Goal: Task Accomplishment & Management: Manage account settings

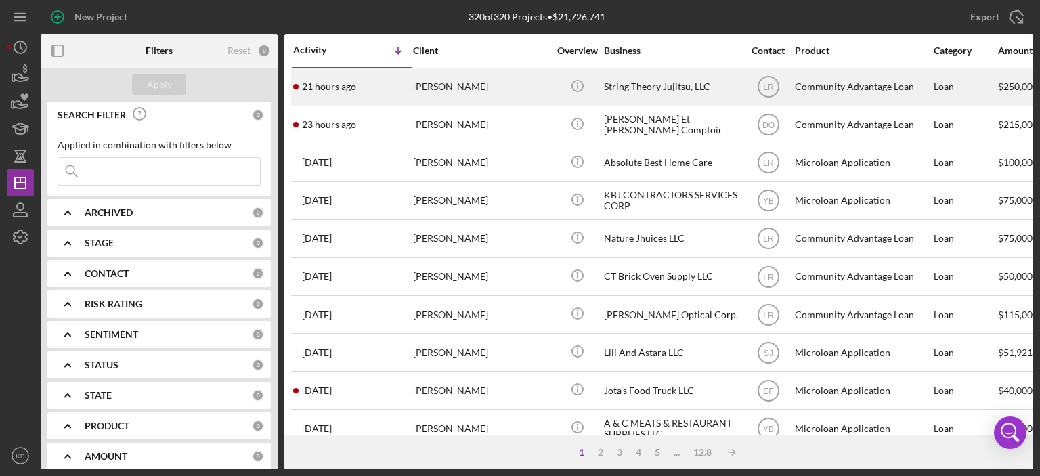
click at [462, 83] on div "[PERSON_NAME]" at bounding box center [480, 87] width 135 height 36
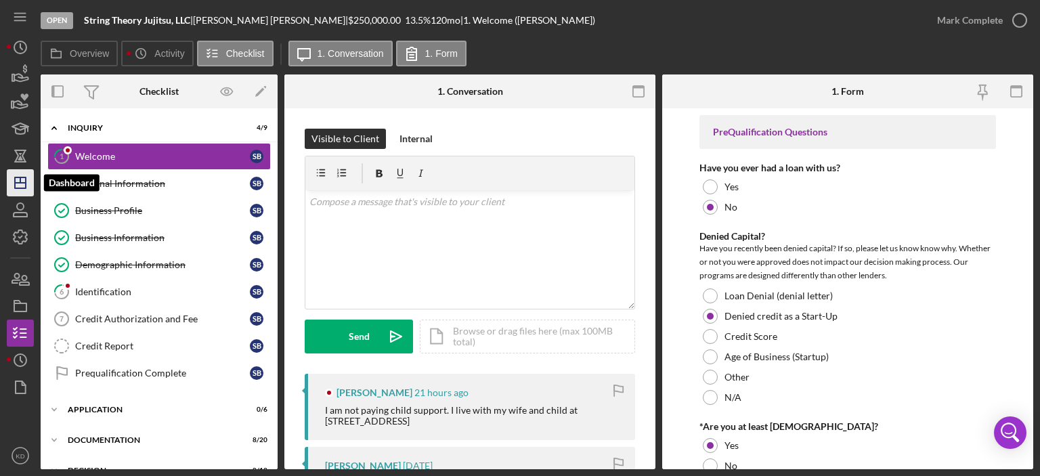
click at [28, 184] on icon "Icon/Dashboard" at bounding box center [20, 183] width 34 height 34
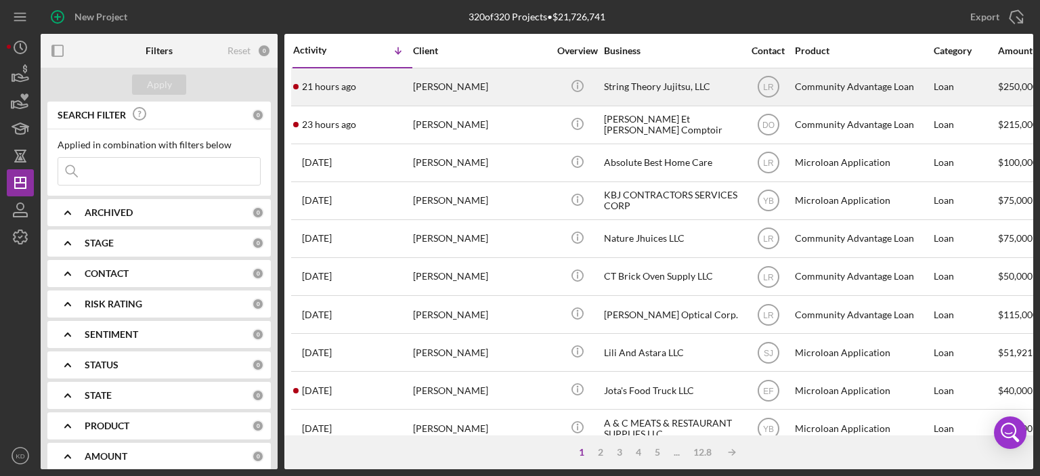
click at [634, 85] on div "String Theory Jujitsu, LLC" at bounding box center [671, 87] width 135 height 36
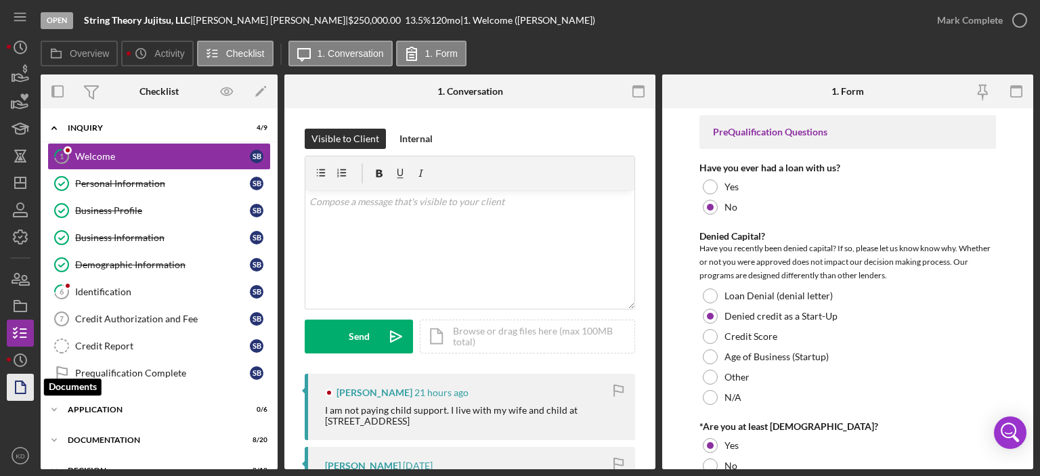
click at [24, 389] on icon "button" at bounding box center [20, 387] width 34 height 34
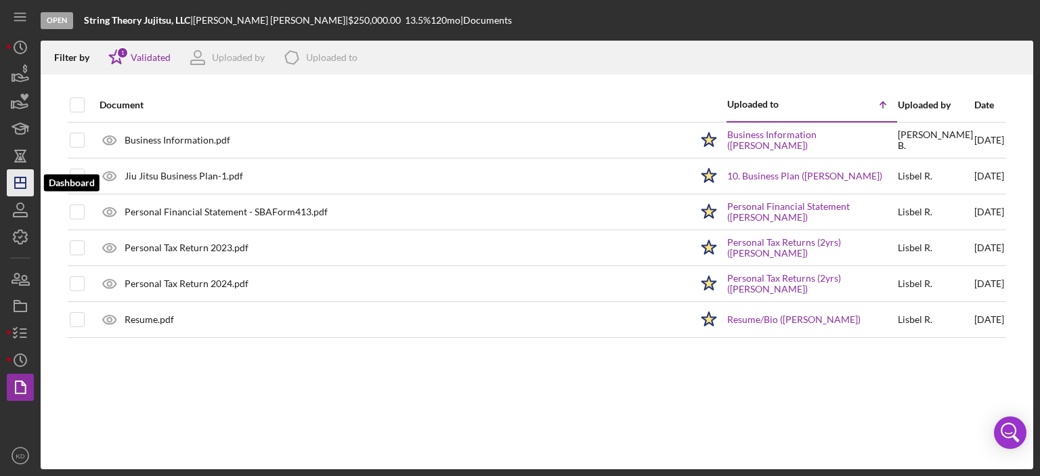
click at [31, 174] on icon "Icon/Dashboard" at bounding box center [20, 183] width 34 height 34
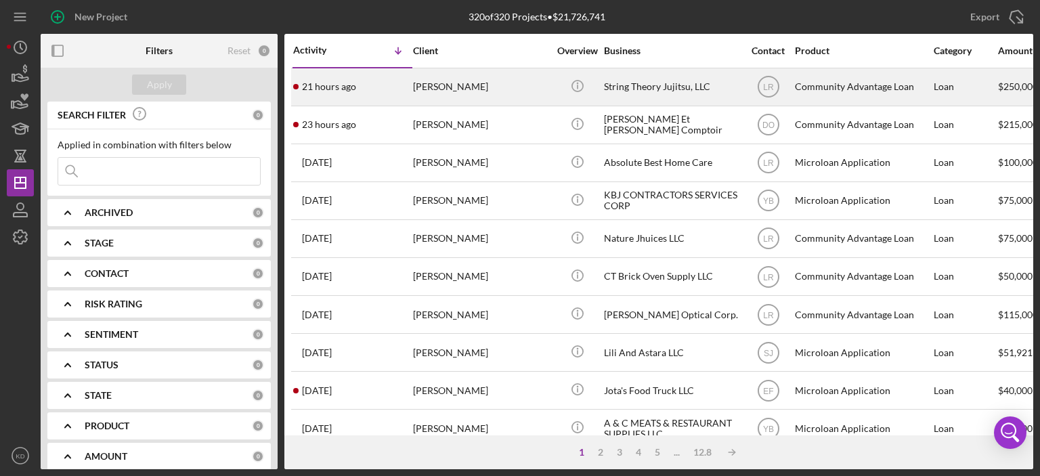
click at [646, 78] on div "String Theory Jujitsu, LLC" at bounding box center [671, 87] width 135 height 36
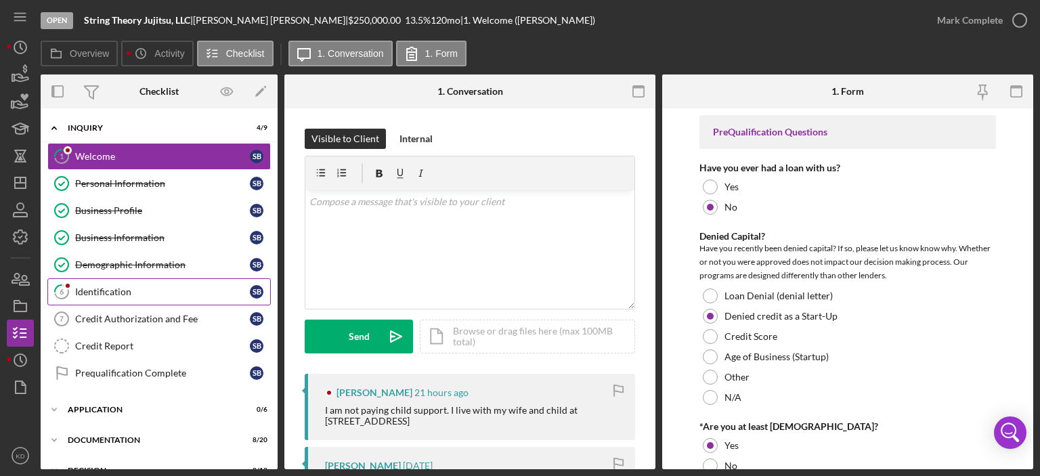
click at [123, 286] on div "Identification" at bounding box center [162, 291] width 175 height 11
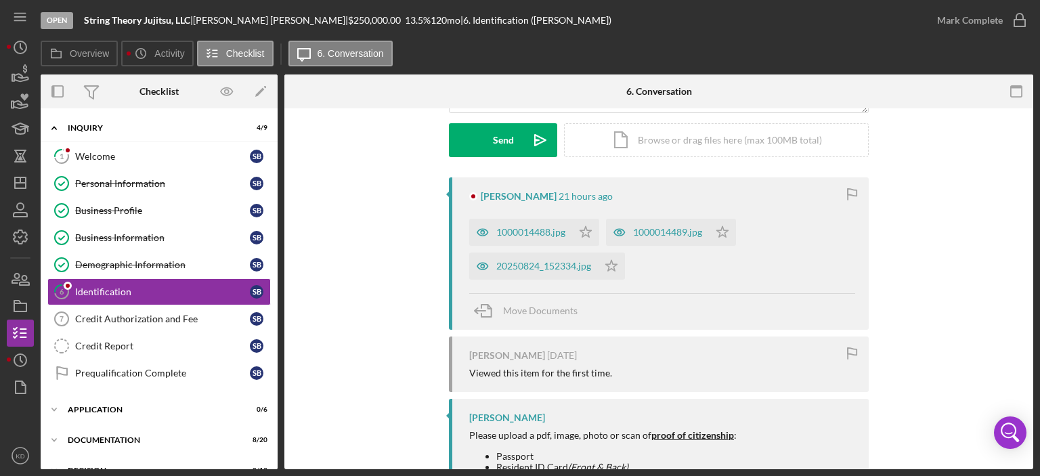
scroll to position [198, 0]
click at [511, 256] on div "20250824_152334.jpg" at bounding box center [533, 264] width 129 height 27
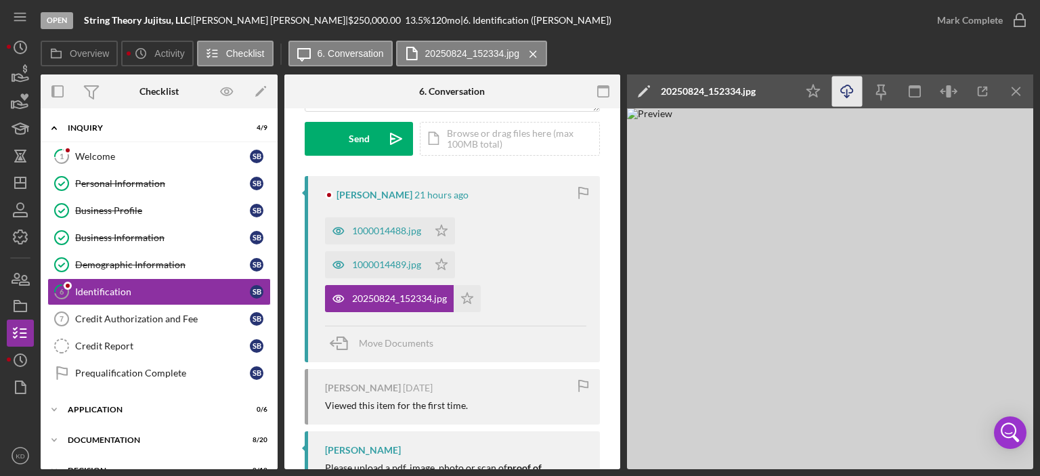
click at [850, 85] on icon "Icon/Download" at bounding box center [847, 92] width 30 height 30
click at [374, 262] on div "1000014489.jpg" at bounding box center [386, 264] width 69 height 11
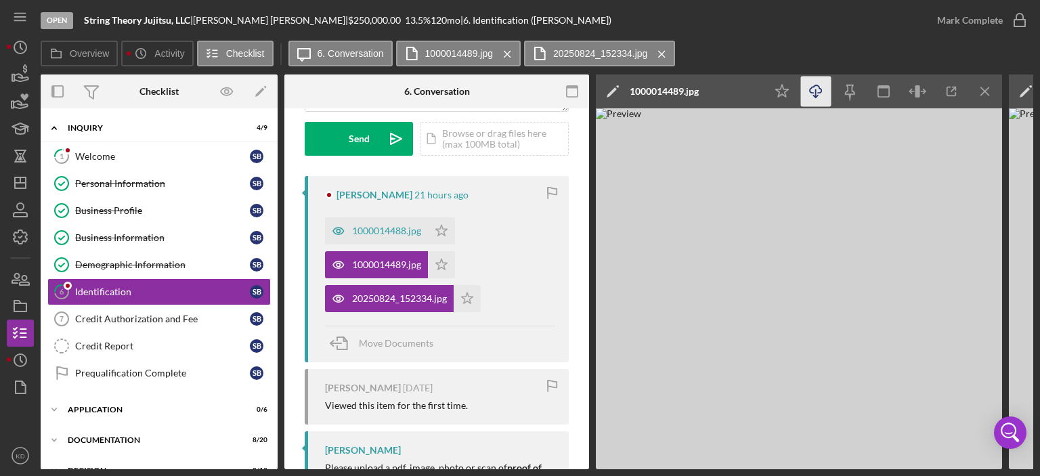
click at [818, 90] on icon "Icon/Download" at bounding box center [816, 92] width 30 height 30
click at [396, 230] on div "1000014488.jpg" at bounding box center [386, 230] width 69 height 11
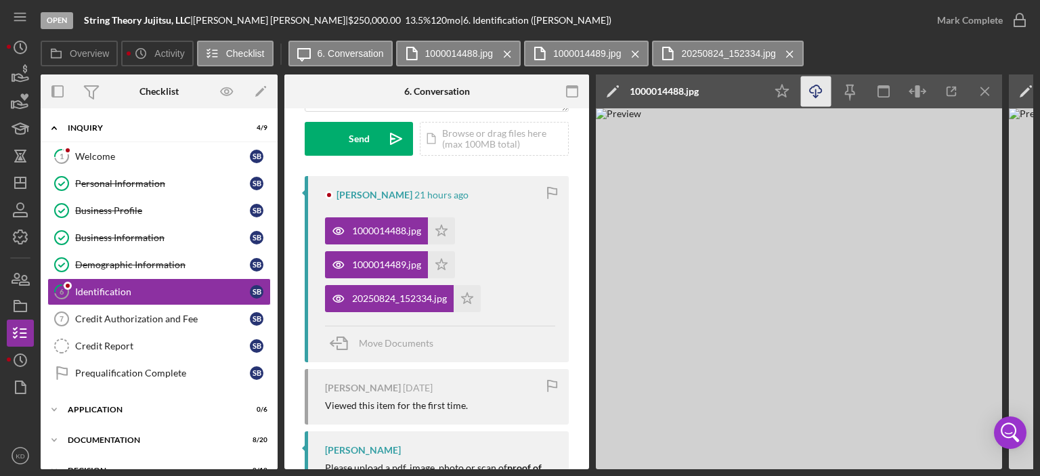
click at [816, 93] on icon "Icon/Download" at bounding box center [816, 92] width 30 height 30
click at [87, 183] on div "Personal Information" at bounding box center [162, 183] width 175 height 11
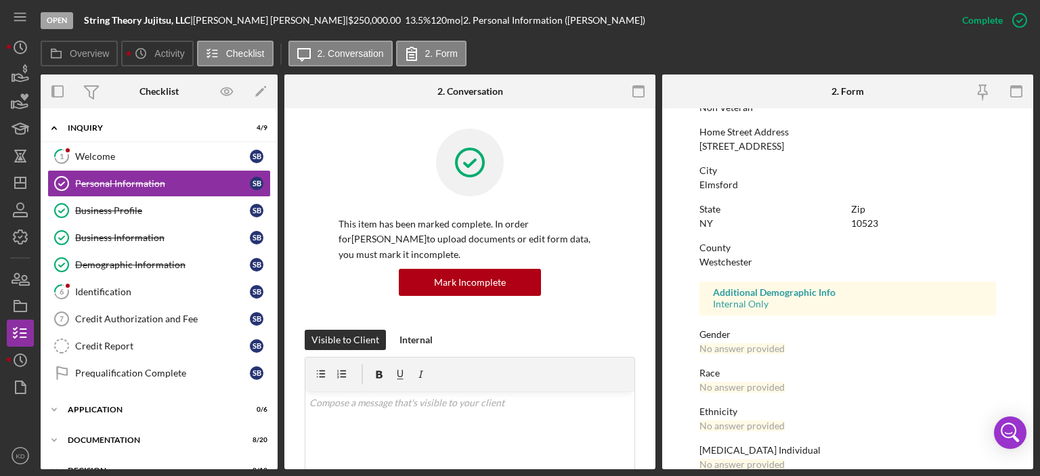
scroll to position [271, 0]
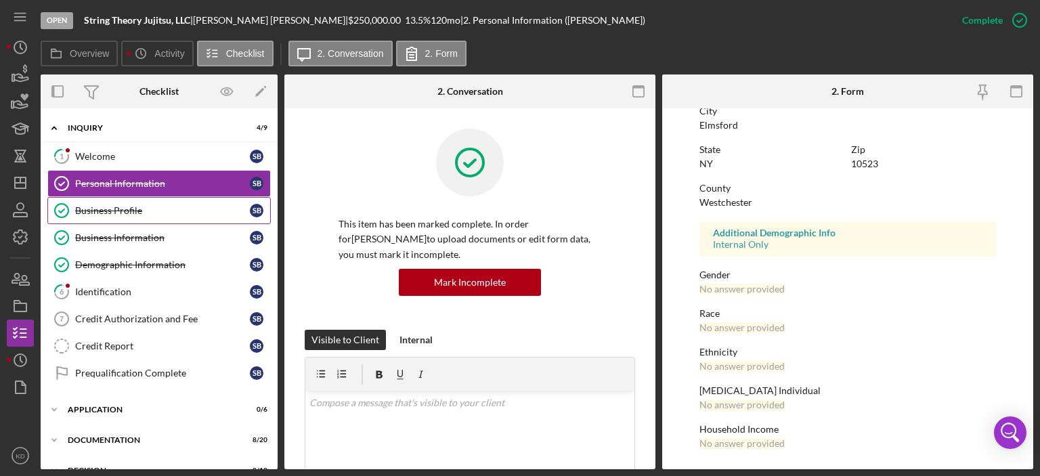
click at [128, 207] on div "Business Profile" at bounding box center [162, 210] width 175 height 11
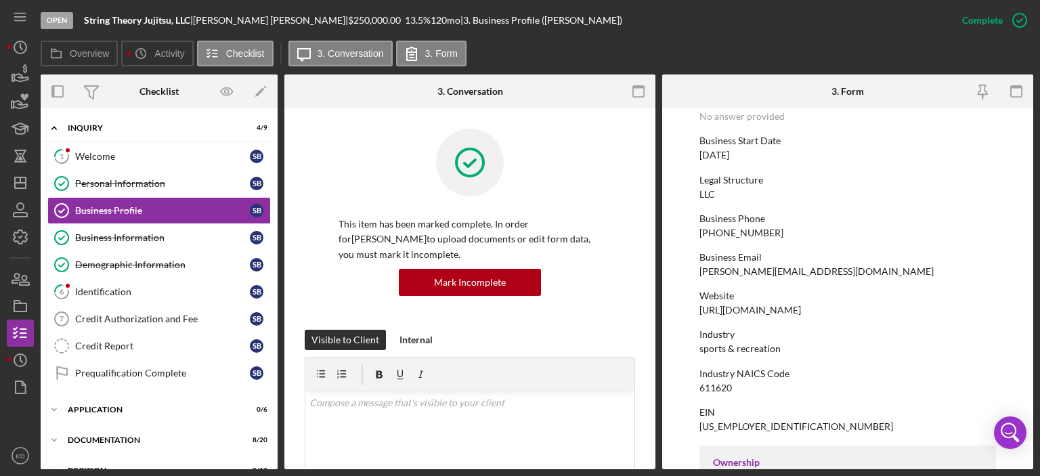
scroll to position [129, 0]
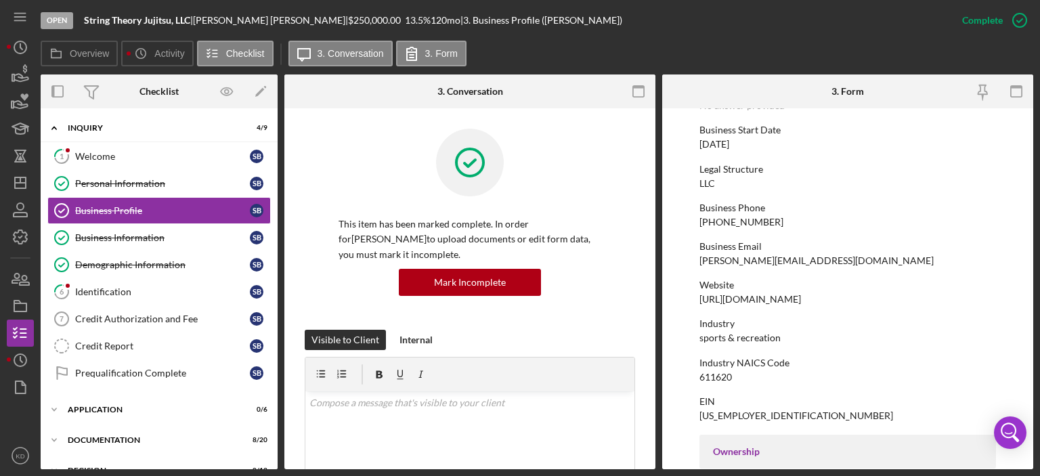
click at [1038, 251] on div "Open String Theory Jujitsu, LLC | [PERSON_NAME] | $250,000.00 13.5 % 120 mo | 3…" at bounding box center [520, 238] width 1040 height 476
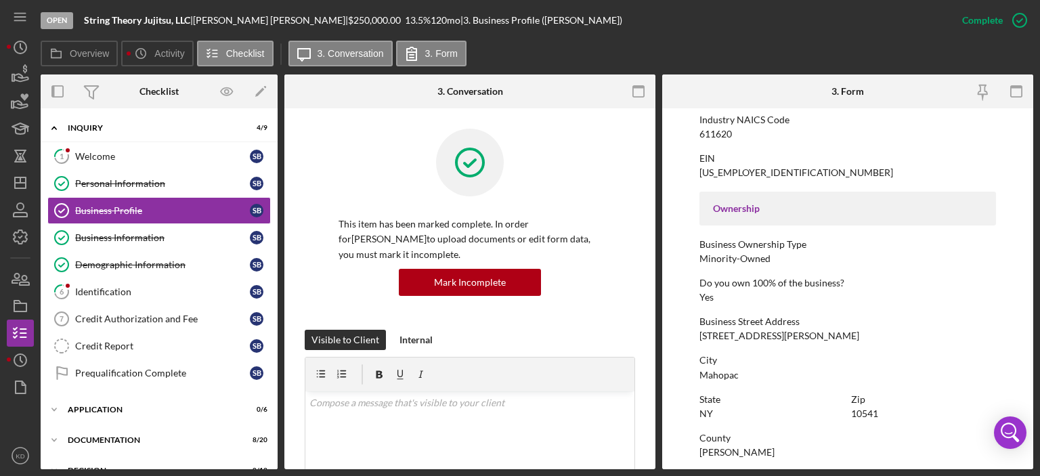
scroll to position [375, 0]
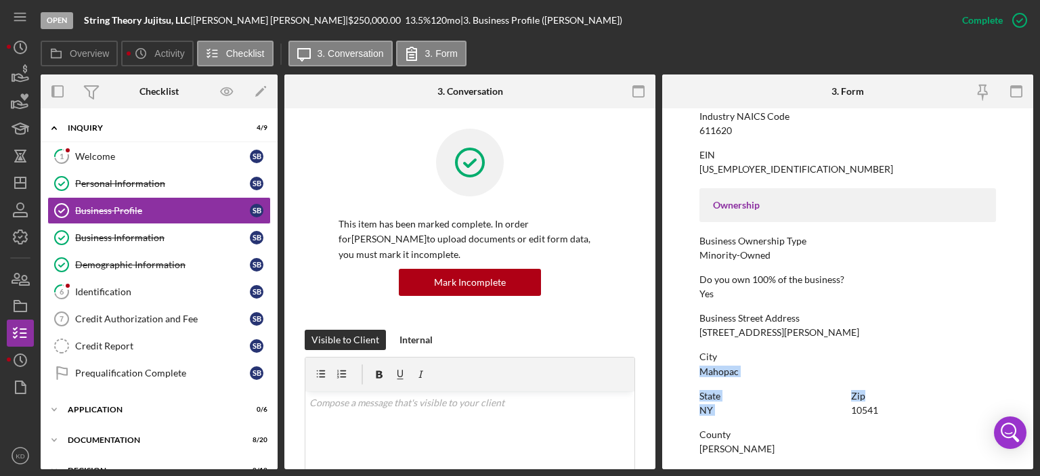
drag, startPoint x: 1033, startPoint y: 347, endPoint x: 1031, endPoint y: 379, distance: 31.9
click at [1032, 379] on div "Open String Theory Jujitsu, LLC | [PERSON_NAME] | $250,000.00 13.5 % 120 mo | 3…" at bounding box center [520, 238] width 1040 height 476
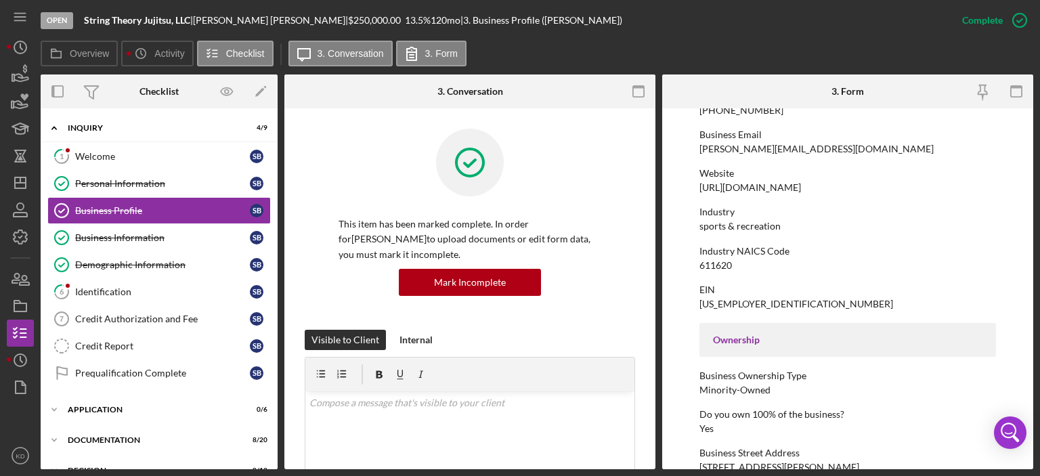
scroll to position [85, 0]
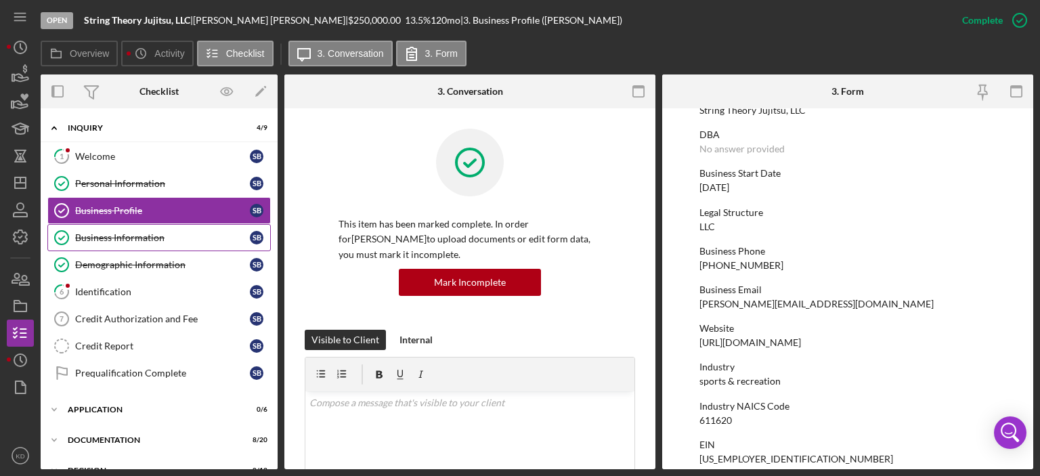
click at [125, 235] on div "Business Information" at bounding box center [162, 237] width 175 height 11
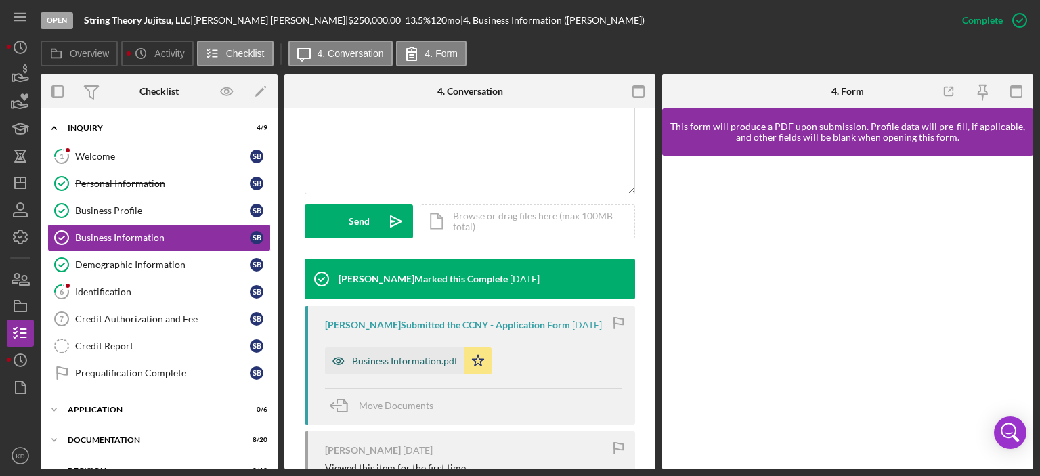
click at [400, 358] on div "Business Information.pdf" at bounding box center [405, 360] width 106 height 11
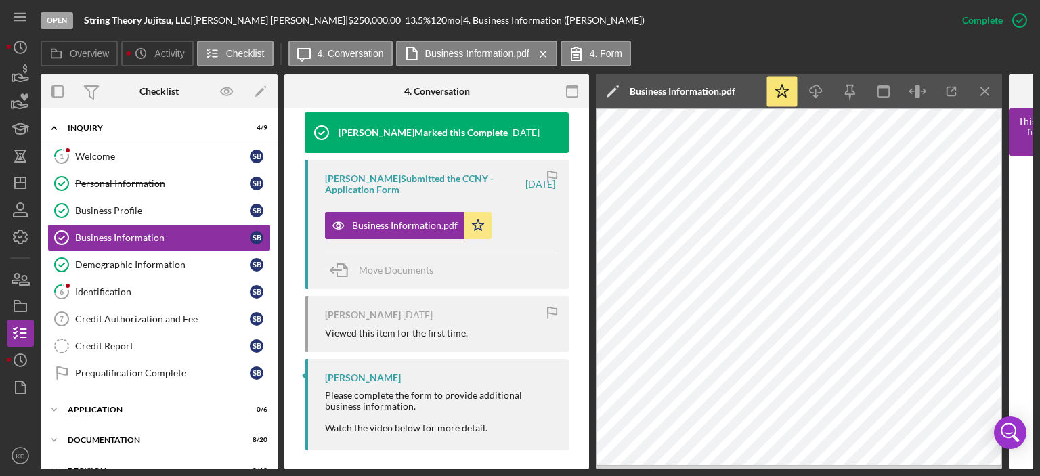
scroll to position [474, 0]
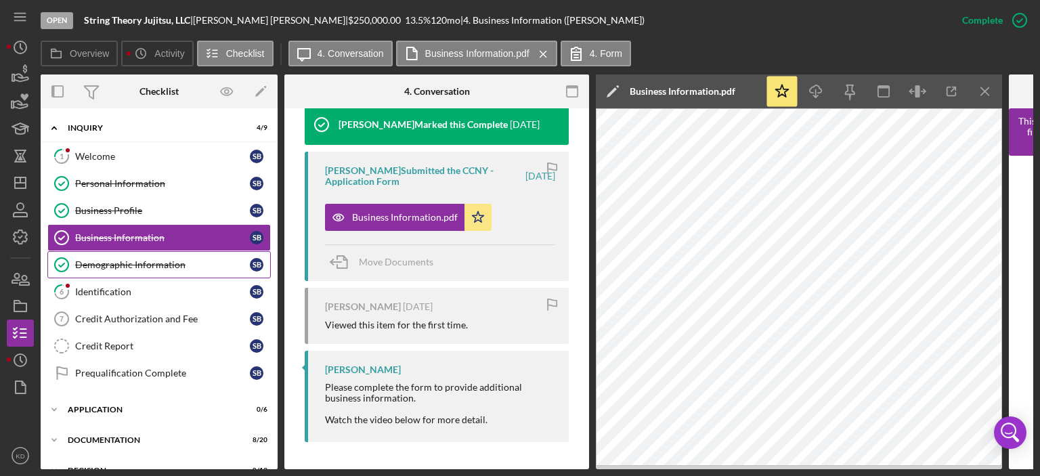
click at [113, 263] on div "Demographic Information" at bounding box center [162, 264] width 175 height 11
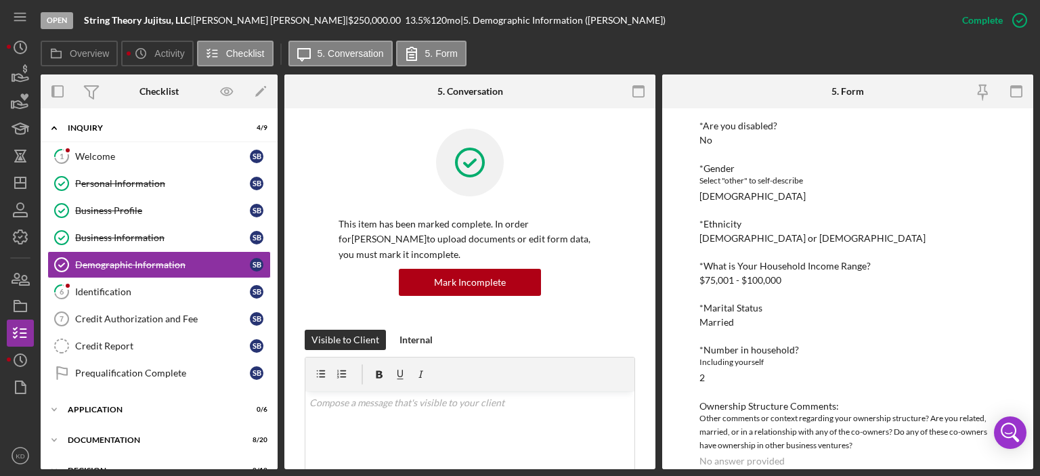
scroll to position [207, 0]
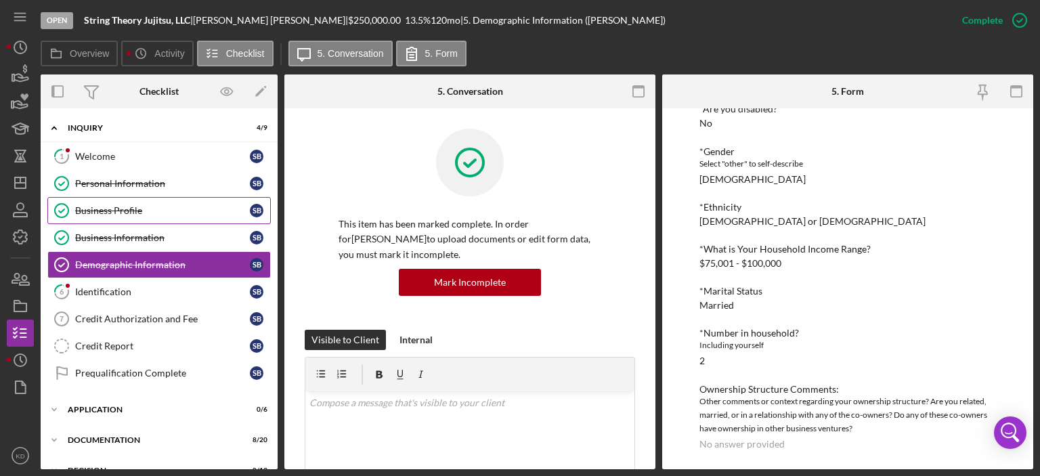
click at [87, 205] on div "Business Profile" at bounding box center [162, 210] width 175 height 11
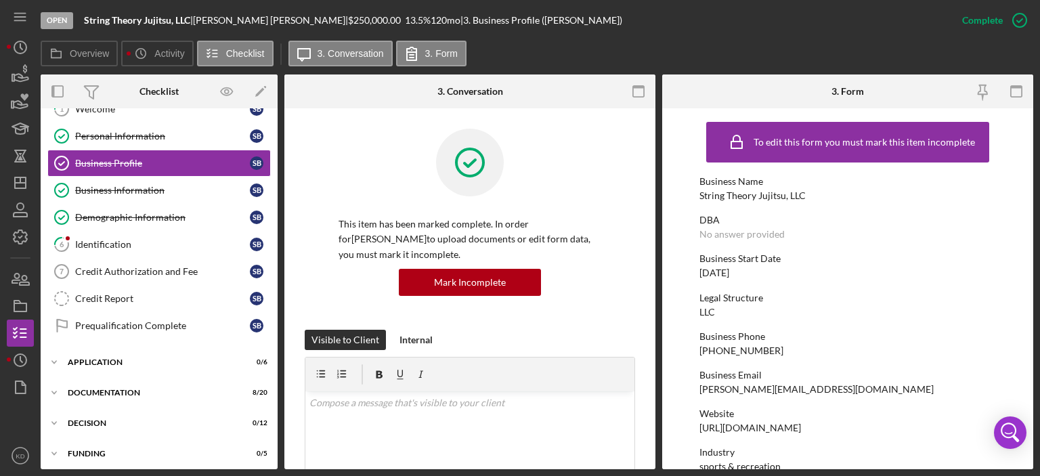
scroll to position [60, 0]
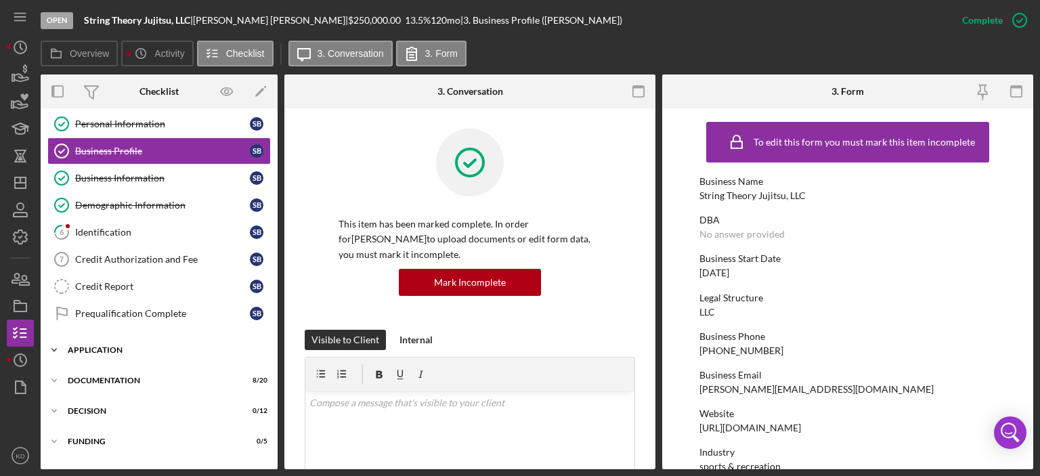
click at [54, 345] on icon "Icon/Expander" at bounding box center [54, 350] width 27 height 27
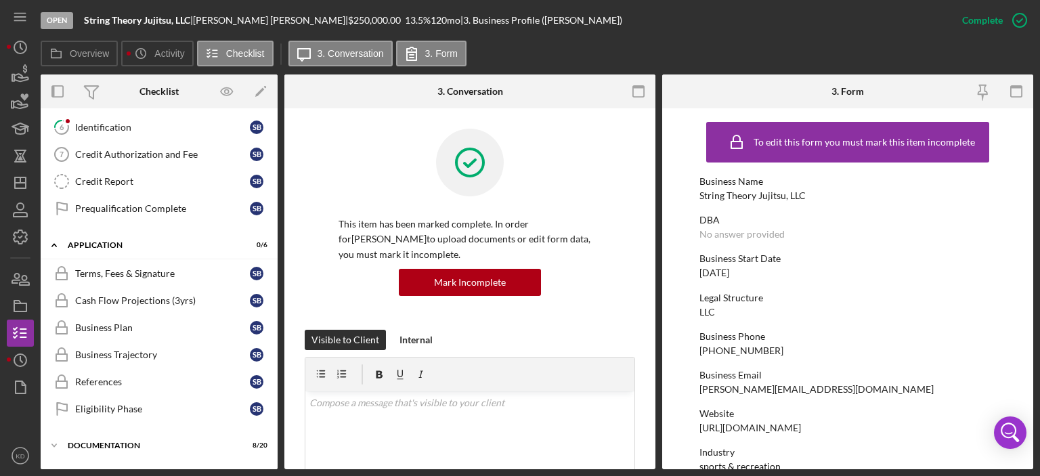
scroll to position [167, 0]
click at [51, 236] on icon "Icon/Expander" at bounding box center [54, 243] width 27 height 27
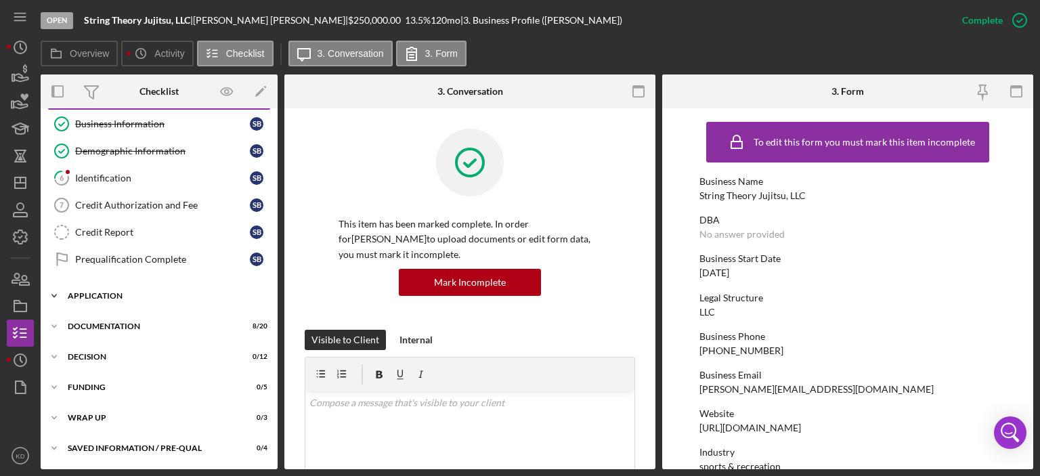
scroll to position [111, 0]
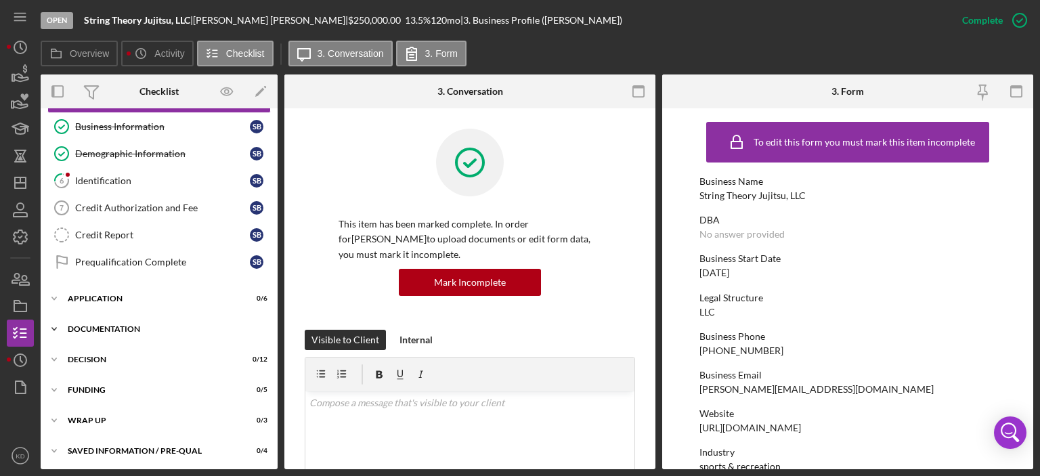
click at [56, 322] on icon "Icon/Expander" at bounding box center [54, 329] width 27 height 27
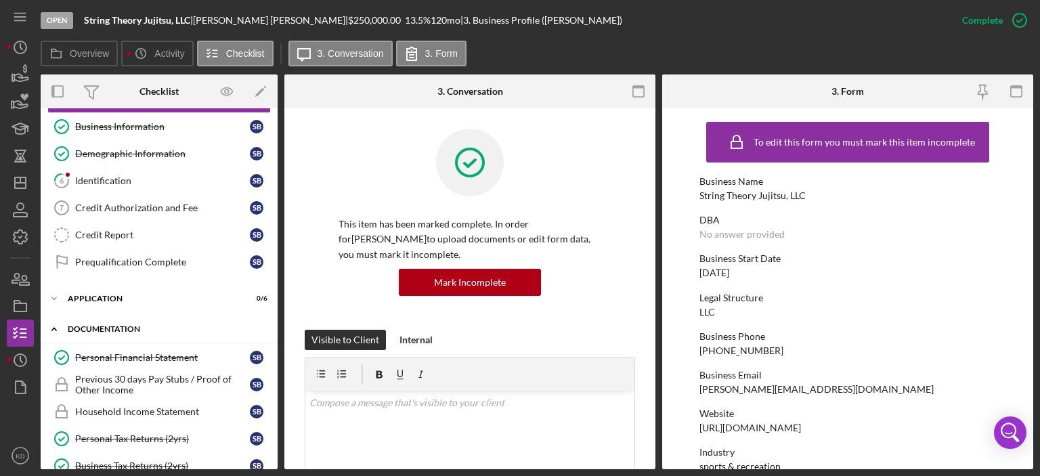
scroll to position [167, 0]
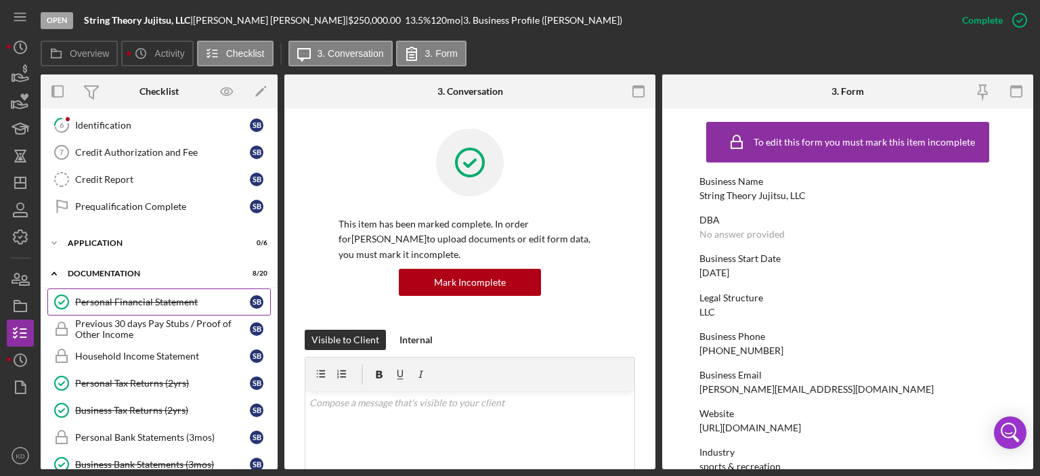
click at [181, 298] on div "Personal Financial Statement" at bounding box center [162, 302] width 175 height 11
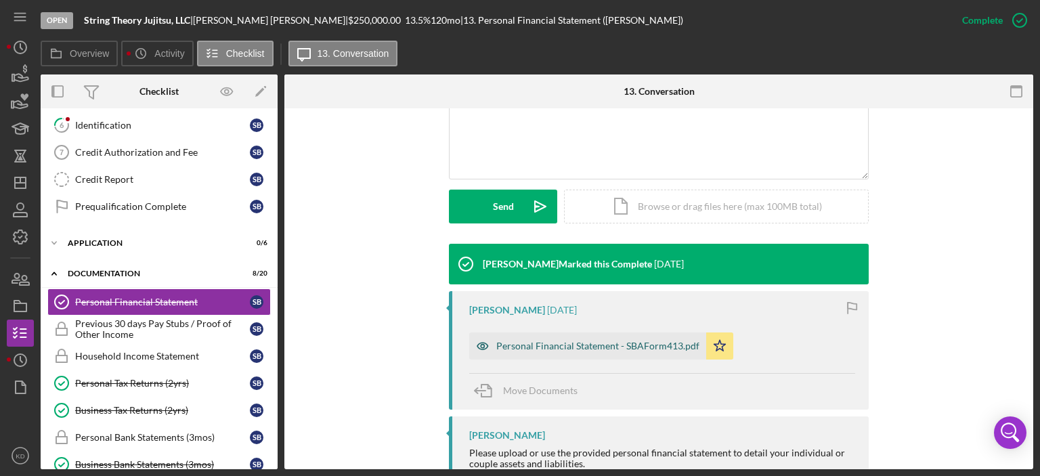
click at [643, 347] on div "Personal Financial Statement - SBAForm413.pdf" at bounding box center [597, 346] width 203 height 11
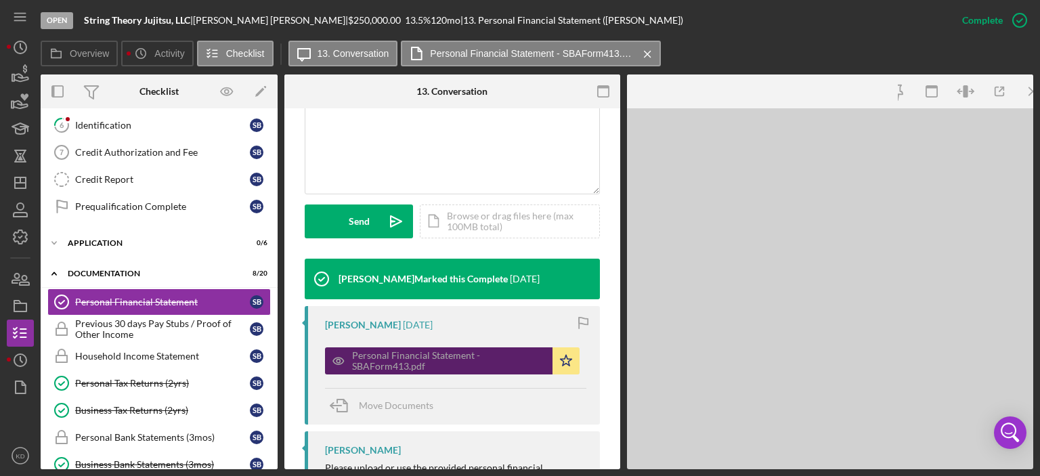
scroll to position [331, 0]
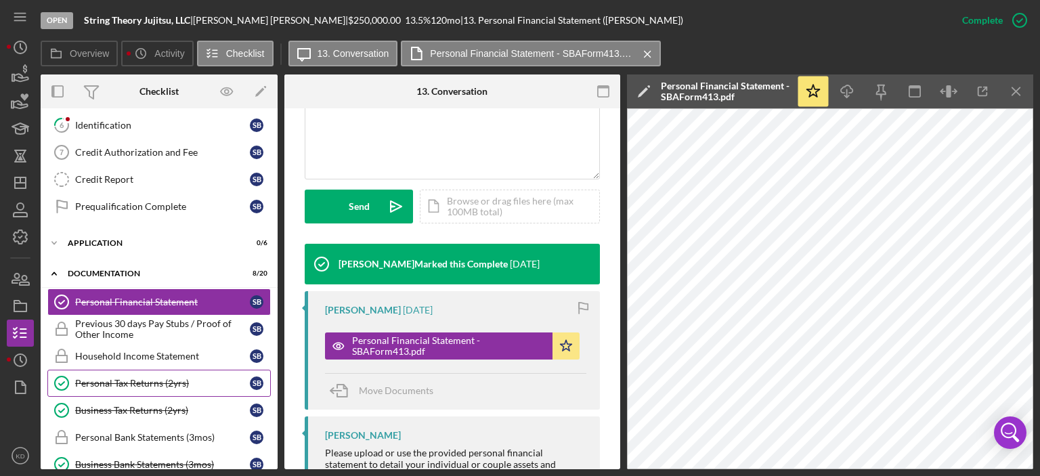
click at [130, 379] on div "Personal Tax Returns (2yrs)" at bounding box center [162, 383] width 175 height 11
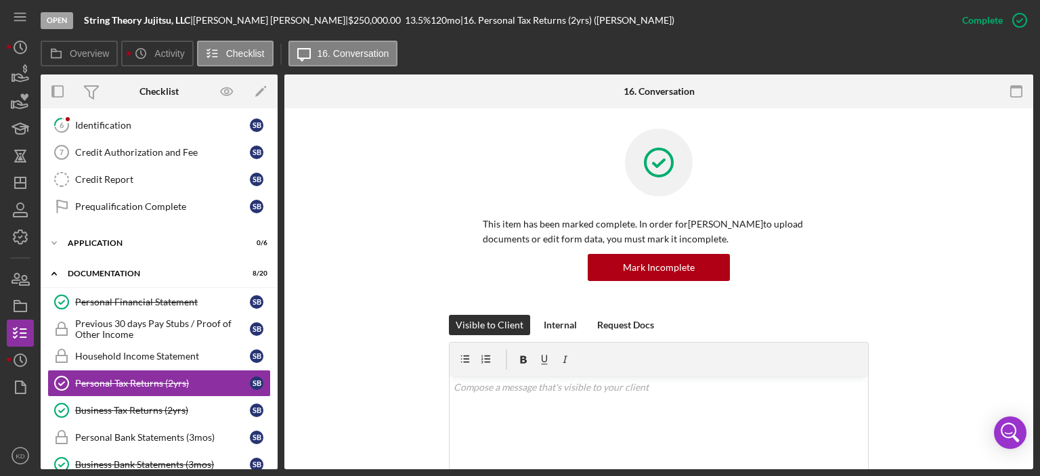
click at [1027, 360] on div "This item has been marked complete. In order for [PERSON_NAME] to upload docume…" at bounding box center [658, 474] width 749 height 732
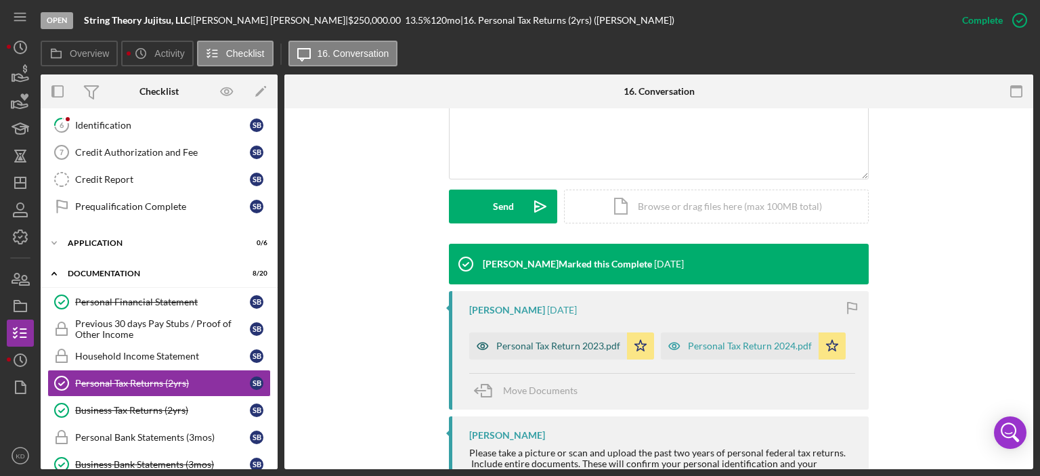
click at [578, 345] on div "Personal Tax Return 2023.pdf" at bounding box center [558, 346] width 124 height 11
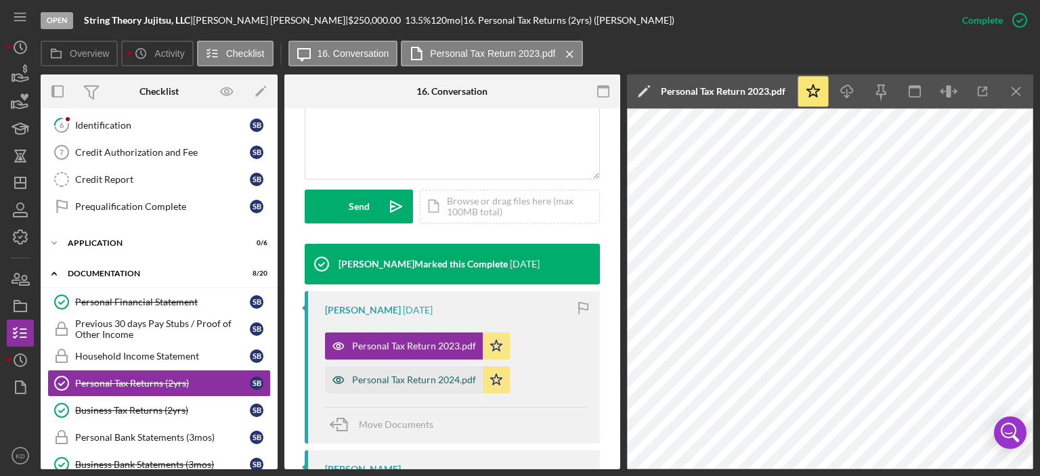
click at [412, 380] on div "Personal Tax Return 2024.pdf" at bounding box center [414, 379] width 124 height 11
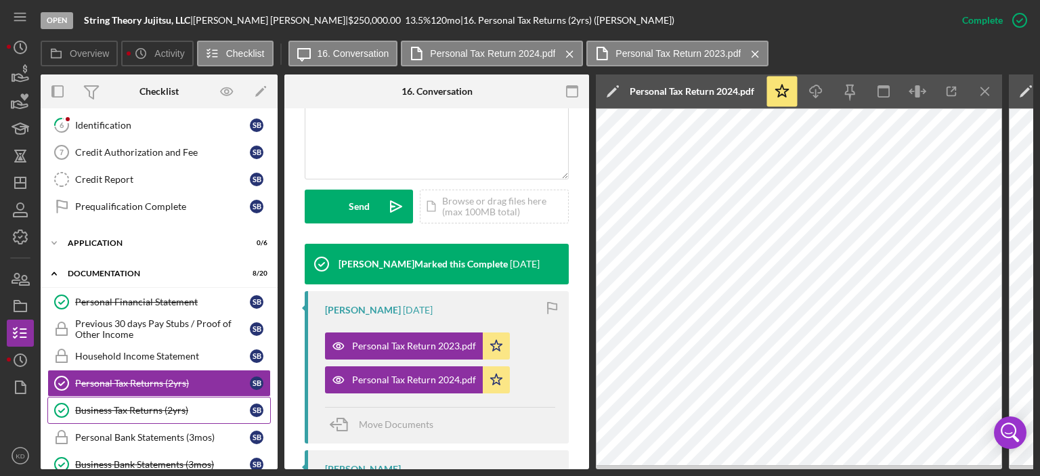
click at [106, 408] on div "Business Tax Returns (2yrs)" at bounding box center [162, 410] width 175 height 11
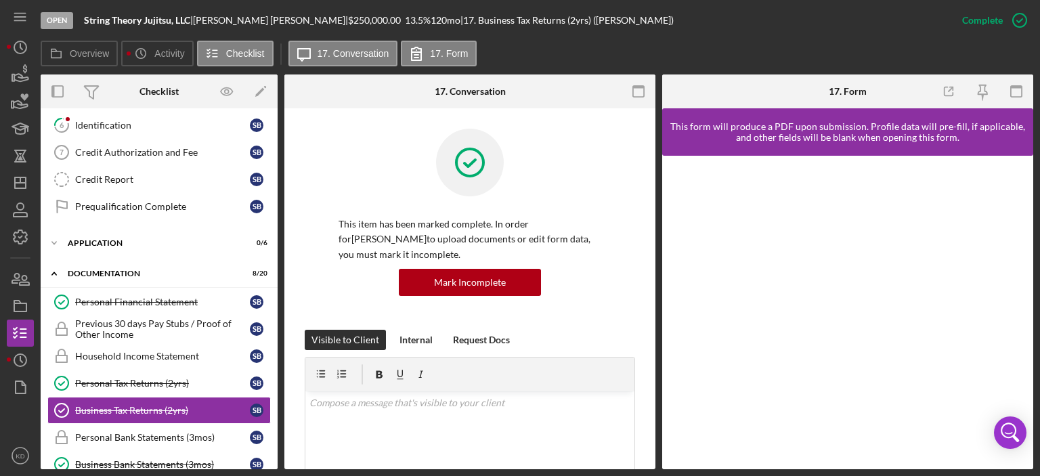
click at [650, 314] on div "This item has been marked complete. In order for [PERSON_NAME] to upload docume…" at bounding box center [469, 441] width 371 height 666
click at [655, 317] on div "Overview Internal Workflow Stage Open Icon/Dropdown Arrow Archive (can unarchiv…" at bounding box center [537, 271] width 993 height 395
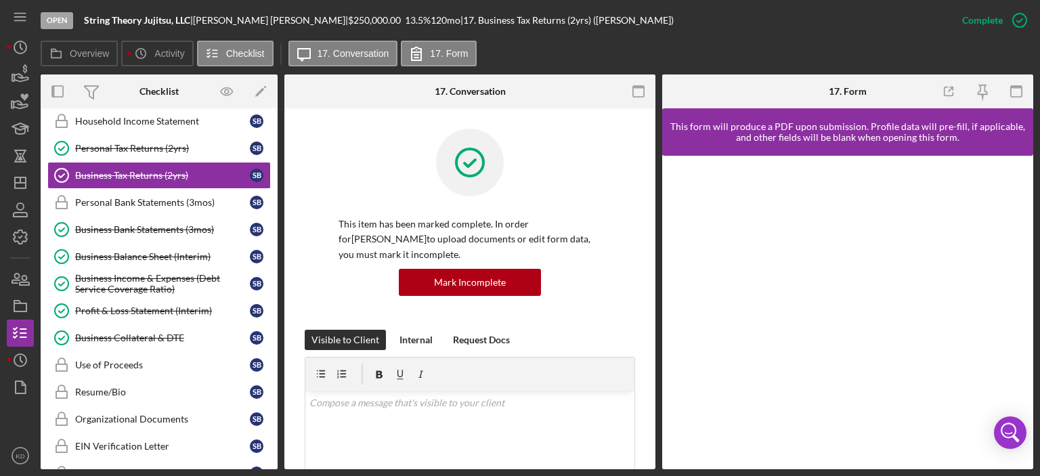
scroll to position [403, 0]
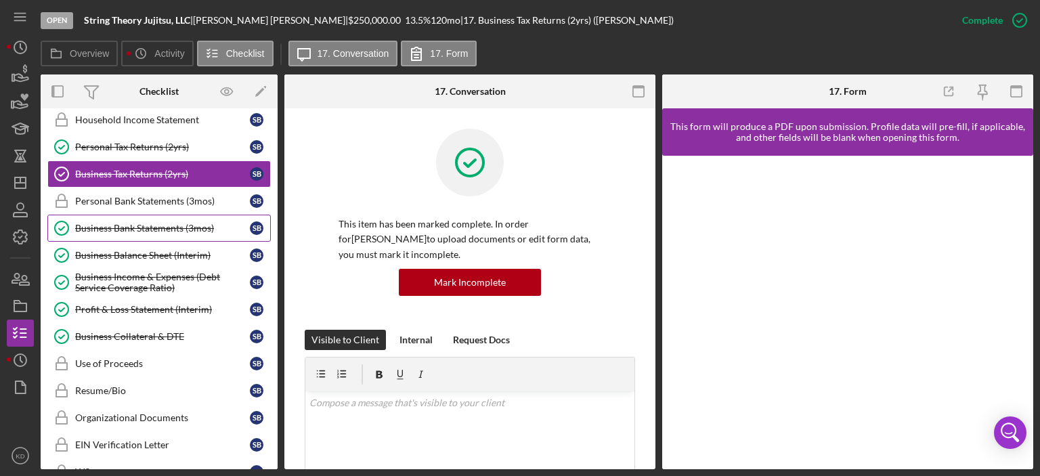
click at [137, 223] on div "Business Bank Statements (3mos)" at bounding box center [162, 228] width 175 height 11
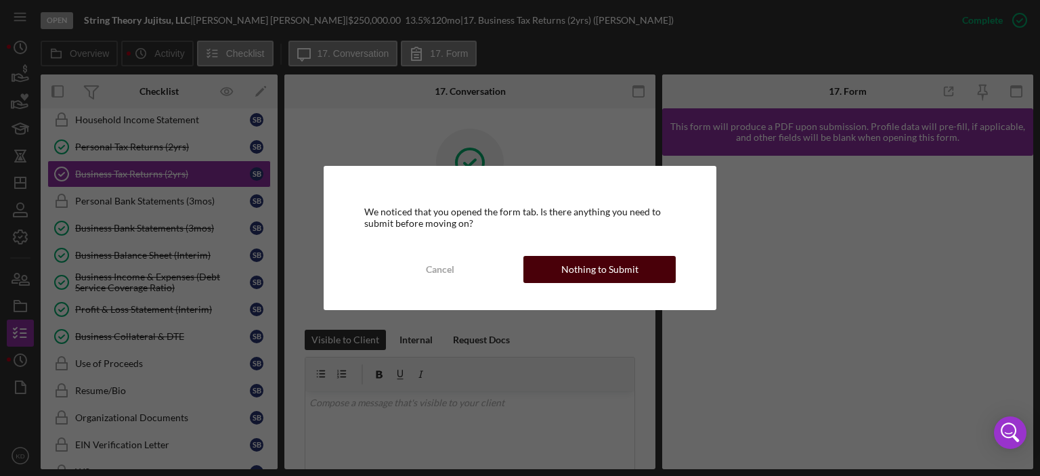
click at [576, 270] on div "Nothing to Submit" at bounding box center [599, 269] width 77 height 27
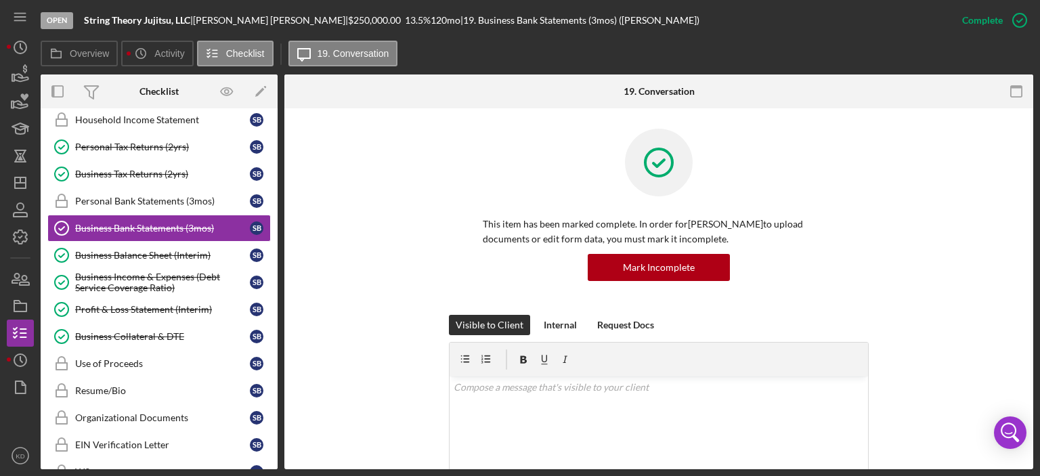
scroll to position [299, 0]
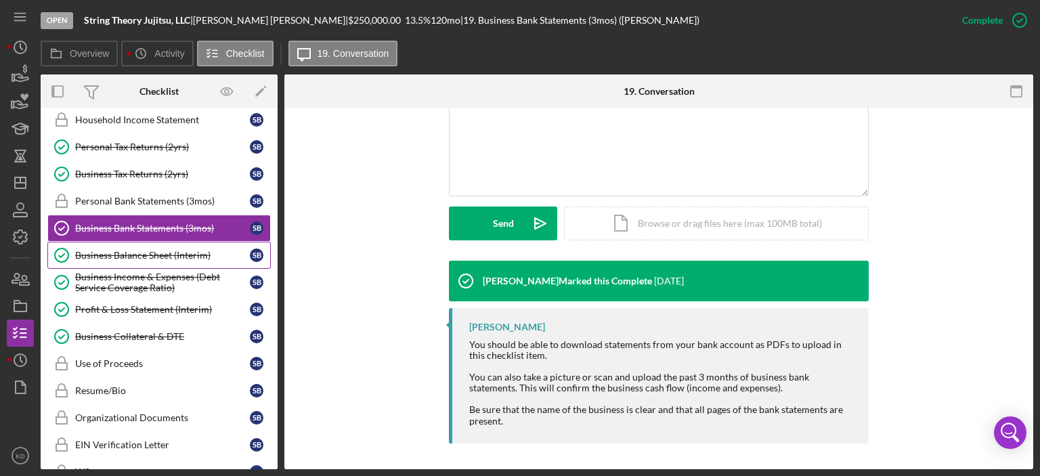
click at [150, 250] on div "Business Balance Sheet (Interim)" at bounding box center [162, 255] width 175 height 11
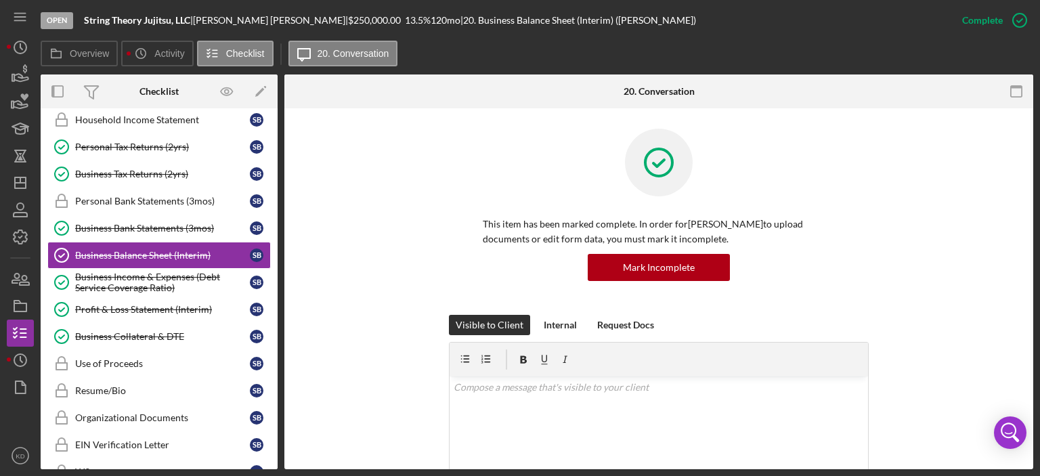
scroll to position [316, 0]
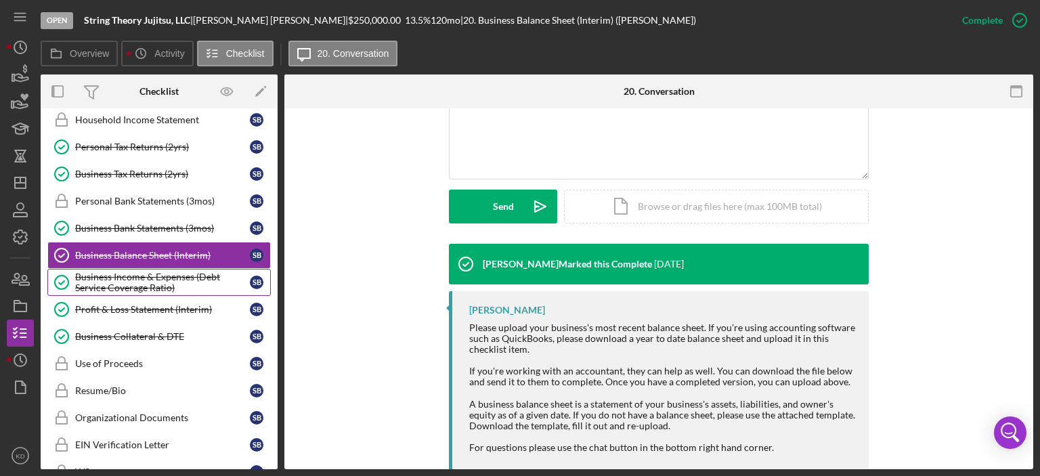
click at [128, 275] on div "Business Income & Expenses (Debt Service Coverage Ratio)" at bounding box center [162, 283] width 175 height 22
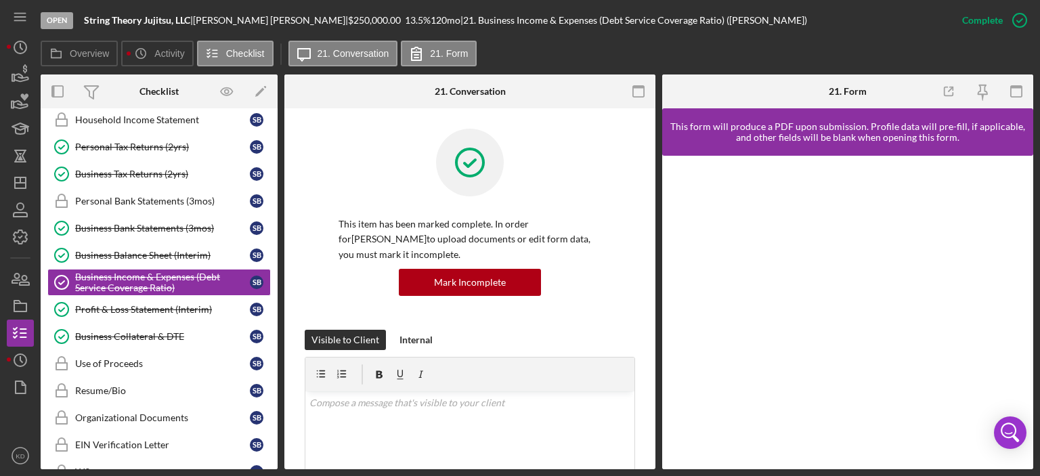
scroll to position [293, 0]
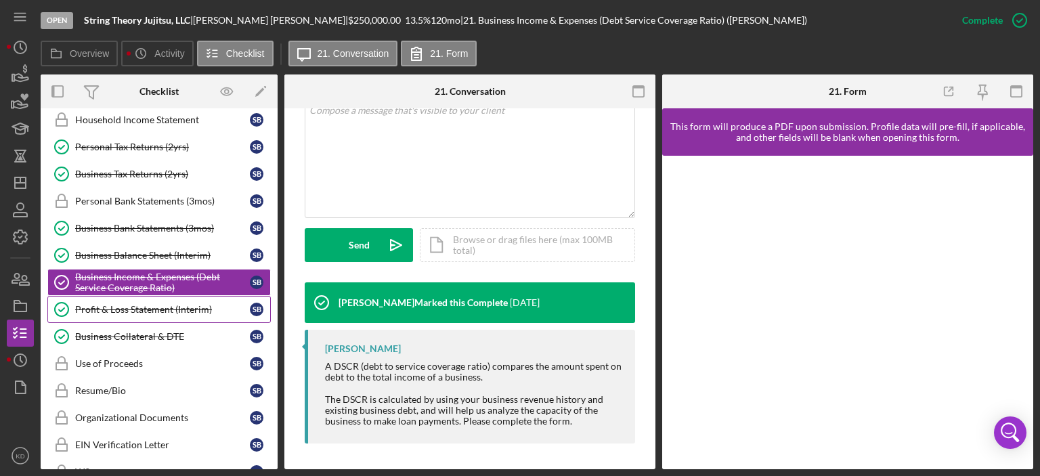
click at [95, 304] on div "Profit & Loss Statement (Interim)" at bounding box center [162, 309] width 175 height 11
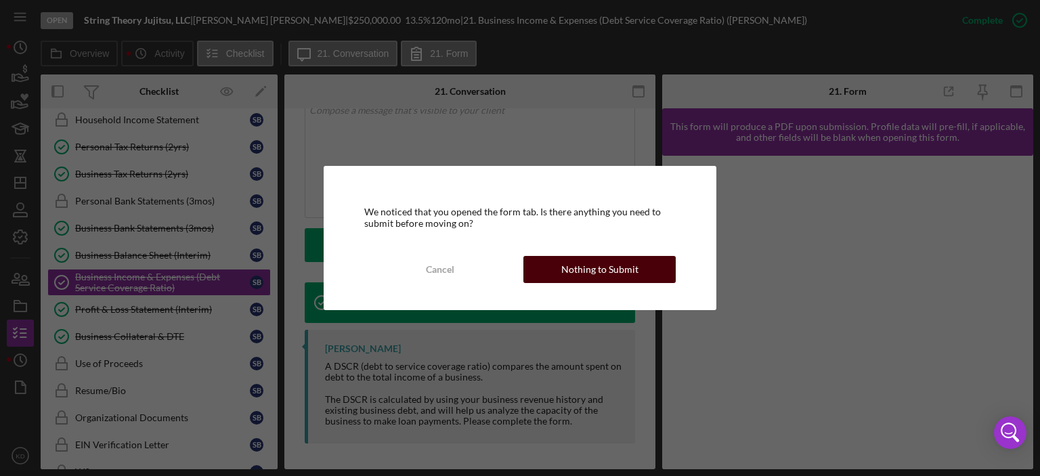
click at [627, 267] on div "Nothing to Submit" at bounding box center [599, 269] width 77 height 27
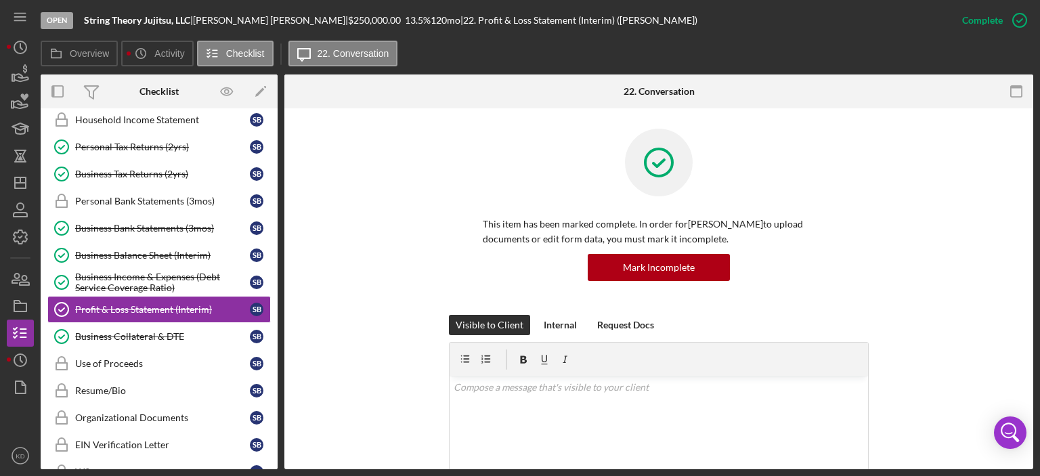
scroll to position [316, 0]
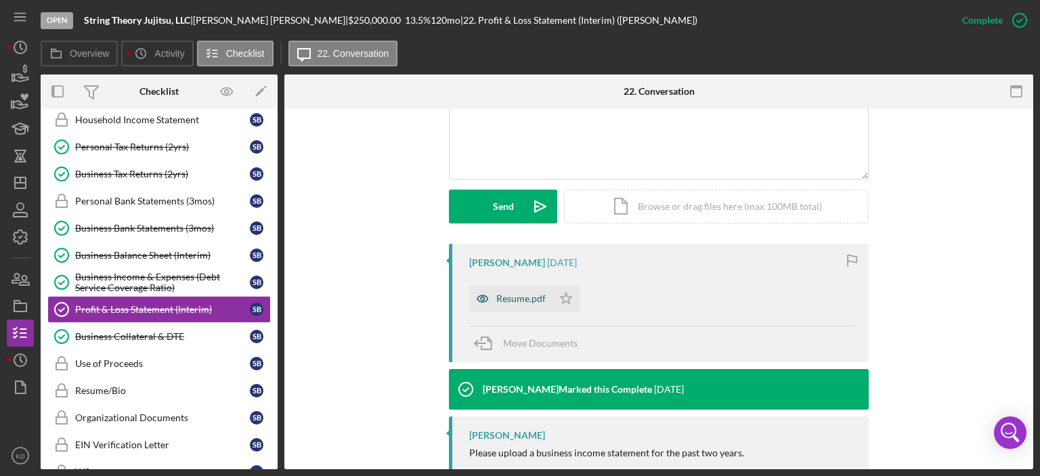
click at [502, 300] on div "Resume.pdf" at bounding box center [520, 298] width 49 height 11
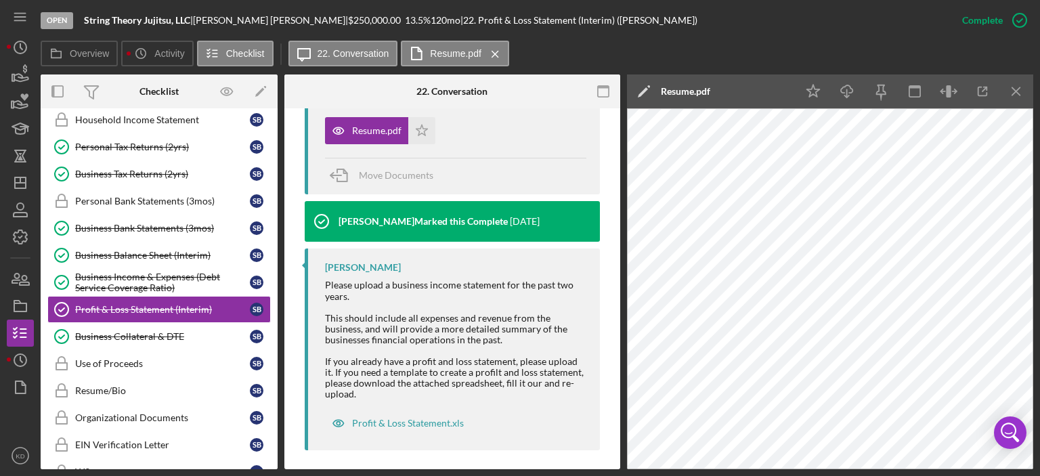
scroll to position [507, 0]
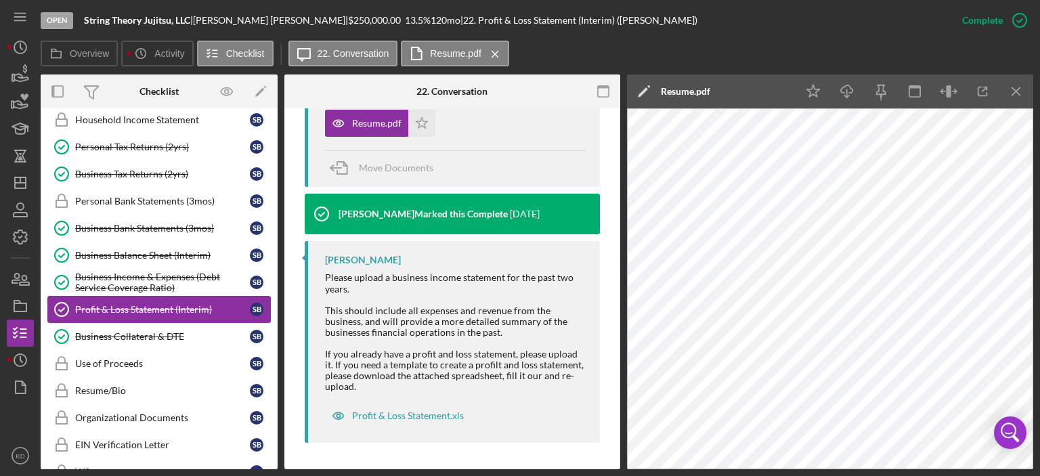
click at [100, 304] on div "Profit & Loss Statement (Interim)" at bounding box center [162, 309] width 175 height 11
click at [100, 331] on div "Business Collateral & DTE" at bounding box center [162, 336] width 175 height 11
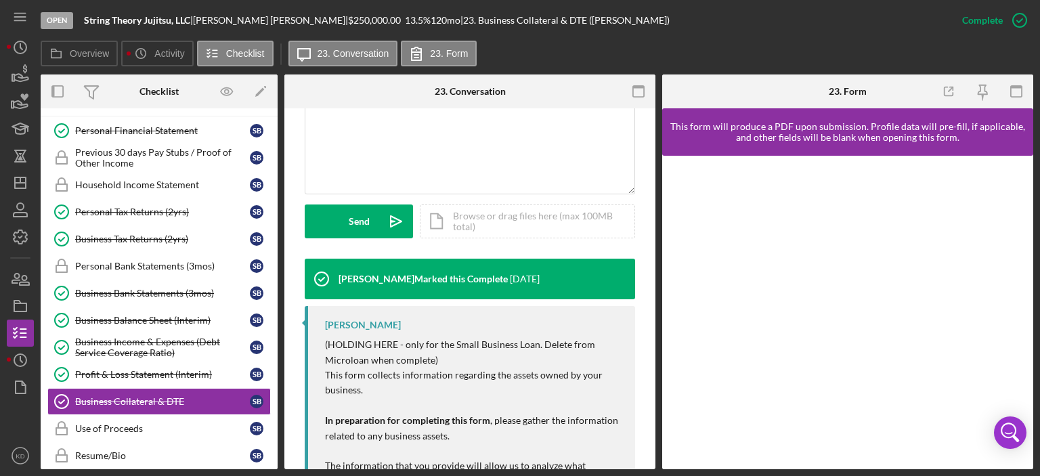
scroll to position [22, 0]
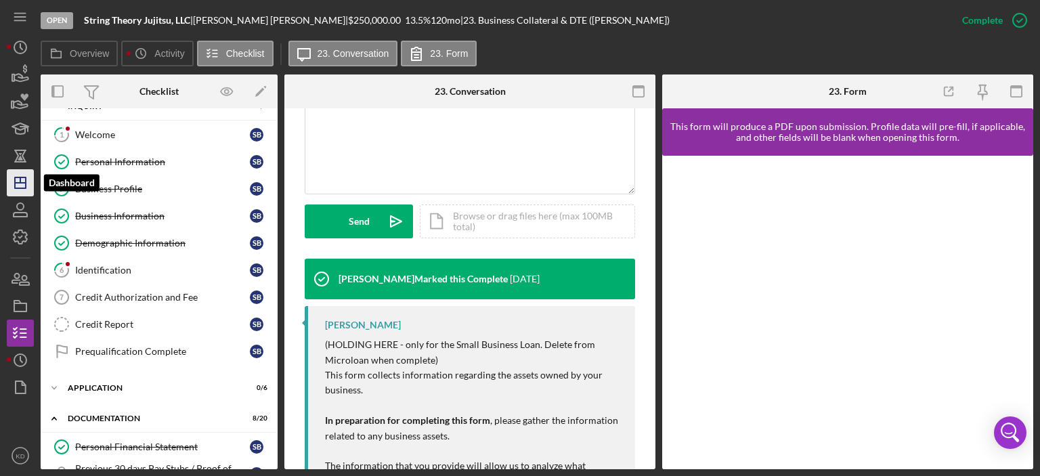
click at [22, 179] on icon "Icon/Dashboard" at bounding box center [20, 183] width 34 height 34
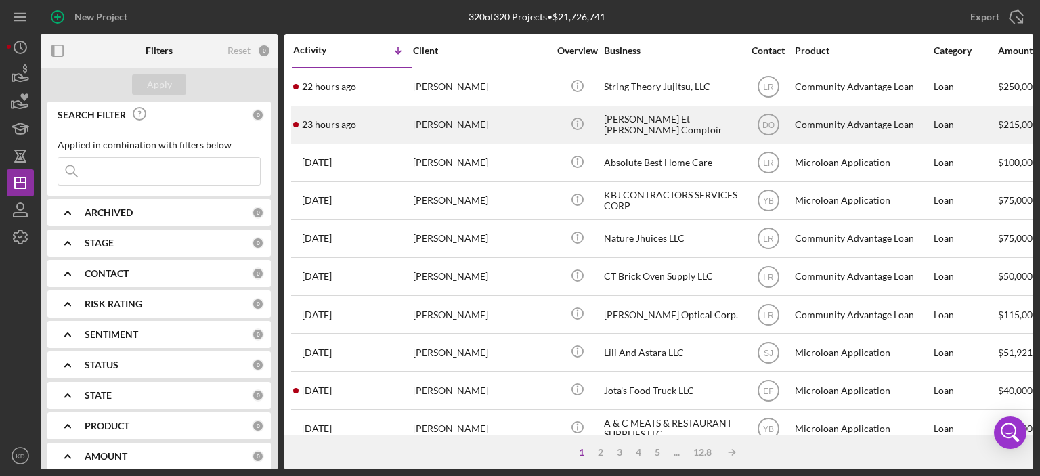
click at [677, 123] on div "[PERSON_NAME] Et [PERSON_NAME] Comptoir" at bounding box center [671, 125] width 135 height 36
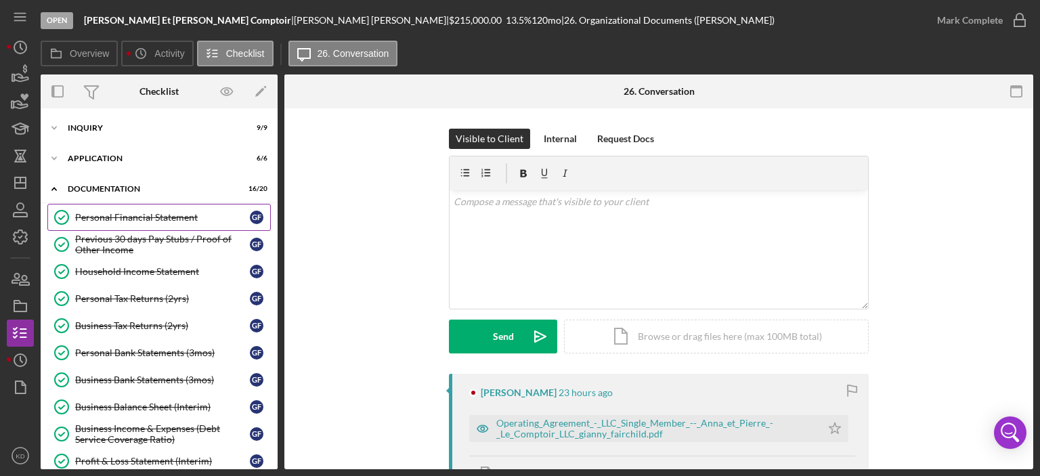
click at [179, 215] on div "Personal Financial Statement" at bounding box center [162, 217] width 175 height 11
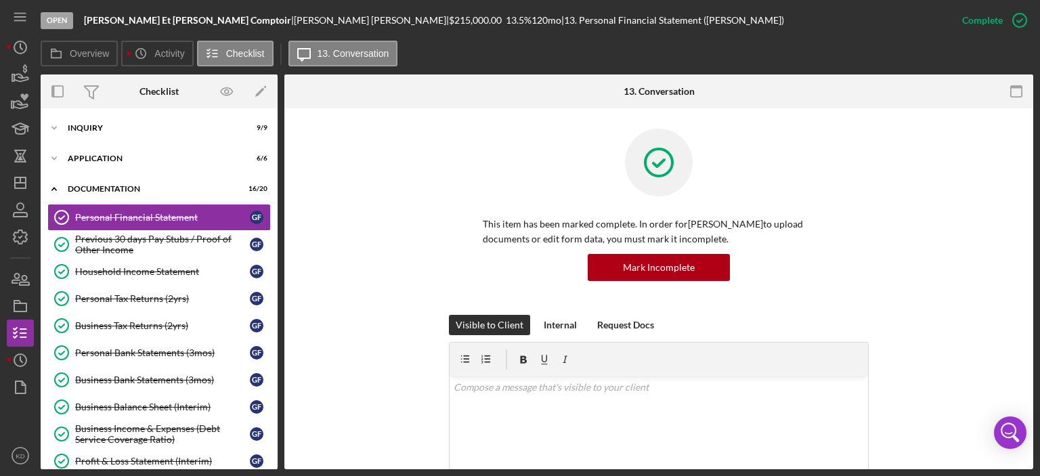
scroll to position [316, 0]
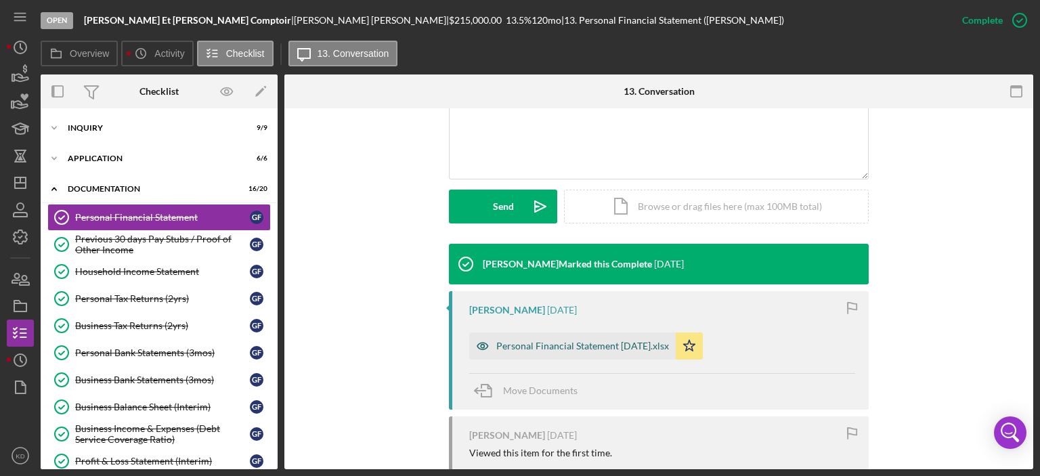
click at [532, 343] on div "Personal Financial Statement [DATE].xlsx" at bounding box center [582, 346] width 173 height 11
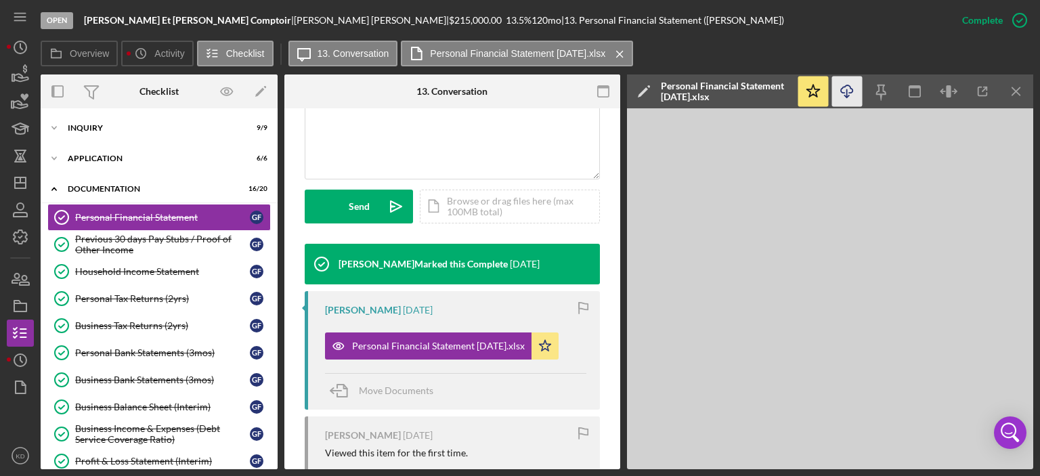
click at [847, 93] on line "button" at bounding box center [847, 92] width 0 height 7
click at [160, 235] on div "Previous 30 days Pay Stubs / Proof of Other Income" at bounding box center [162, 245] width 175 height 22
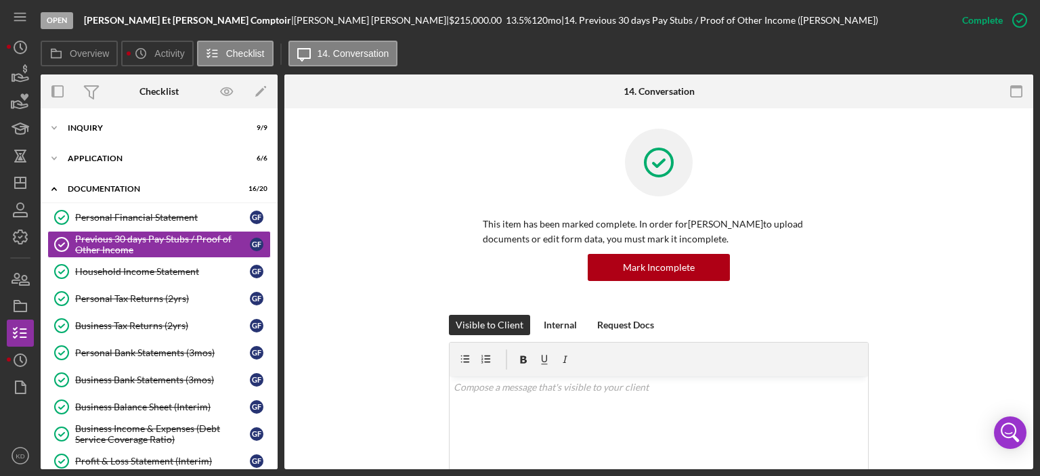
scroll to position [316, 0]
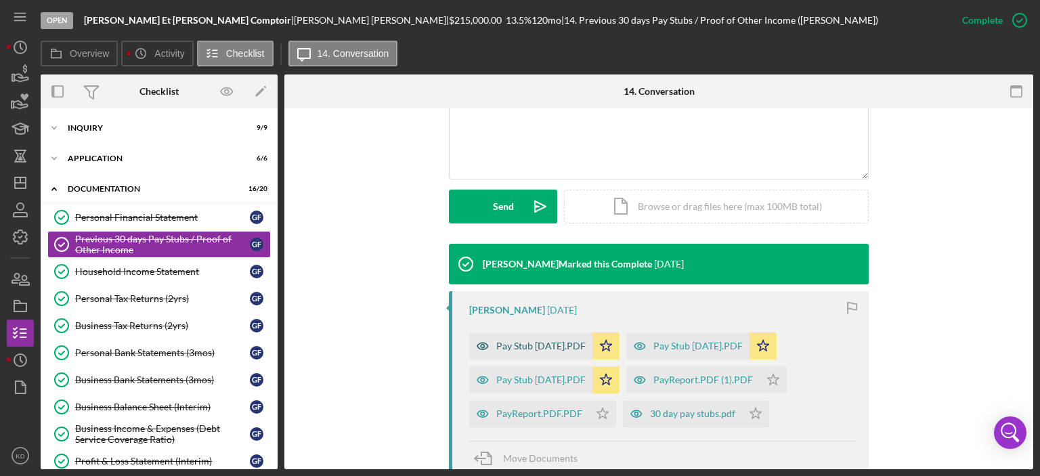
click at [556, 341] on div "Pay Stub [DATE].PDF" at bounding box center [540, 346] width 89 height 11
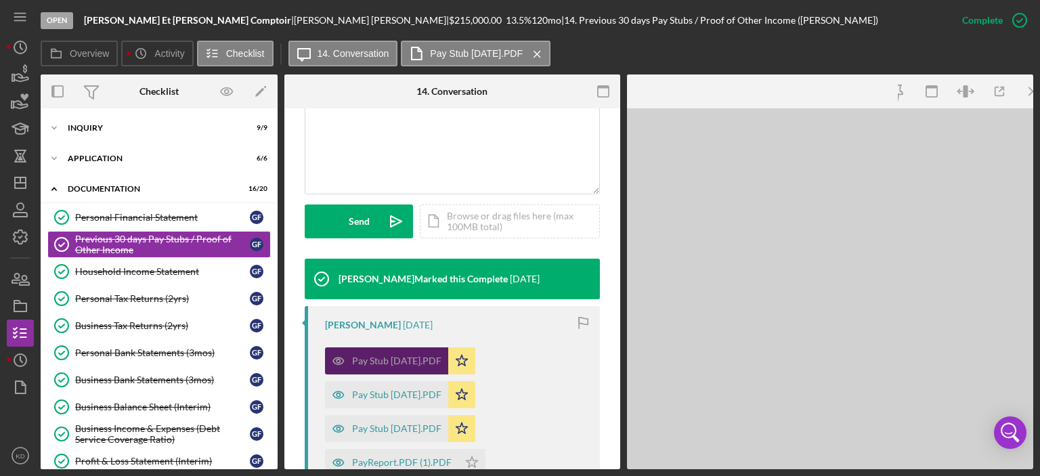
scroll to position [331, 0]
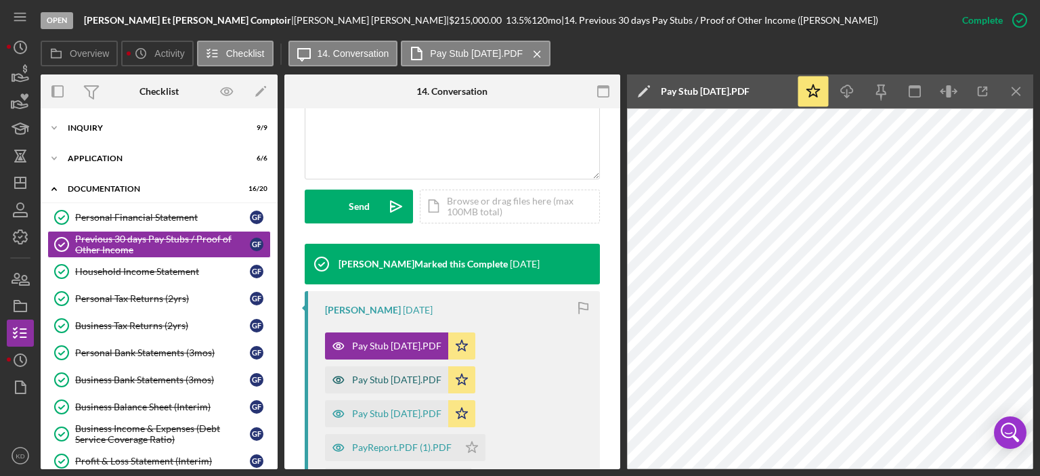
click at [413, 379] on div "Pay Stub [DATE].PDF" at bounding box center [396, 379] width 89 height 11
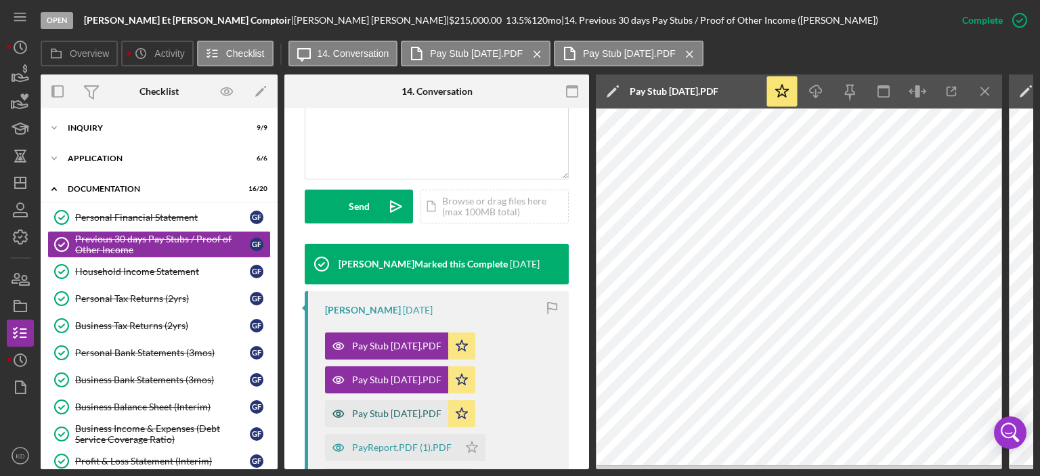
click at [394, 420] on div "Pay Stub [DATE].PDF" at bounding box center [386, 413] width 123 height 27
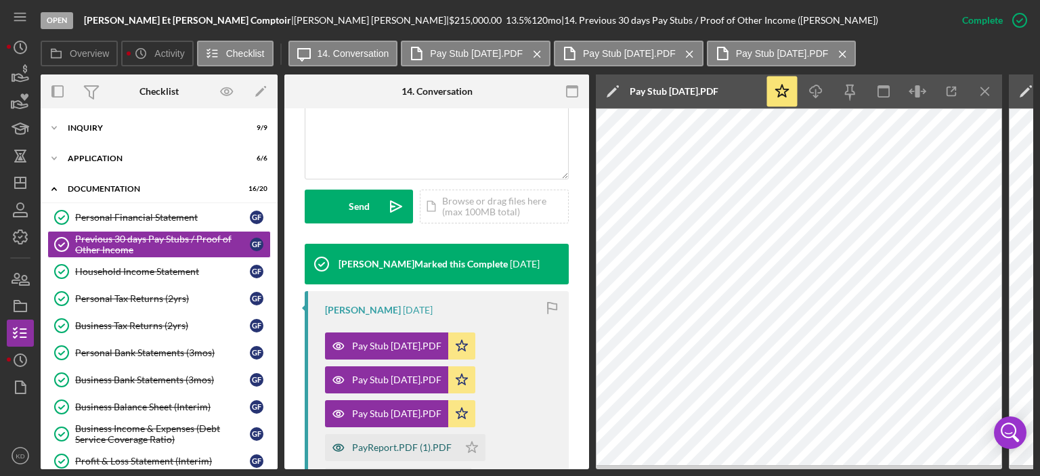
click at [414, 449] on div "PayReport.PDF (1).PDF" at bounding box center [402, 447] width 100 height 11
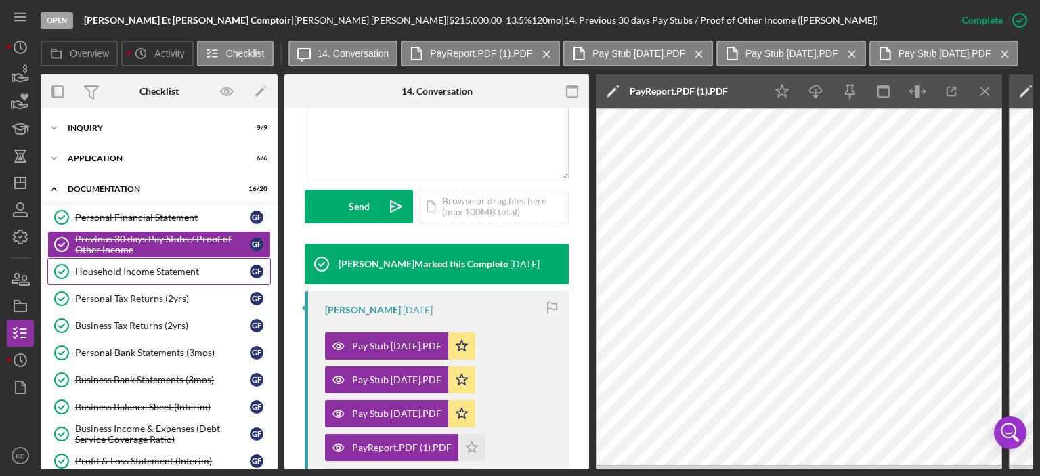
click at [161, 269] on div "Household Income Statement" at bounding box center [162, 271] width 175 height 11
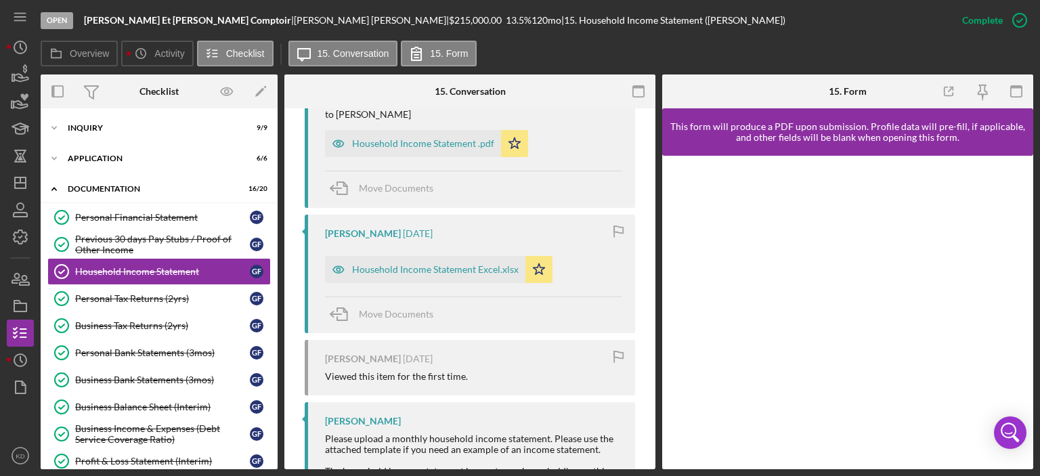
scroll to position [544, 0]
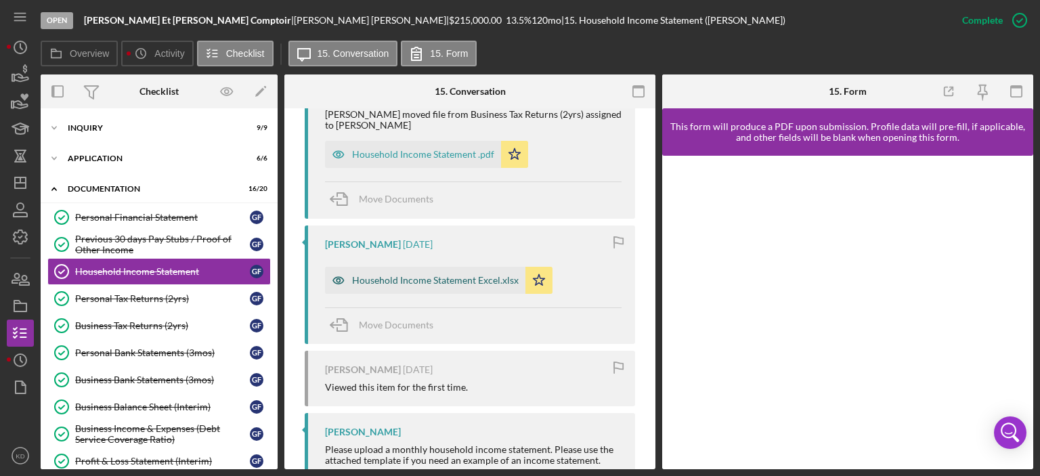
click at [410, 279] on div "Household Income Statement Excel.xlsx" at bounding box center [435, 280] width 167 height 11
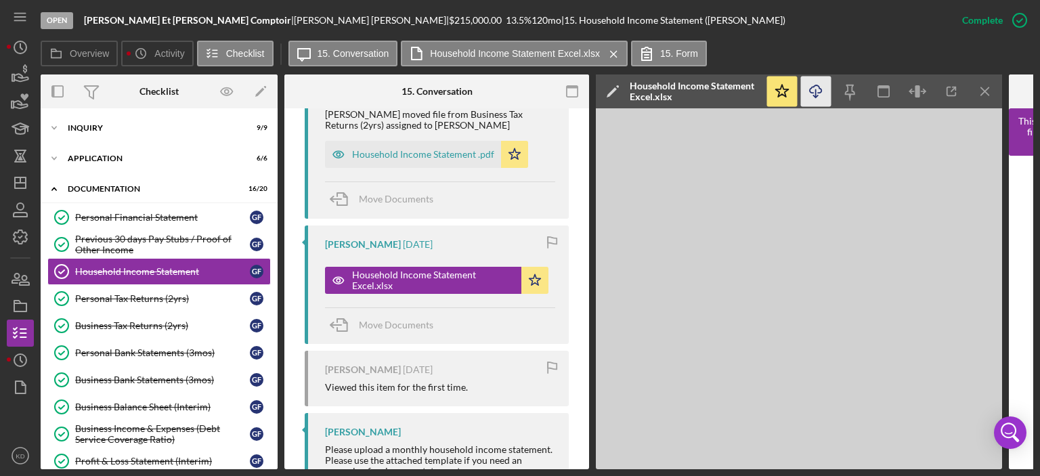
click at [810, 86] on icon "Icon/Download" at bounding box center [816, 92] width 30 height 30
click at [393, 154] on div "Household Income Statement .pdf" at bounding box center [423, 154] width 142 height 11
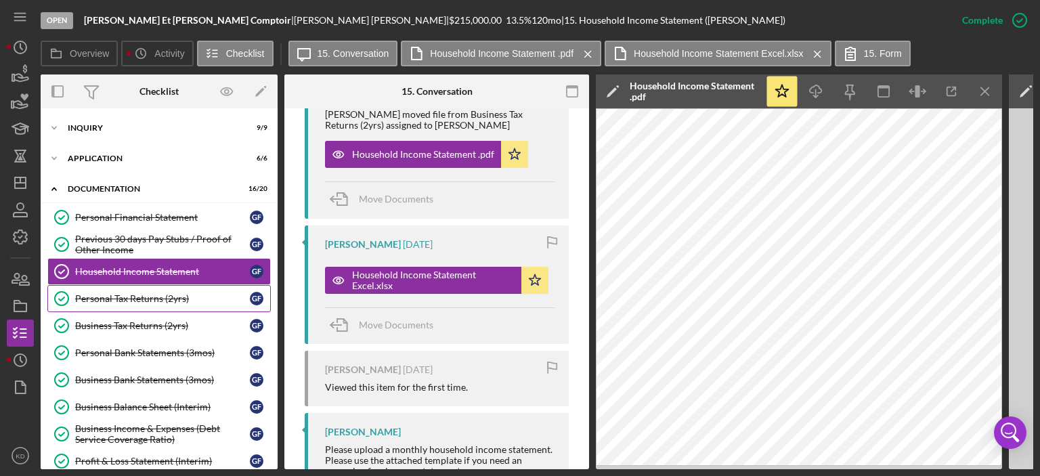
click at [127, 294] on div "Personal Tax Returns (2yrs)" at bounding box center [162, 298] width 175 height 11
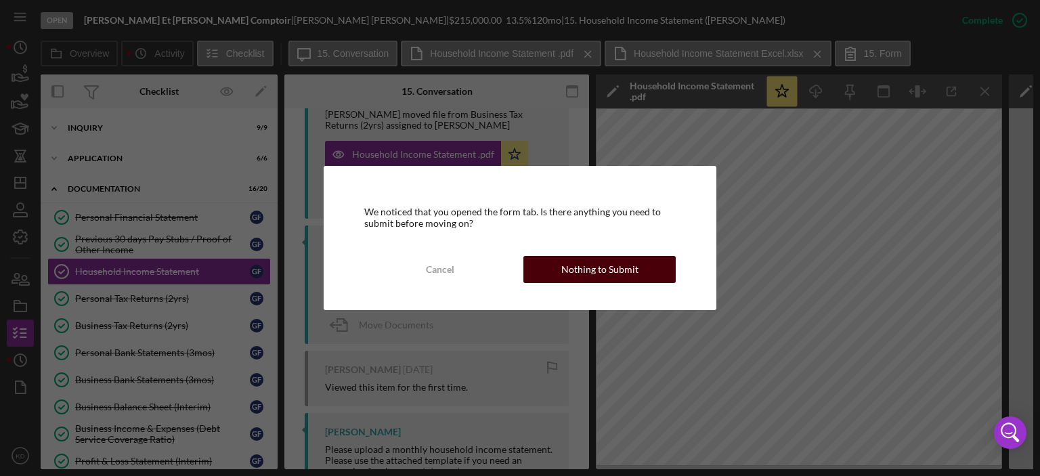
click at [613, 269] on div "Nothing to Submit" at bounding box center [599, 269] width 77 height 27
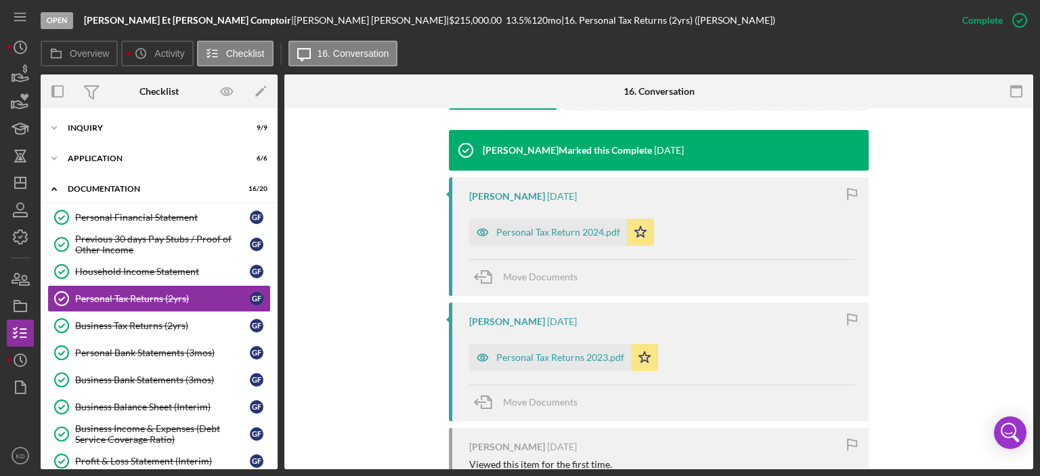
scroll to position [431, 0]
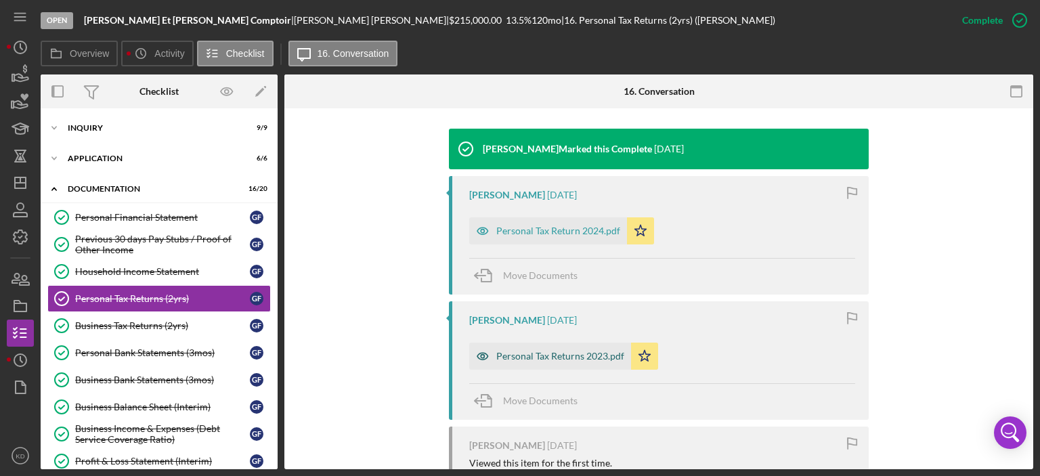
click at [587, 352] on div "Personal Tax Returns 2023.pdf" at bounding box center [560, 356] width 128 height 11
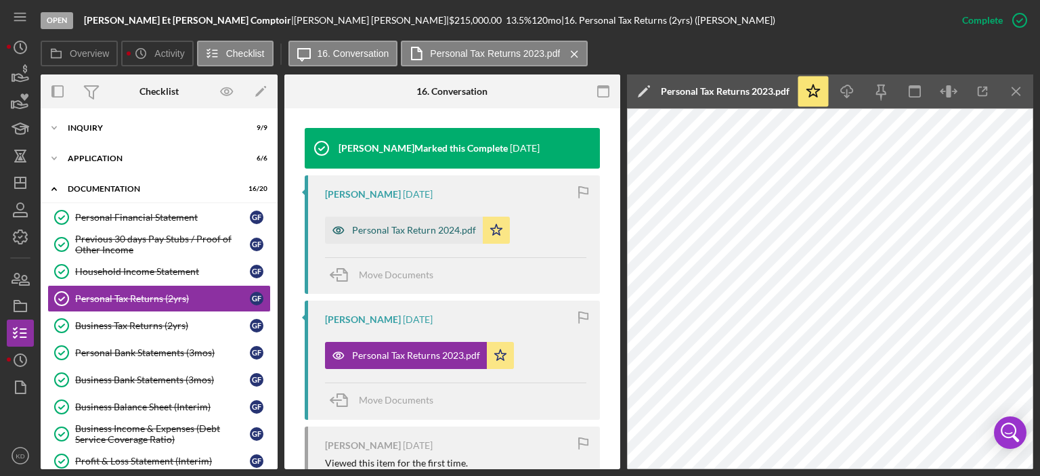
click at [419, 232] on div "Personal Tax Return 2024.pdf" at bounding box center [414, 230] width 124 height 11
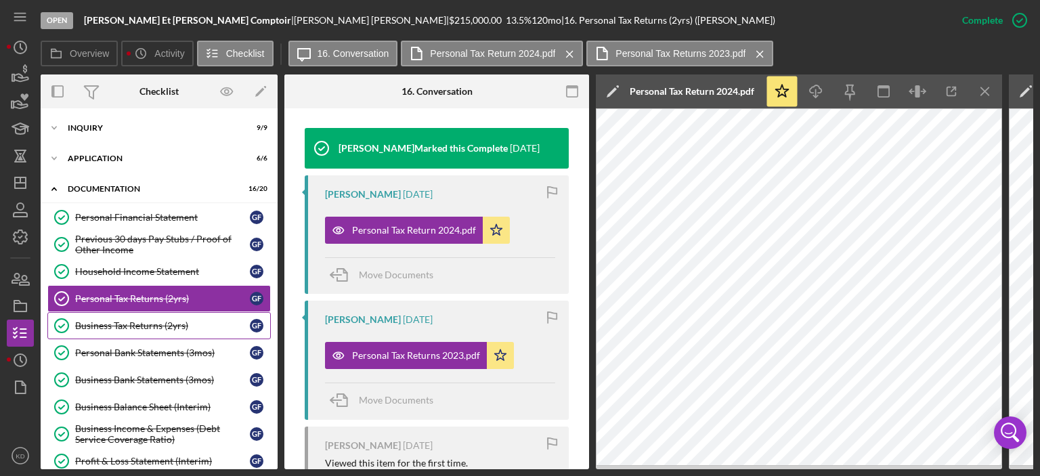
click at [131, 324] on div "Business Tax Returns (2yrs)" at bounding box center [162, 325] width 175 height 11
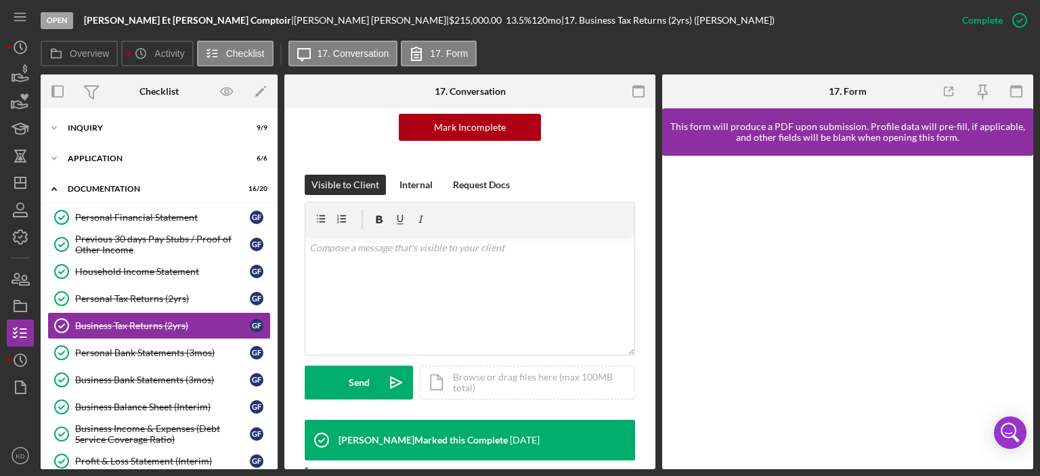
scroll to position [471, 0]
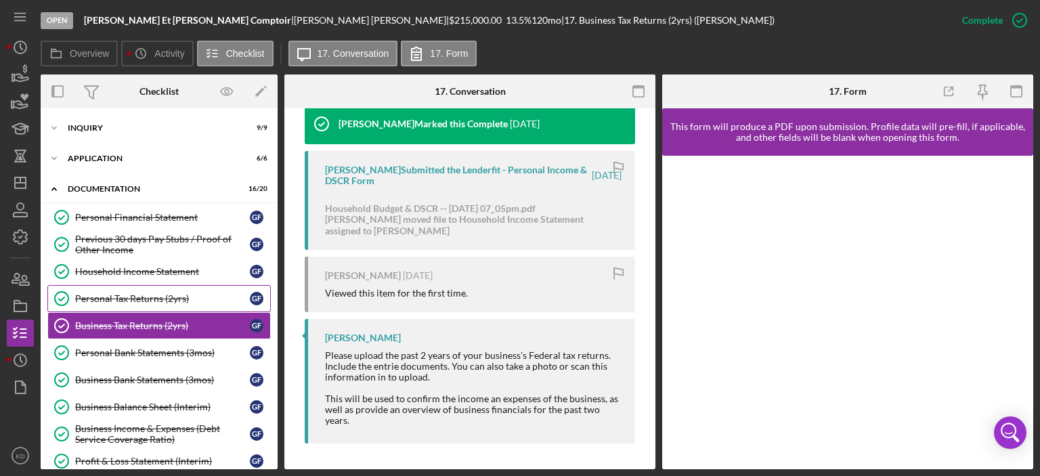
click at [131, 295] on div "Personal Tax Returns (2yrs)" at bounding box center [162, 298] width 175 height 11
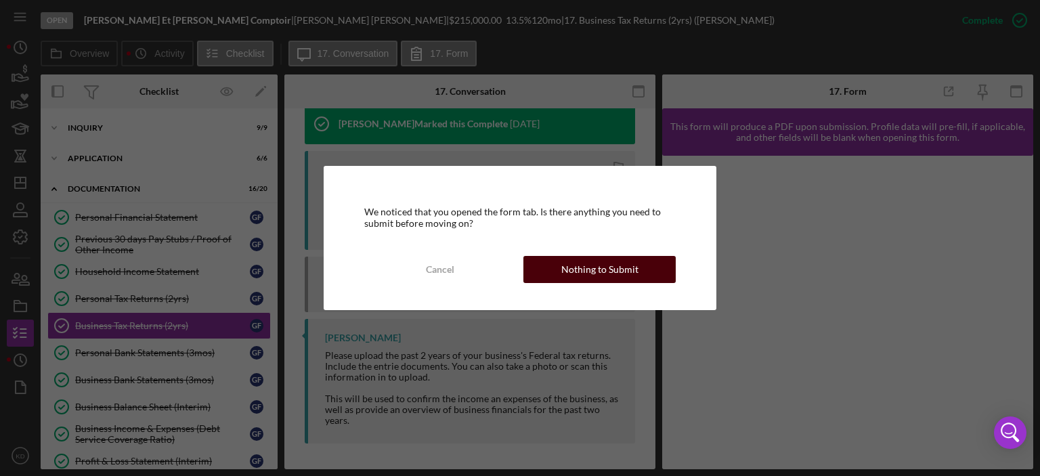
click at [616, 273] on div "Nothing to Submit" at bounding box center [599, 269] width 77 height 27
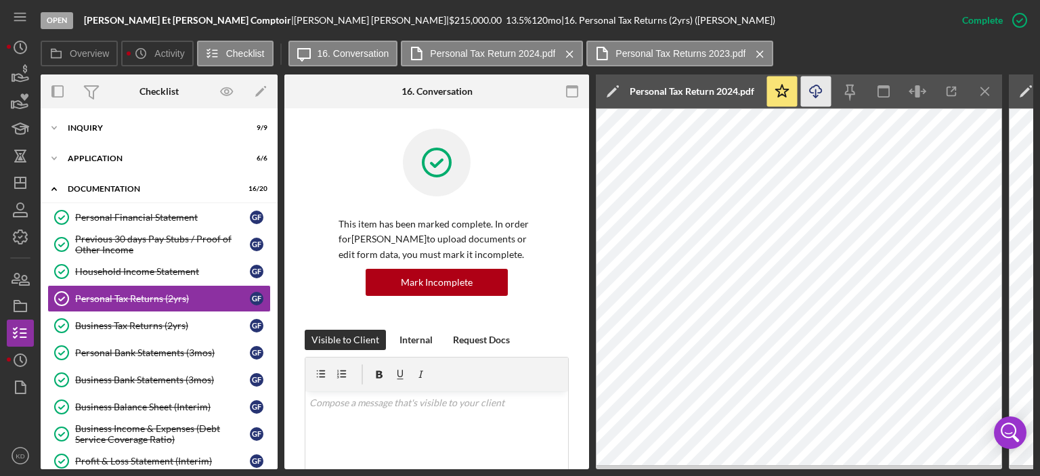
click at [811, 88] on icon "button" at bounding box center [816, 88] width 12 height 7
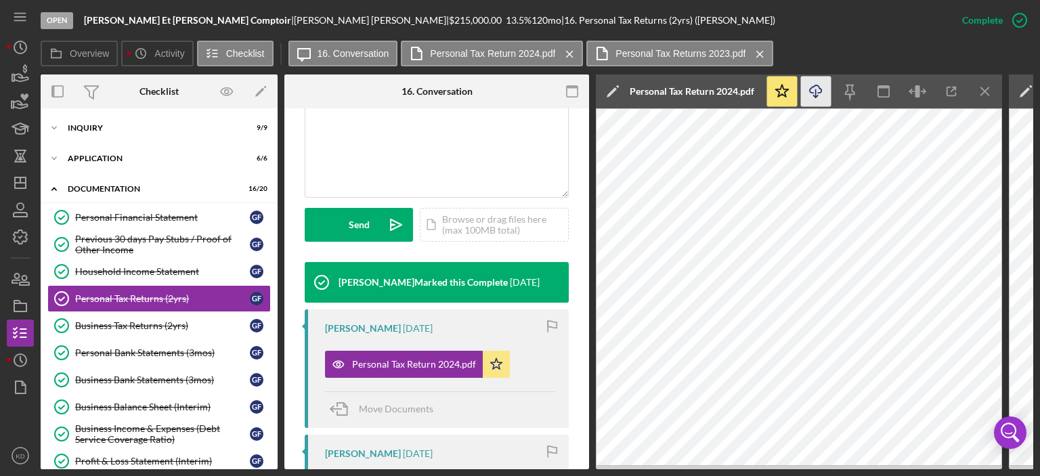
scroll to position [588, 0]
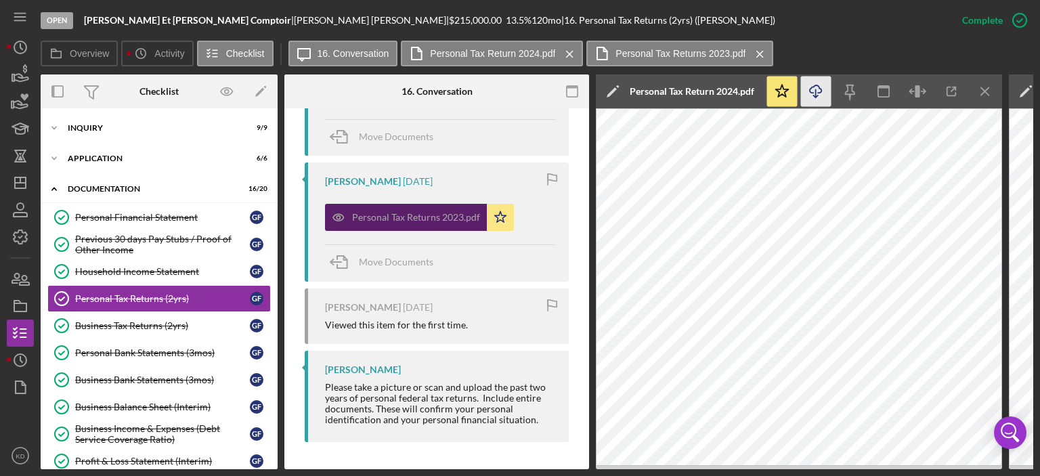
click at [437, 212] on div "Personal Tax Returns 2023.pdf" at bounding box center [416, 217] width 128 height 11
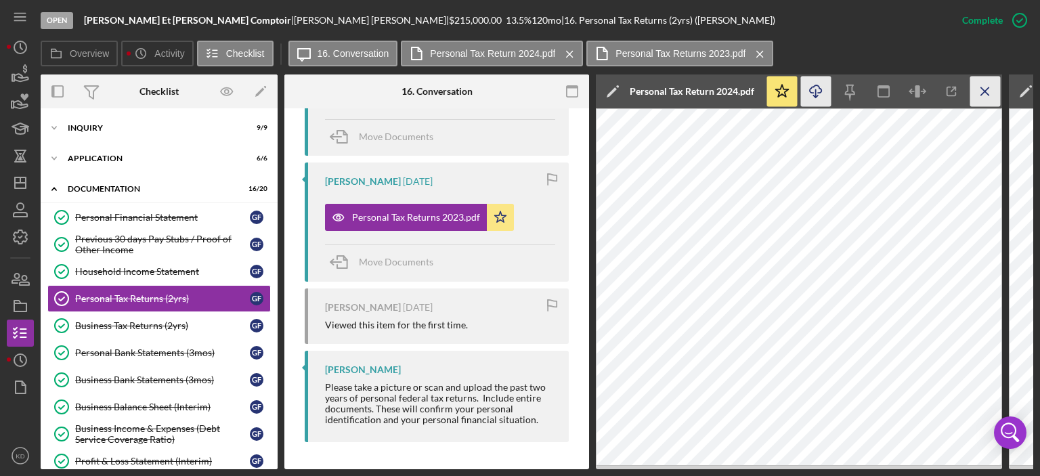
click at [986, 93] on line "button" at bounding box center [984, 90] width 7 height 7
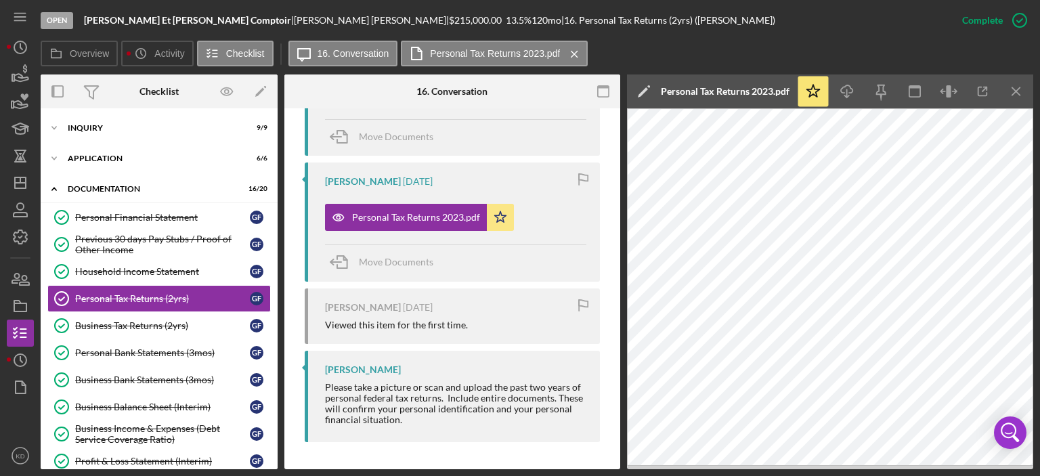
scroll to position [584, 0]
click at [1011, 89] on icon "Icon/Menu Close" at bounding box center [1016, 92] width 30 height 30
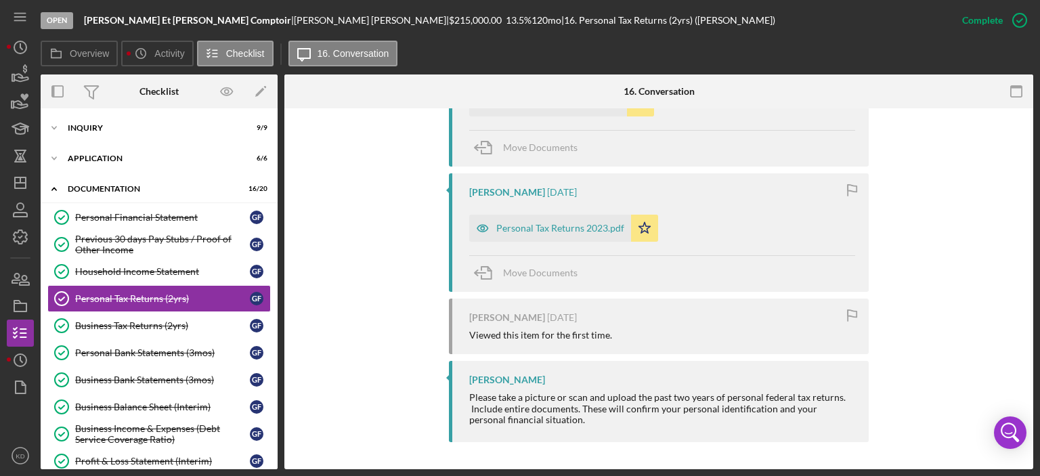
scroll to position [558, 0]
click at [580, 227] on div "Personal Tax Returns 2023.pdf" at bounding box center [560, 229] width 128 height 11
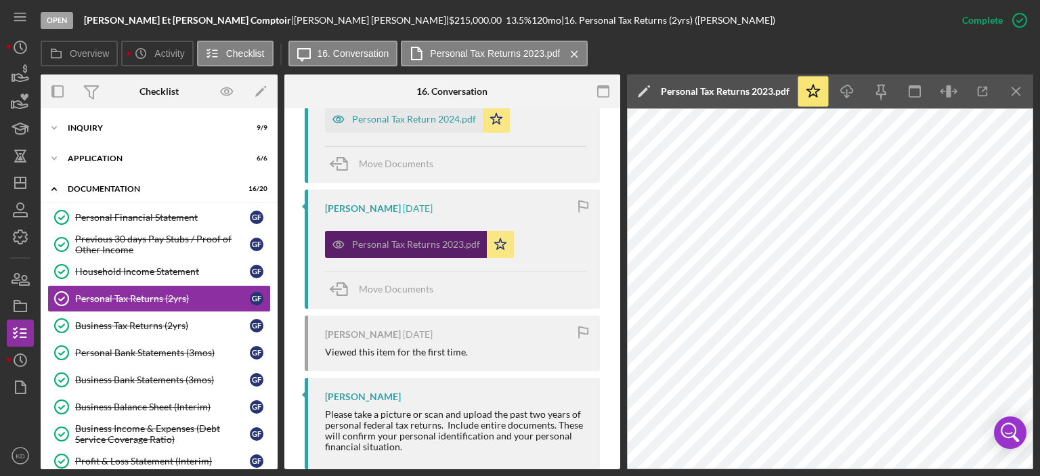
scroll to position [574, 0]
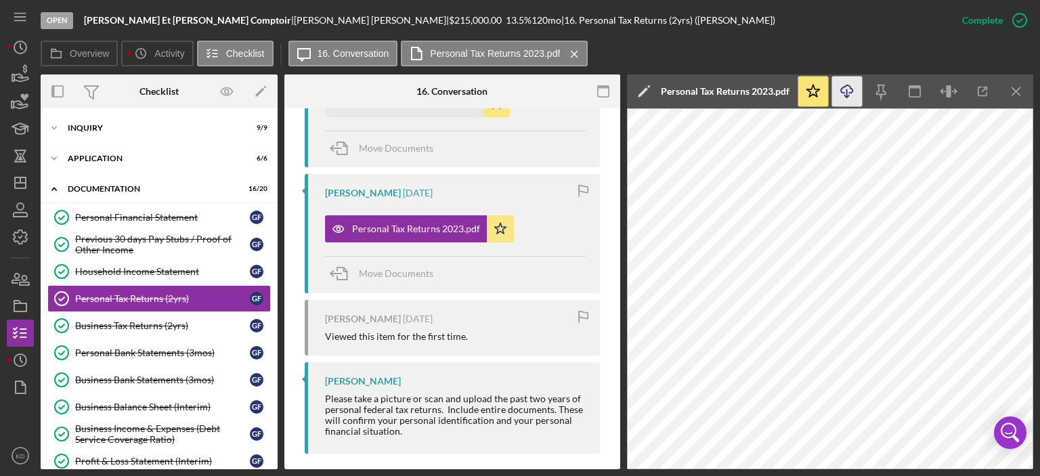
click at [847, 89] on line "button" at bounding box center [847, 92] width 0 height 7
click at [175, 349] on div "Personal Bank Statements (3mos)" at bounding box center [162, 352] width 175 height 11
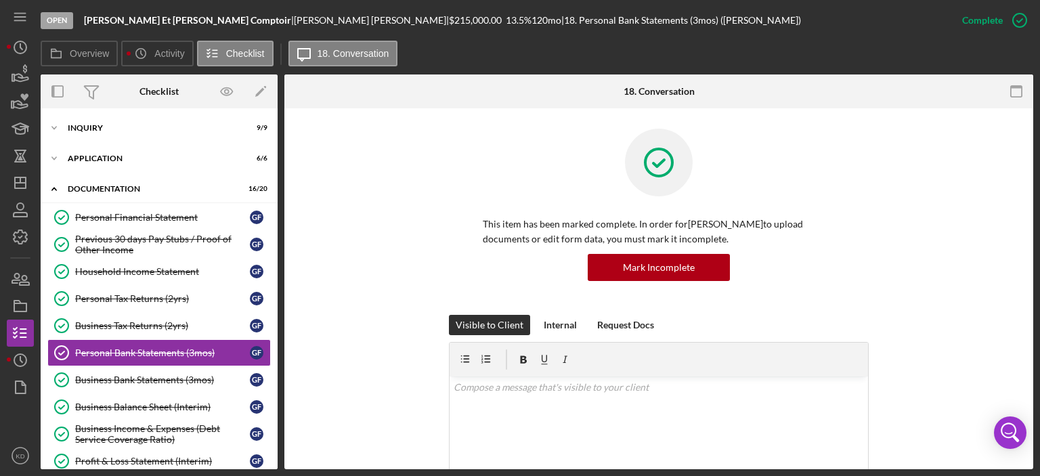
scroll to position [316, 0]
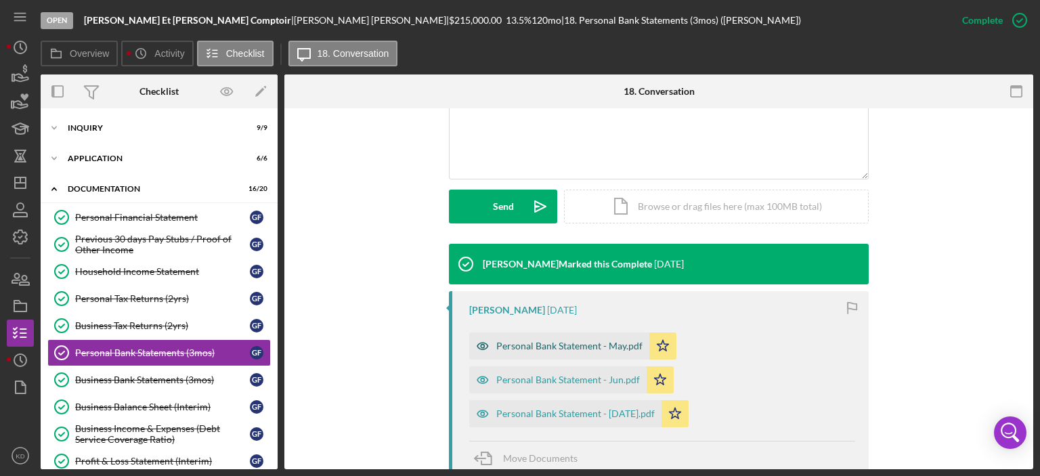
click at [596, 347] on div "Personal Bank Statement - May.pdf" at bounding box center [569, 346] width 146 height 11
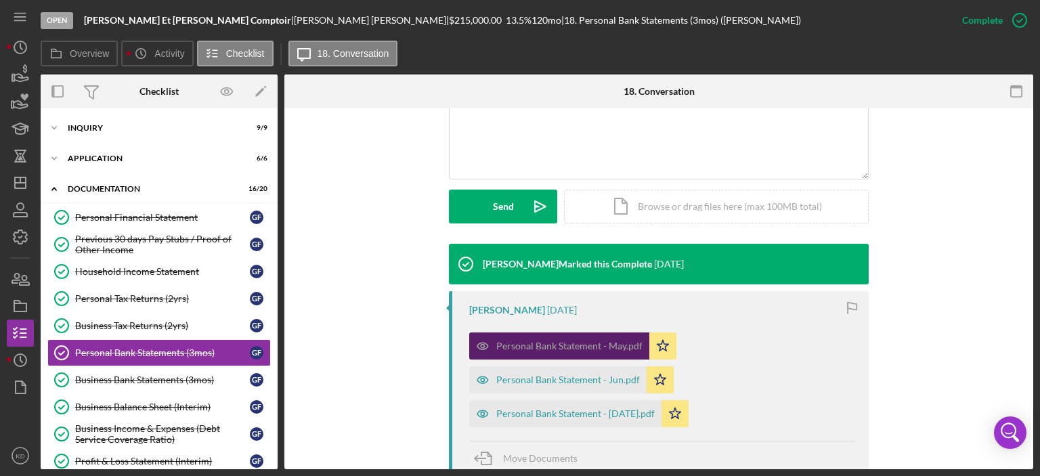
scroll to position [331, 0]
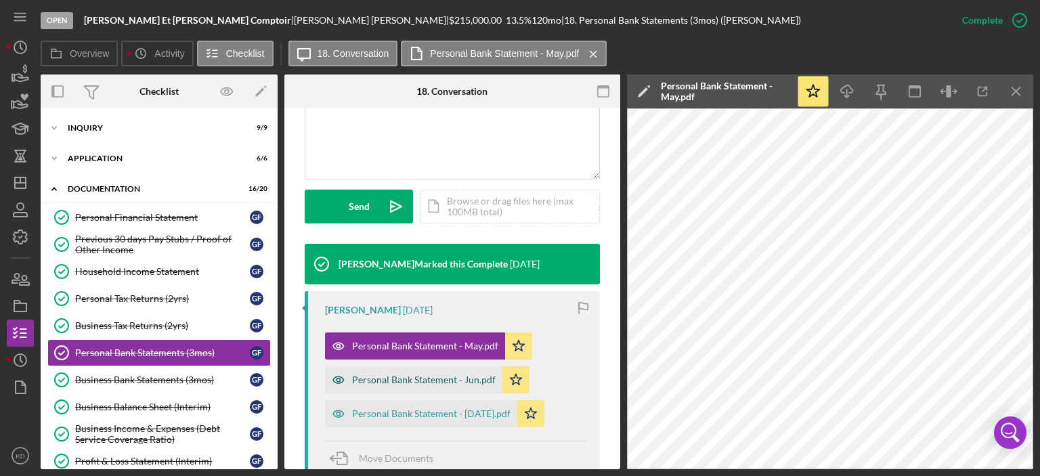
click at [475, 381] on div "Personal Bank Statement - Jun.pdf" at bounding box center [424, 379] width 144 height 11
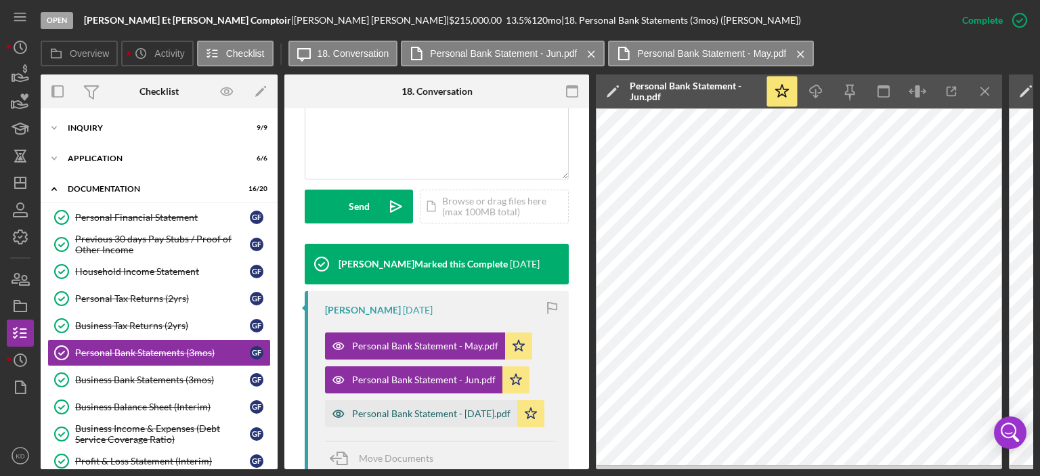
click at [447, 412] on div "Personal Bank Statement - [DATE].pdf" at bounding box center [431, 413] width 158 height 11
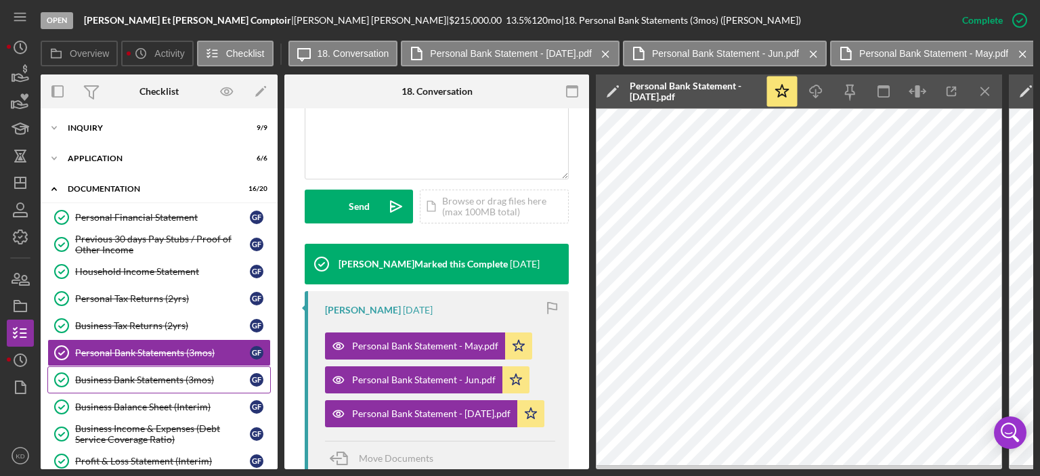
click at [168, 376] on div "Business Bank Statements (3mos)" at bounding box center [162, 379] width 175 height 11
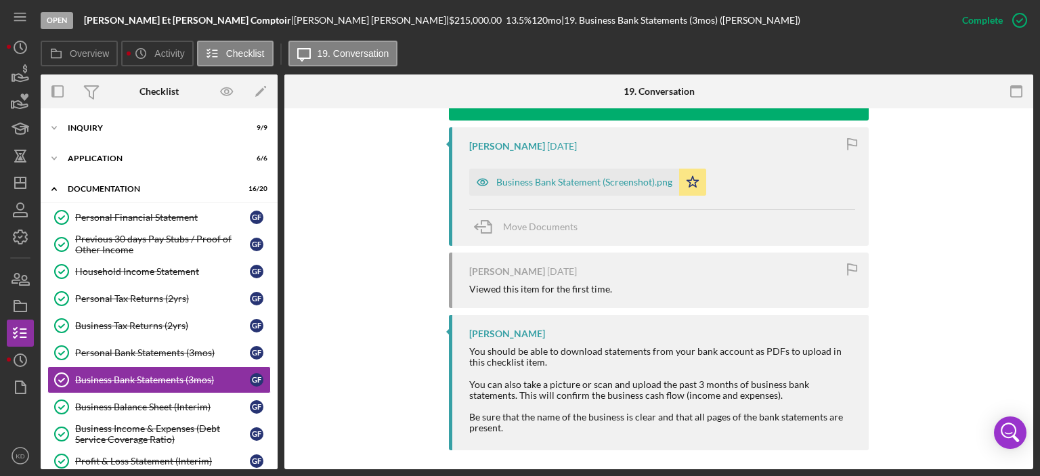
scroll to position [488, 0]
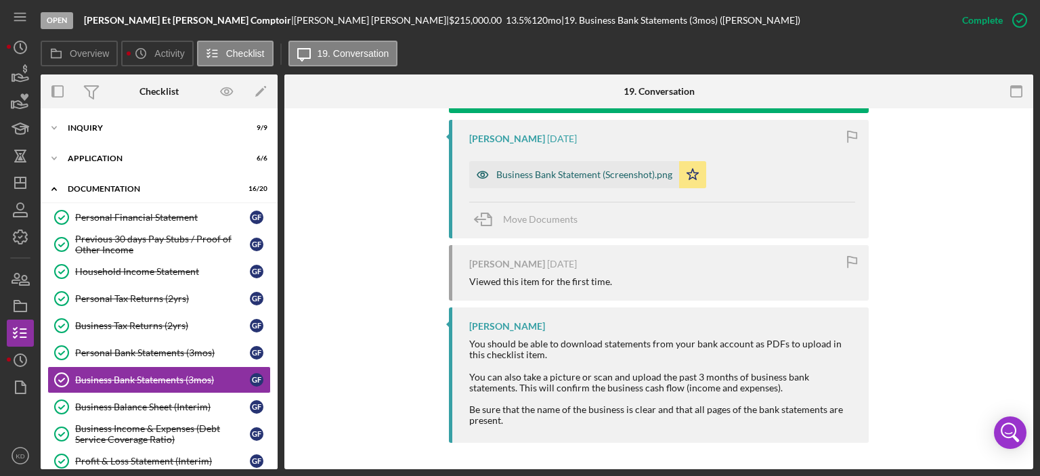
click at [633, 170] on div "Business Bank Statement (Screenshot).png" at bounding box center [584, 174] width 176 height 11
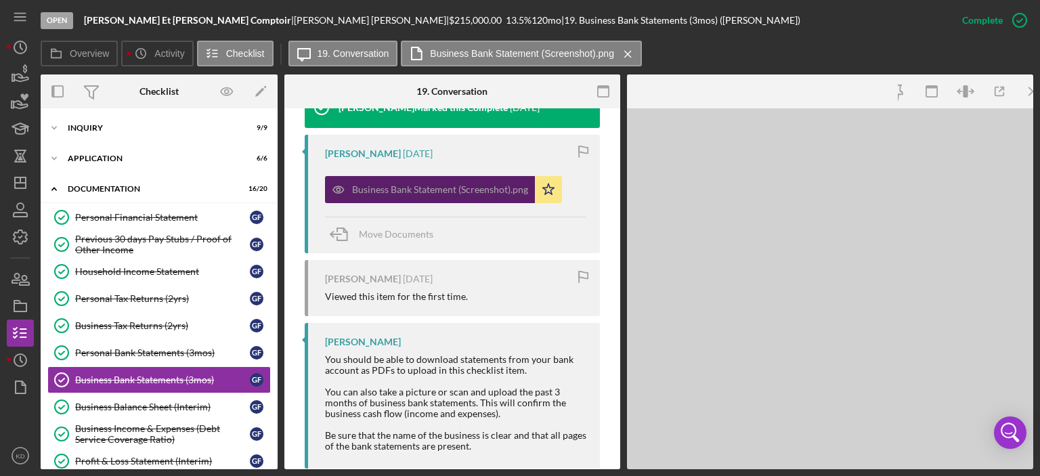
scroll to position [502, 0]
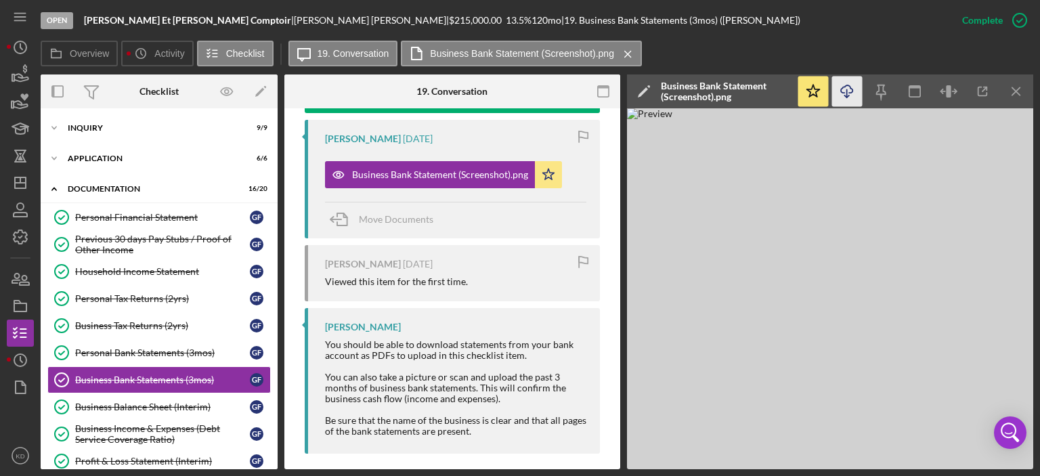
click at [847, 91] on line "button" at bounding box center [847, 92] width 0 height 7
click at [158, 403] on div "Business Balance Sheet (Interim)" at bounding box center [162, 407] width 175 height 11
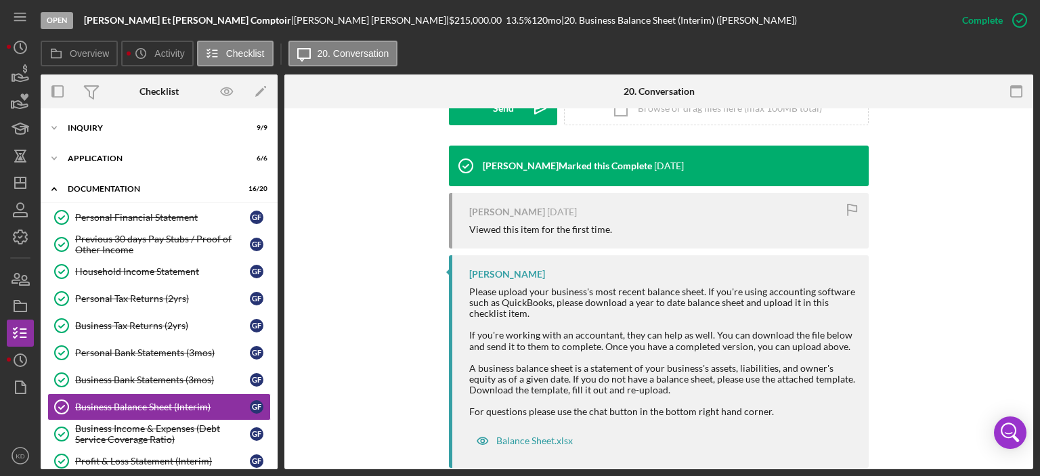
scroll to position [439, 0]
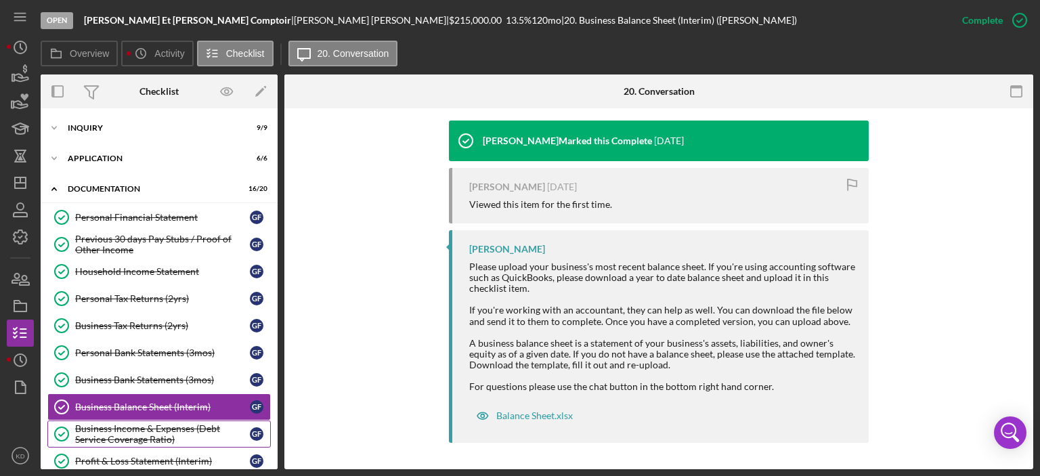
click at [125, 430] on div "Business Income & Expenses (Debt Service Coverage Ratio)" at bounding box center [162, 434] width 175 height 22
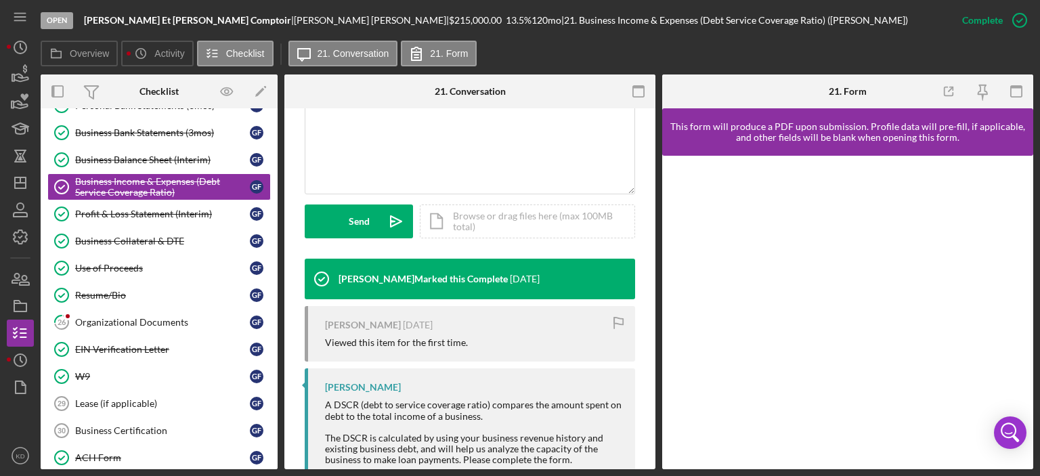
scroll to position [251, 0]
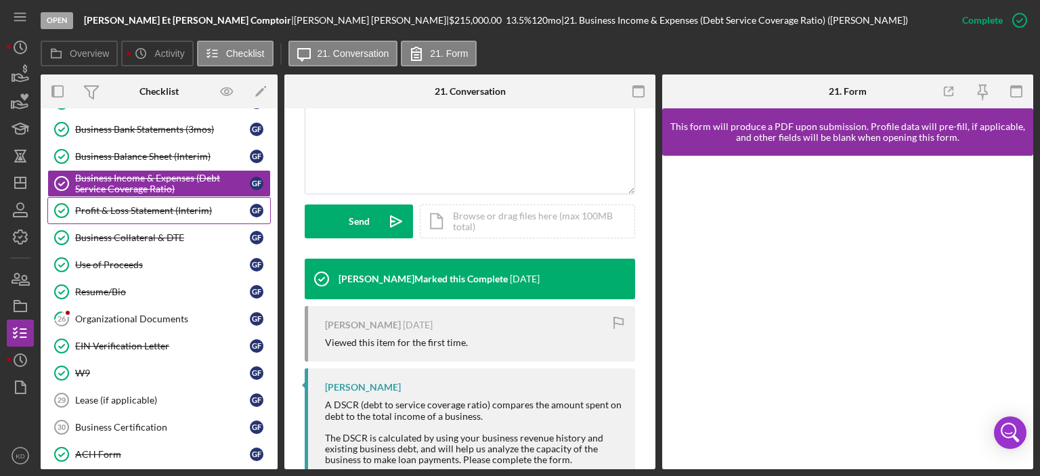
click at [121, 207] on div "Profit & Loss Statement (Interim)" at bounding box center [162, 210] width 175 height 11
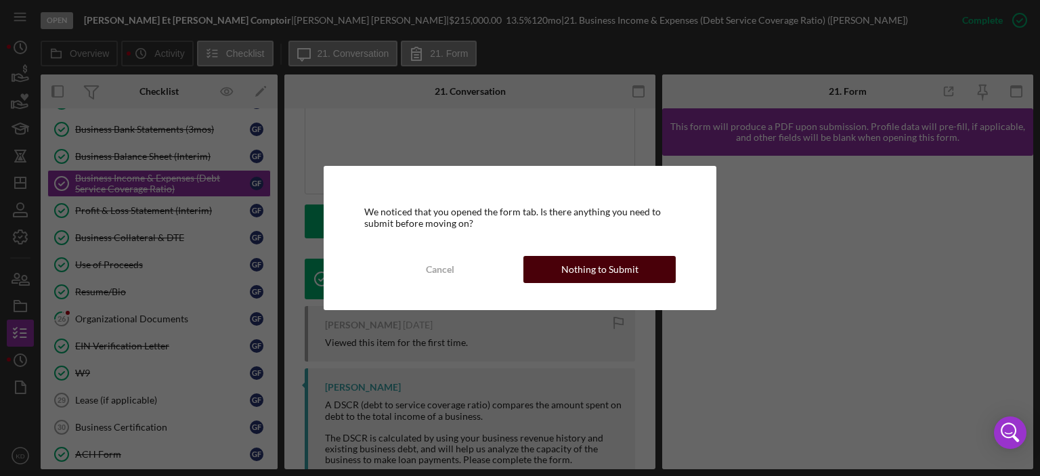
click at [631, 267] on div "Nothing to Submit" at bounding box center [599, 269] width 77 height 27
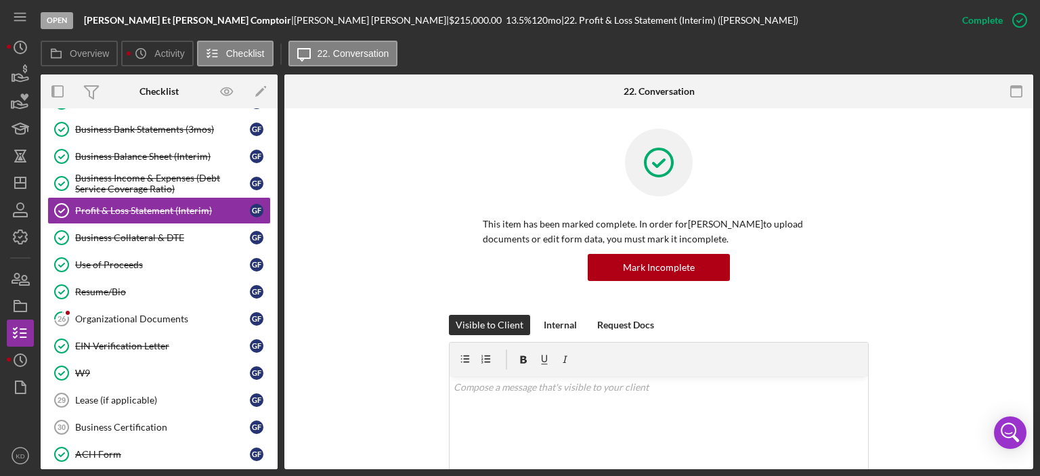
drag, startPoint x: 1029, startPoint y: 340, endPoint x: 1030, endPoint y: 311, distance: 29.1
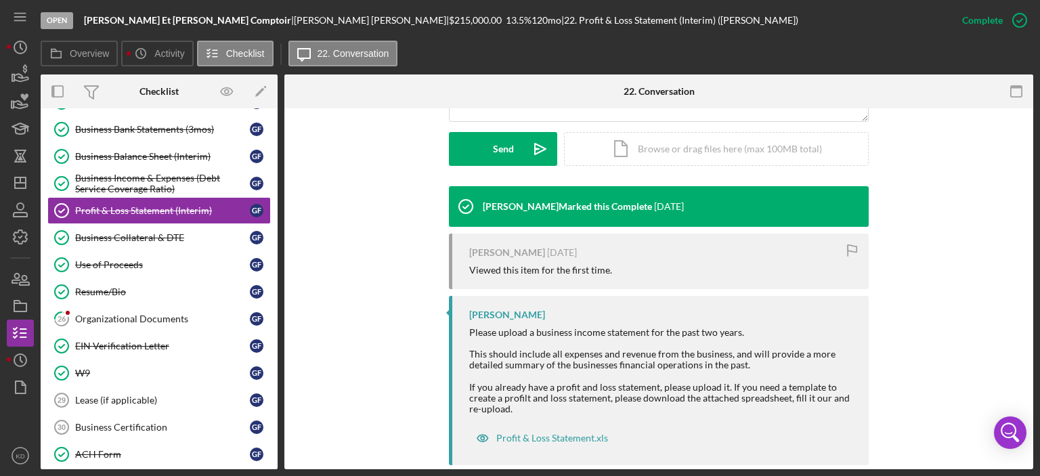
scroll to position [395, 0]
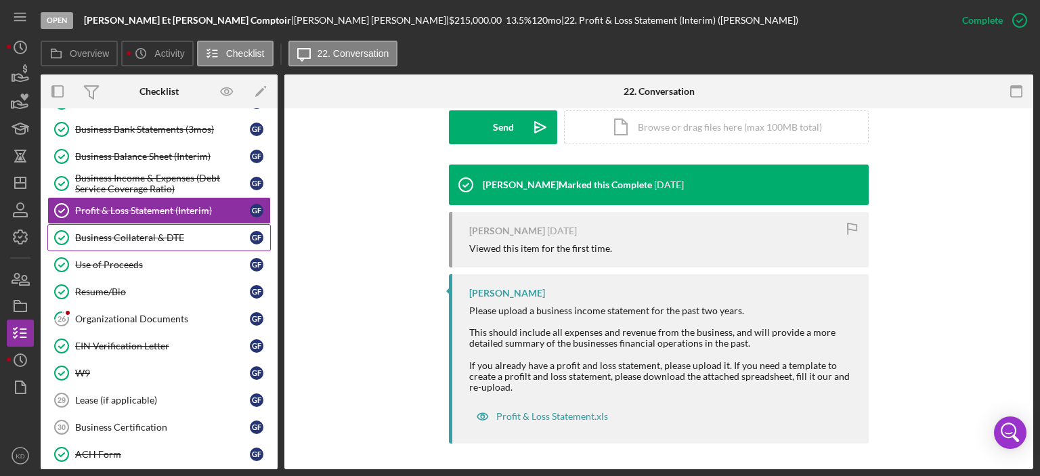
click at [148, 234] on div "Business Collateral & DTE" at bounding box center [162, 237] width 175 height 11
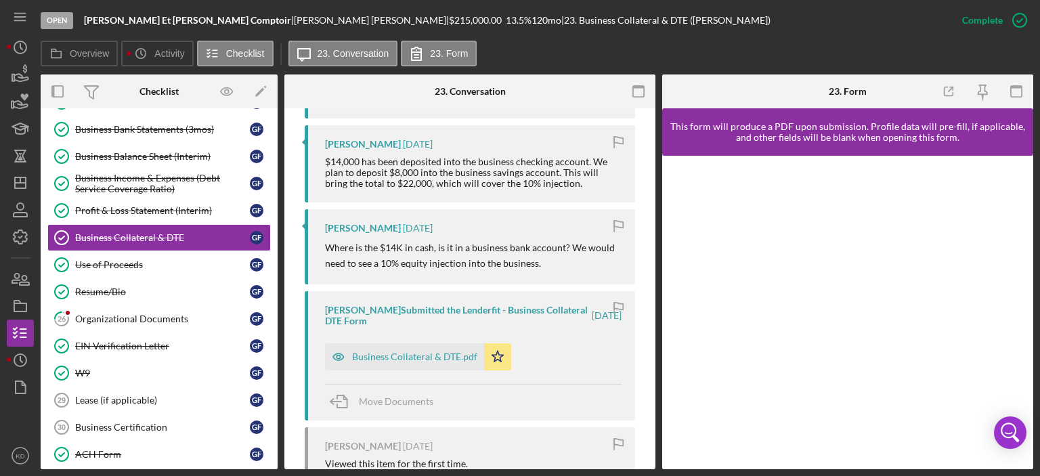
scroll to position [634, 0]
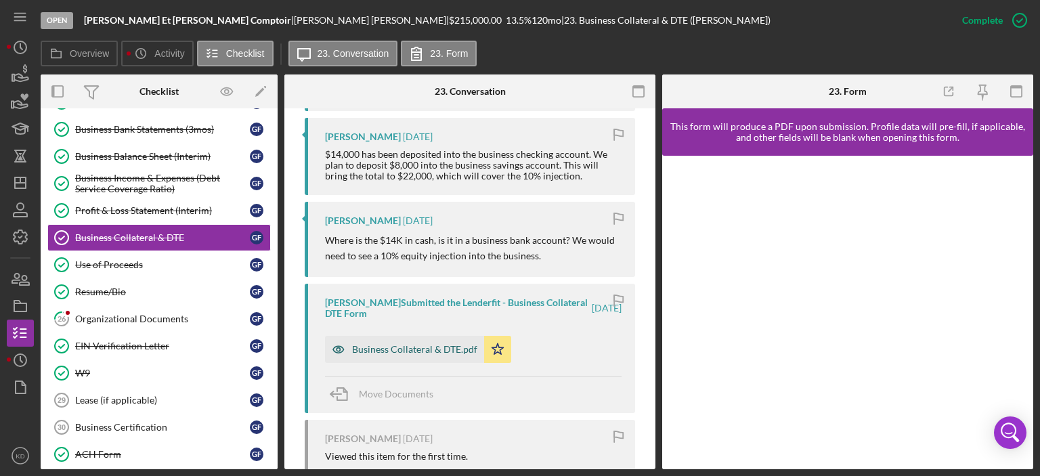
click at [404, 349] on div "Business Collateral & DTE.pdf" at bounding box center [414, 349] width 125 height 11
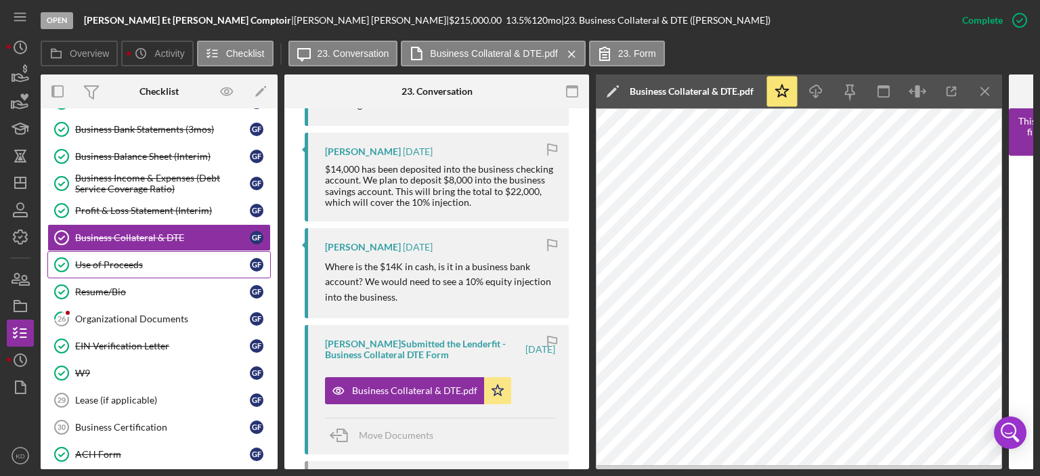
click at [123, 259] on div "Use of Proceeds" at bounding box center [162, 264] width 175 height 11
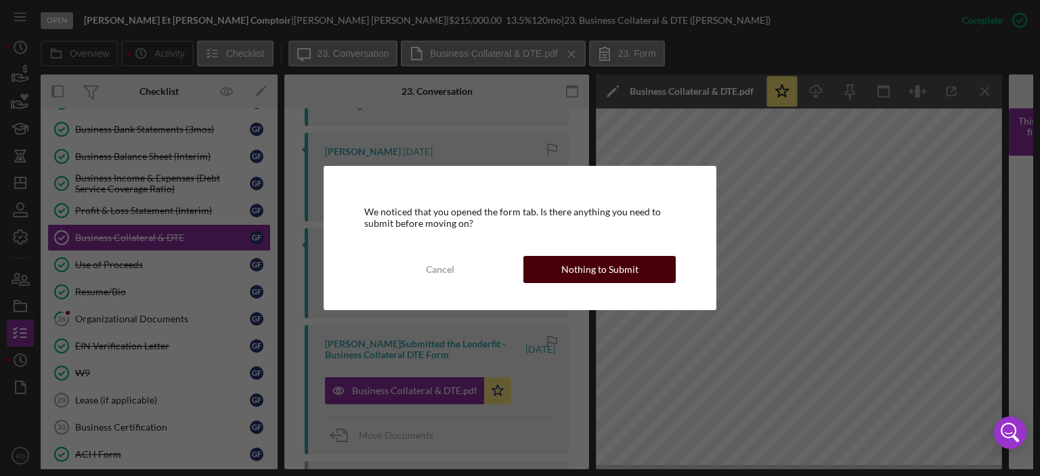
click at [601, 272] on div "Nothing to Submit" at bounding box center [599, 269] width 77 height 27
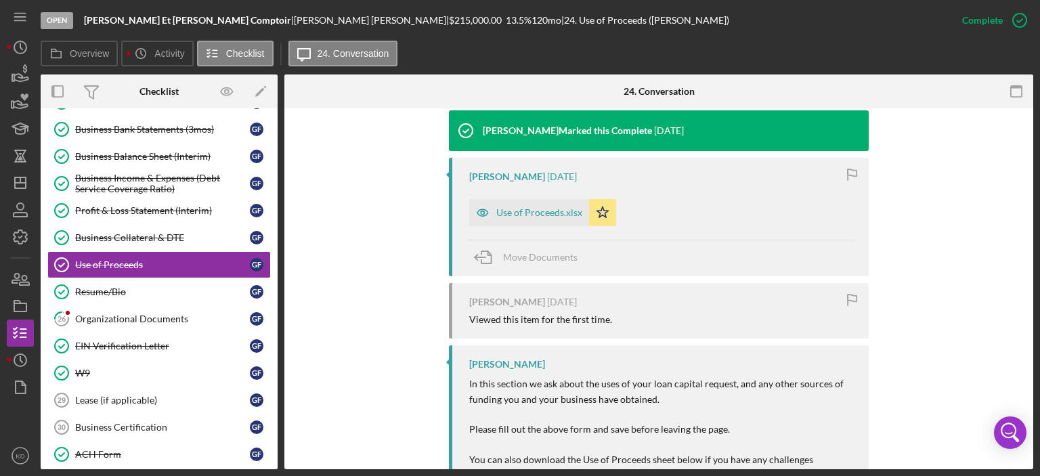
scroll to position [451, 0]
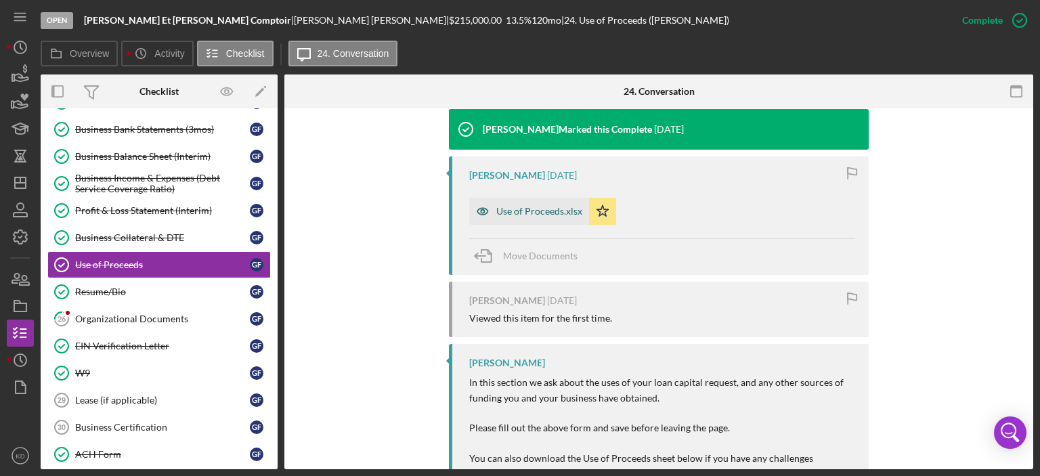
click at [530, 211] on div "Use of Proceeds.xlsx" at bounding box center [539, 211] width 86 height 11
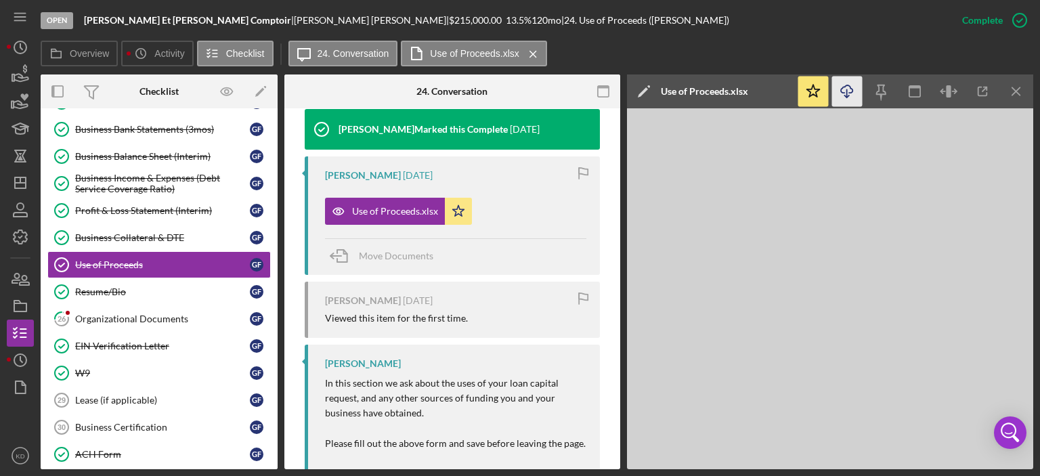
click at [845, 92] on icon "Icon/Download" at bounding box center [847, 92] width 30 height 30
click at [106, 286] on div "Resume/Bio" at bounding box center [162, 291] width 175 height 11
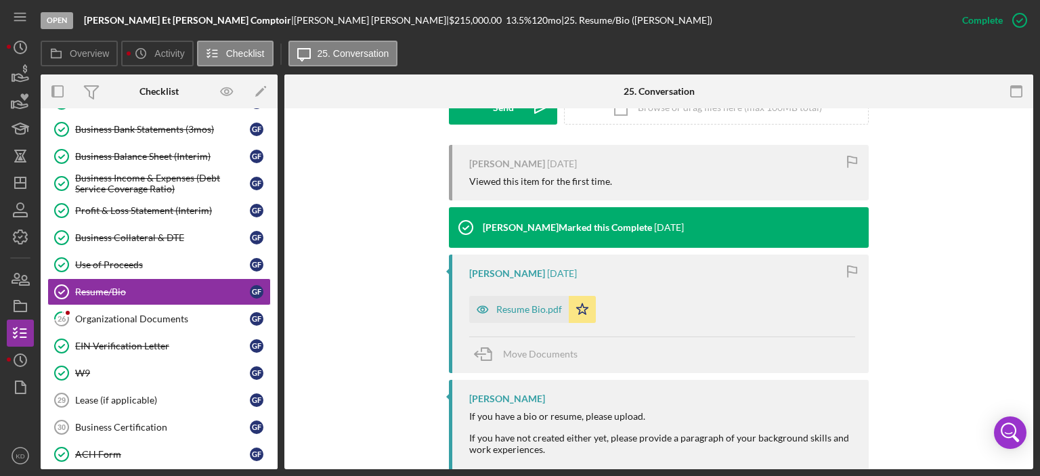
scroll to position [432, 0]
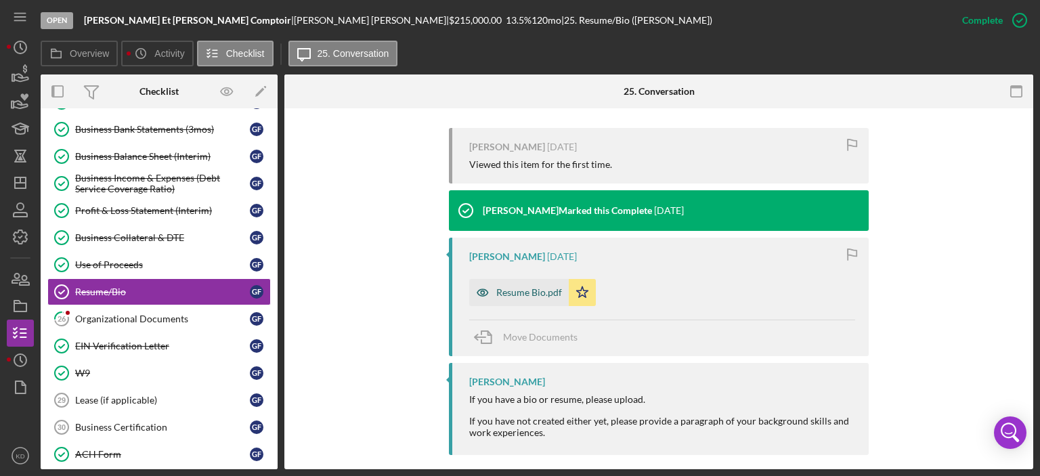
click at [515, 284] on div "Resume Bio.pdf" at bounding box center [519, 292] width 100 height 27
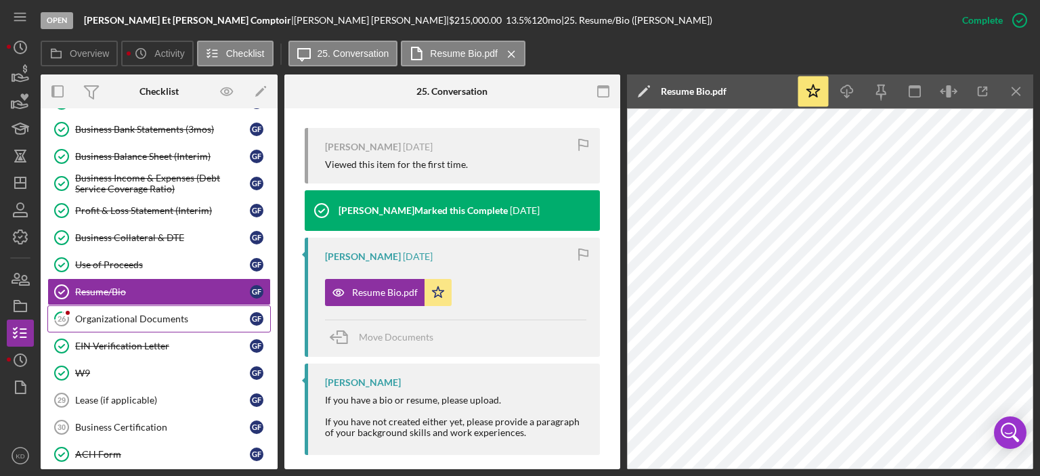
click at [163, 314] on div "Organizational Documents" at bounding box center [162, 319] width 175 height 11
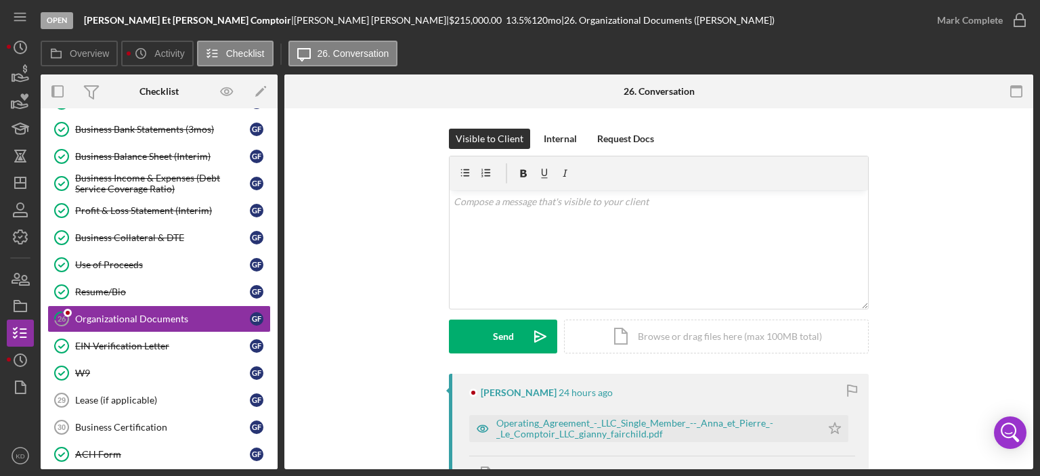
drag, startPoint x: 1029, startPoint y: 250, endPoint x: 1034, endPoint y: 286, distance: 36.3
click at [1034, 286] on div "Open [PERSON_NAME] | [PERSON_NAME] | $215,000.00 13.5 % 120 mo | 26. Organizati…" at bounding box center [520, 238] width 1040 height 476
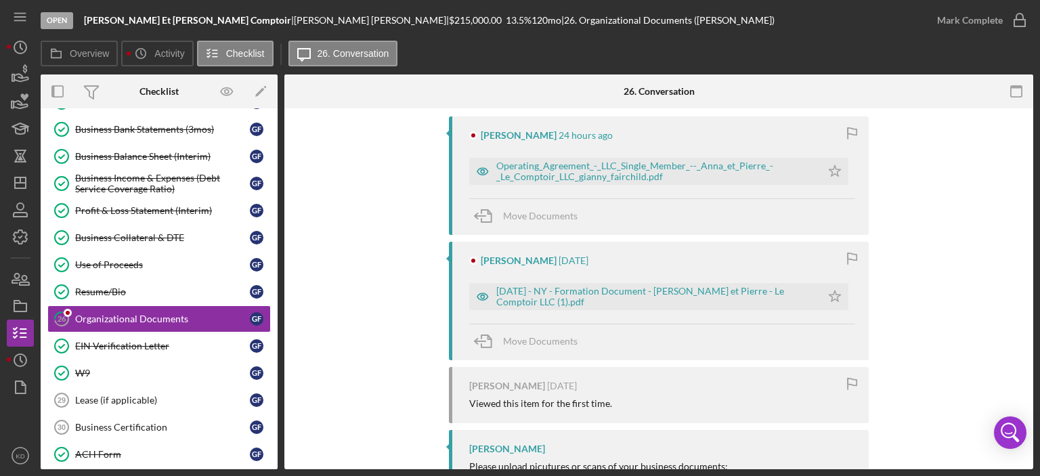
scroll to position [261, 0]
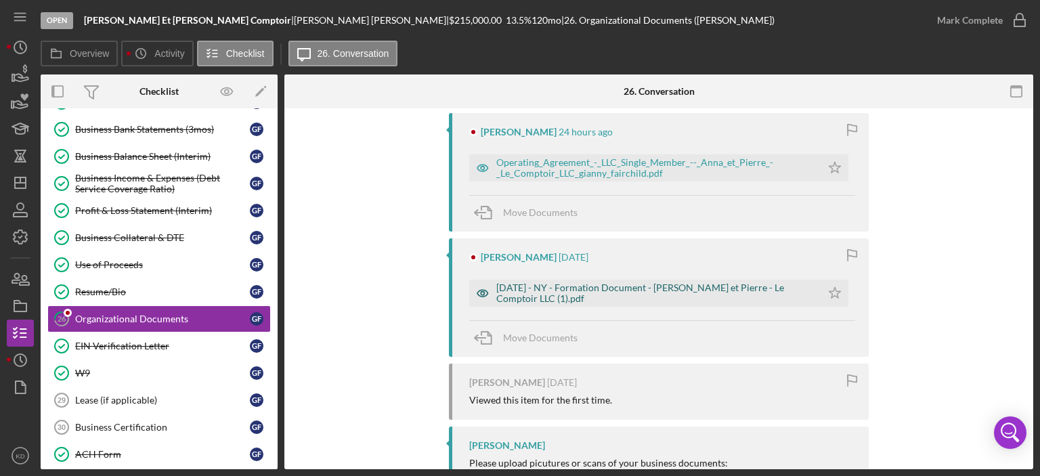
click at [655, 293] on div "[DATE] - NY - Formation Document - [PERSON_NAME] et Pierre - Le Comptoir LLC (1…" at bounding box center [655, 293] width 318 height 22
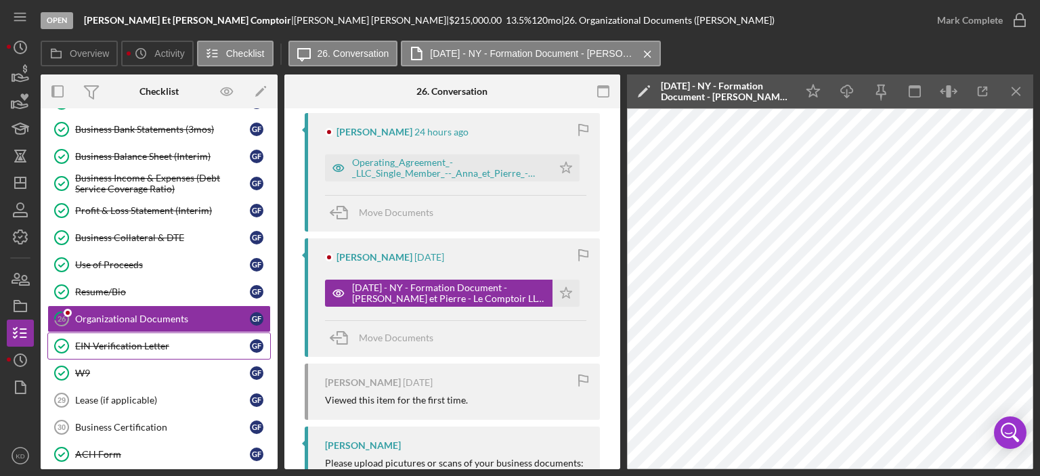
click at [143, 341] on div "EIN Verification Letter" at bounding box center [162, 346] width 175 height 11
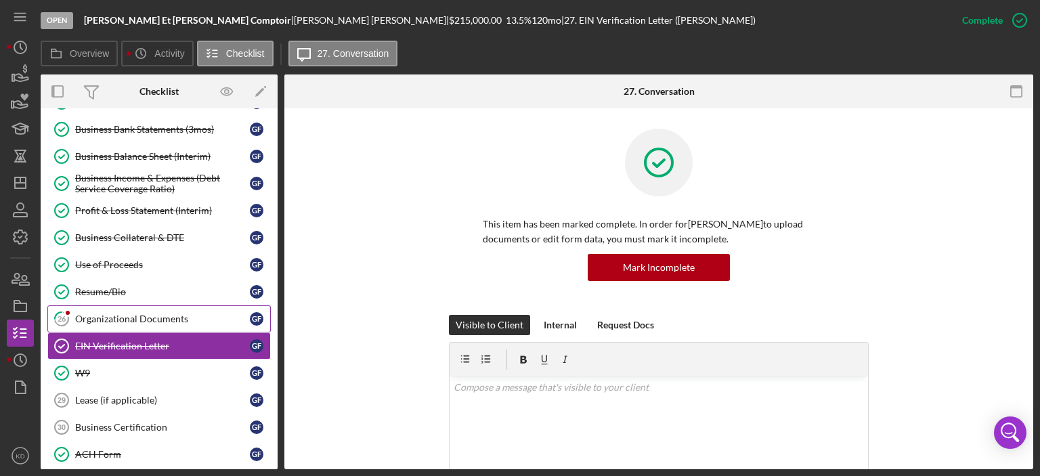
click at [90, 320] on div "Organizational Documents" at bounding box center [162, 319] width 175 height 11
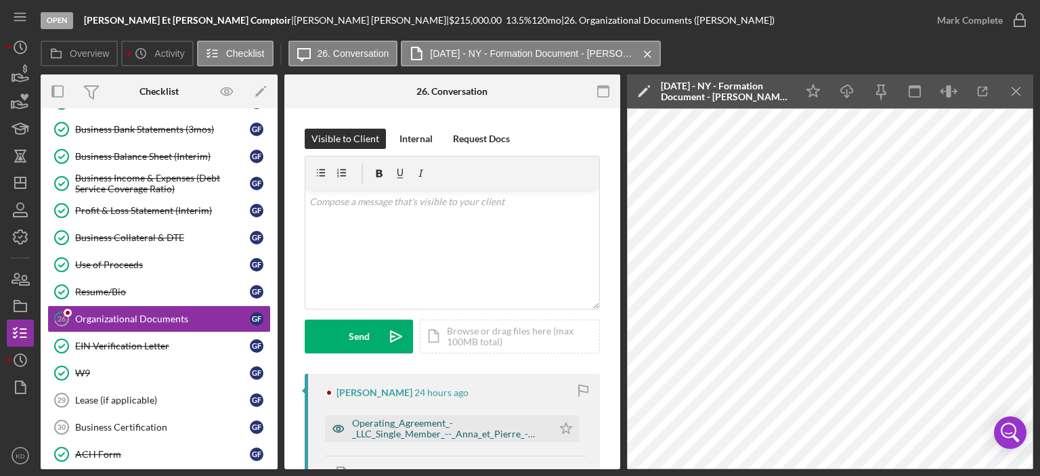
click at [447, 429] on div "Operating_Agreement_-_LLC_Single_Member_--_Anna_et_Pierre_-_Le_Comptoir_LLC_gia…" at bounding box center [449, 429] width 194 height 22
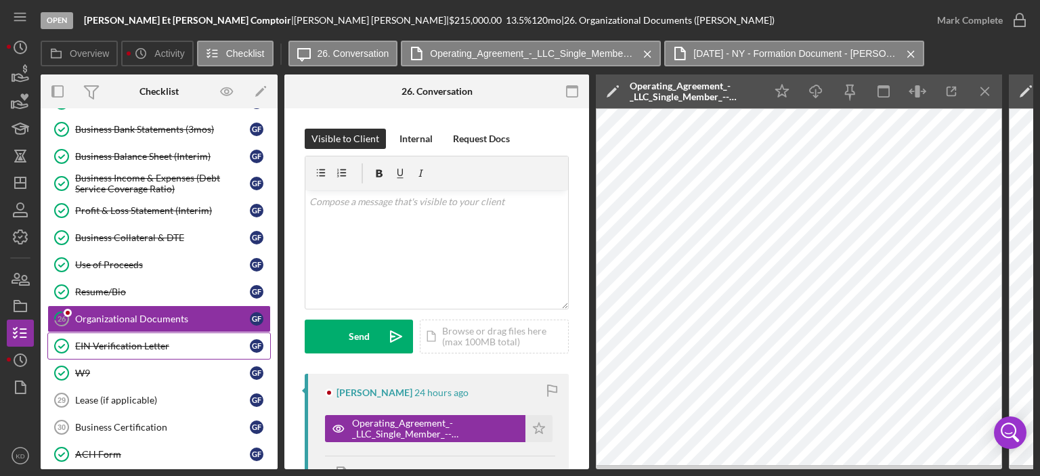
click at [153, 341] on div "EIN Verification Letter" at bounding box center [162, 346] width 175 height 11
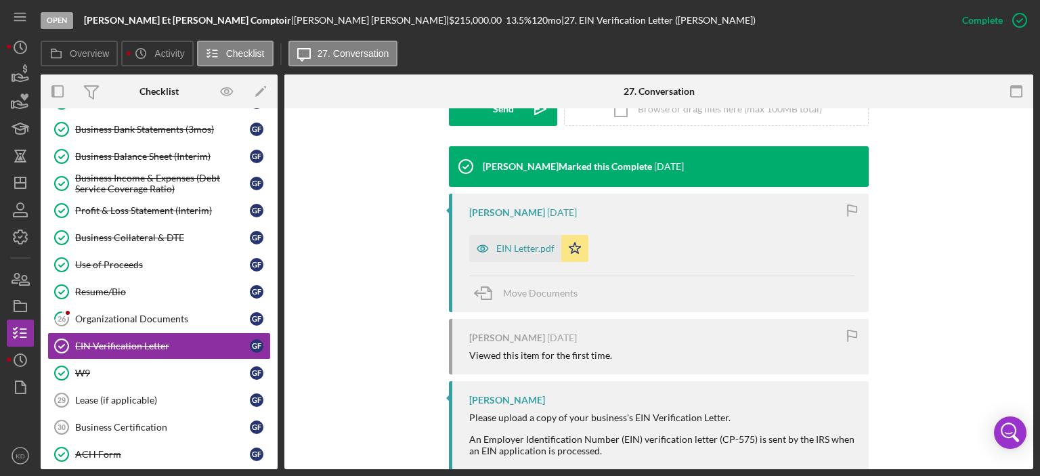
scroll to position [439, 0]
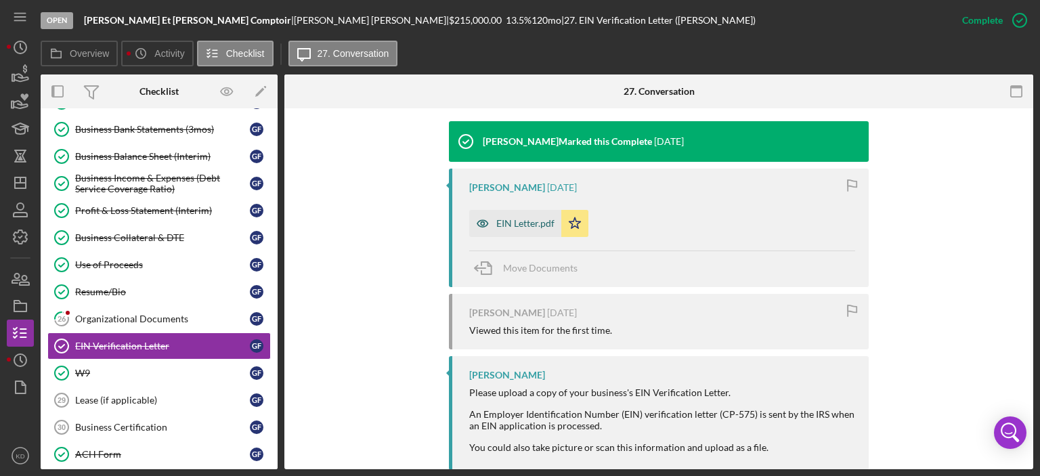
click at [528, 219] on div "EIN Letter.pdf" at bounding box center [525, 223] width 58 height 11
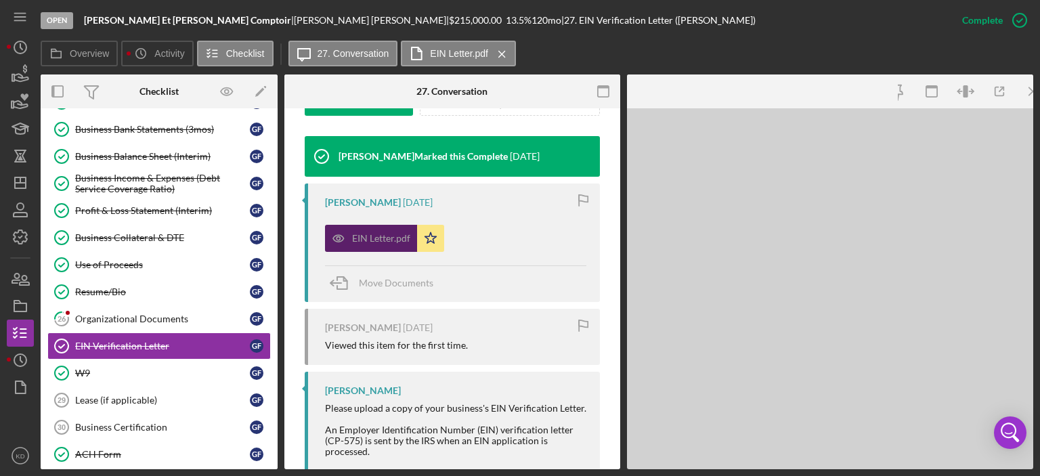
scroll to position [454, 0]
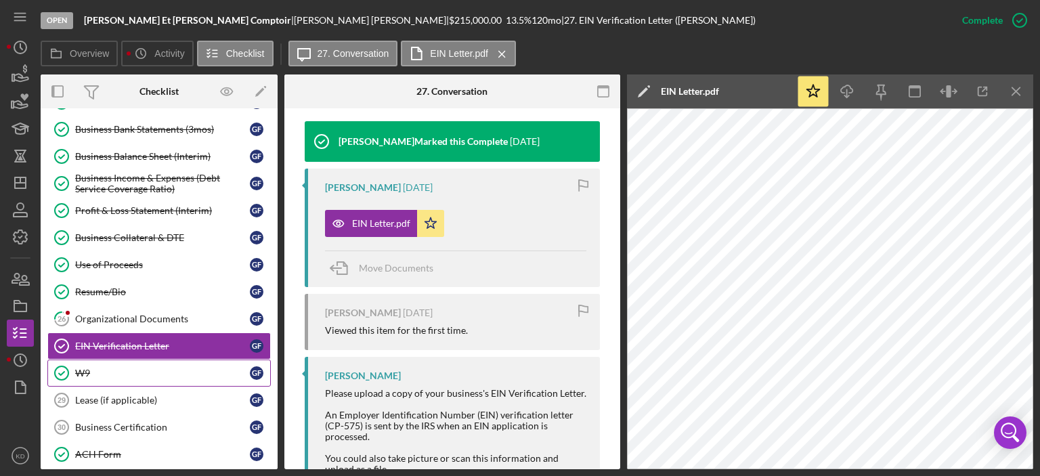
click at [83, 368] on div "W9" at bounding box center [162, 373] width 175 height 11
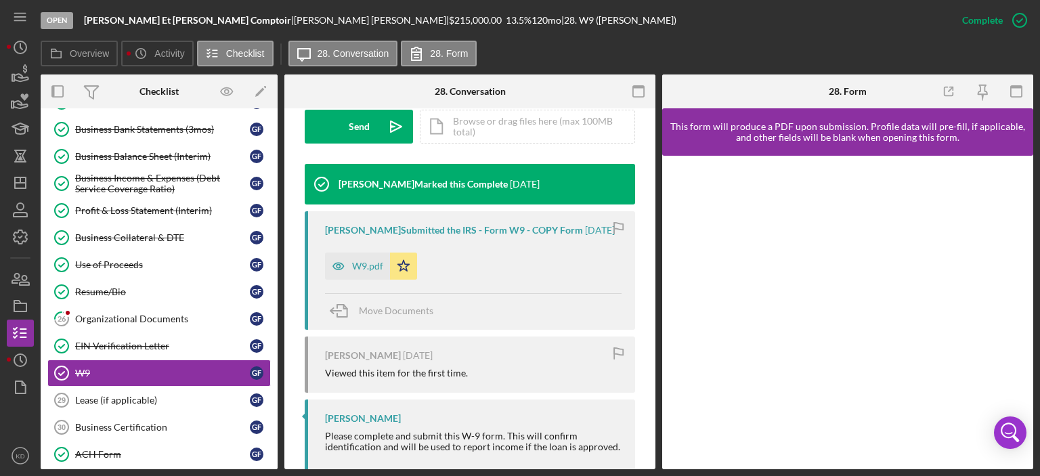
scroll to position [439, 0]
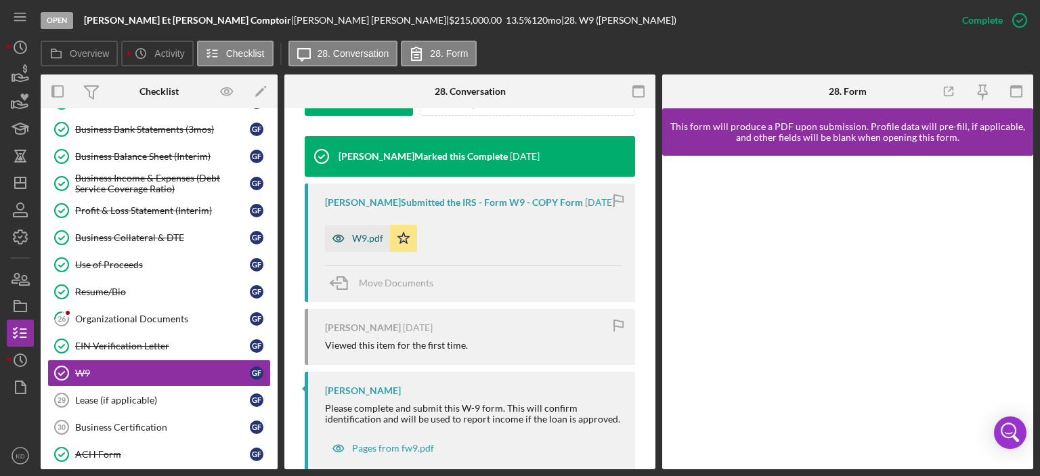
click at [353, 244] on div "W9.pdf" at bounding box center [367, 238] width 31 height 11
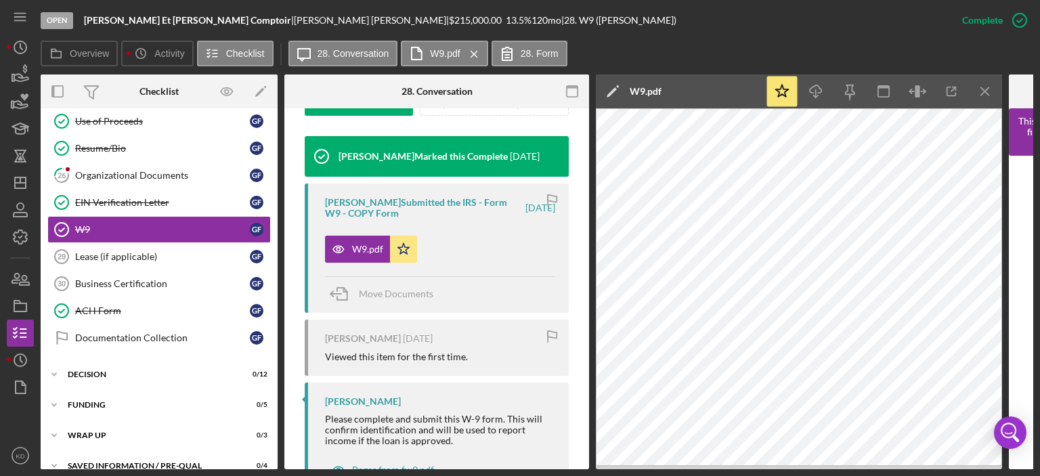
scroll to position [409, 0]
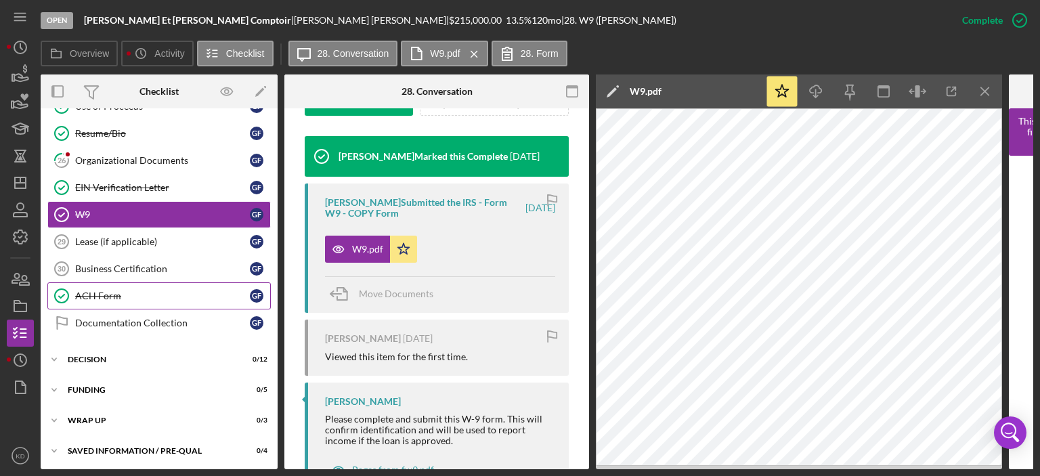
click at [77, 295] on div "ACH Form" at bounding box center [162, 295] width 175 height 11
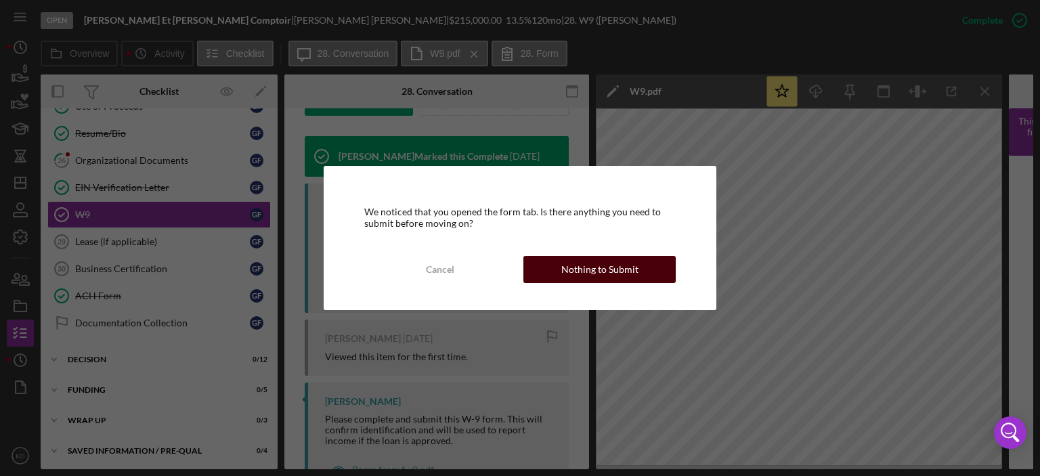
click at [568, 273] on div "Nothing to Submit" at bounding box center [599, 269] width 77 height 27
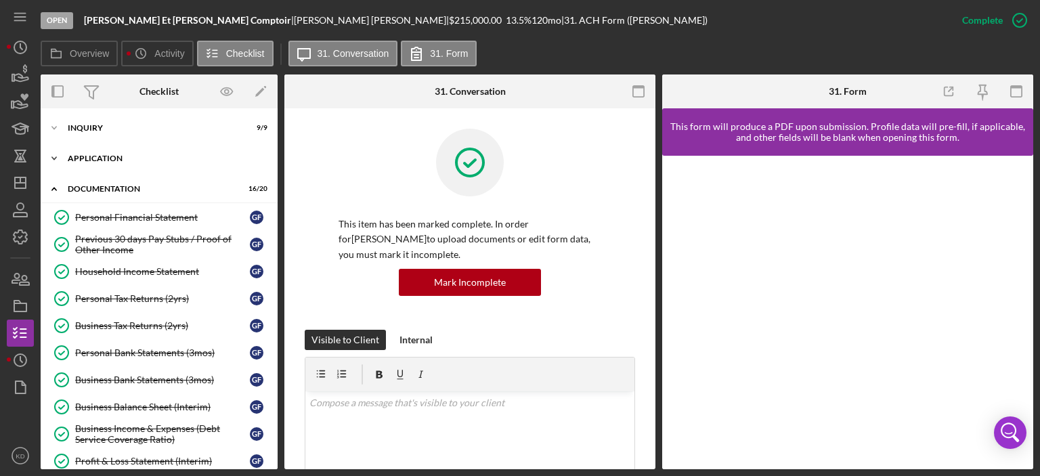
click at [53, 156] on icon "Icon/Expander" at bounding box center [54, 158] width 27 height 27
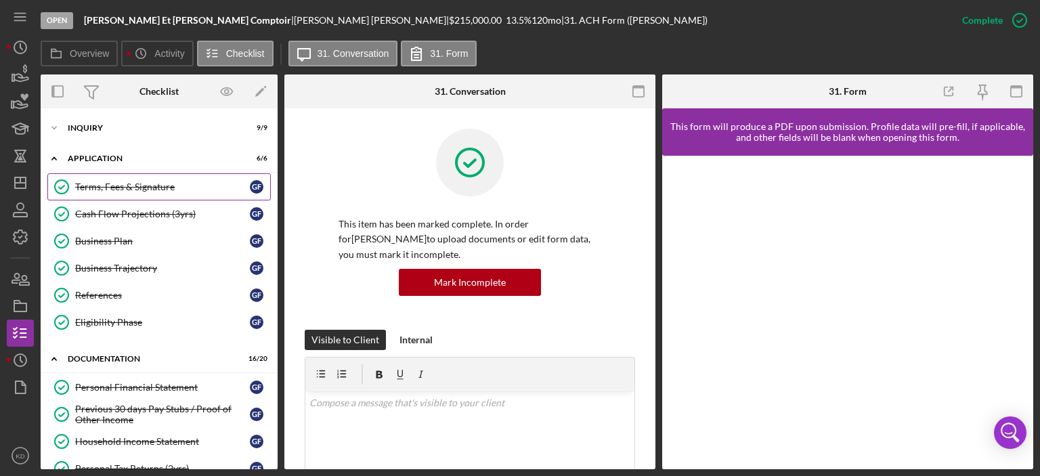
click at [116, 186] on div "Terms, Fees & Signature" at bounding box center [162, 186] width 175 height 11
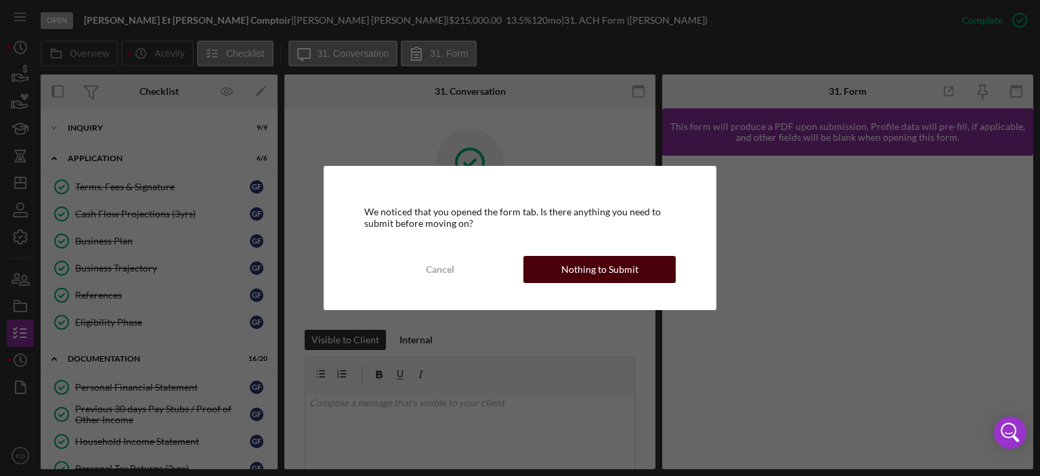
click at [637, 270] on button "Nothing to Submit" at bounding box center [599, 269] width 152 height 27
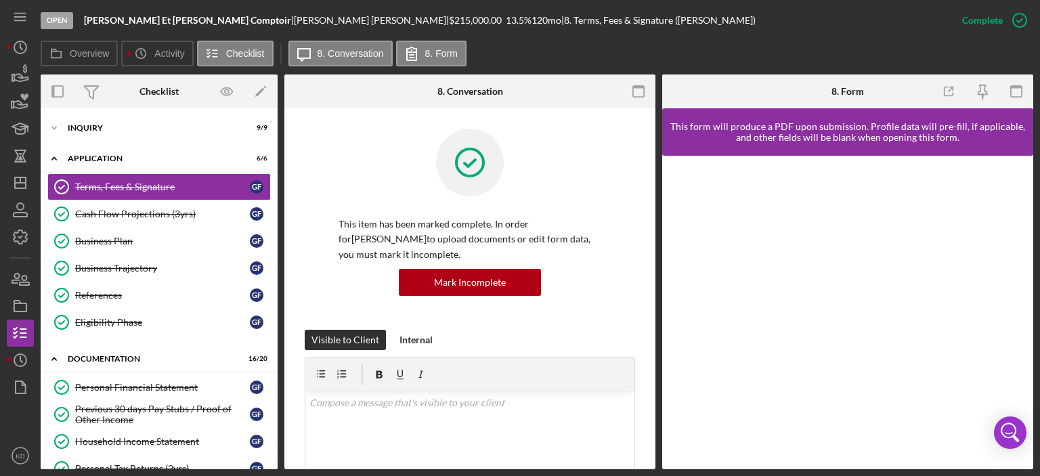
scroll to position [316, 0]
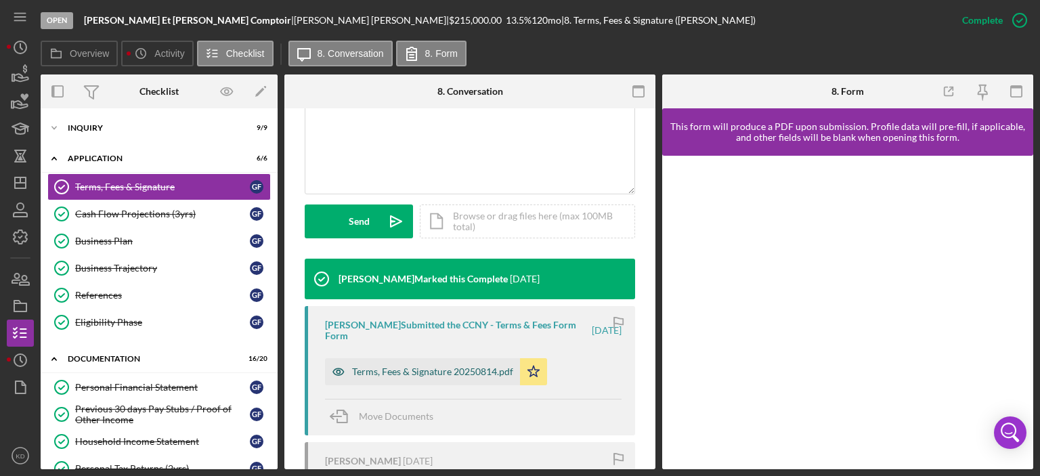
click at [428, 371] on div "Terms, Fees & Signature 20250814.pdf" at bounding box center [432, 371] width 161 height 11
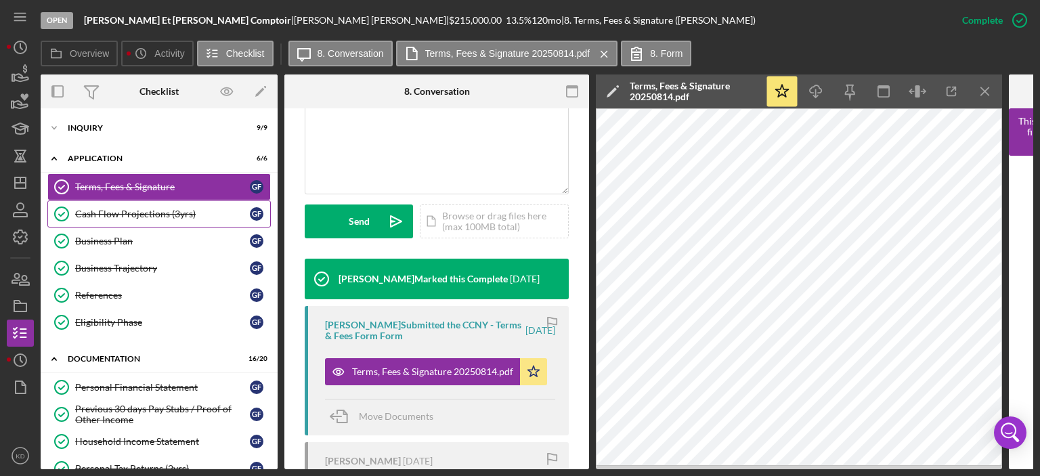
click at [149, 209] on div "Cash Flow Projections (3yrs)" at bounding box center [162, 214] width 175 height 11
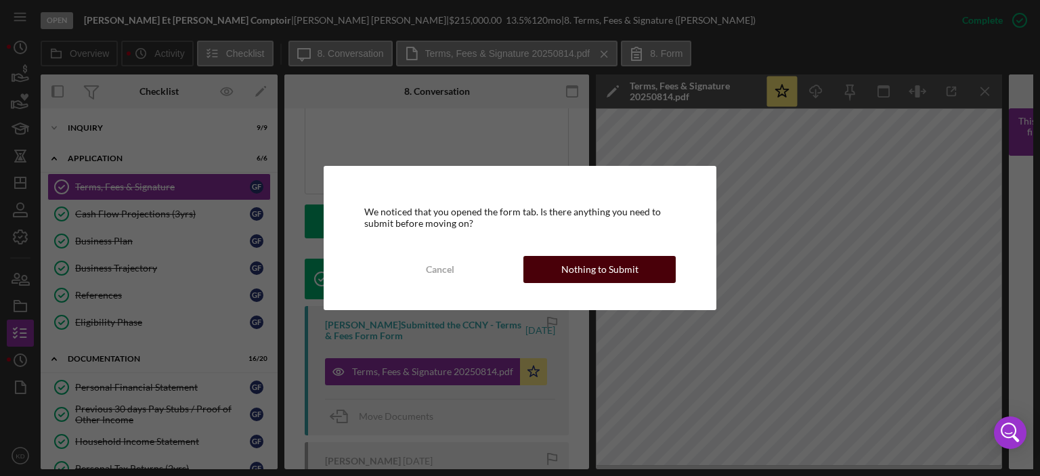
click at [644, 274] on button "Nothing to Submit" at bounding box center [599, 269] width 152 height 27
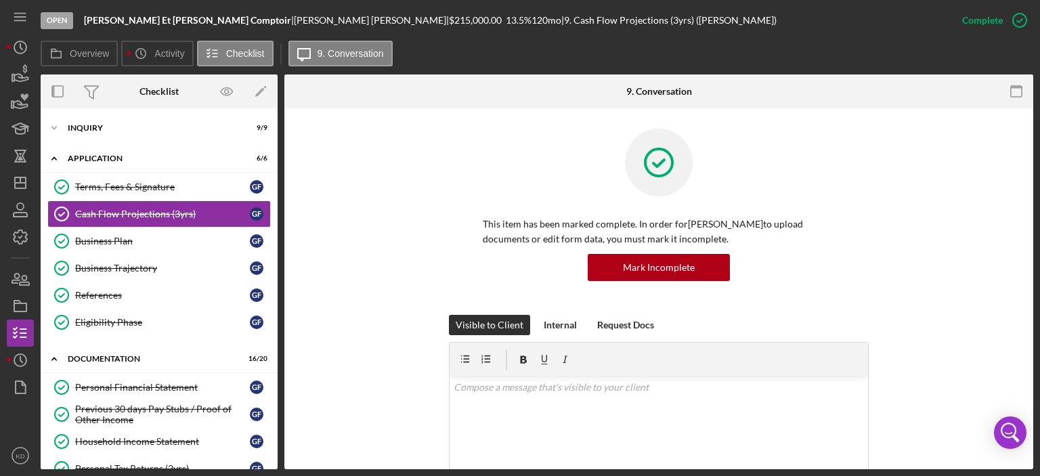
scroll to position [316, 0]
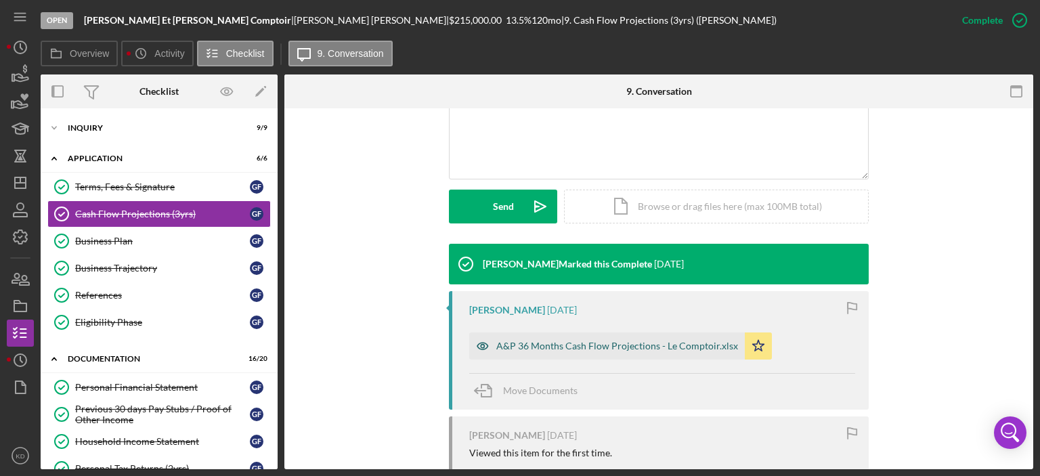
click at [685, 350] on div "A&P 36 Months Cash Flow Projections - Le Comptoir.xlsx" at bounding box center [617, 346] width 242 height 11
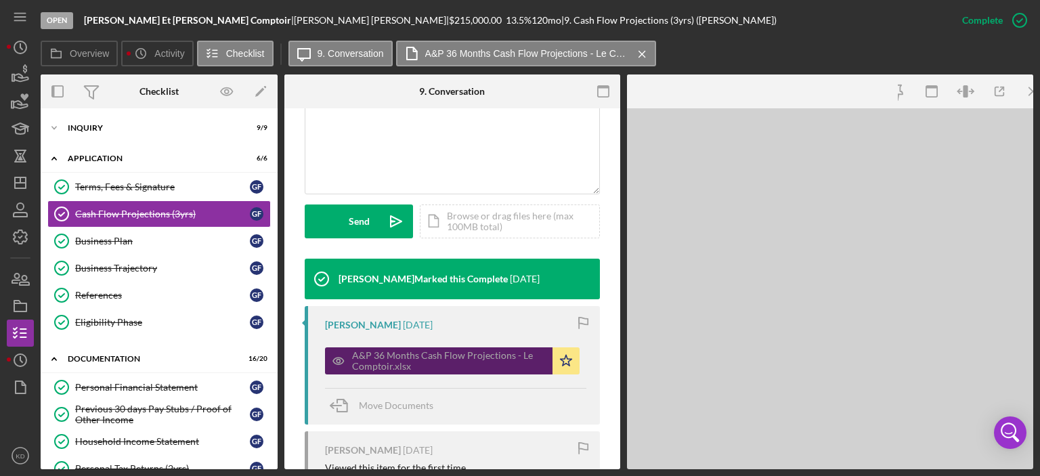
scroll to position [331, 0]
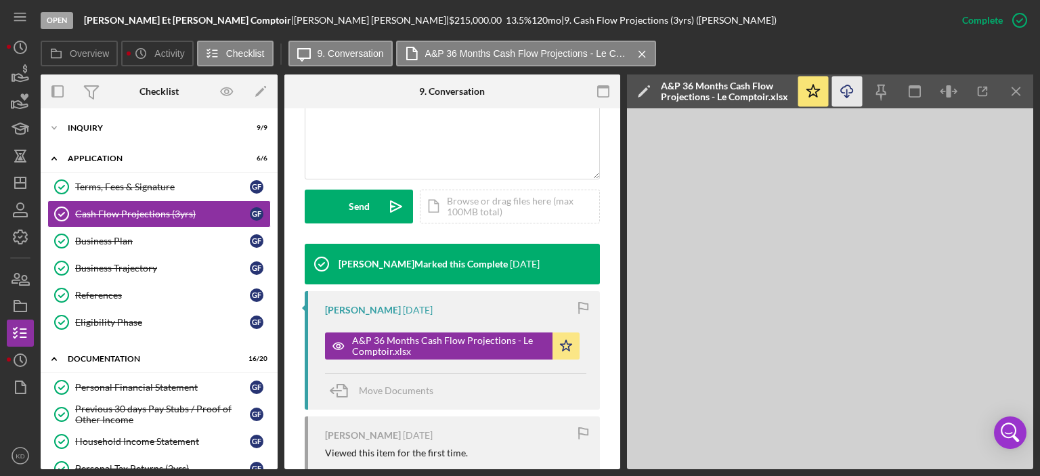
click at [844, 89] on icon "Icon/Download" at bounding box center [847, 92] width 30 height 30
click at [116, 238] on div "Business Plan" at bounding box center [162, 241] width 175 height 11
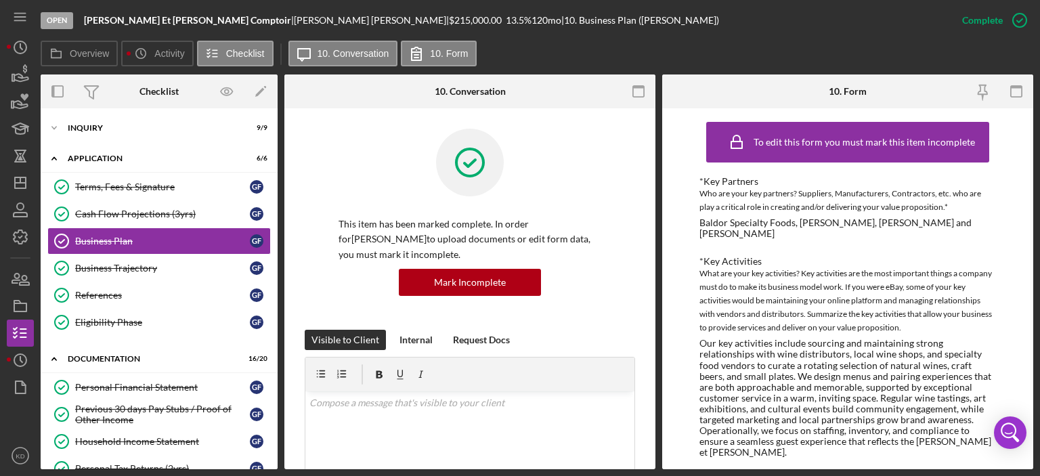
scroll to position [316, 0]
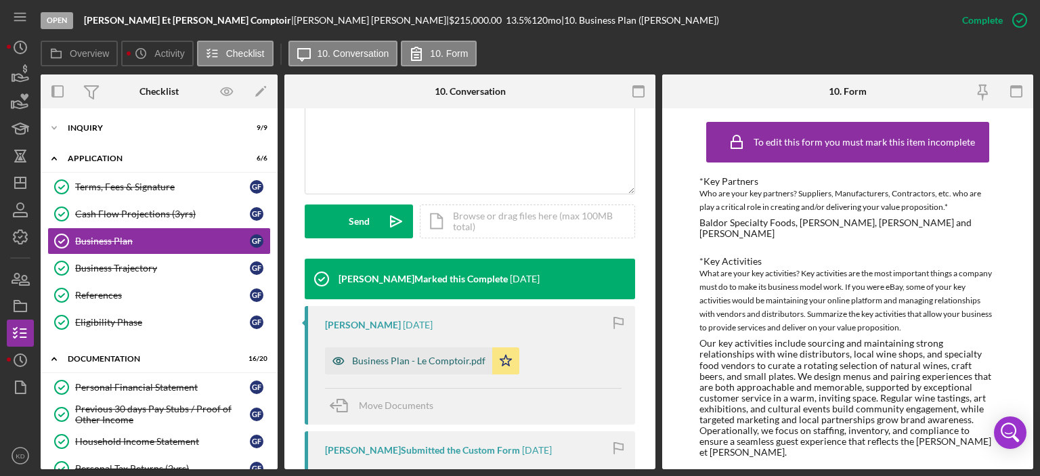
click at [428, 355] on div "Business Plan - Le Comptoir.pdf" at bounding box center [418, 360] width 133 height 11
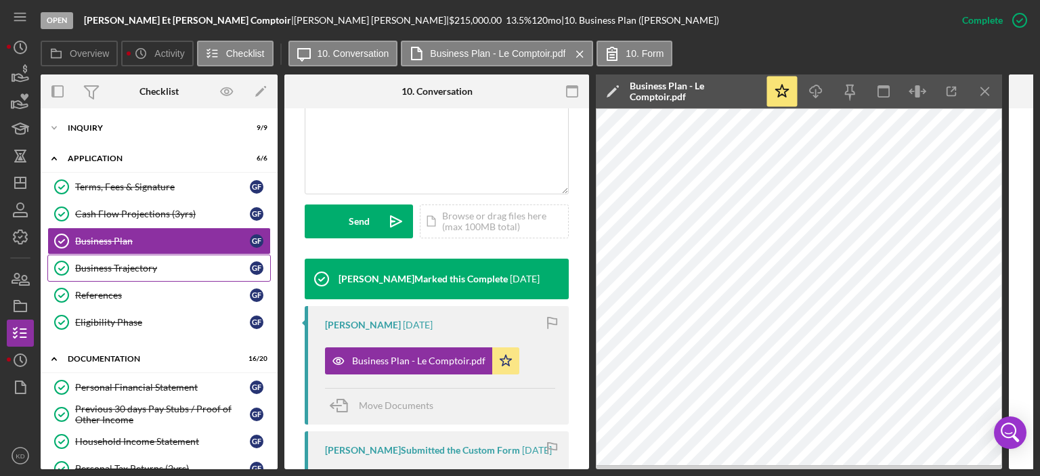
click at [141, 267] on div "Business Trajectory" at bounding box center [162, 268] width 175 height 11
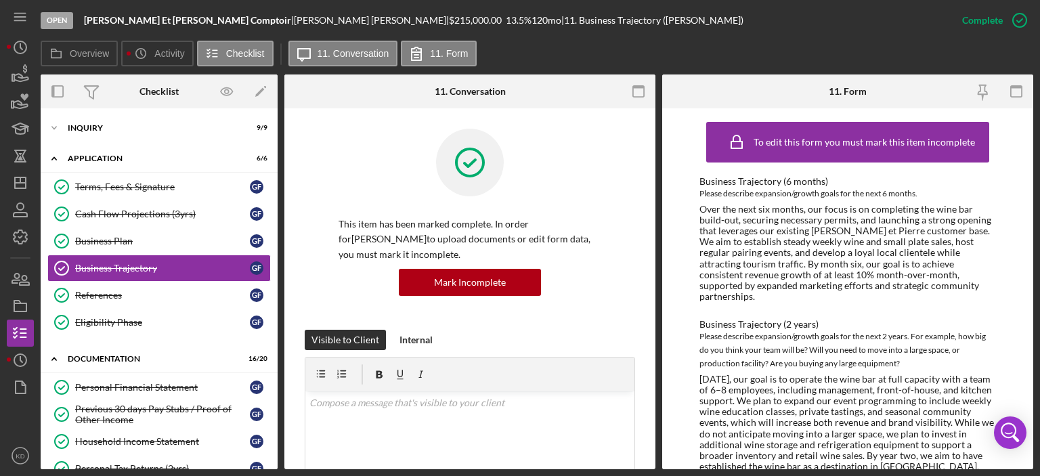
scroll to position [316, 0]
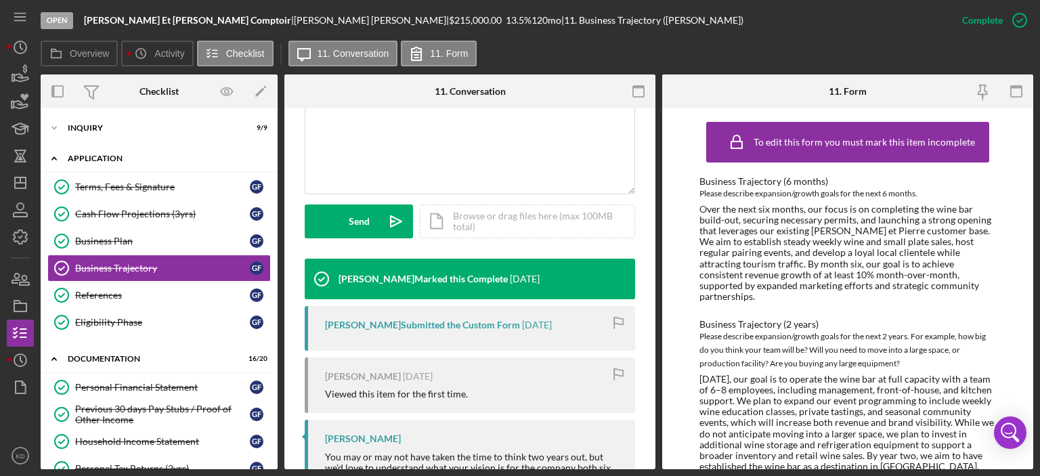
click at [57, 153] on icon "Icon/Expander" at bounding box center [54, 158] width 27 height 27
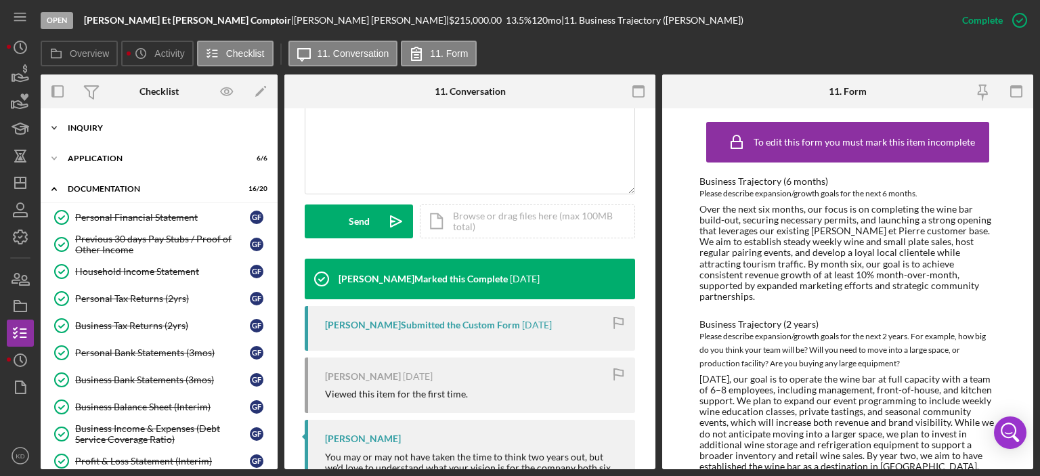
click at [56, 127] on polyline at bounding box center [54, 128] width 4 height 3
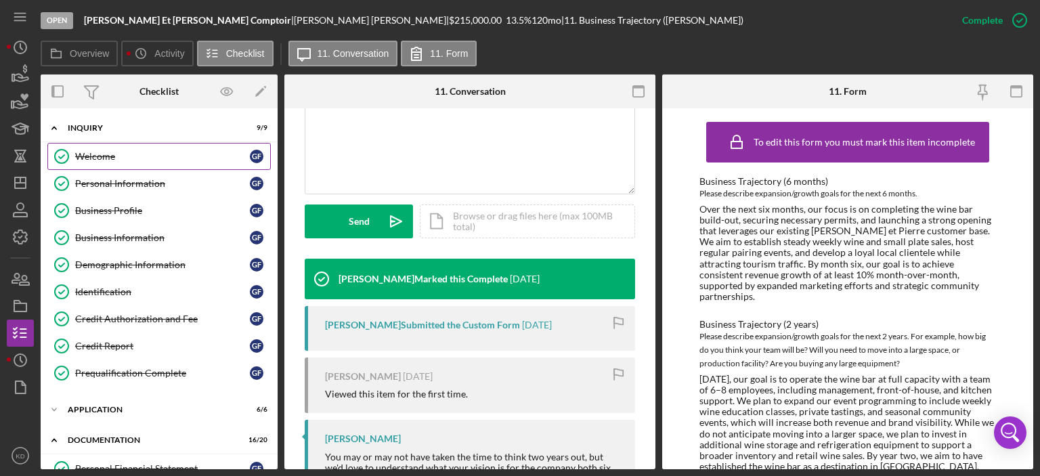
click at [76, 157] on div "Welcome" at bounding box center [162, 156] width 175 height 11
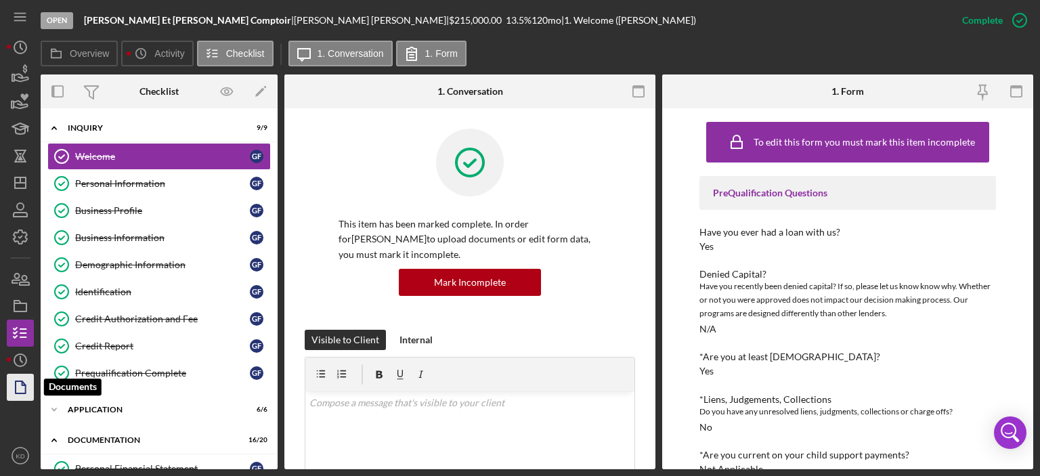
click at [11, 387] on icon "button" at bounding box center [20, 387] width 34 height 34
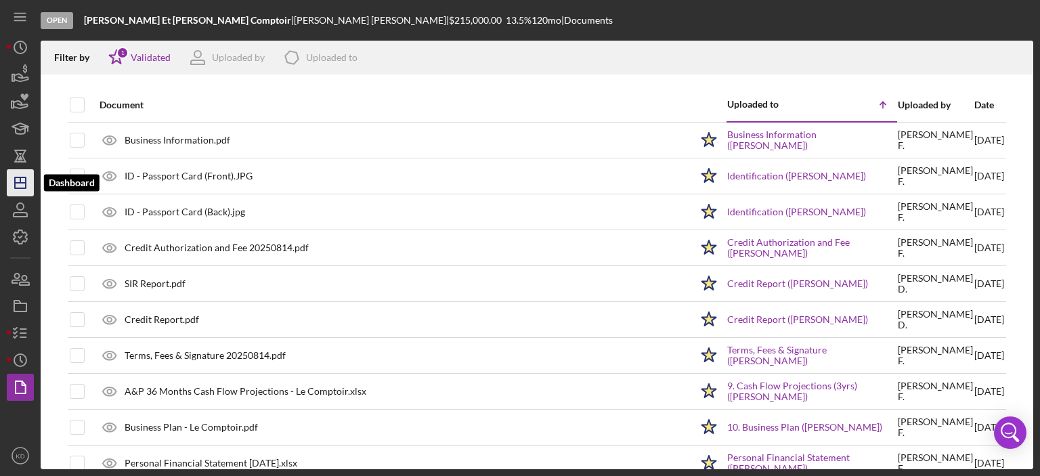
click at [15, 178] on polygon "button" at bounding box center [20, 182] width 11 height 11
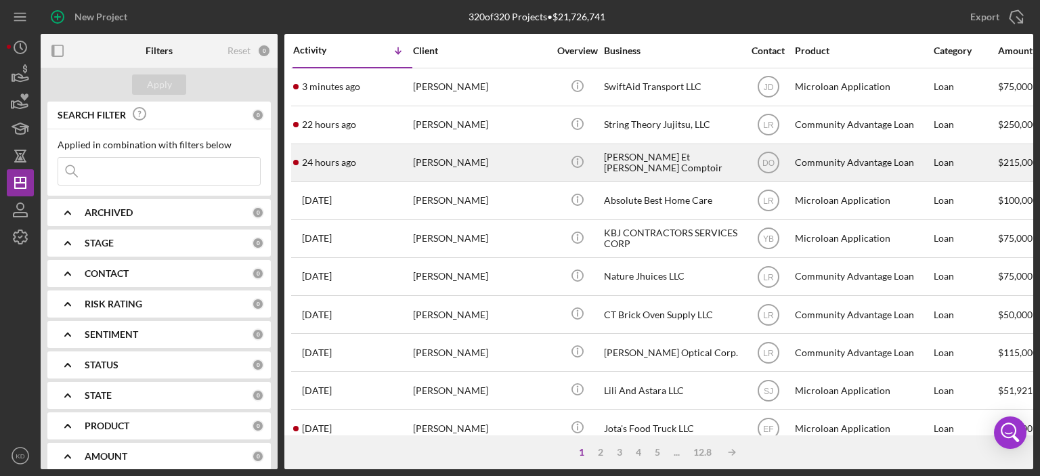
click at [634, 160] on div "[PERSON_NAME] Et [PERSON_NAME] Comptoir" at bounding box center [671, 163] width 135 height 36
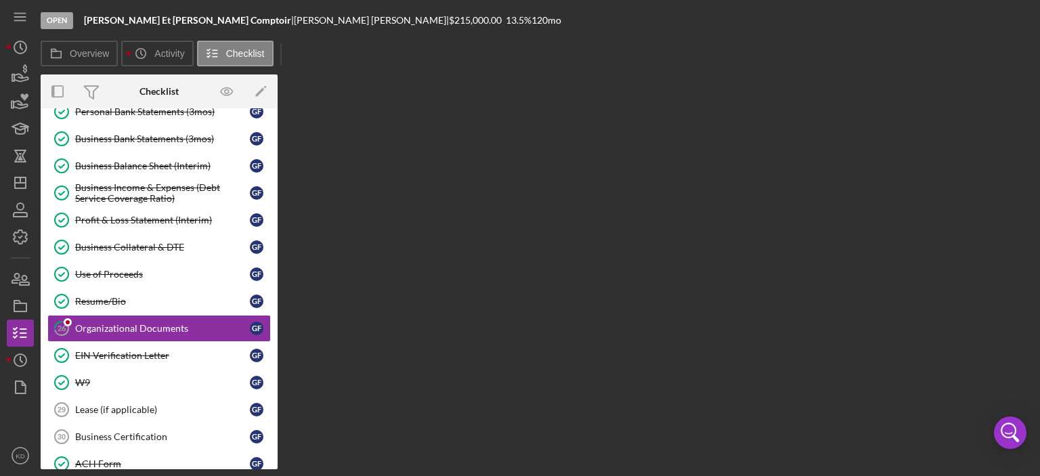
scroll to position [276, 0]
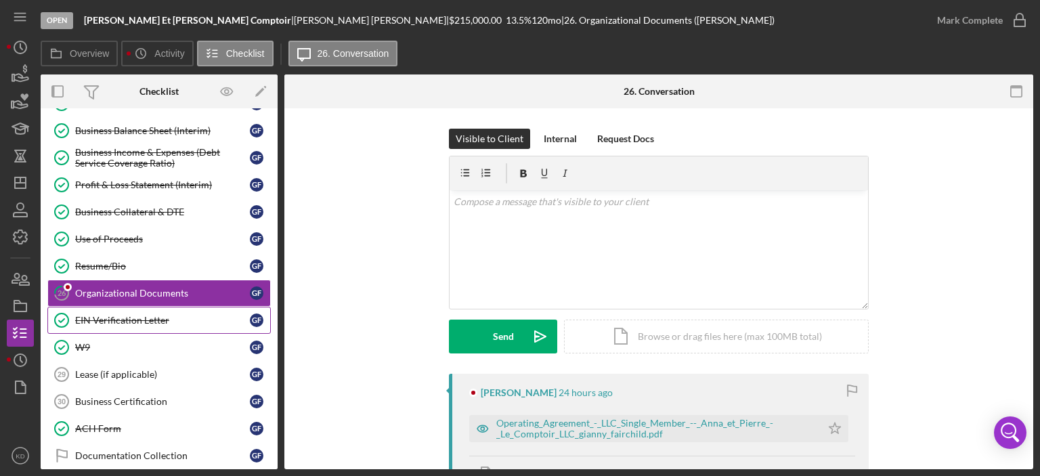
click at [114, 316] on div "EIN Verification Letter" at bounding box center [162, 320] width 175 height 11
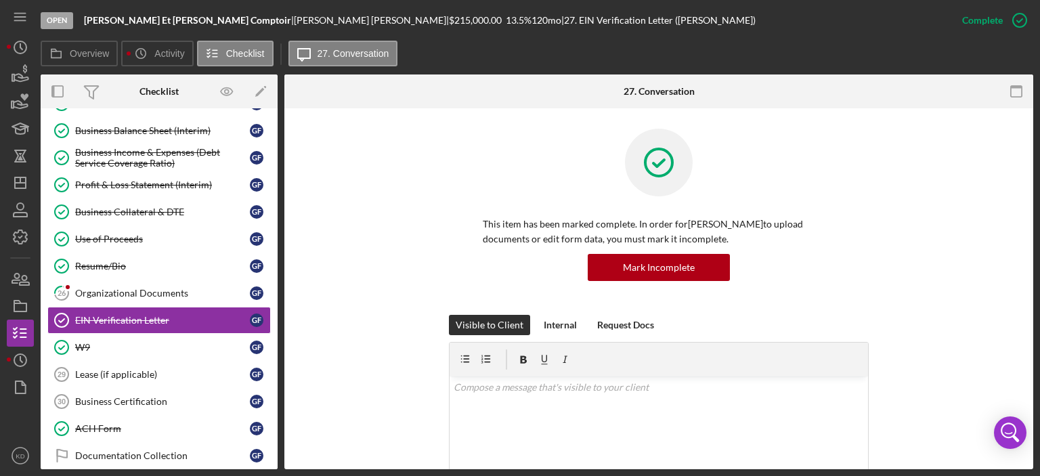
scroll to position [316, 0]
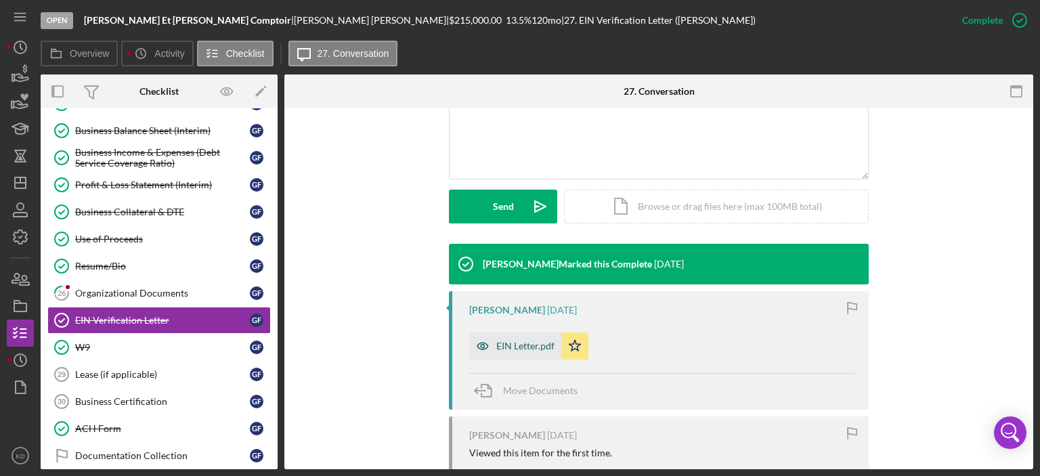
click at [528, 344] on div "EIN Letter.pdf" at bounding box center [525, 346] width 58 height 11
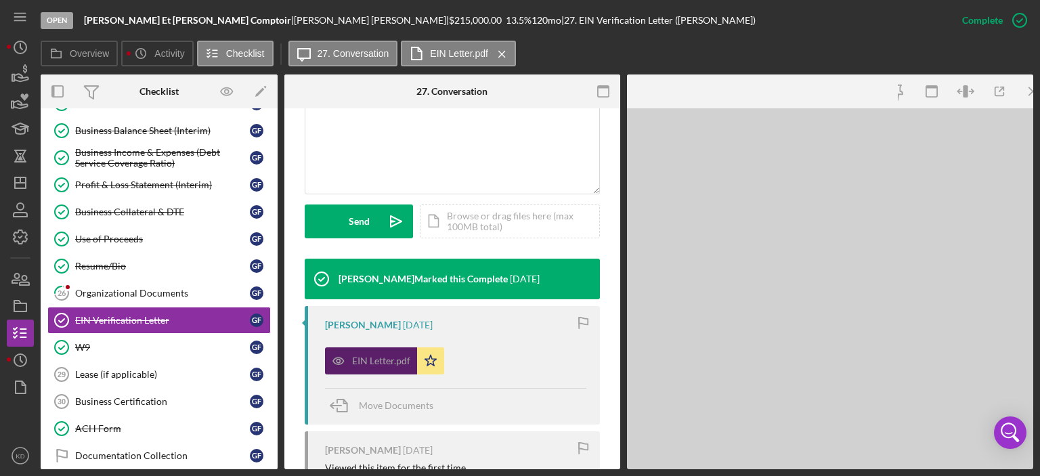
scroll to position [331, 0]
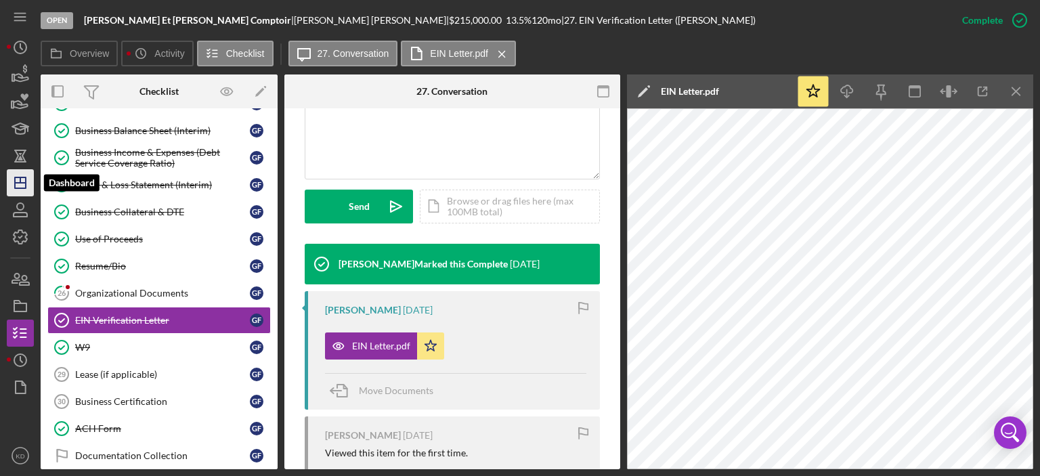
click at [26, 176] on icon "Icon/Dashboard" at bounding box center [20, 183] width 34 height 34
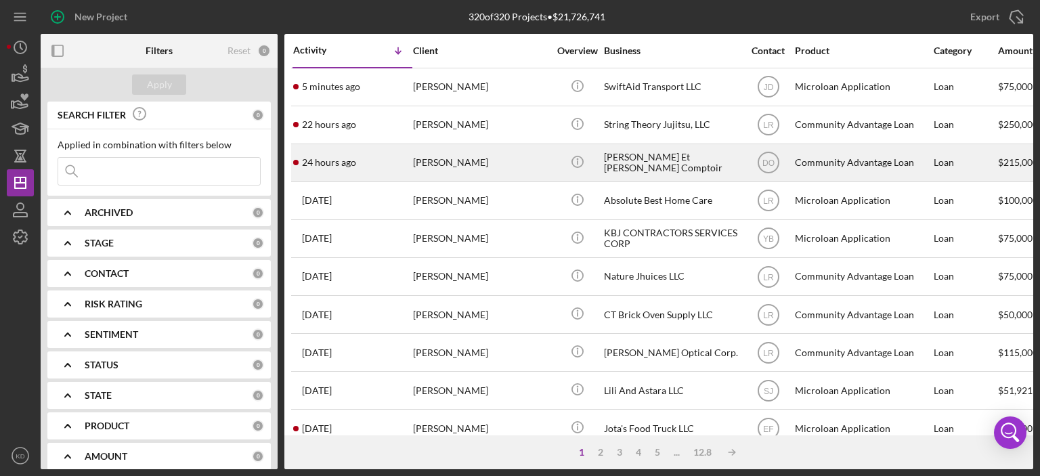
click at [668, 161] on div "[PERSON_NAME] Et [PERSON_NAME] Comptoir" at bounding box center [671, 163] width 135 height 36
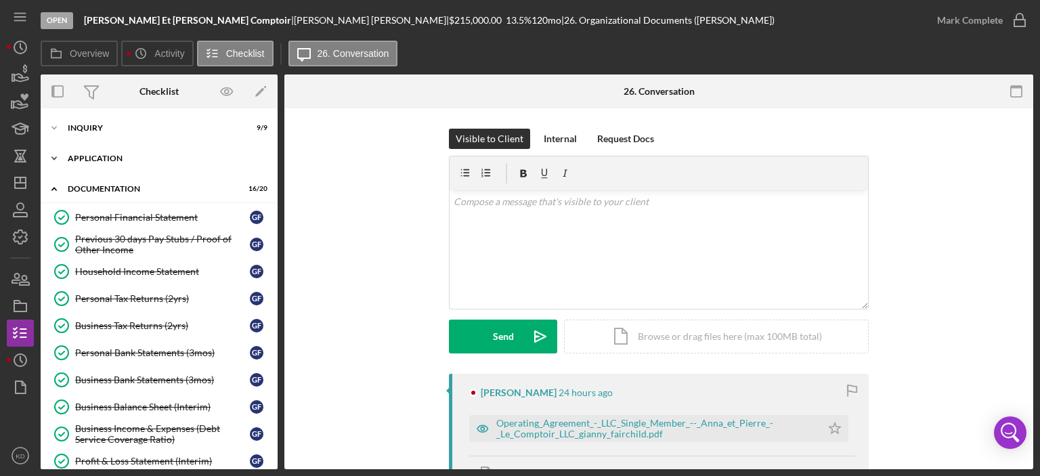
click at [55, 152] on icon "Icon/Expander" at bounding box center [54, 158] width 27 height 27
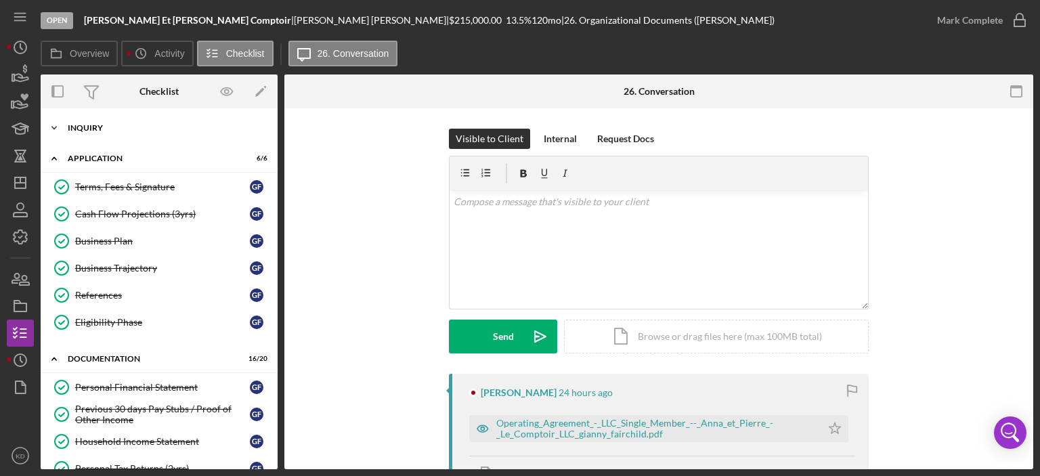
click at [56, 132] on icon "Icon/Expander" at bounding box center [54, 127] width 27 height 27
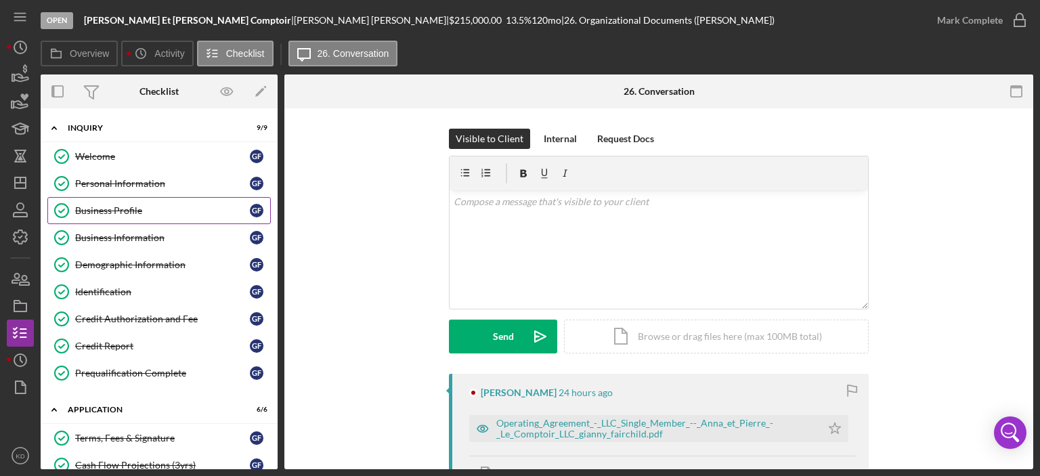
click at [106, 209] on div "Business Profile" at bounding box center [162, 210] width 175 height 11
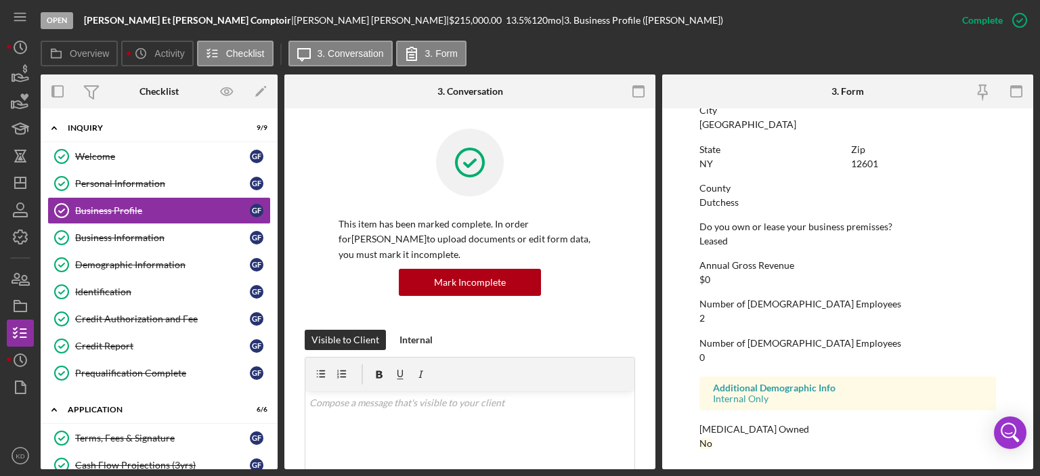
scroll to position [367, 0]
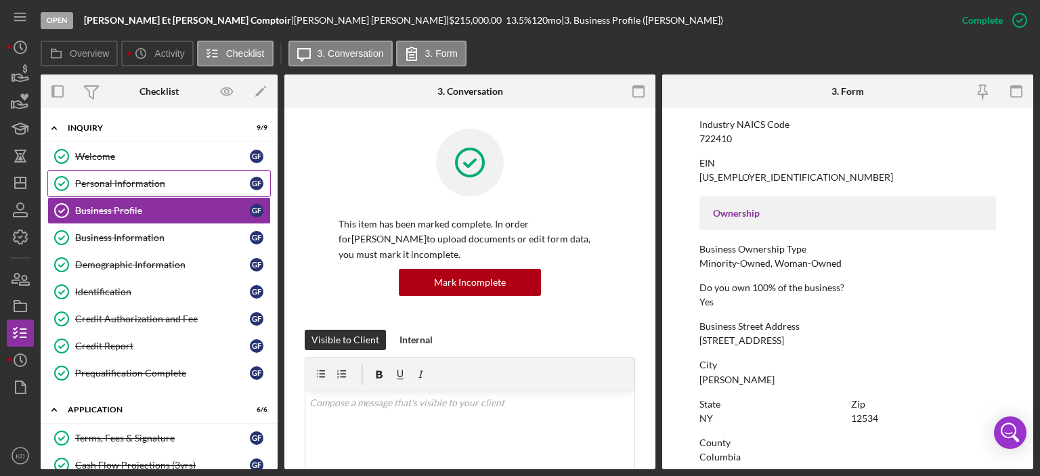
click at [105, 181] on div "Personal Information" at bounding box center [162, 183] width 175 height 11
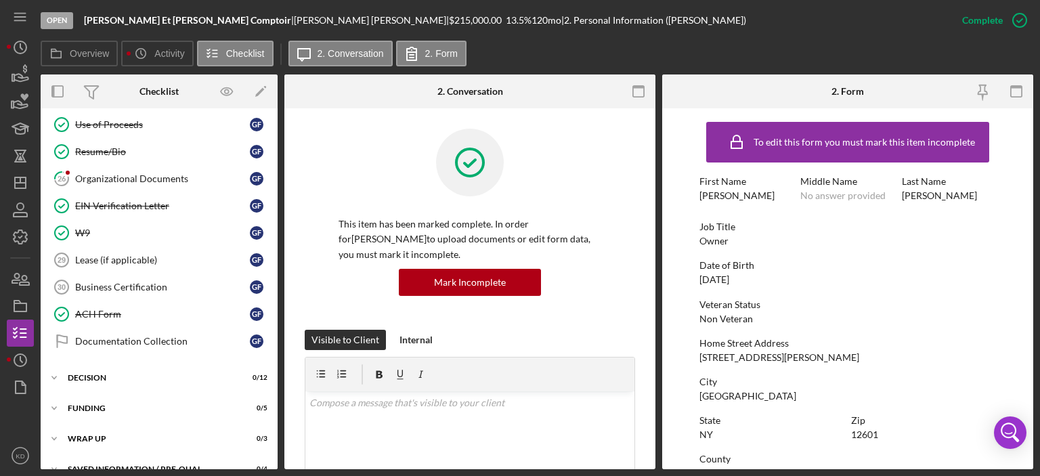
scroll to position [823, 0]
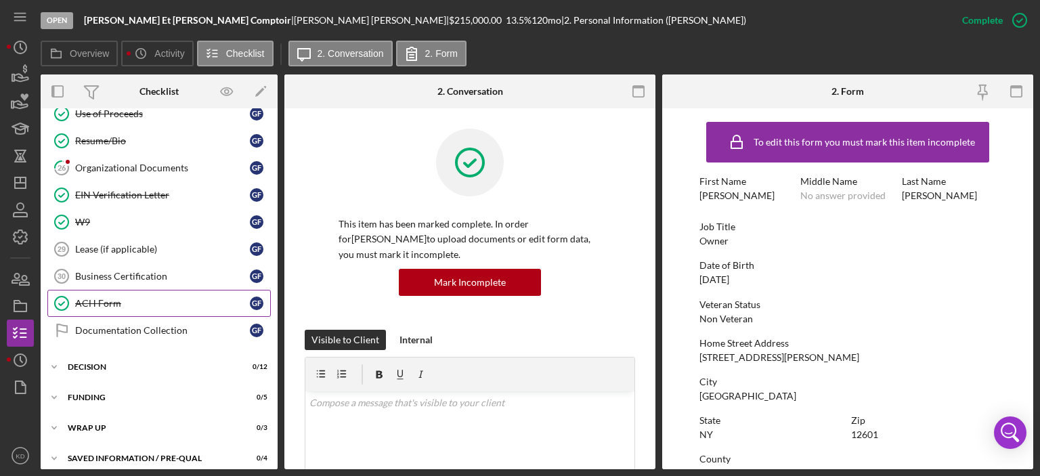
click at [103, 298] on div "ACH Form" at bounding box center [162, 303] width 175 height 11
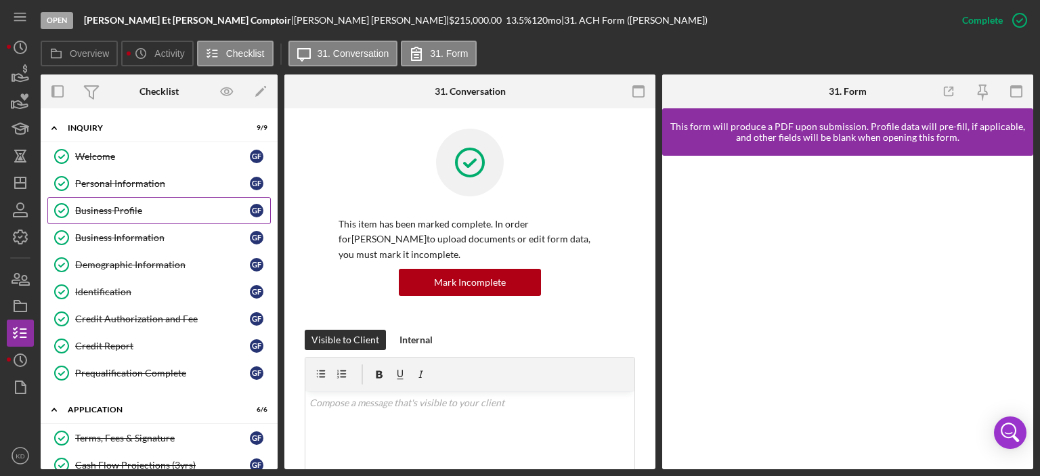
click at [105, 210] on div "Business Profile" at bounding box center [162, 210] width 175 height 11
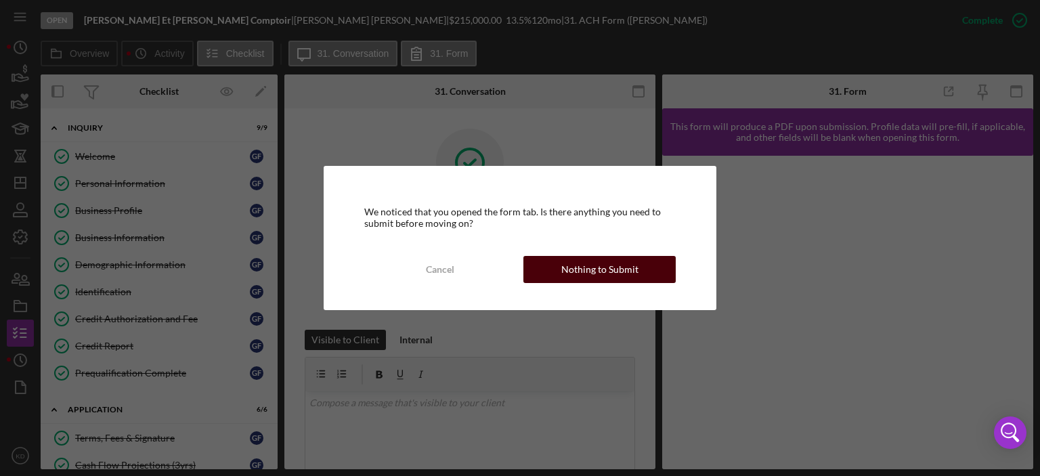
click at [633, 268] on div "Nothing to Submit" at bounding box center [599, 269] width 77 height 27
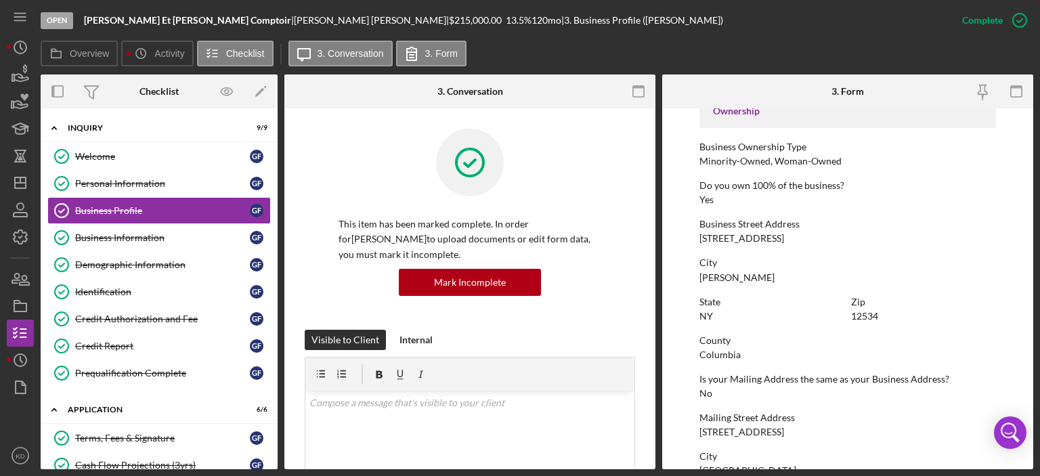
scroll to position [464, 0]
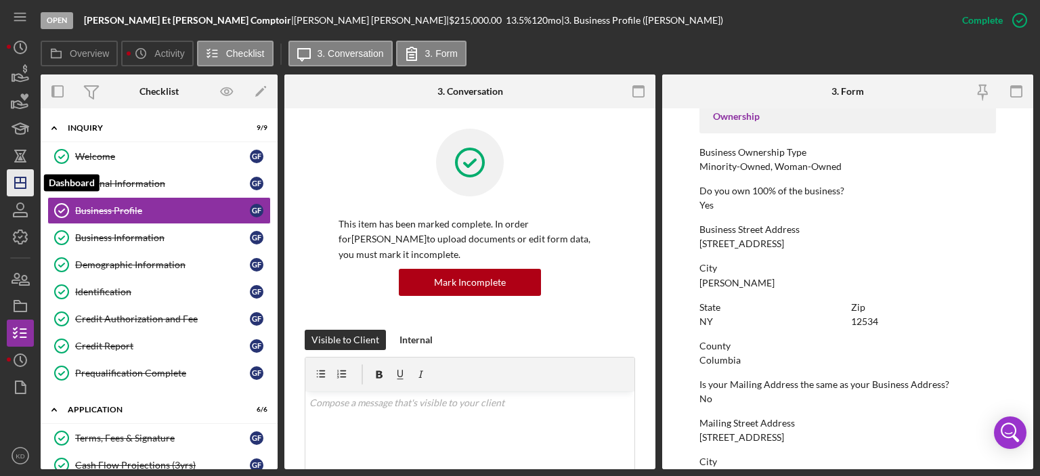
click at [19, 184] on icon "Icon/Dashboard" at bounding box center [20, 183] width 34 height 34
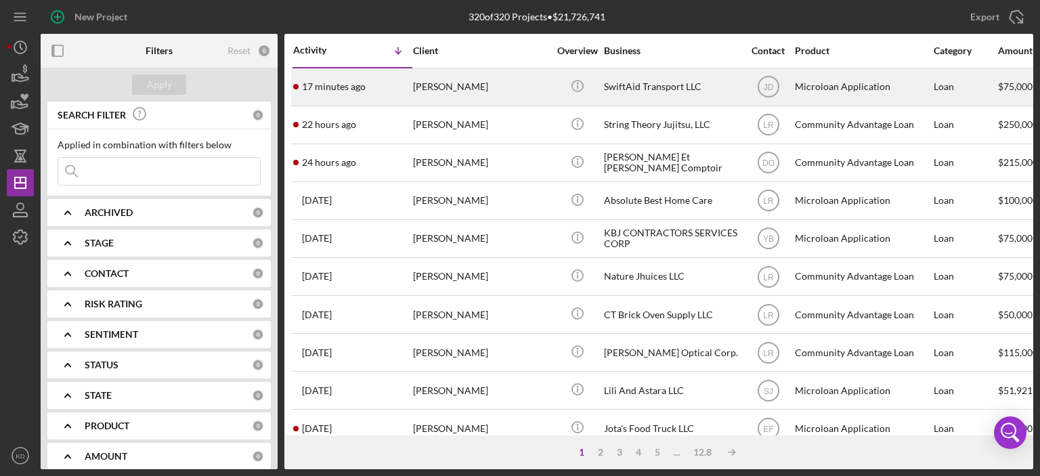
click at [674, 83] on div "SwiftAid Transport LLC" at bounding box center [671, 87] width 135 height 36
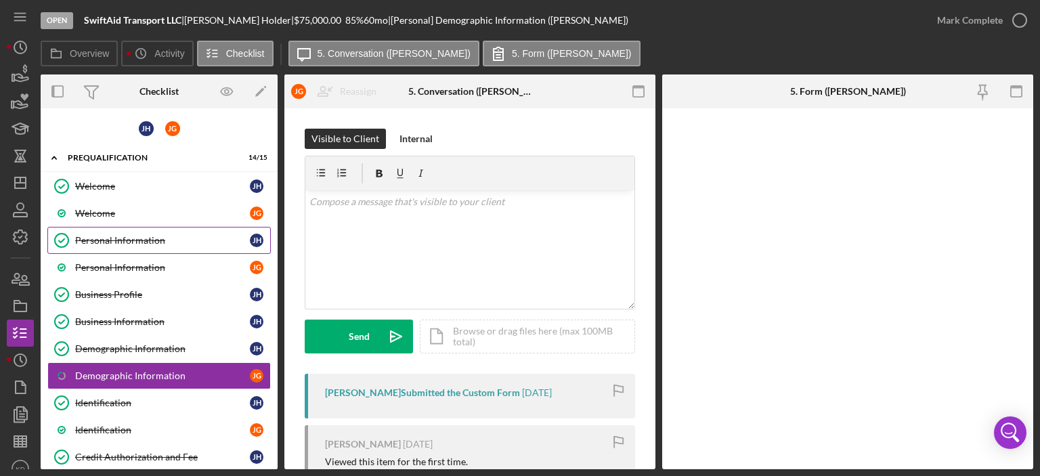
scroll to position [84, 0]
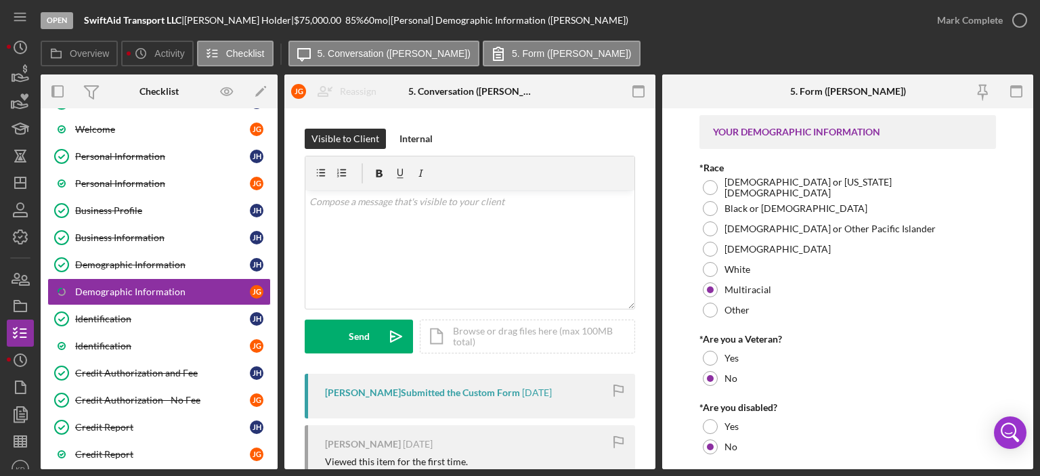
click at [272, 395] on div "Welcome Welcome [PERSON_NAME] Welcome [PERSON_NAME] Personal Information Person…" at bounding box center [159, 295] width 237 height 413
click at [272, 396] on div "Welcome Welcome [PERSON_NAME] Welcome [PERSON_NAME] Personal Information Person…" at bounding box center [159, 295] width 237 height 413
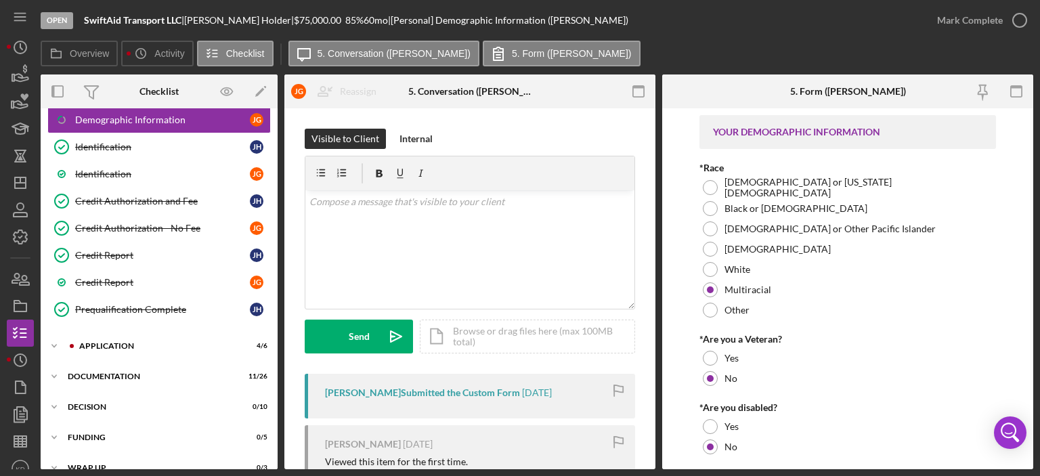
scroll to position [301, 0]
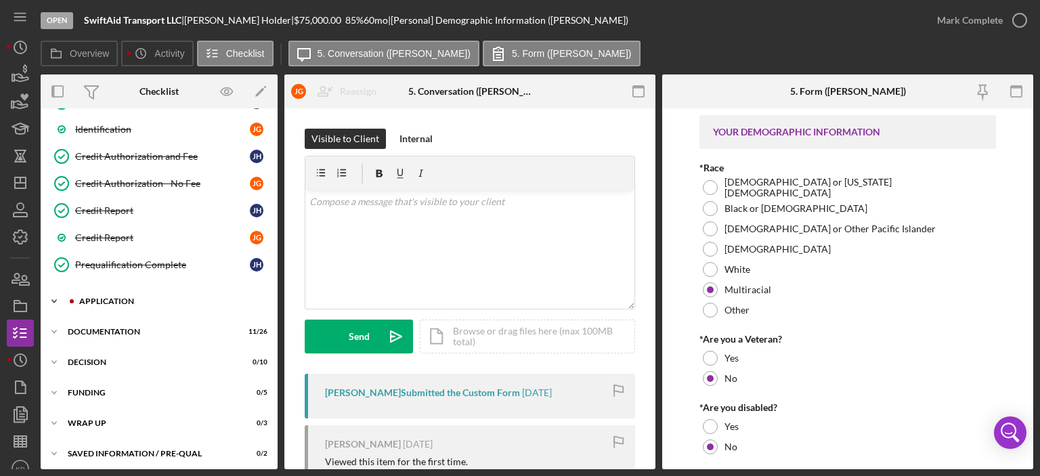
click at [53, 293] on icon "Icon/Expander" at bounding box center [54, 301] width 27 height 27
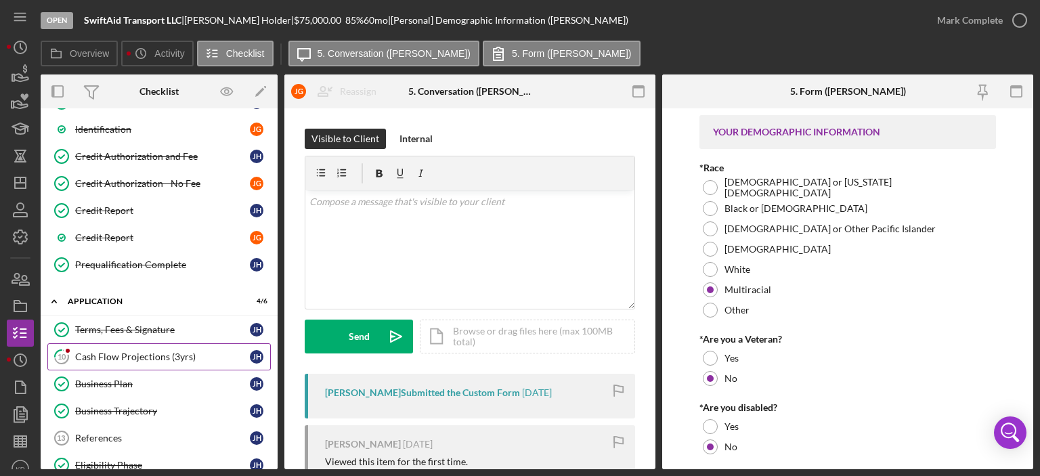
click at [116, 355] on div "Cash Flow Projections (3yrs)" at bounding box center [162, 356] width 175 height 11
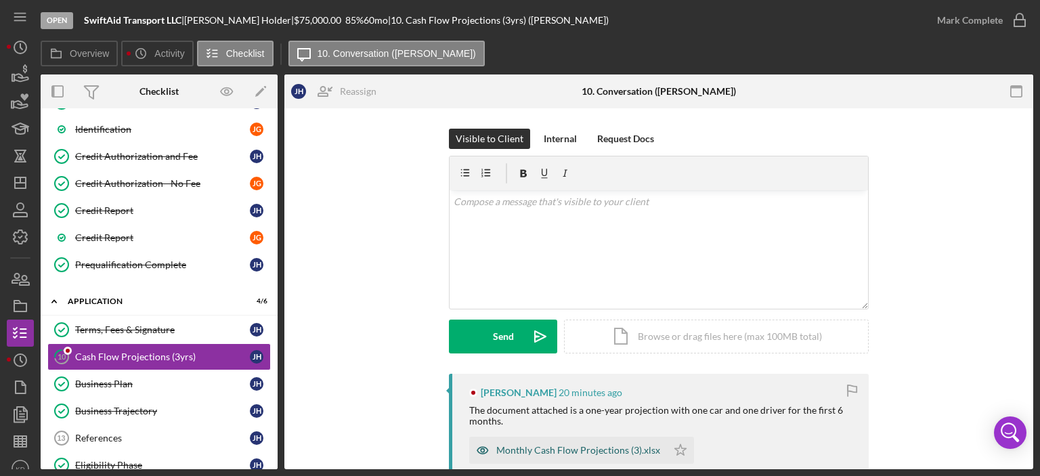
click at [616, 456] on div "Monthly Cash Flow Projections (3).xlsx" at bounding box center [568, 450] width 198 height 27
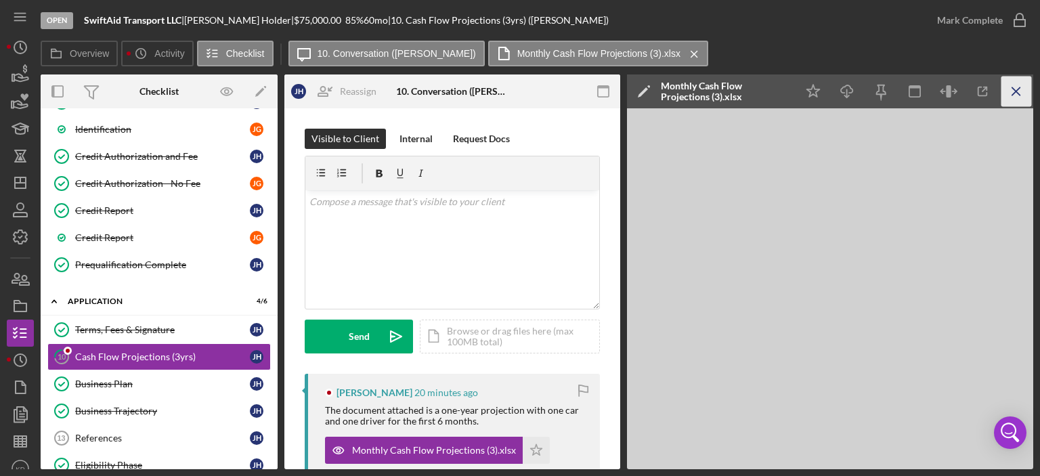
click at [1020, 89] on icon "Icon/Menu Close" at bounding box center [1016, 92] width 30 height 30
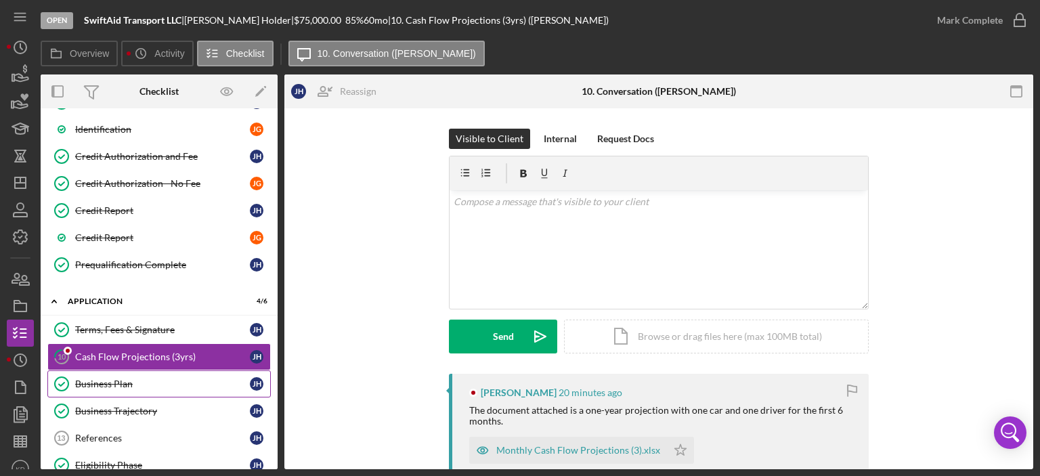
click at [106, 379] on div "Business Plan" at bounding box center [162, 384] width 175 height 11
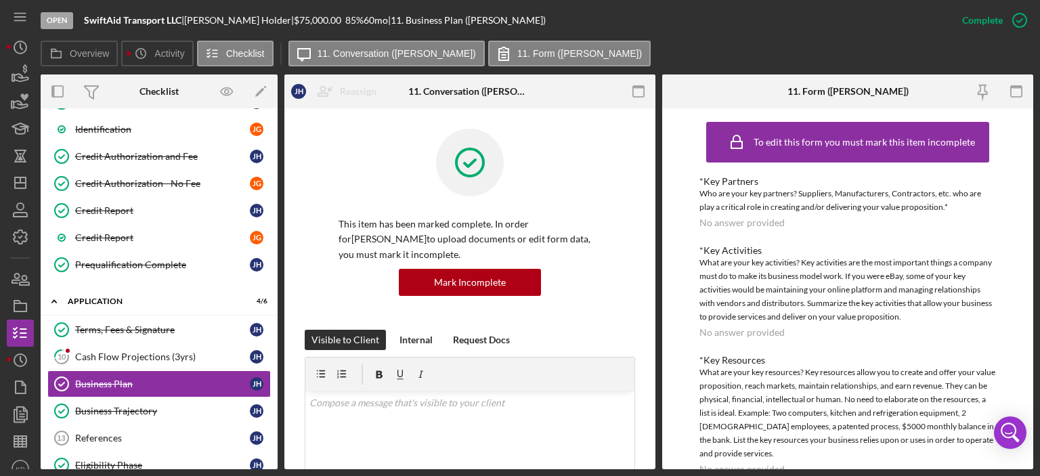
click at [655, 320] on div "Overview Internal Workflow Stage Open Icon/Dropdown Arrow Archive (can unarchiv…" at bounding box center [537, 271] width 993 height 395
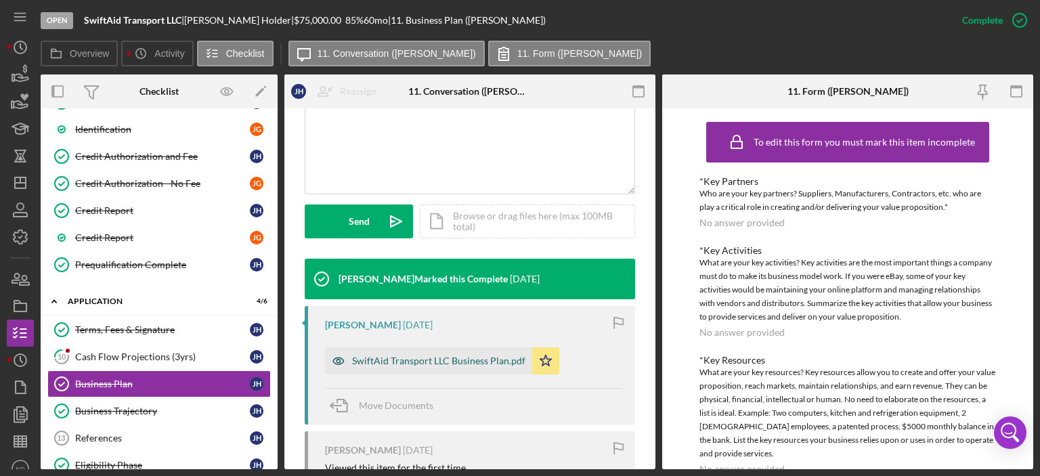
click at [456, 361] on div "SwiftAid Transport LLC Business Plan.pdf" at bounding box center [438, 360] width 173 height 11
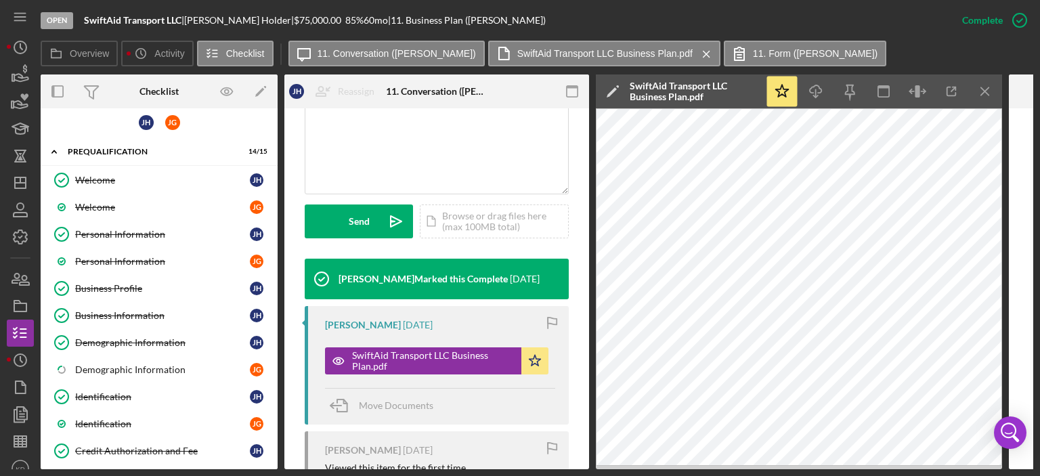
scroll to position [0, 0]
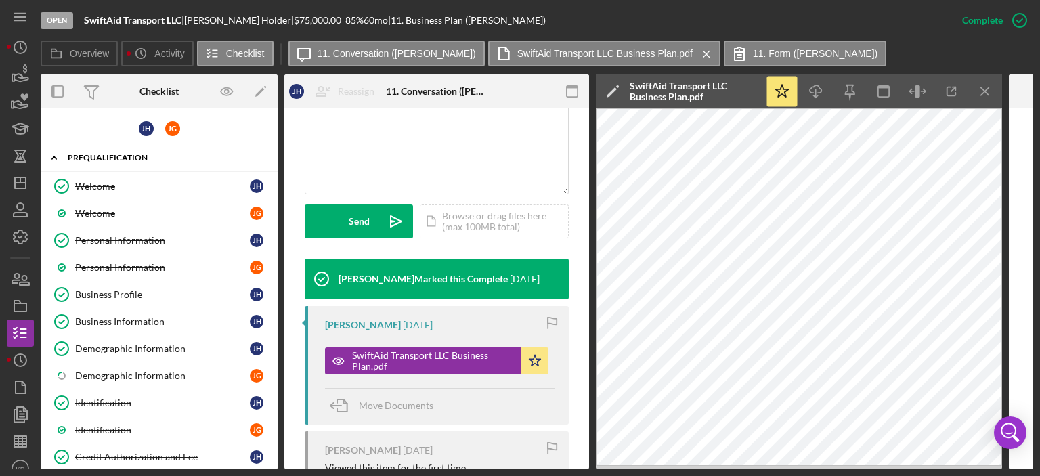
click at [51, 154] on icon "Icon/Expander" at bounding box center [54, 157] width 27 height 27
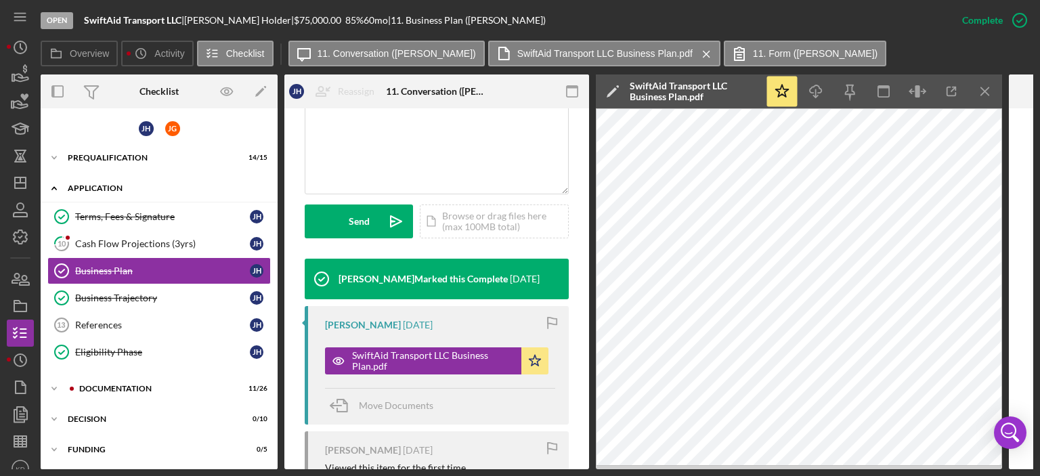
click at [53, 188] on polyline at bounding box center [54, 188] width 4 height 3
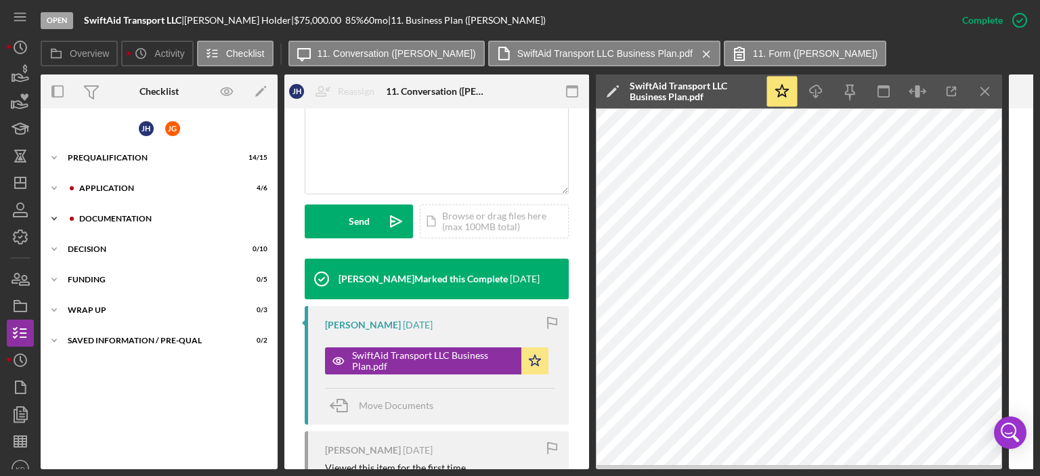
click at [54, 217] on icon "Icon/Expander" at bounding box center [54, 218] width 27 height 27
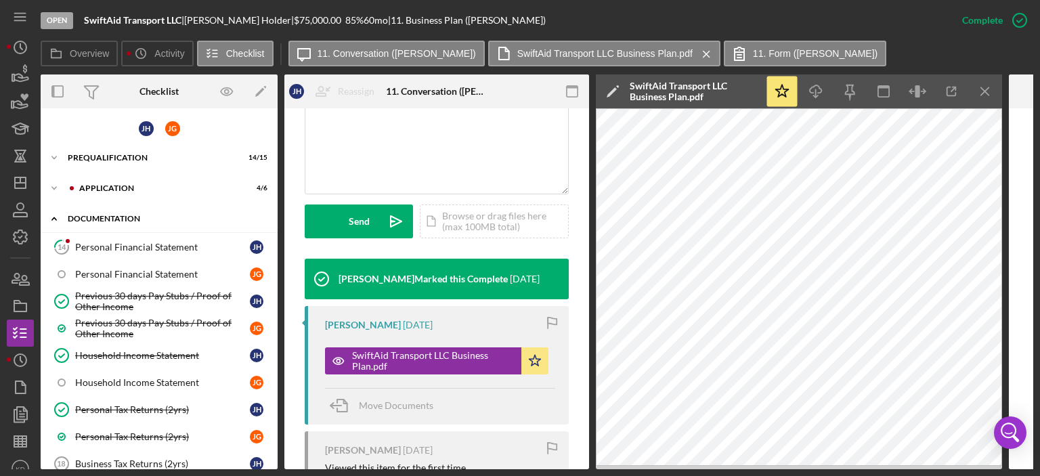
click at [50, 217] on icon "Icon/Expander" at bounding box center [54, 218] width 27 height 27
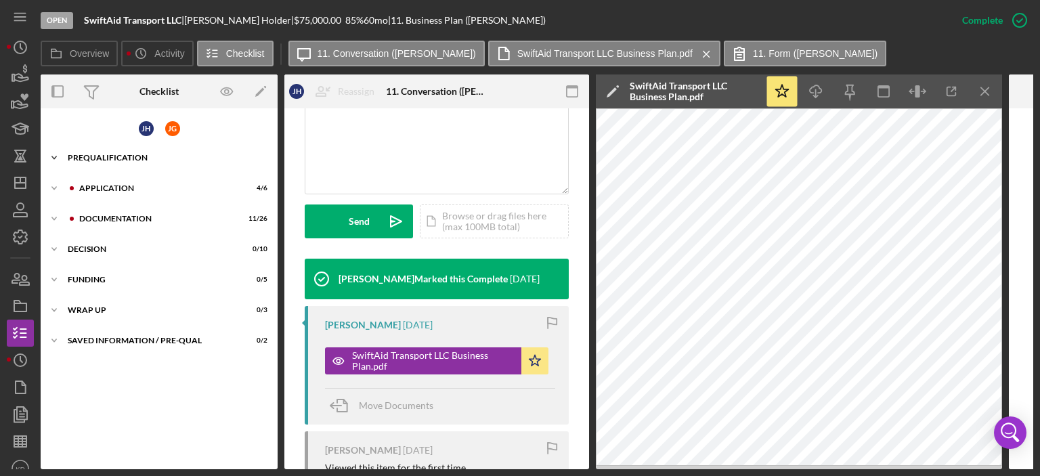
click at [52, 152] on icon "Icon/Expander" at bounding box center [54, 157] width 27 height 27
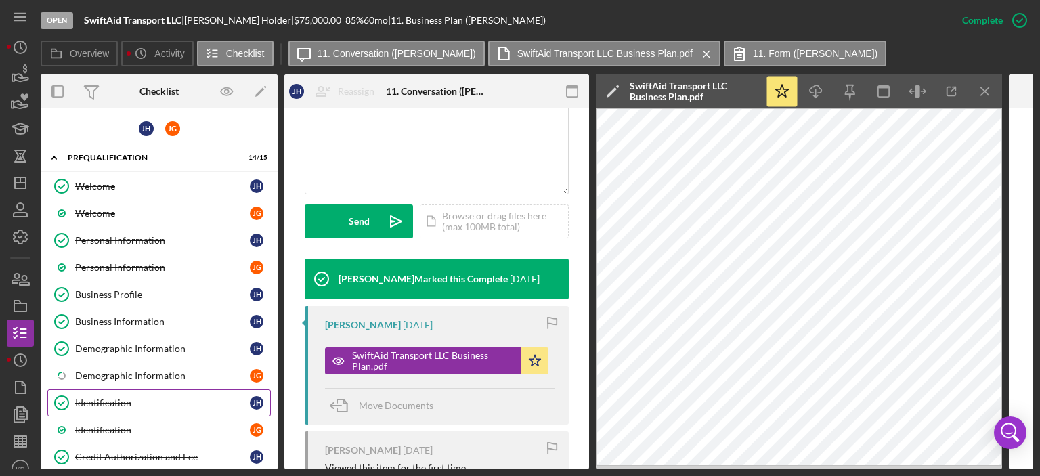
click at [122, 400] on div "Identification" at bounding box center [162, 402] width 175 height 11
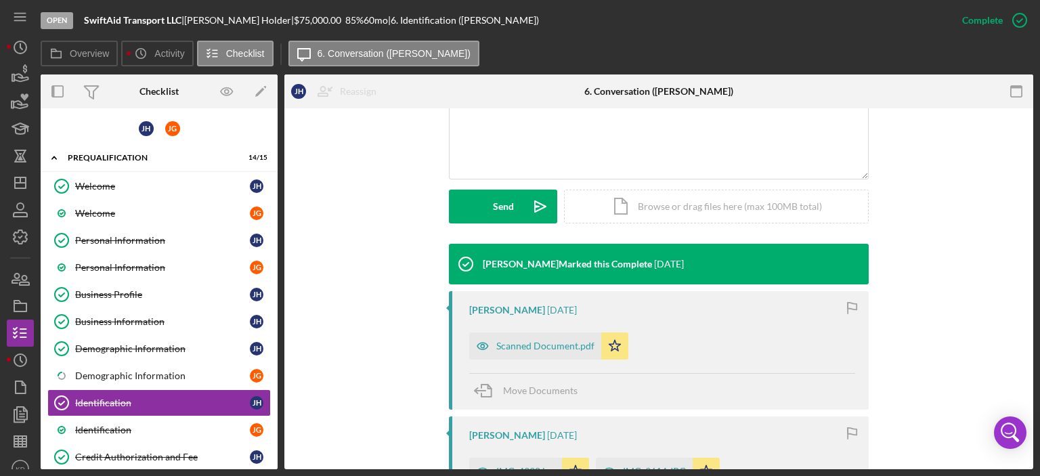
scroll to position [632, 0]
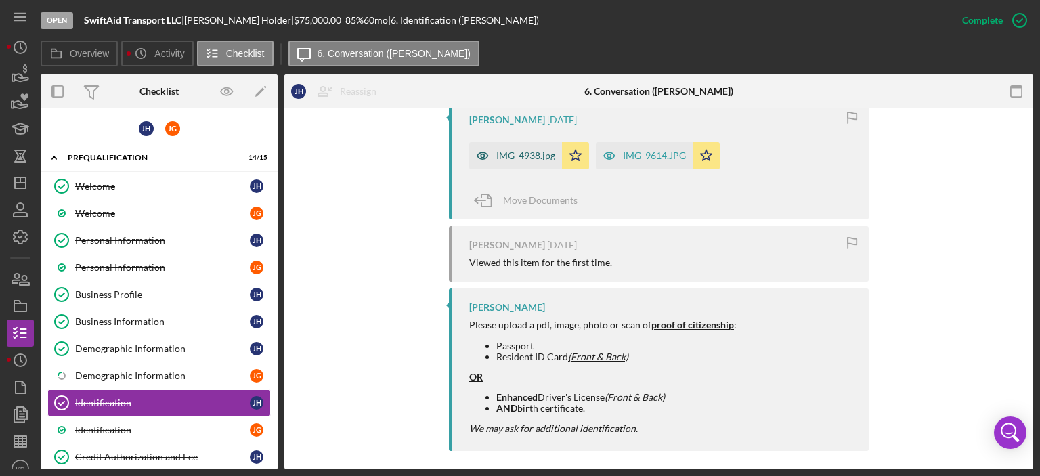
click at [550, 151] on div "IMG_4938.jpg" at bounding box center [525, 155] width 59 height 11
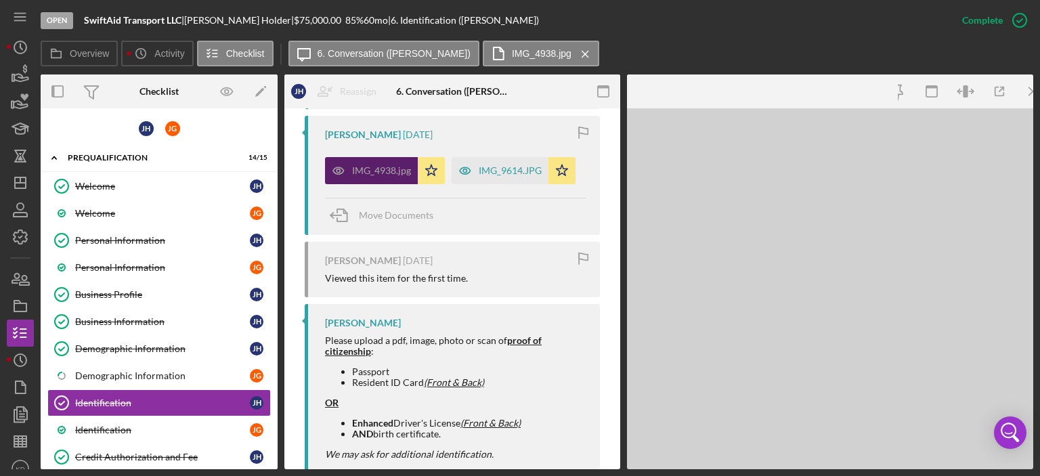
scroll to position [647, 0]
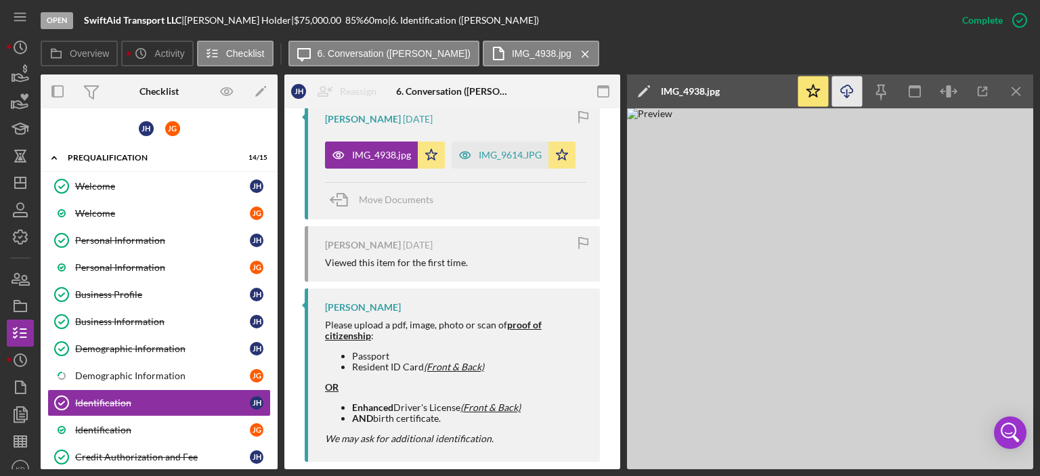
click at [850, 89] on icon "Icon/Download" at bounding box center [847, 92] width 30 height 30
click at [504, 154] on div "IMG_9614.JPG" at bounding box center [510, 155] width 63 height 11
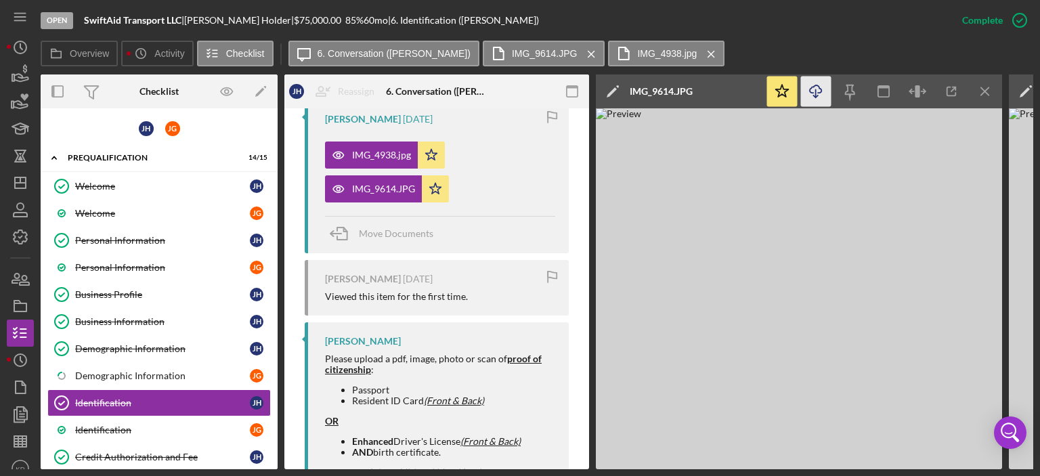
click at [809, 88] on icon "Icon/Download" at bounding box center [816, 92] width 30 height 30
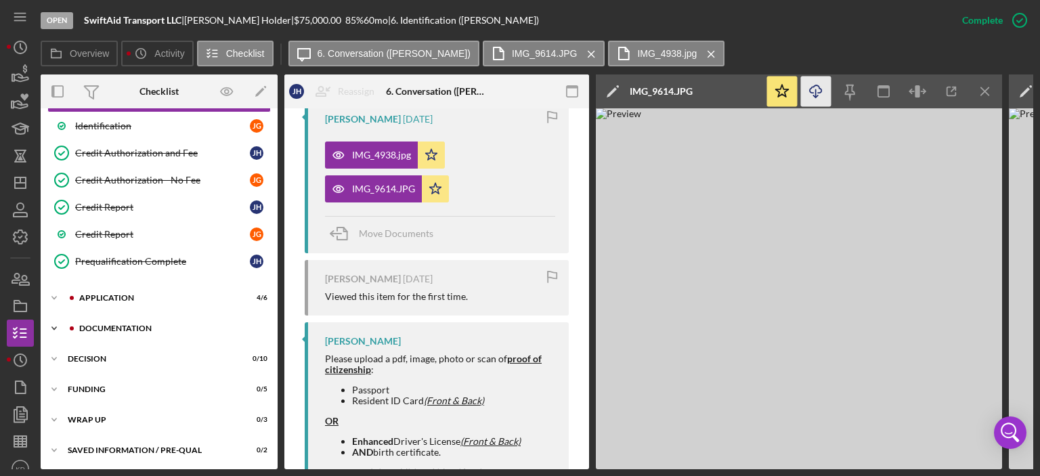
click at [51, 319] on icon "Icon/Expander" at bounding box center [54, 328] width 27 height 27
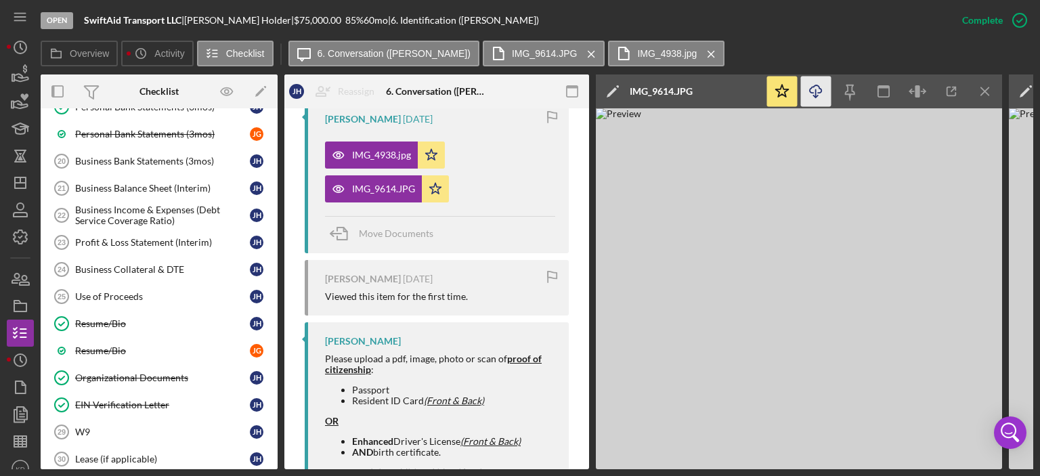
scroll to position [810, 0]
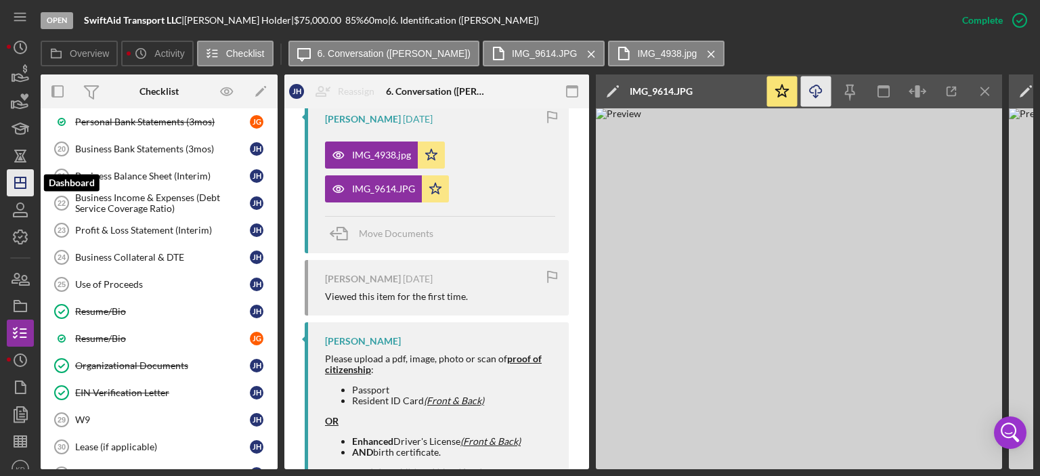
click at [22, 186] on icon "Icon/Dashboard" at bounding box center [20, 183] width 34 height 34
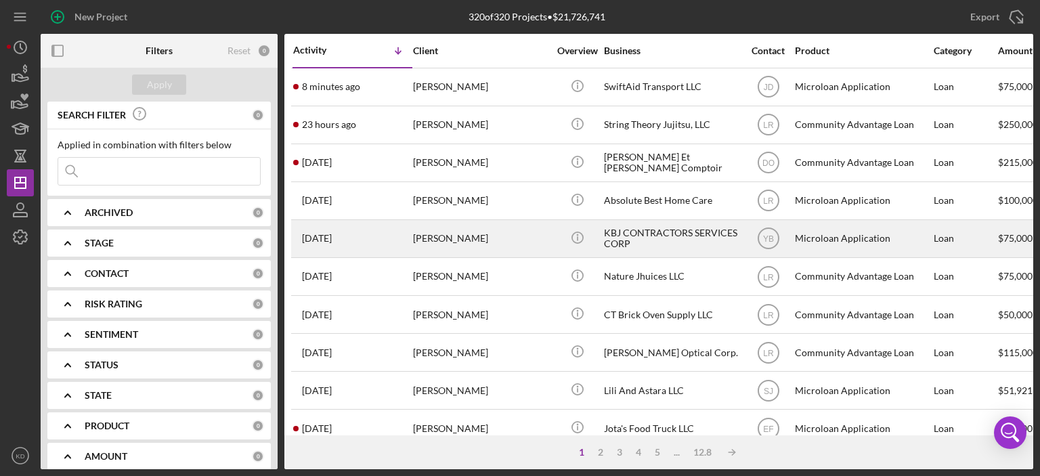
click at [616, 234] on div "KBJ CONTRACTORS SERVICES CORP" at bounding box center [671, 239] width 135 height 36
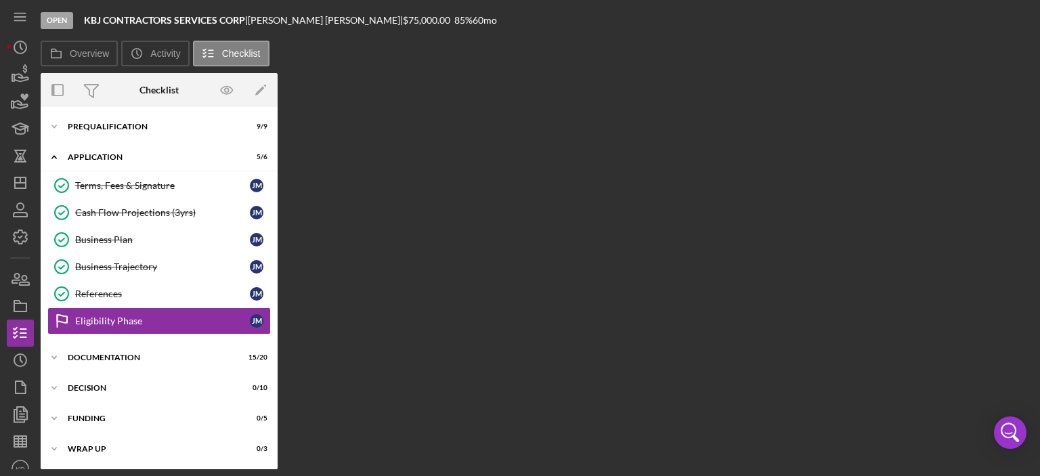
scroll to position [30, 0]
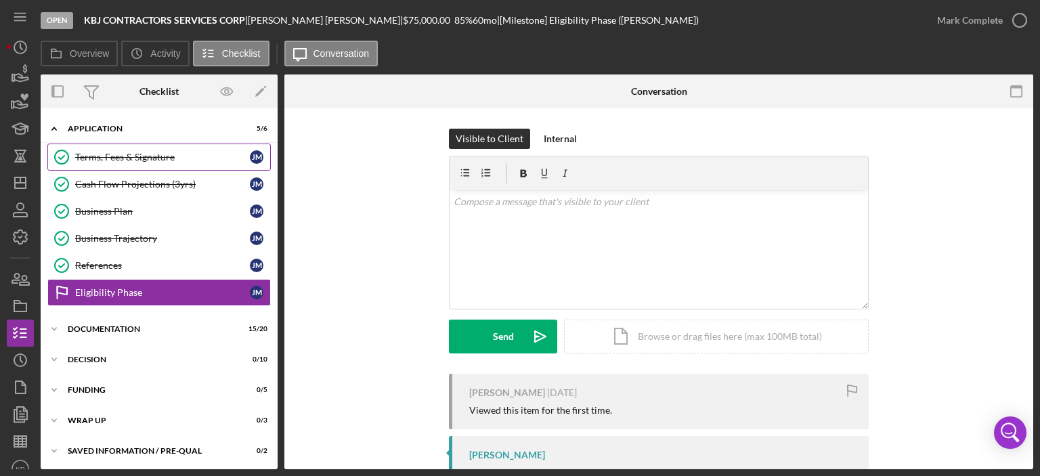
click at [114, 154] on div "Terms, Fees & Signature" at bounding box center [162, 157] width 175 height 11
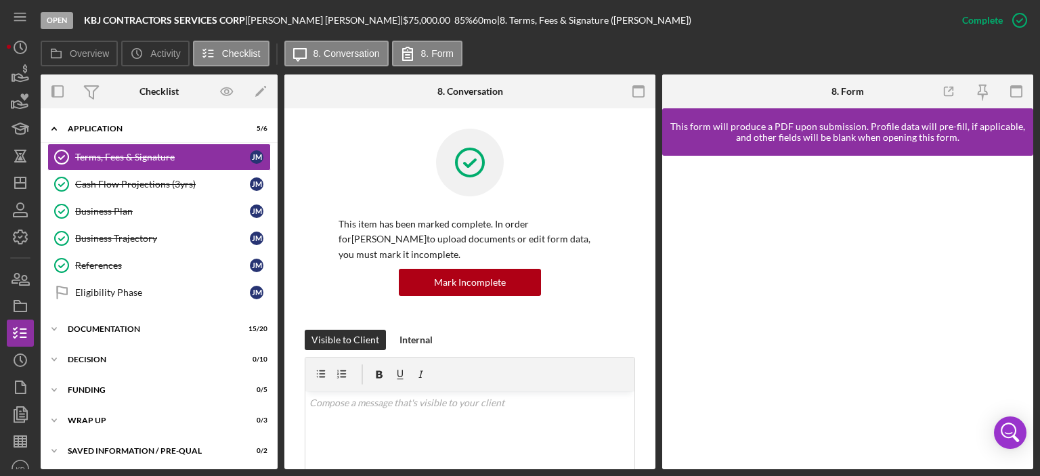
scroll to position [316, 0]
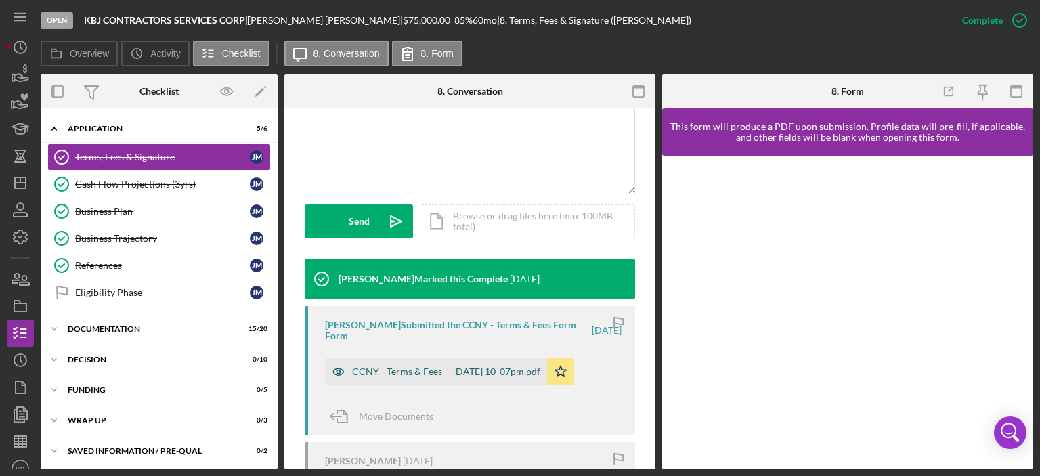
click at [513, 370] on div "CCNY - Terms & Fees -- [DATE] 10_07pm.pdf" at bounding box center [446, 371] width 188 height 11
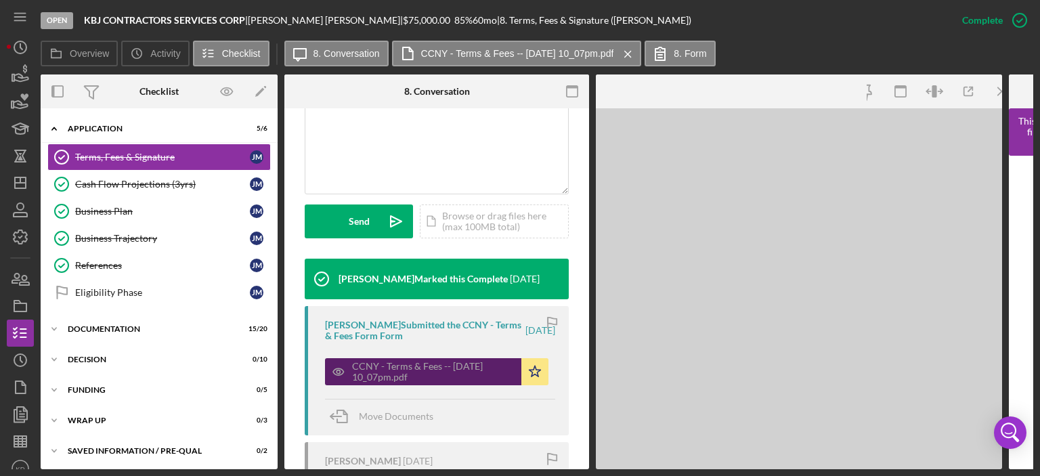
scroll to position [331, 0]
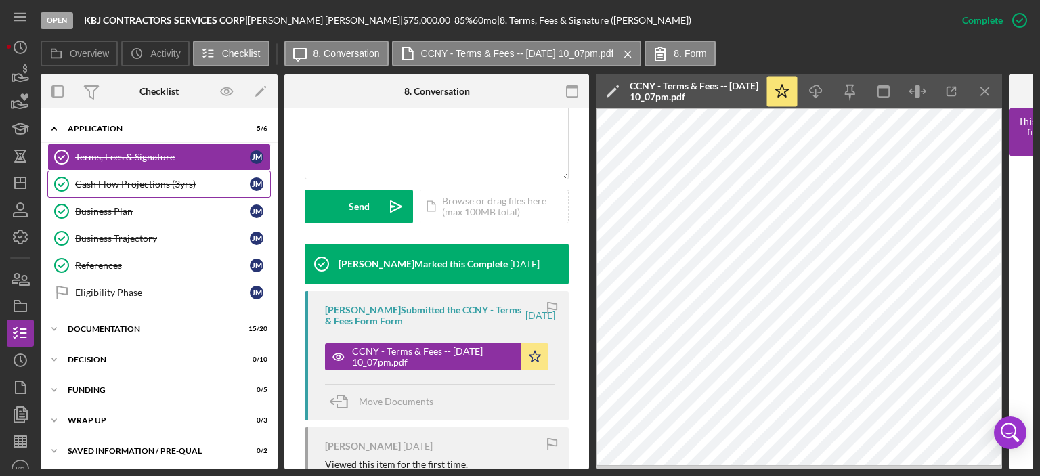
click at [133, 179] on div "Cash Flow Projections (3yrs)" at bounding box center [162, 184] width 175 height 11
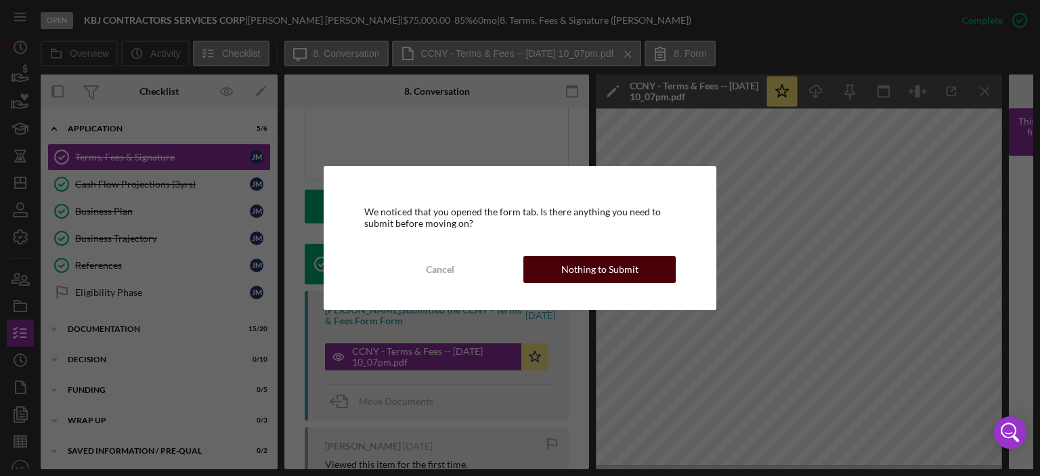
click at [625, 263] on div "Nothing to Submit" at bounding box center [599, 269] width 77 height 27
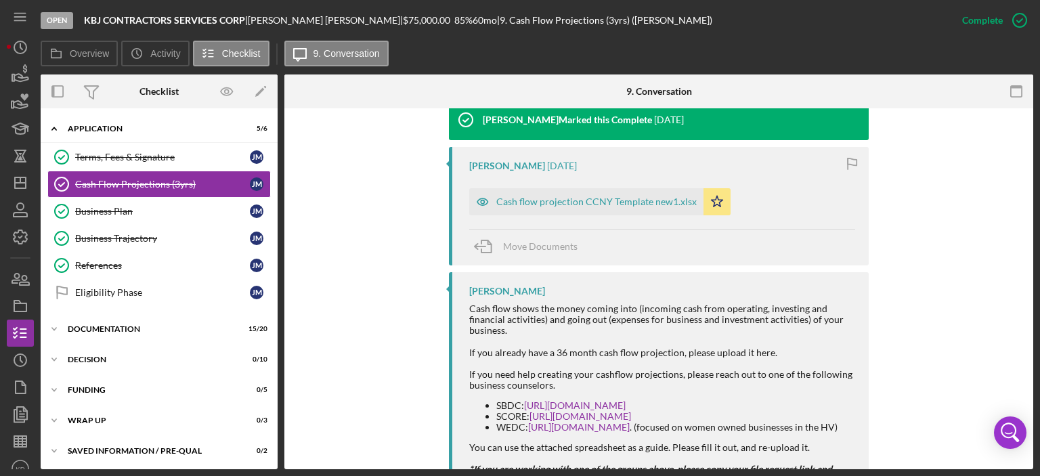
scroll to position [536, 0]
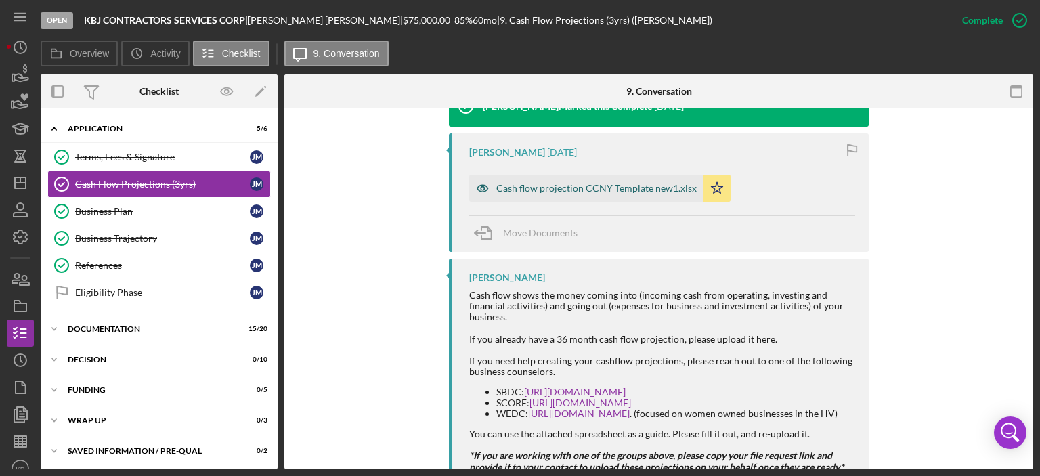
click at [585, 186] on div "Cash flow projection CCNY Template new1.xlsx" at bounding box center [596, 188] width 200 height 11
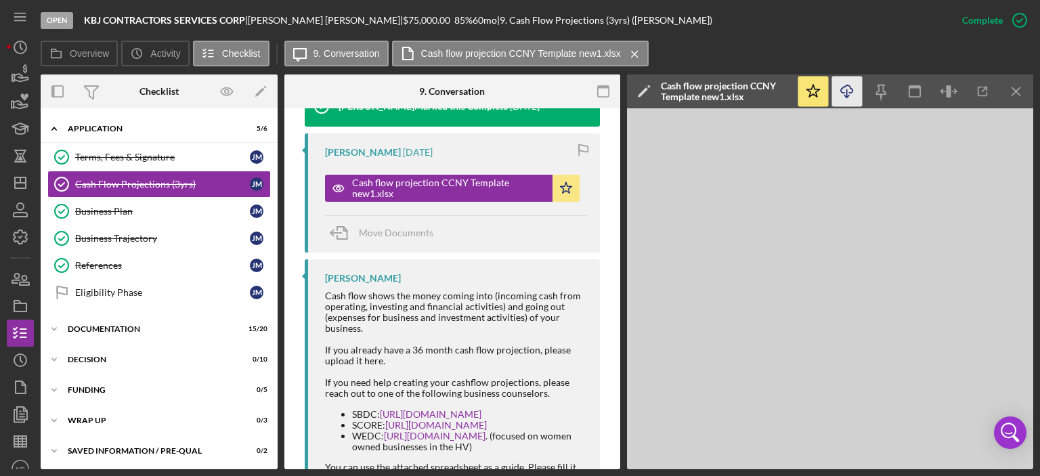
click at [848, 98] on icon "Icon/Download" at bounding box center [847, 92] width 30 height 30
click at [121, 207] on div "Business Plan" at bounding box center [162, 211] width 175 height 11
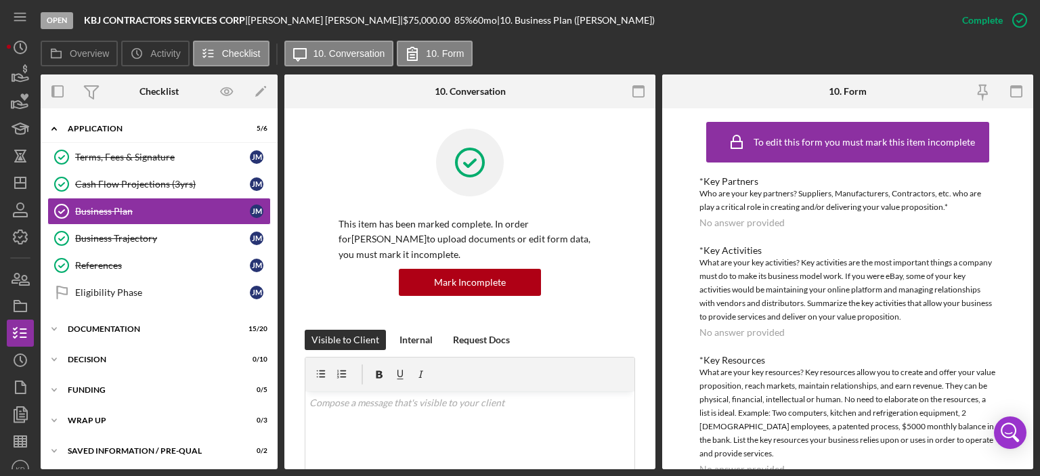
scroll to position [316, 0]
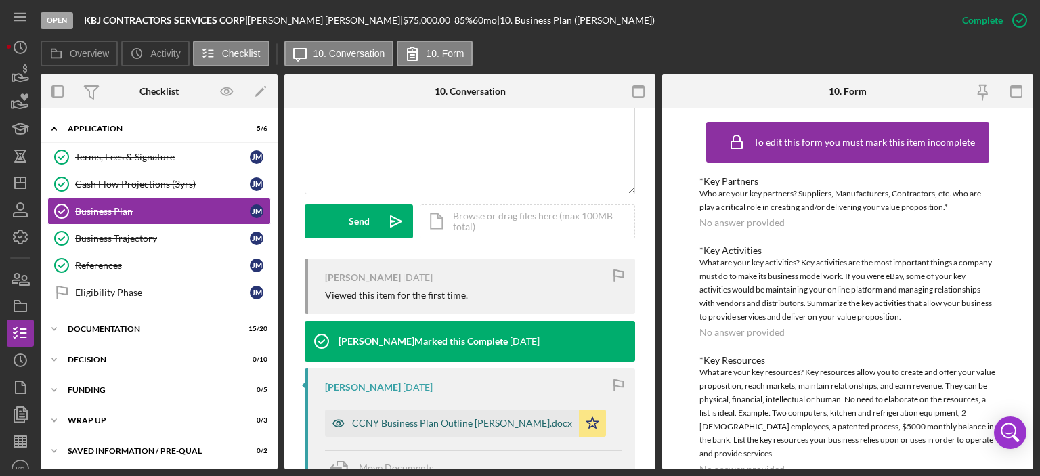
click at [471, 418] on div "CCNY Business Plan Outline [PERSON_NAME].docx" at bounding box center [462, 423] width 220 height 11
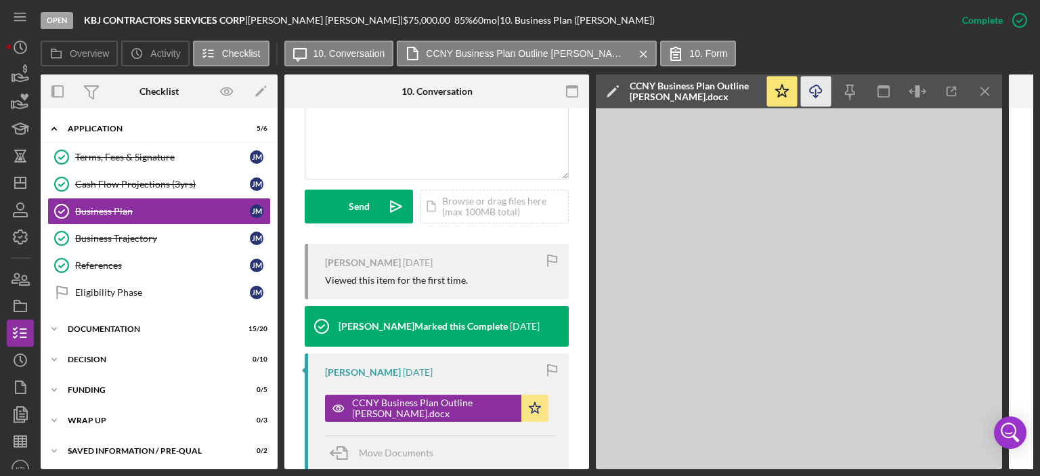
click at [818, 93] on icon "button" at bounding box center [816, 88] width 12 height 7
click at [53, 129] on icon "Icon/Expander" at bounding box center [54, 128] width 27 height 27
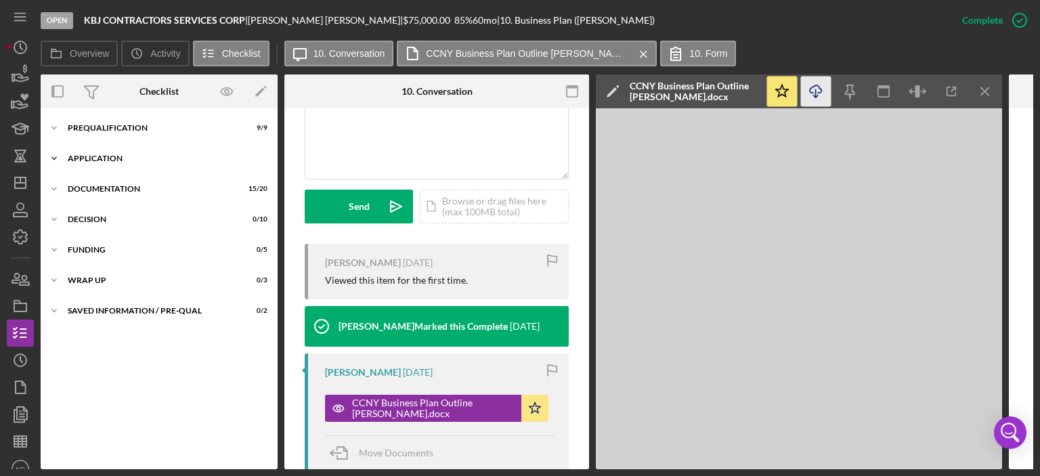
click at [54, 156] on icon "Icon/Expander" at bounding box center [54, 158] width 27 height 27
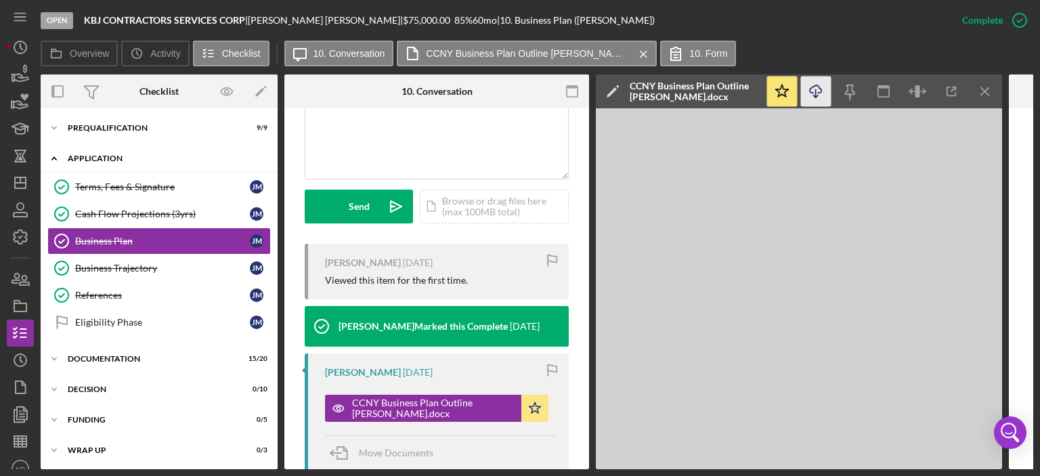
click at [54, 154] on icon "Icon/Expander" at bounding box center [54, 158] width 27 height 27
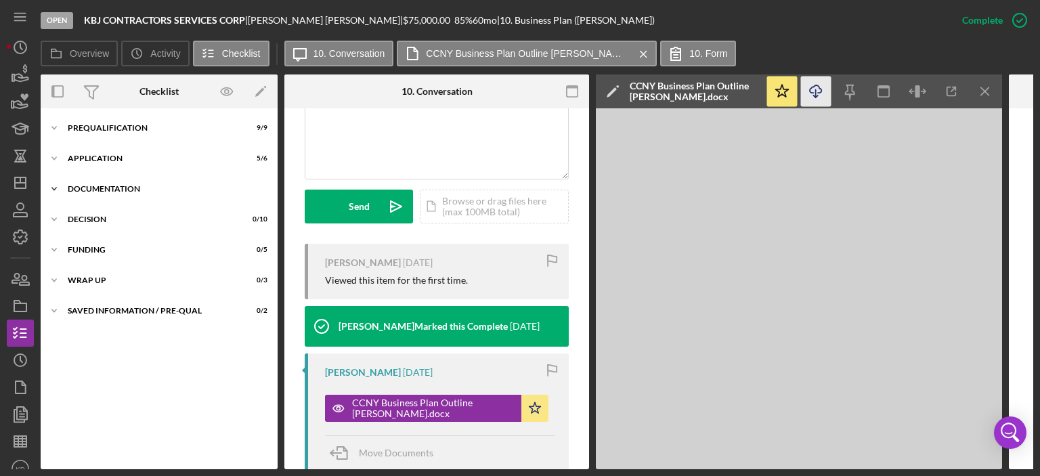
click at [53, 188] on icon "Icon/Expander" at bounding box center [54, 188] width 27 height 27
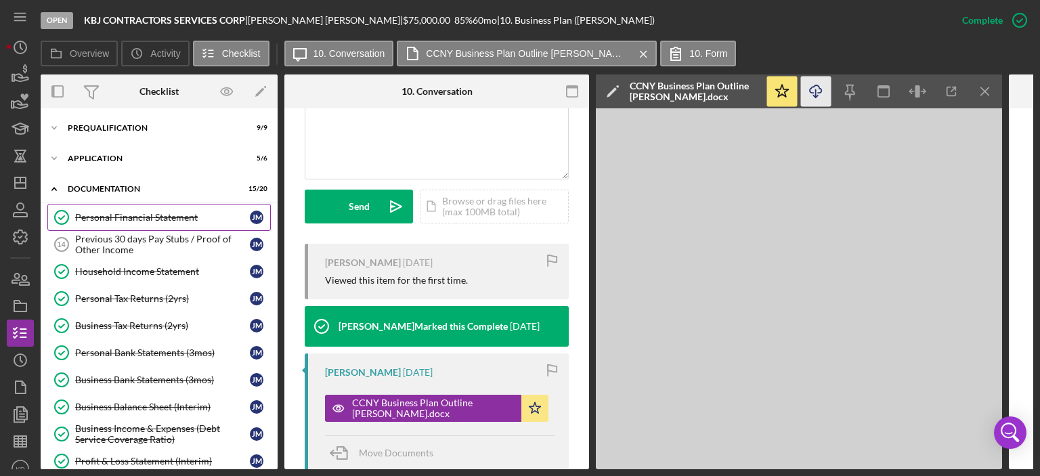
click at [102, 217] on div "Personal Financial Statement" at bounding box center [162, 217] width 175 height 11
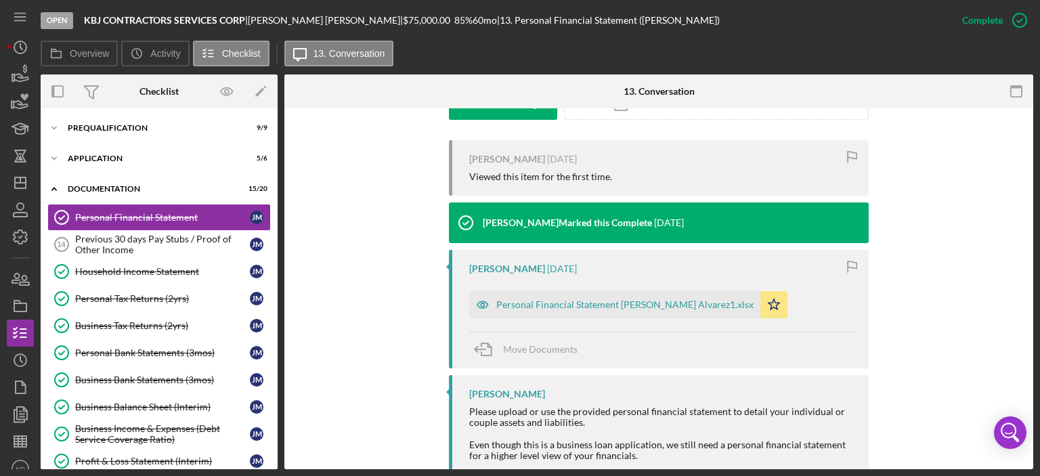
scroll to position [439, 0]
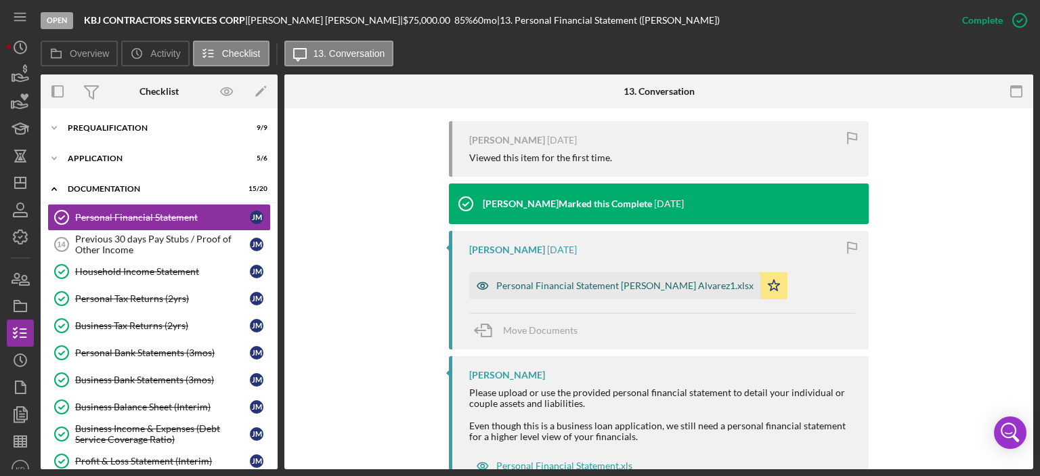
click at [637, 283] on div "Personal Financial Statement [PERSON_NAME] Alvarez1.xlsx" at bounding box center [624, 285] width 257 height 11
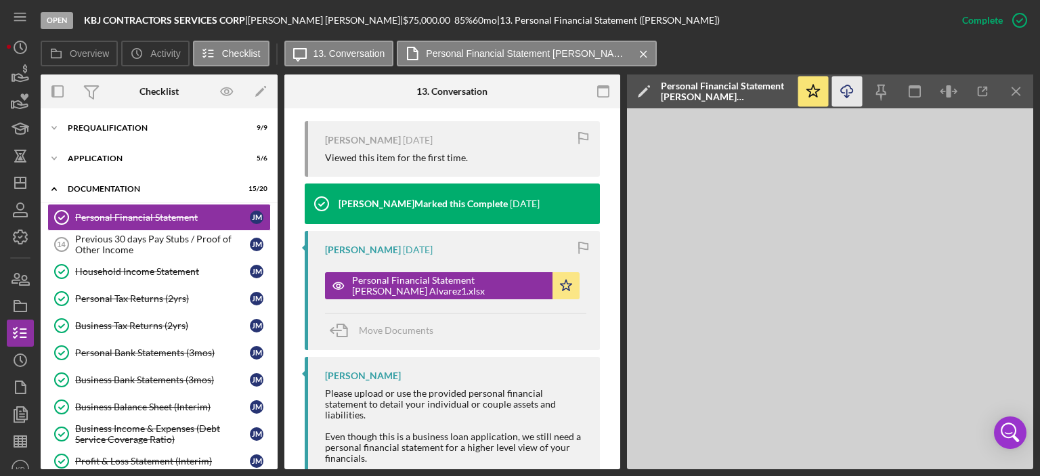
click at [844, 92] on icon "Icon/Download" at bounding box center [847, 92] width 30 height 30
click at [96, 266] on div "Household Income Statement" at bounding box center [162, 271] width 175 height 11
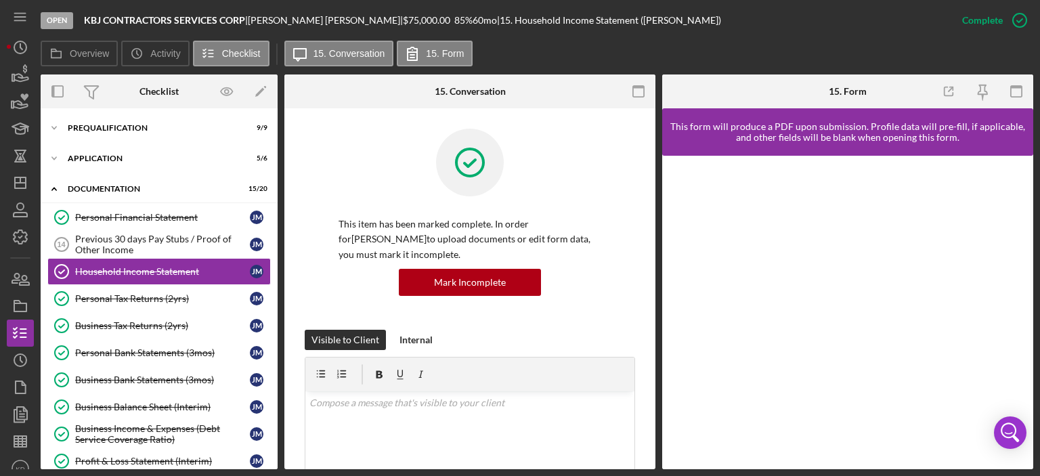
scroll to position [316, 0]
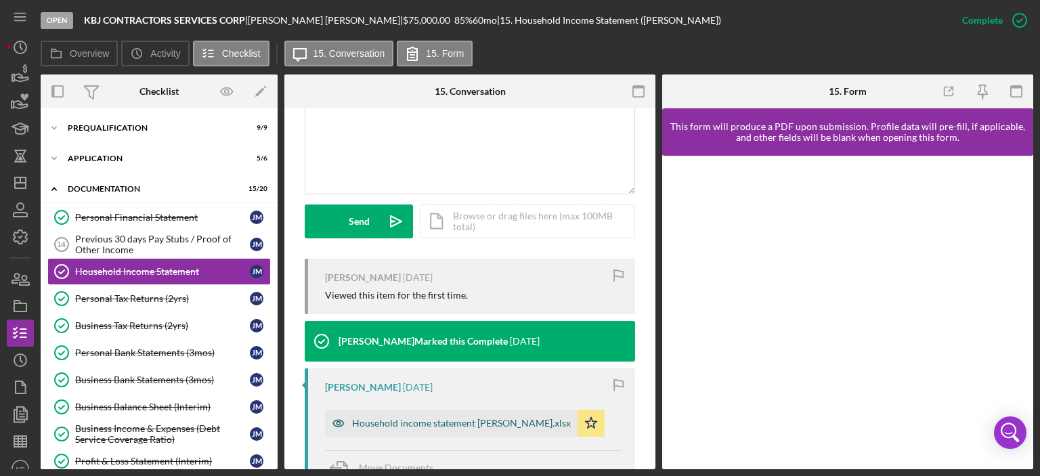
click at [400, 422] on div "Household income statement [PERSON_NAME].xlsx" at bounding box center [461, 423] width 219 height 11
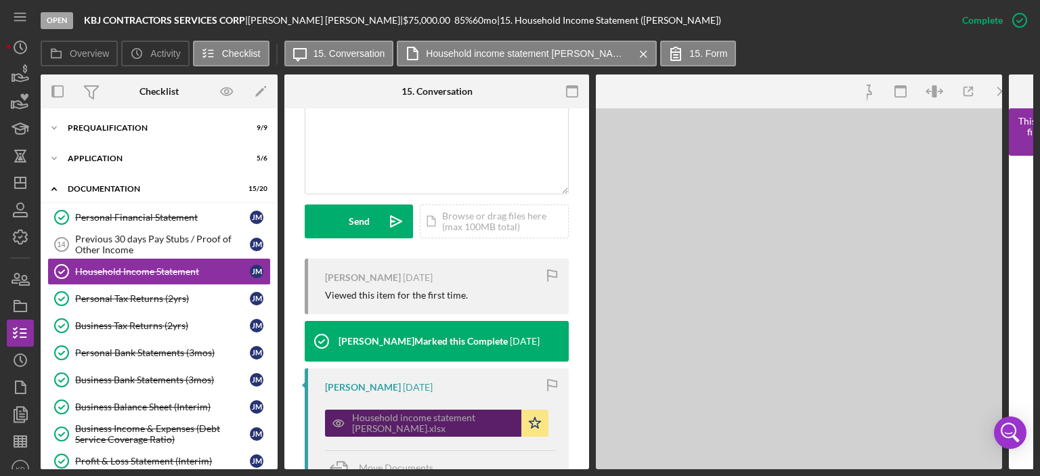
scroll to position [331, 0]
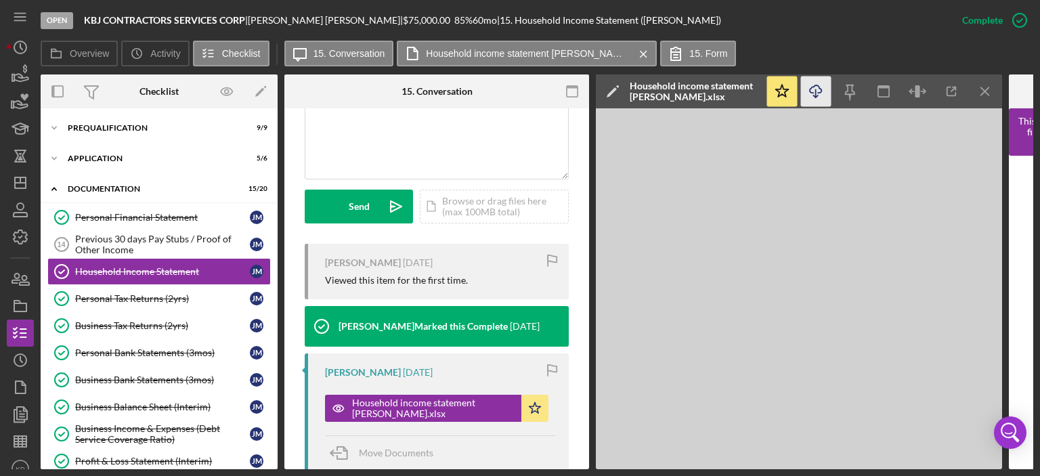
click at [817, 88] on icon "Icon/Download" at bounding box center [816, 92] width 30 height 30
click at [138, 295] on div "Personal Tax Returns (2yrs)" at bounding box center [162, 298] width 175 height 11
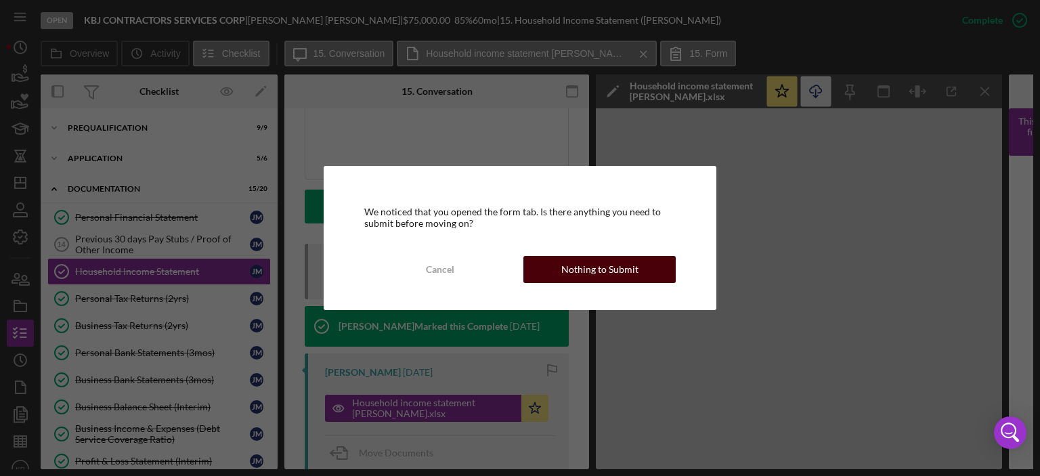
click at [600, 273] on div "Nothing to Submit" at bounding box center [599, 269] width 77 height 27
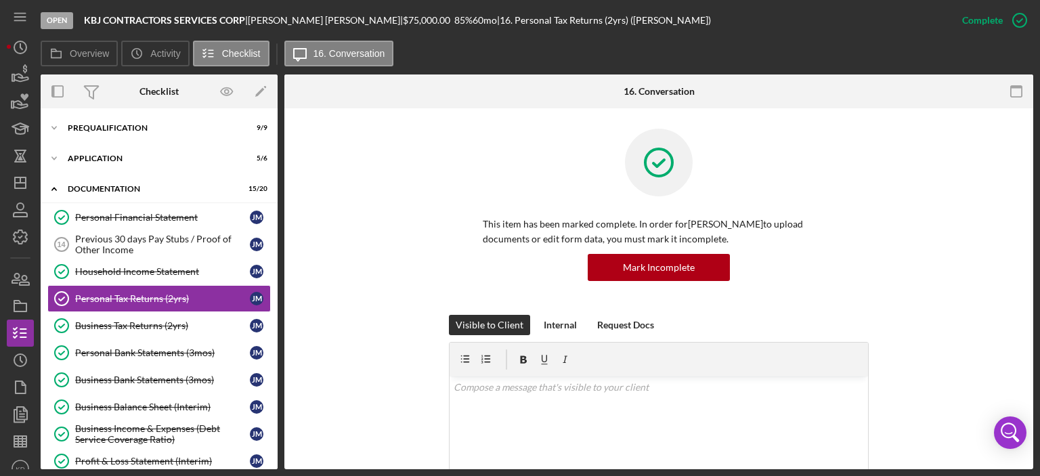
scroll to position [316, 0]
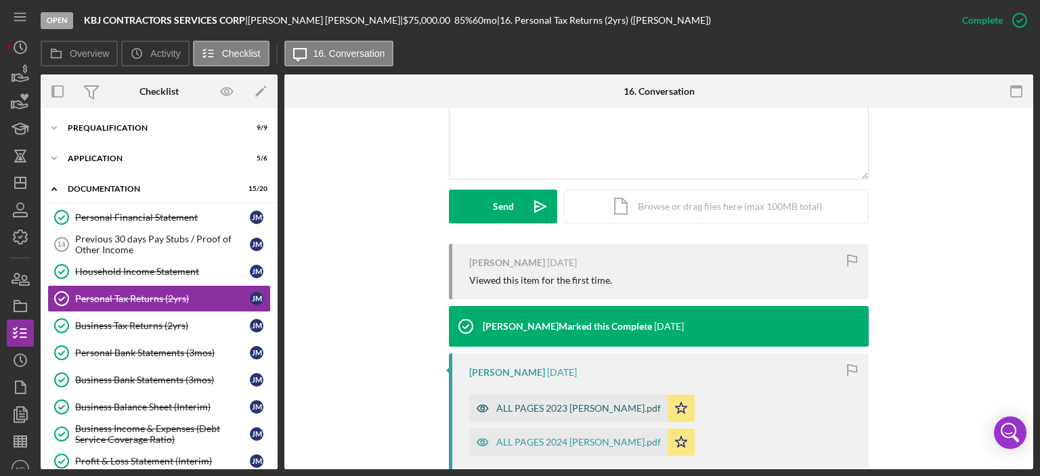
click at [550, 408] on div "ALL PAGES 2023 [PERSON_NAME].pdf" at bounding box center [578, 408] width 165 height 11
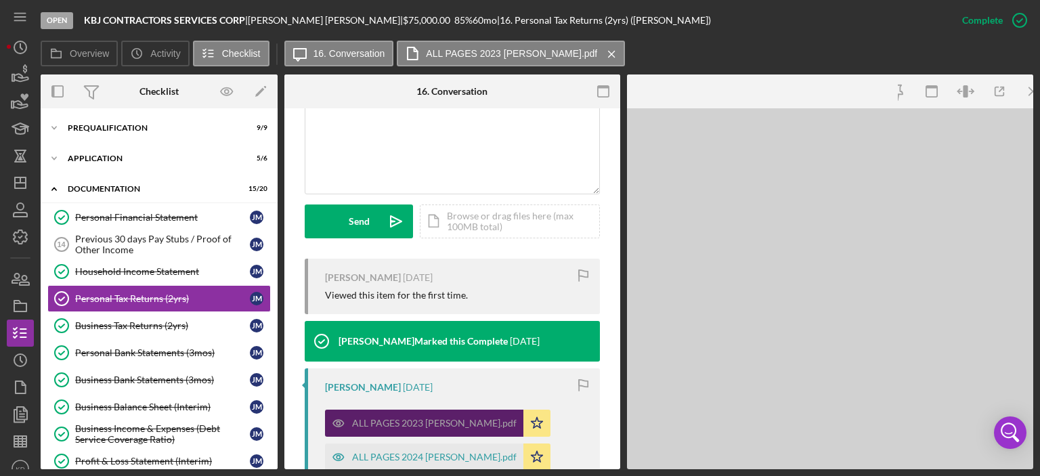
scroll to position [331, 0]
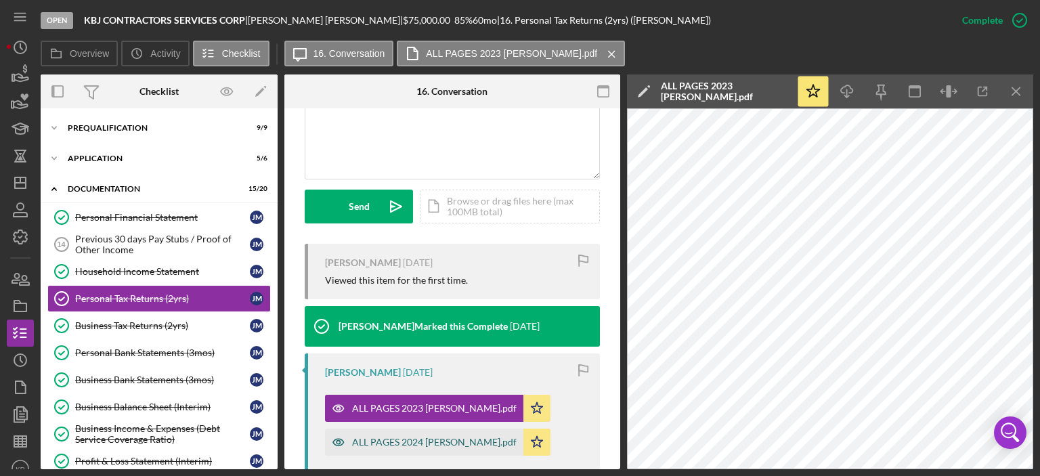
click at [389, 441] on div "ALL PAGES 2024 [PERSON_NAME].pdf" at bounding box center [434, 442] width 165 height 11
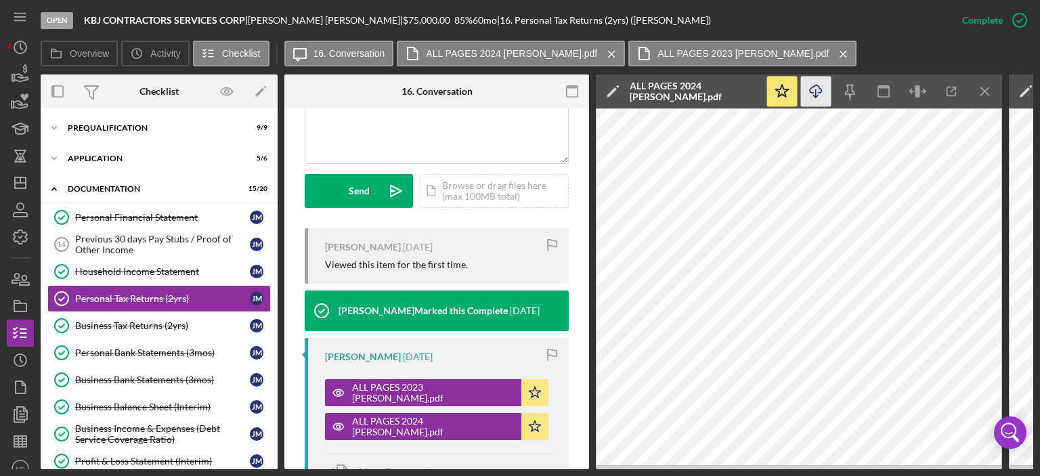
click at [808, 93] on icon "Icon/Download" at bounding box center [816, 92] width 30 height 30
click at [136, 323] on div "Business Tax Returns (2yrs)" at bounding box center [162, 325] width 175 height 11
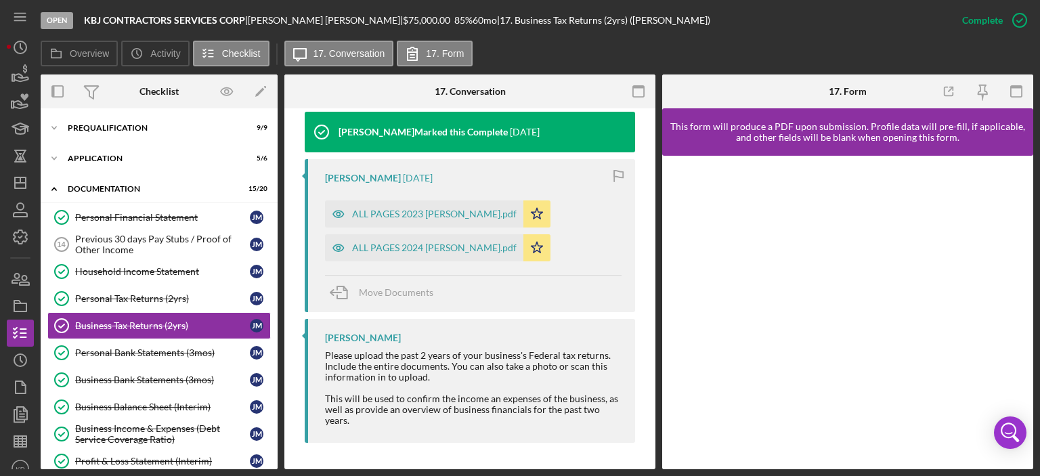
scroll to position [525, 0]
click at [392, 243] on div "ALL PAGES 2024 [PERSON_NAME].pdf" at bounding box center [434, 247] width 165 height 11
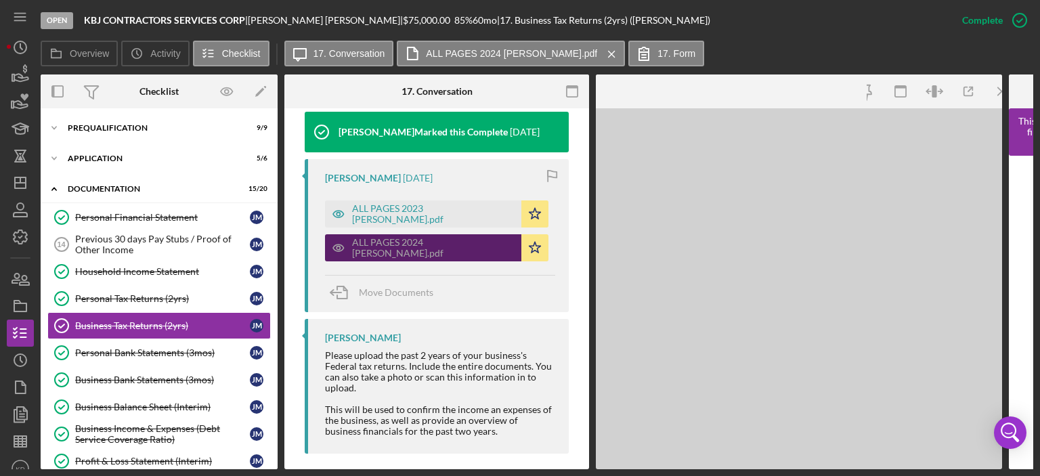
scroll to position [541, 0]
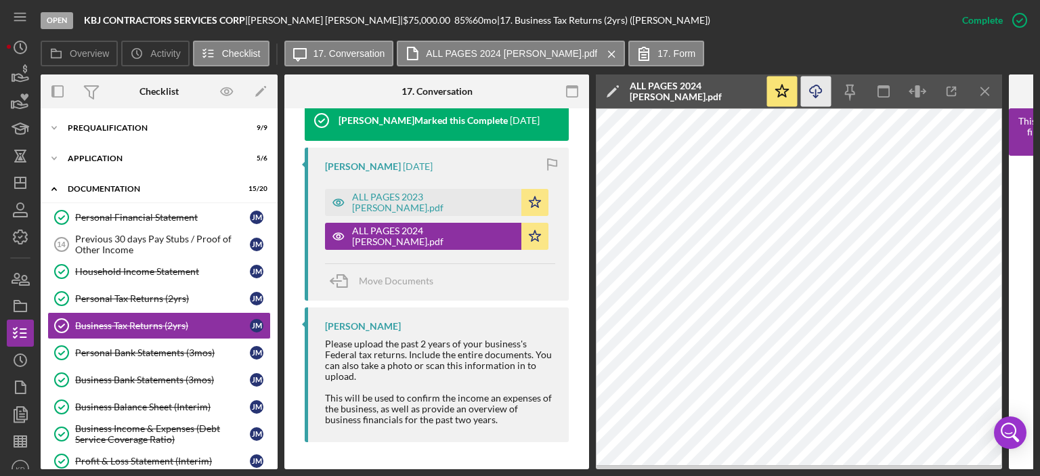
click at [815, 89] on icon "Icon/Download" at bounding box center [816, 92] width 30 height 30
click at [989, 91] on icon "Icon/Menu Close" at bounding box center [985, 92] width 30 height 30
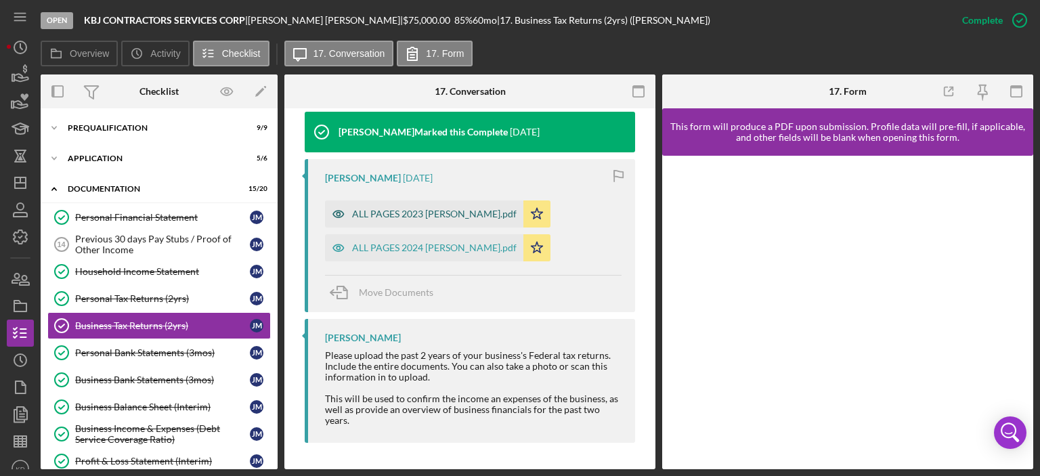
click at [414, 209] on div "ALL PAGES 2023 [PERSON_NAME].pdf" at bounding box center [434, 214] width 165 height 11
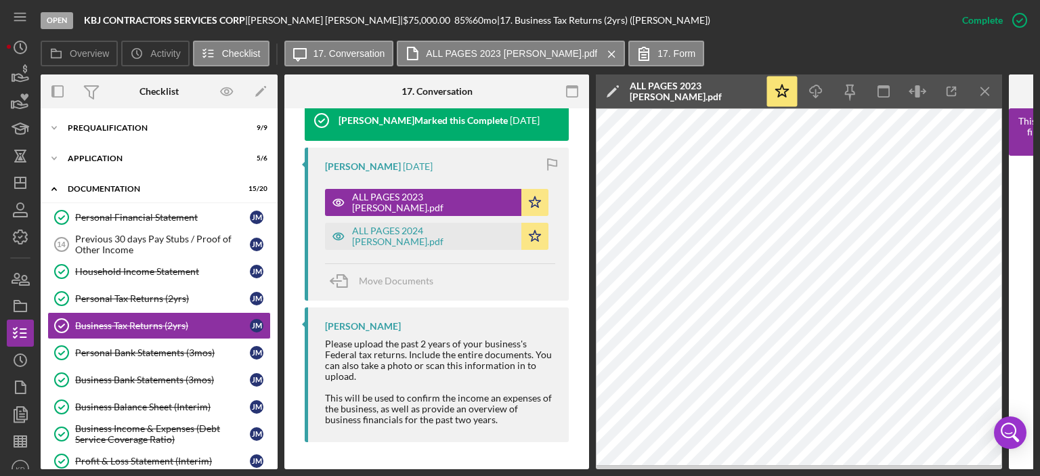
scroll to position [313, 0]
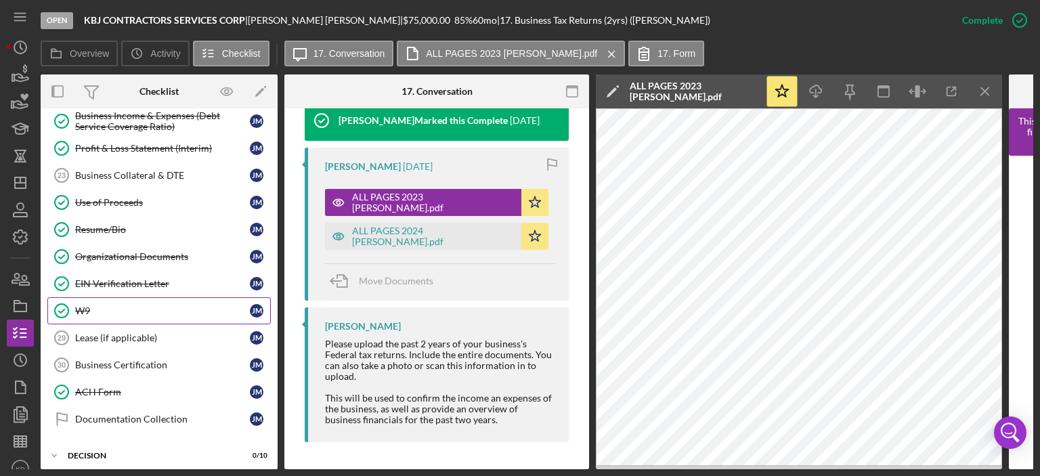
click at [76, 305] on div "W9" at bounding box center [162, 310] width 175 height 11
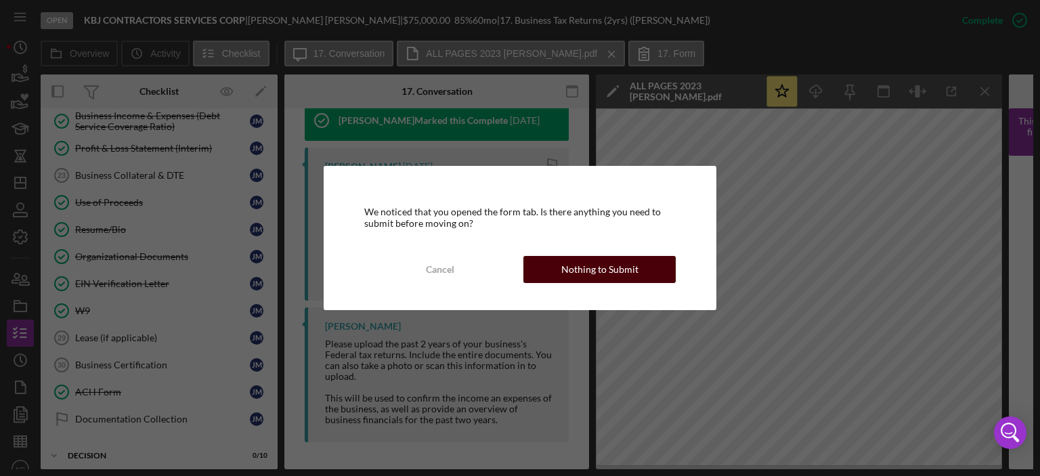
click at [616, 270] on div "Nothing to Submit" at bounding box center [599, 269] width 77 height 27
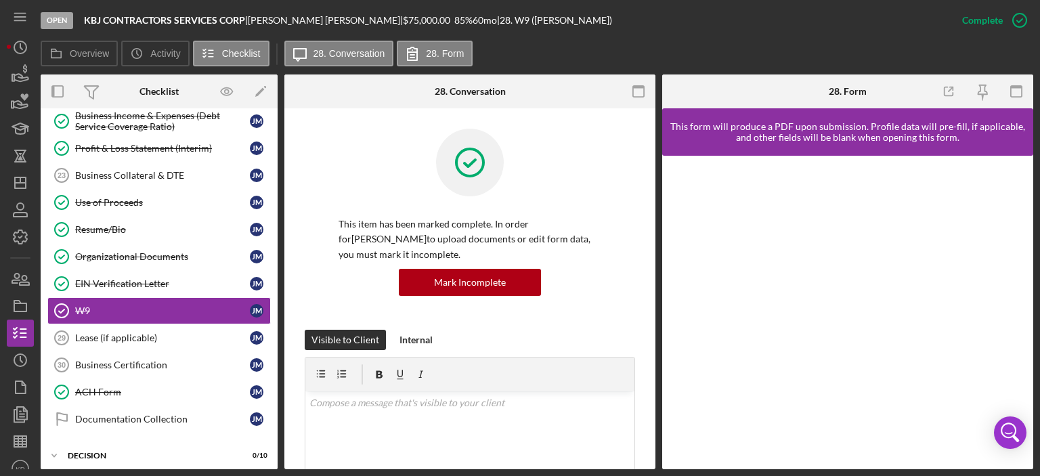
scroll to position [316, 0]
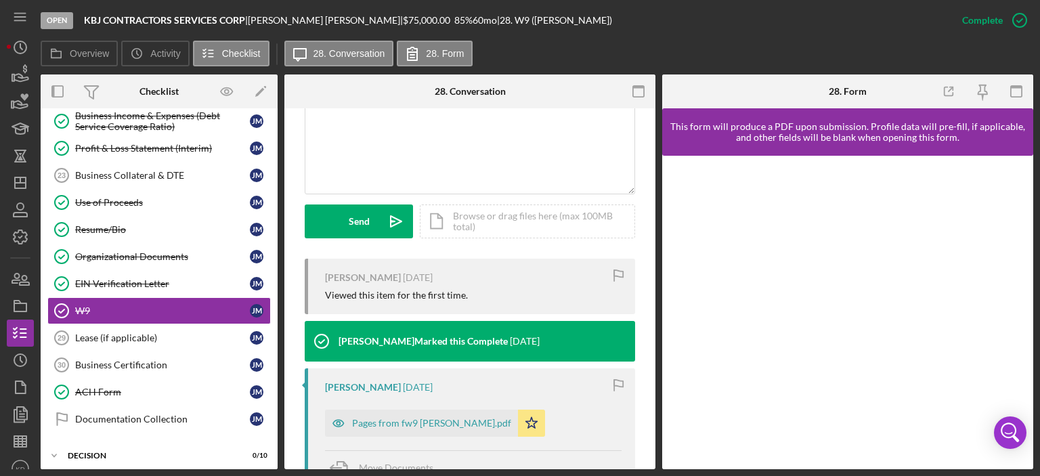
click at [414, 408] on div "Pages from fw9 [PERSON_NAME].pdf Icon/Star" at bounding box center [438, 420] width 227 height 34
click at [425, 422] on div "Pages from fw9 [PERSON_NAME].pdf" at bounding box center [431, 423] width 159 height 11
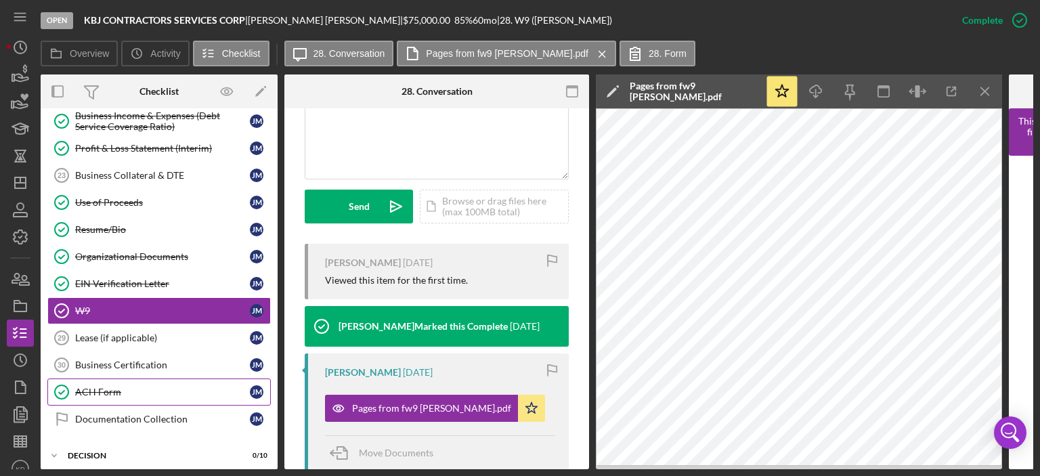
click at [106, 391] on div "ACH Form" at bounding box center [162, 392] width 175 height 11
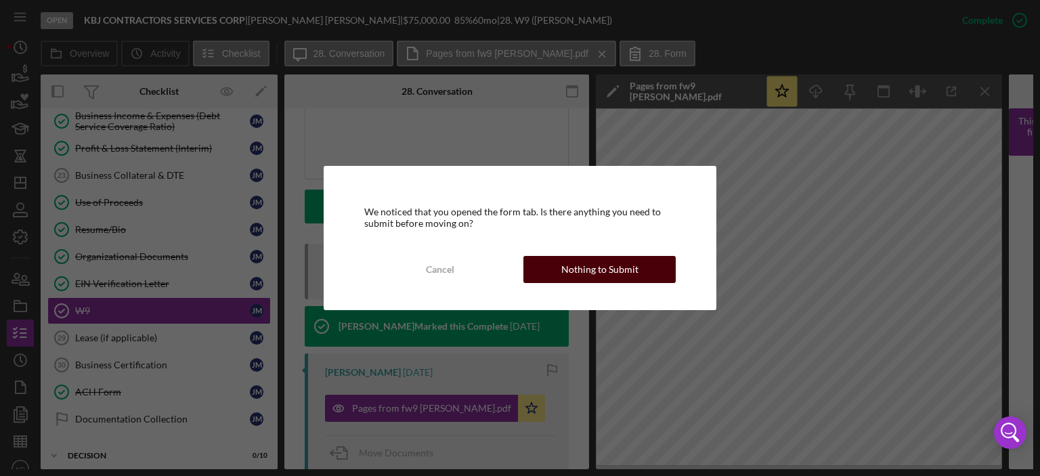
click at [598, 267] on div "Nothing to Submit" at bounding box center [599, 269] width 77 height 27
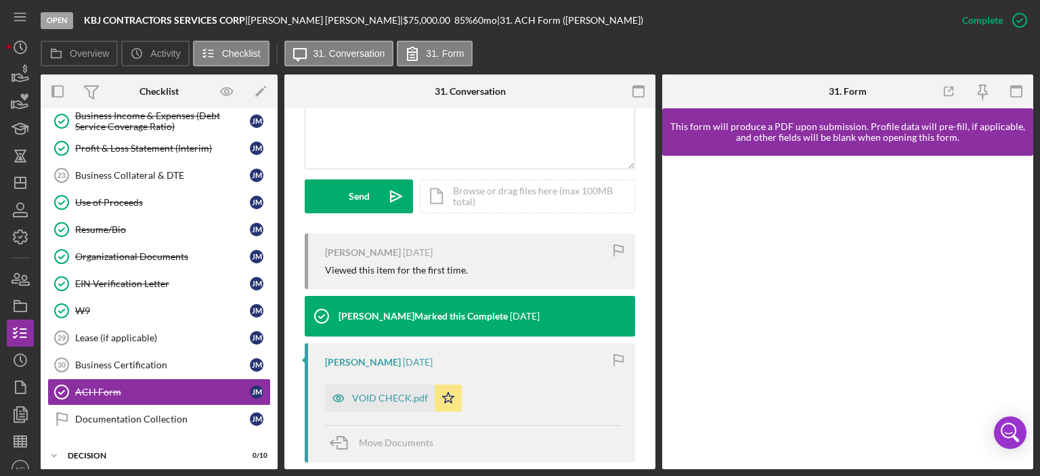
scroll to position [343, 0]
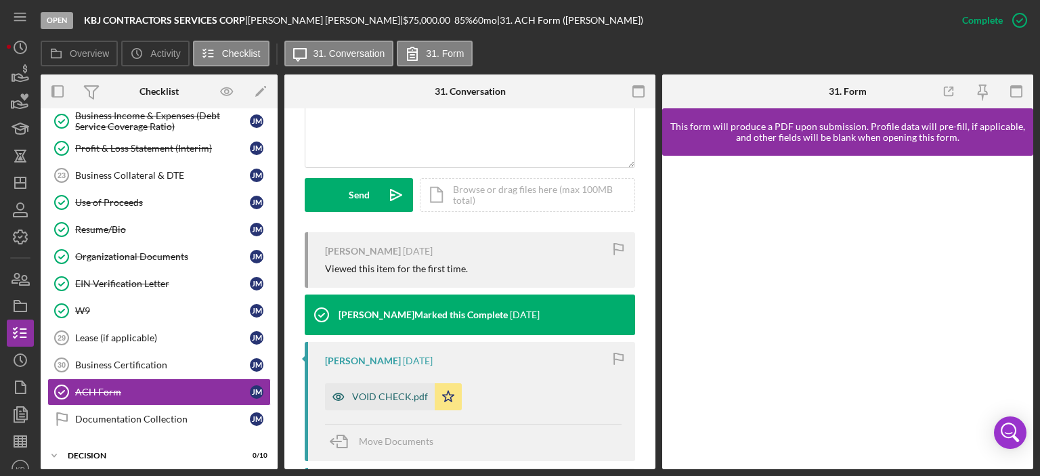
click at [372, 394] on div "VOID CHECK.pdf" at bounding box center [390, 396] width 76 height 11
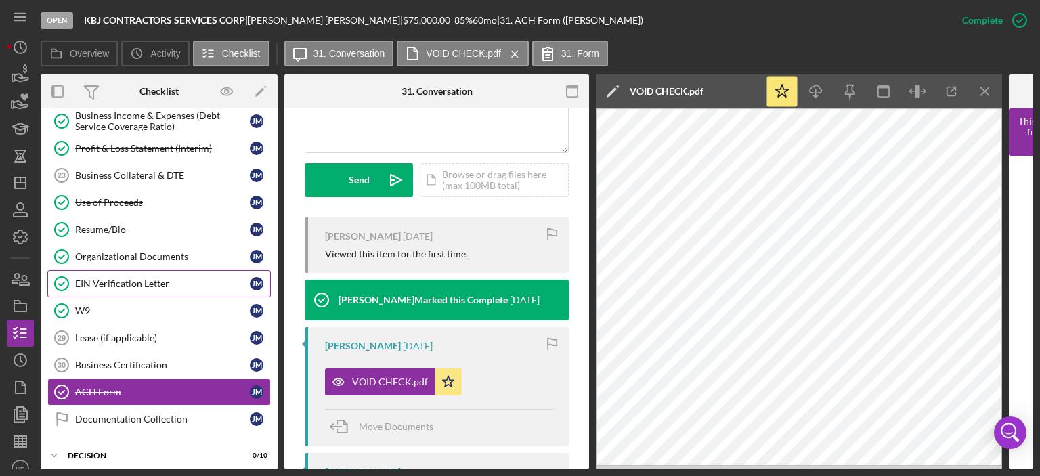
click at [117, 278] on div "EIN Verification Letter" at bounding box center [162, 283] width 175 height 11
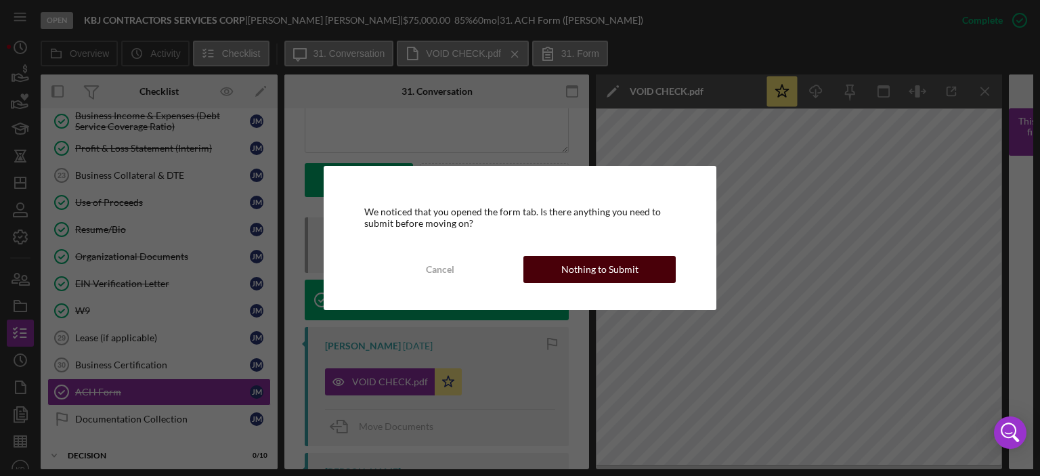
click at [574, 265] on div "Nothing to Submit" at bounding box center [599, 269] width 77 height 27
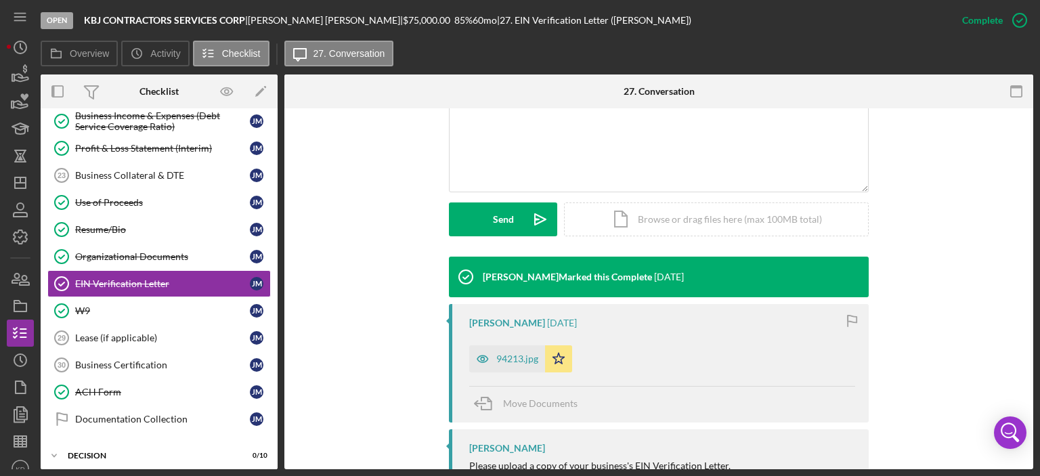
scroll to position [316, 0]
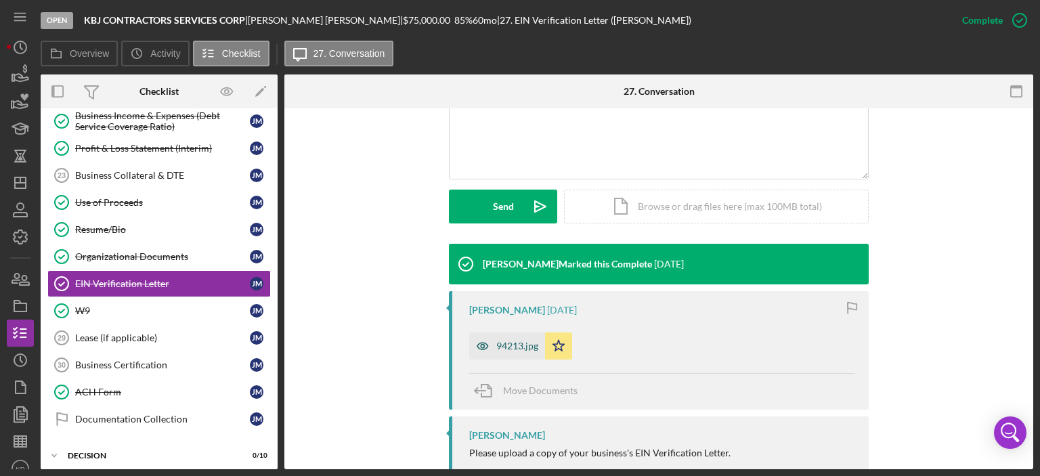
click at [501, 350] on div "94213.jpg" at bounding box center [517, 346] width 42 height 11
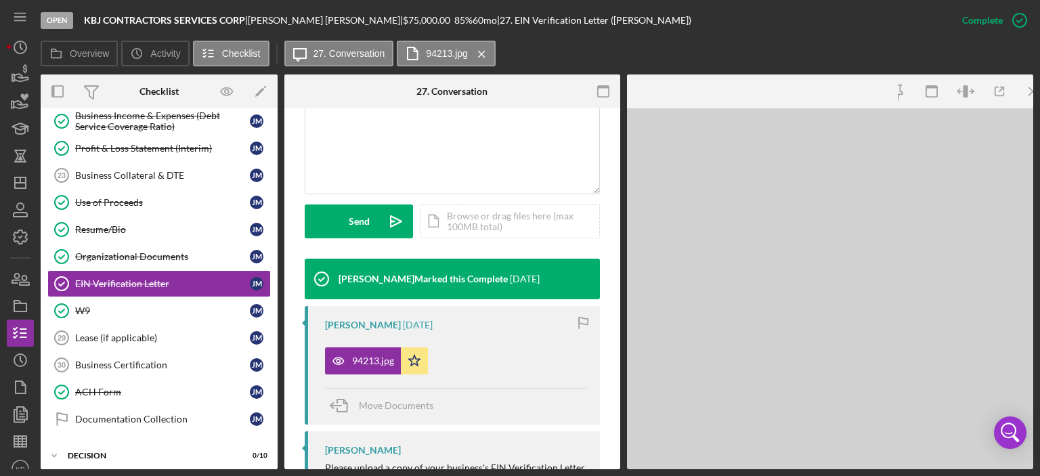
scroll to position [331, 0]
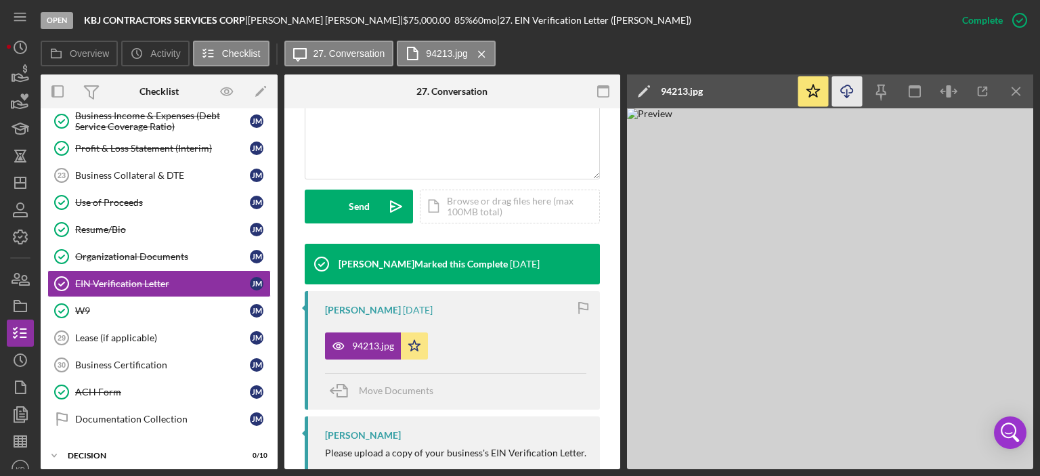
click at [845, 89] on icon "Icon/Download" at bounding box center [847, 92] width 30 height 30
click at [137, 251] on div "Organizational Documents" at bounding box center [162, 256] width 175 height 11
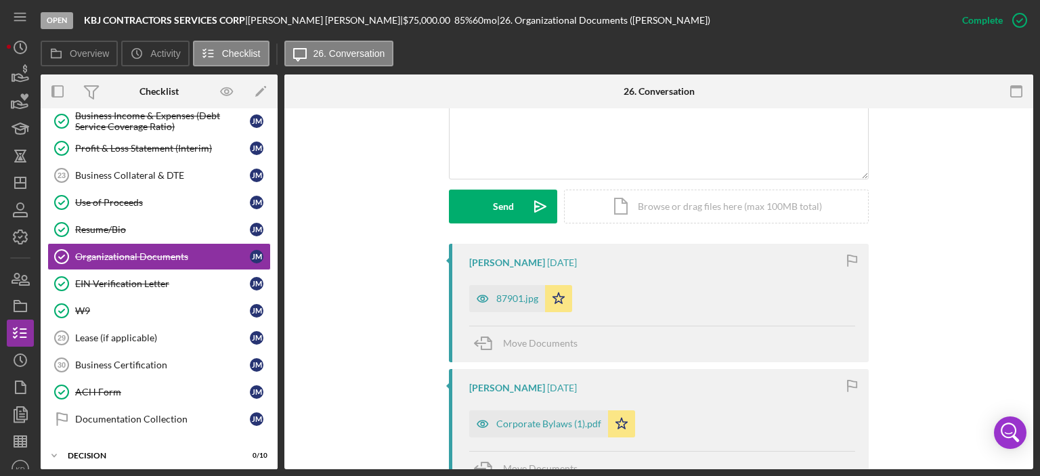
scroll to position [632, 0]
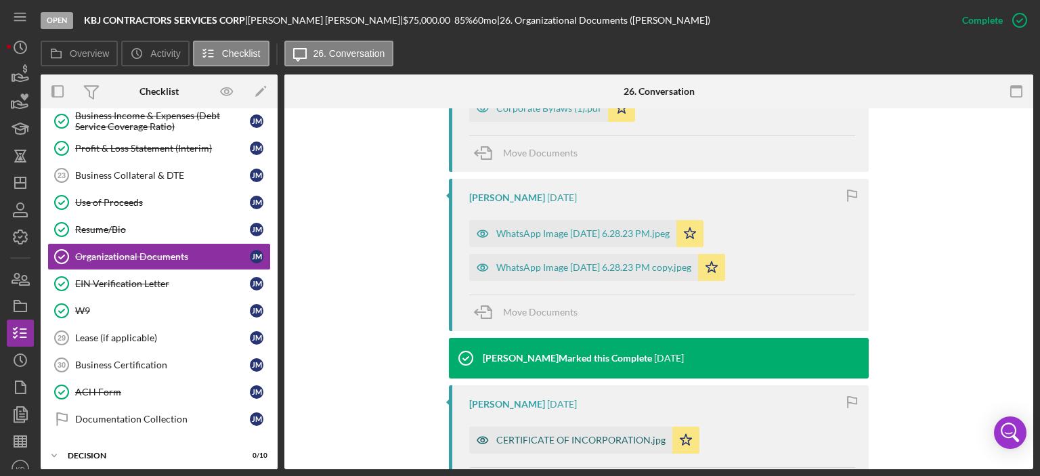
click at [552, 439] on div "CERTIFICATE OF INCORPORATION.jpg" at bounding box center [580, 440] width 169 height 11
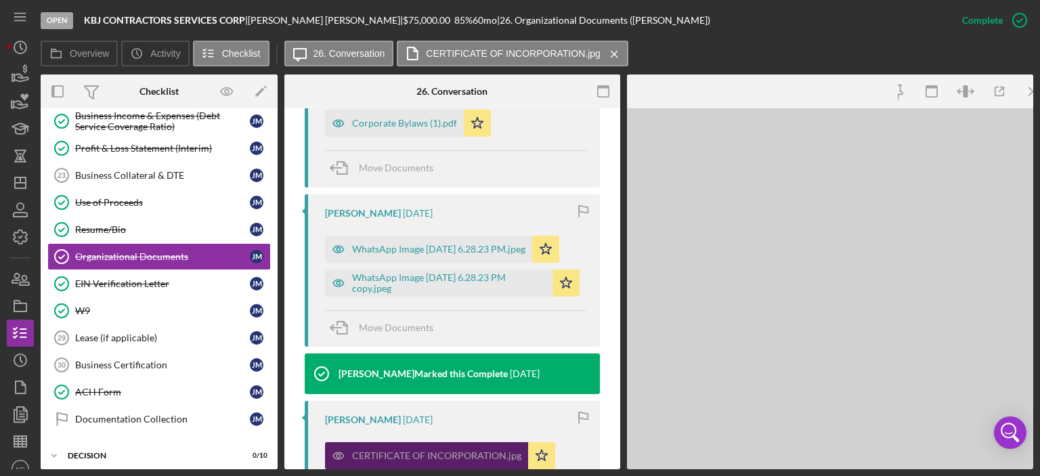
scroll to position [647, 0]
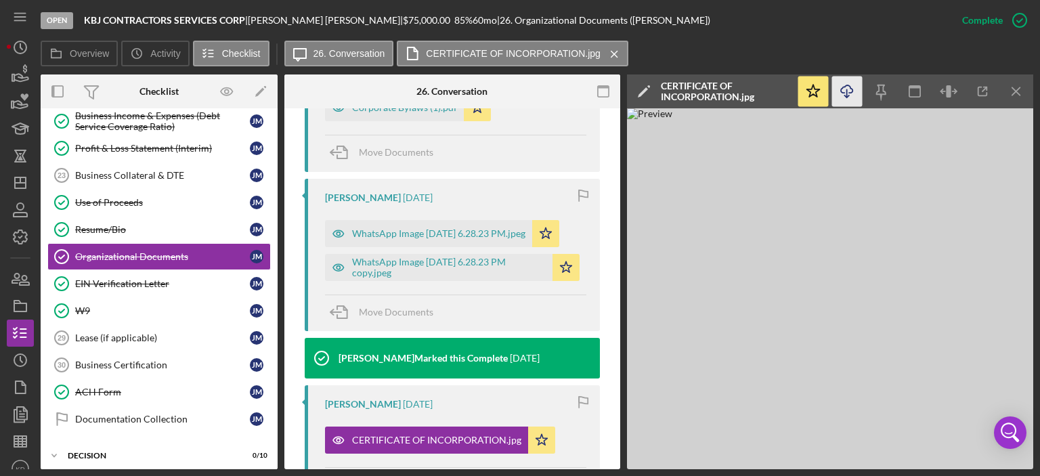
click at [850, 88] on icon "button" at bounding box center [847, 88] width 12 height 7
click at [467, 265] on div "WhatsApp Image [DATE] 6.28.23 PM copy.jpeg" at bounding box center [449, 268] width 194 height 22
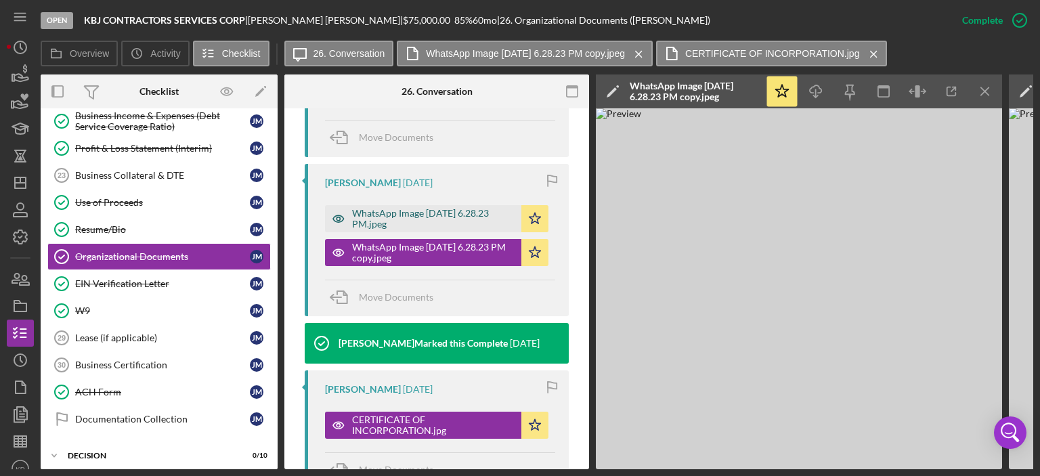
click at [411, 230] on div "WhatsApp Image [DATE] 6.28.23 PM.jpeg" at bounding box center [433, 219] width 163 height 22
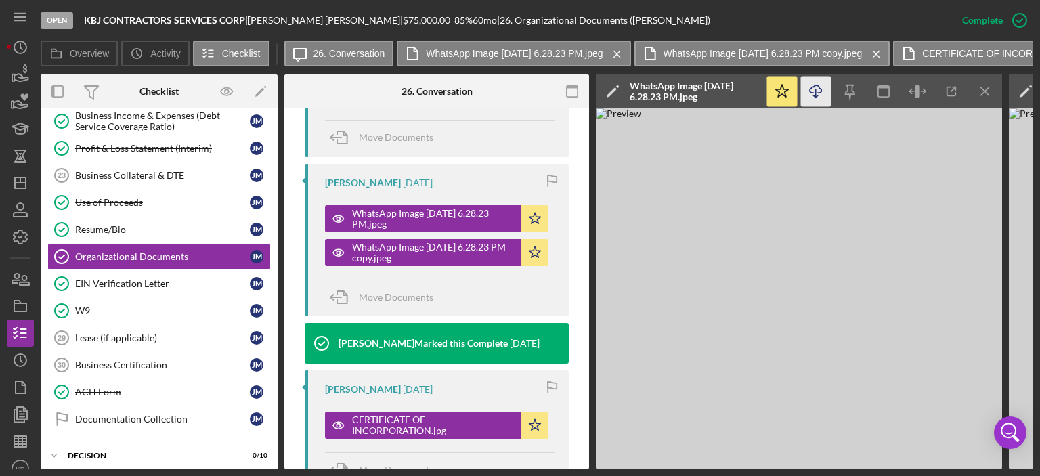
click at [819, 86] on icon "Icon/Download" at bounding box center [816, 92] width 30 height 30
click at [452, 262] on div "WhatsApp Image [DATE] 6.28.23 PM copy.jpeg" at bounding box center [433, 253] width 163 height 22
click at [987, 91] on icon "Icon/Menu Close" at bounding box center [985, 92] width 30 height 30
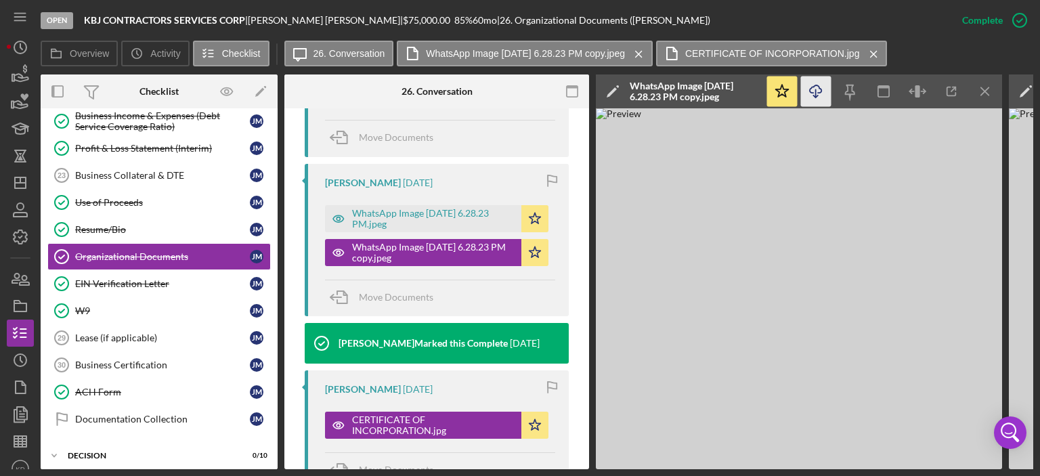
click at [819, 86] on icon "Icon/Download" at bounding box center [816, 92] width 30 height 30
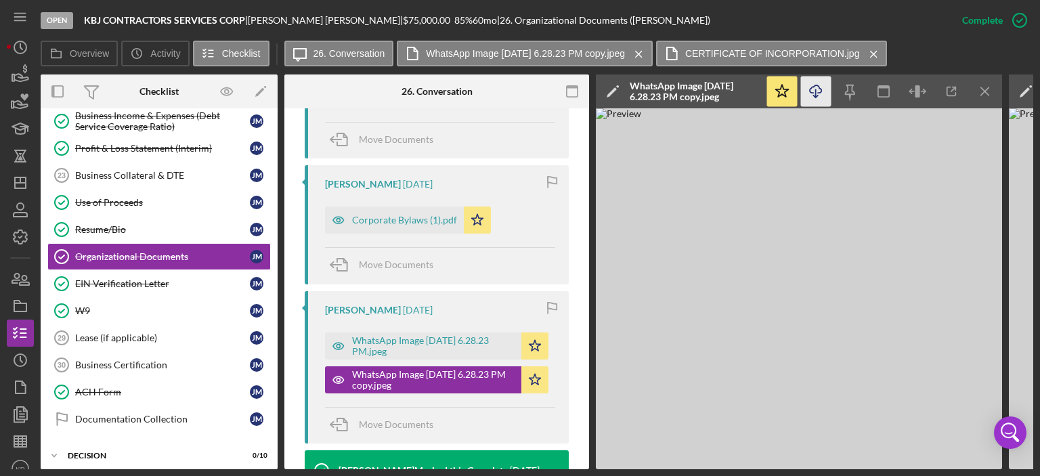
scroll to position [531, 0]
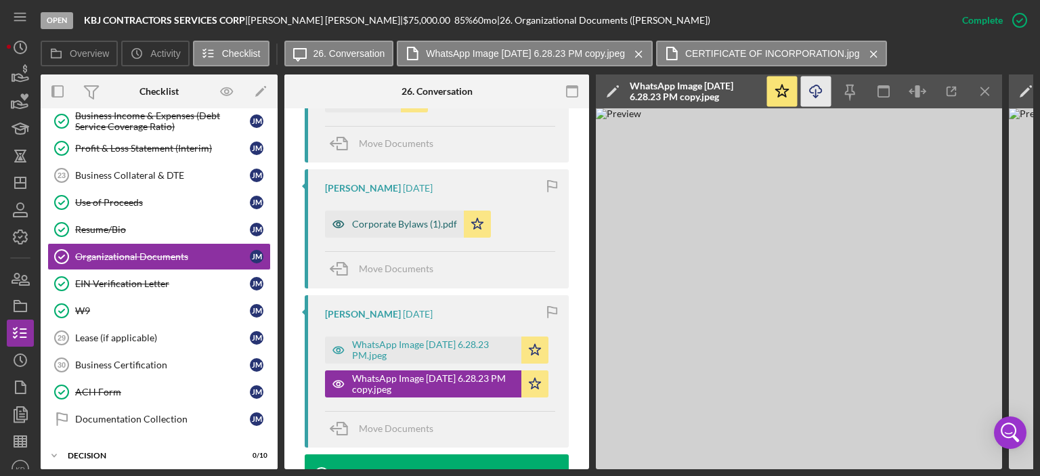
click at [388, 230] on div "Corporate Bylaws (1).pdf" at bounding box center [404, 224] width 105 height 11
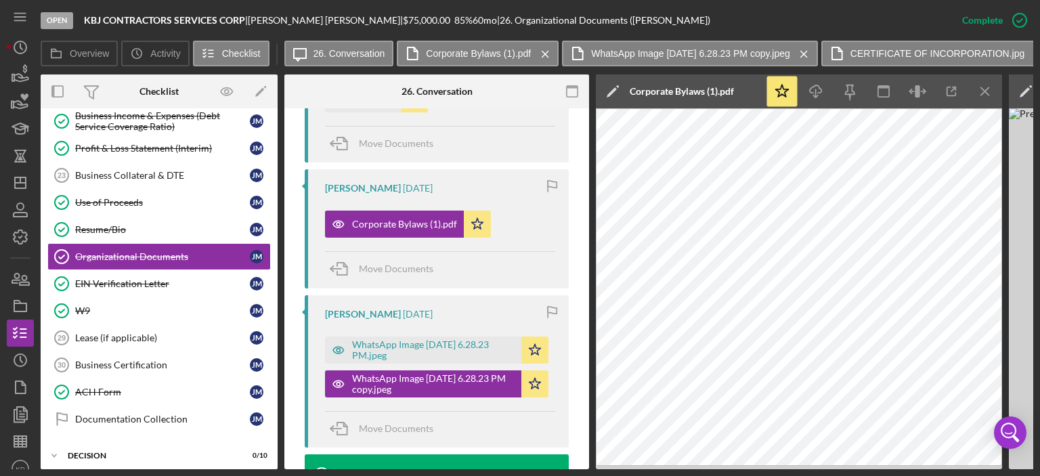
click at [355, 104] on div "87901.jpg" at bounding box center [373, 98] width 42 height 11
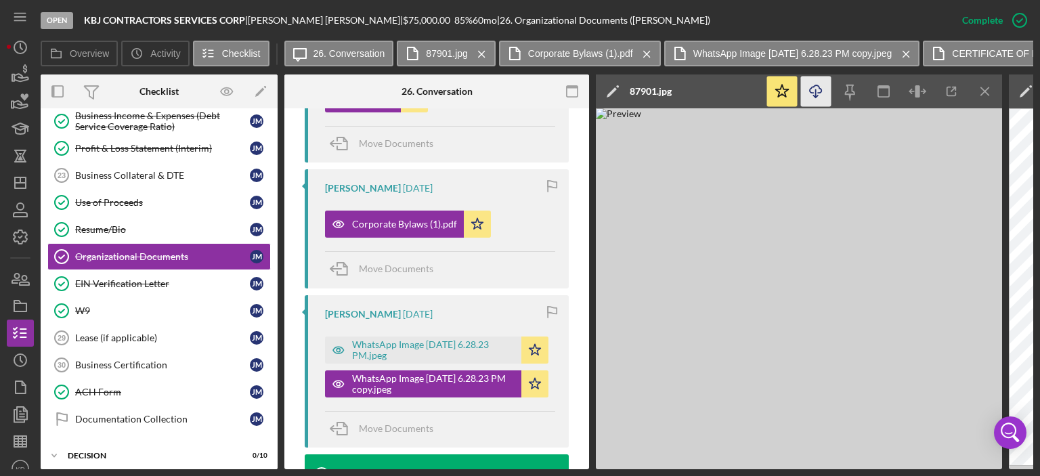
click at [815, 87] on icon "Icon/Download" at bounding box center [816, 92] width 30 height 30
click at [95, 224] on div "Resume/Bio" at bounding box center [162, 229] width 175 height 11
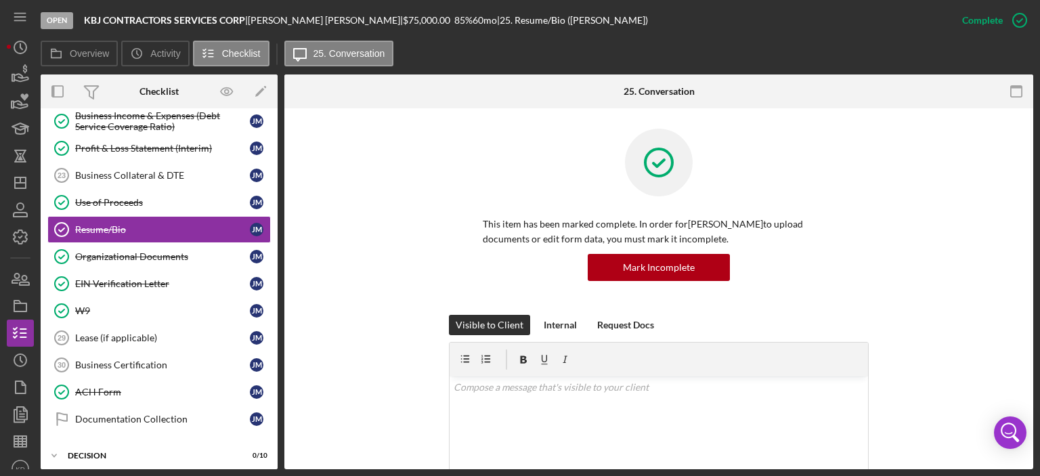
scroll to position [316, 0]
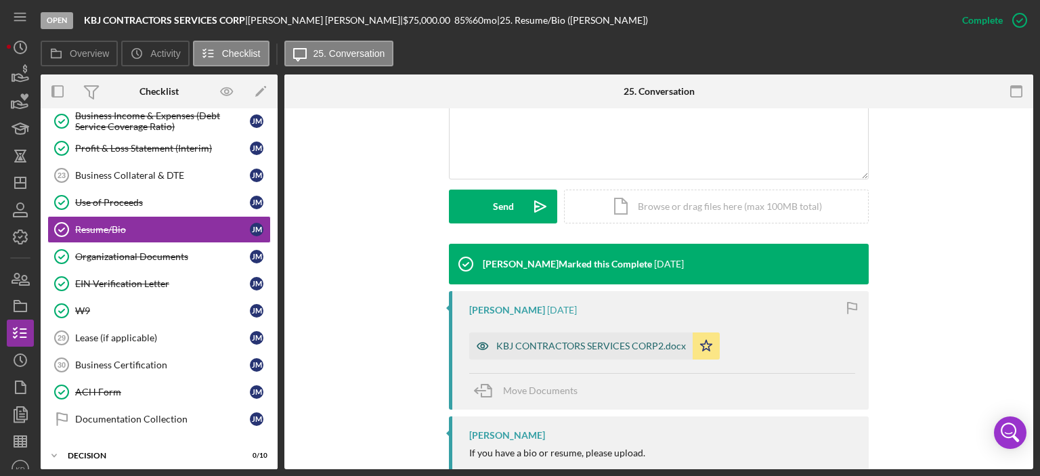
click at [660, 349] on div "KBJ CONTRACTORS SERVICES CORP2.docx" at bounding box center [591, 346] width 190 height 11
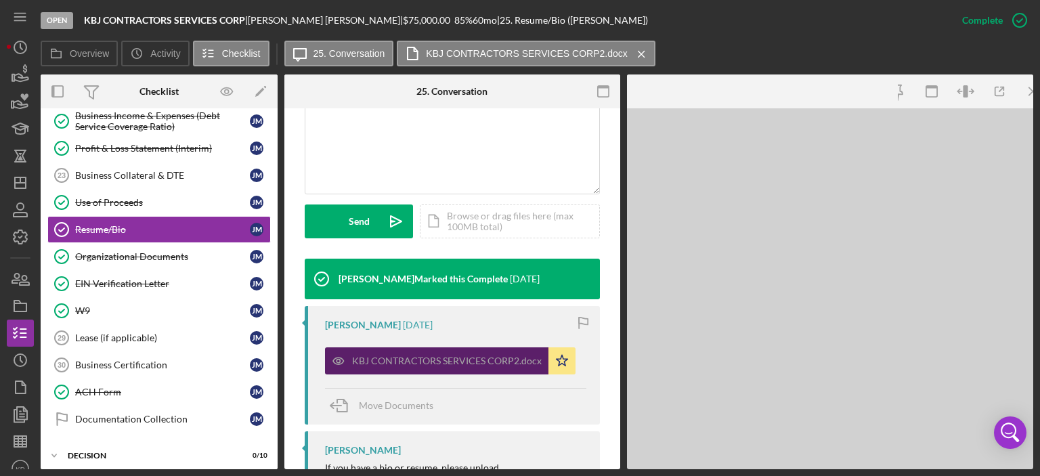
scroll to position [331, 0]
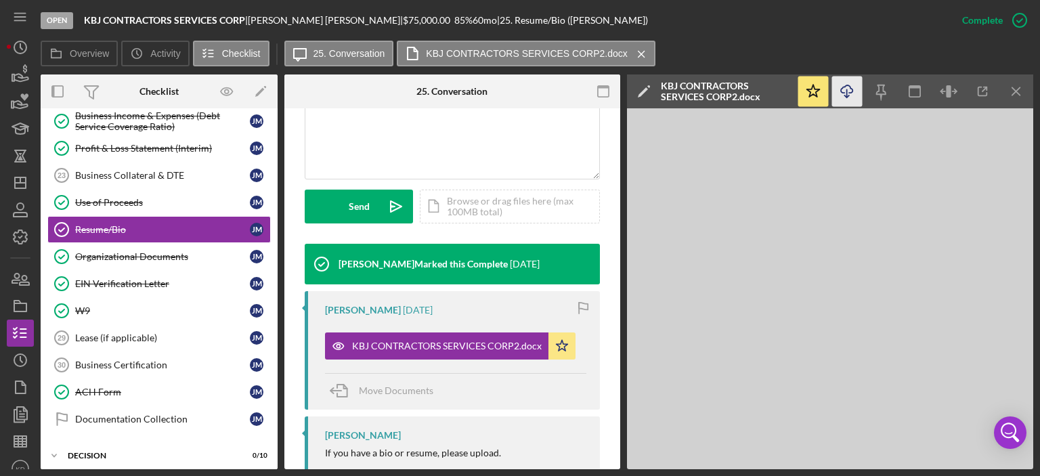
click at [850, 89] on icon "button" at bounding box center [847, 88] width 12 height 7
click at [114, 197] on div "Use of Proceeds" at bounding box center [162, 202] width 175 height 11
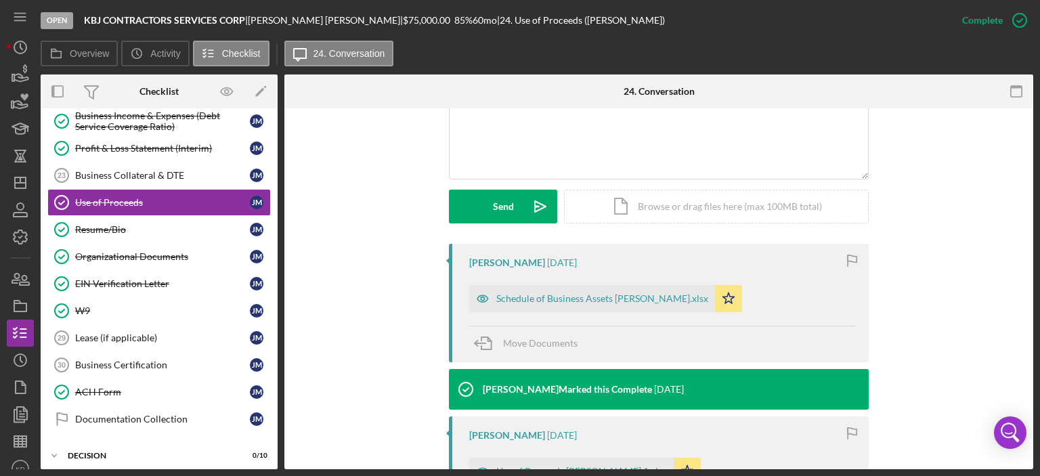
scroll to position [603, 0]
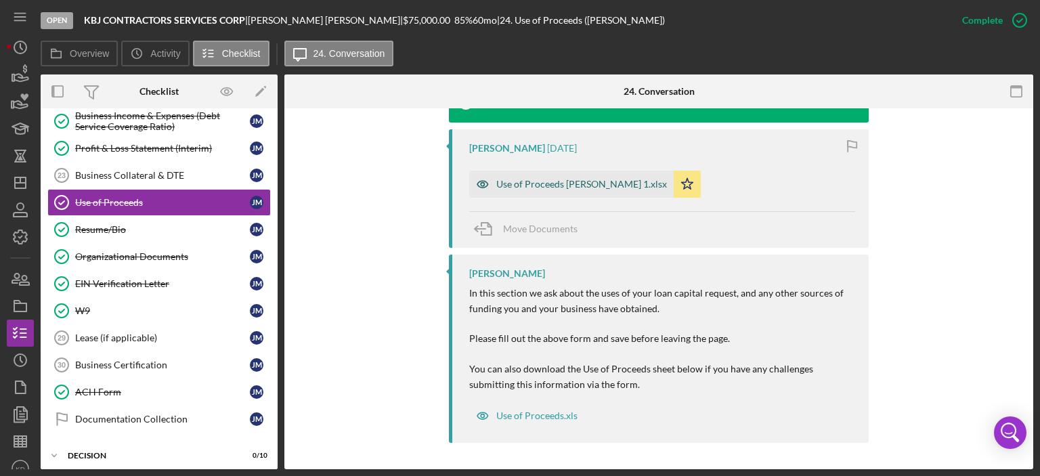
click at [590, 183] on div "Use of Proceeds [PERSON_NAME] 1.xlsx" at bounding box center [581, 184] width 171 height 11
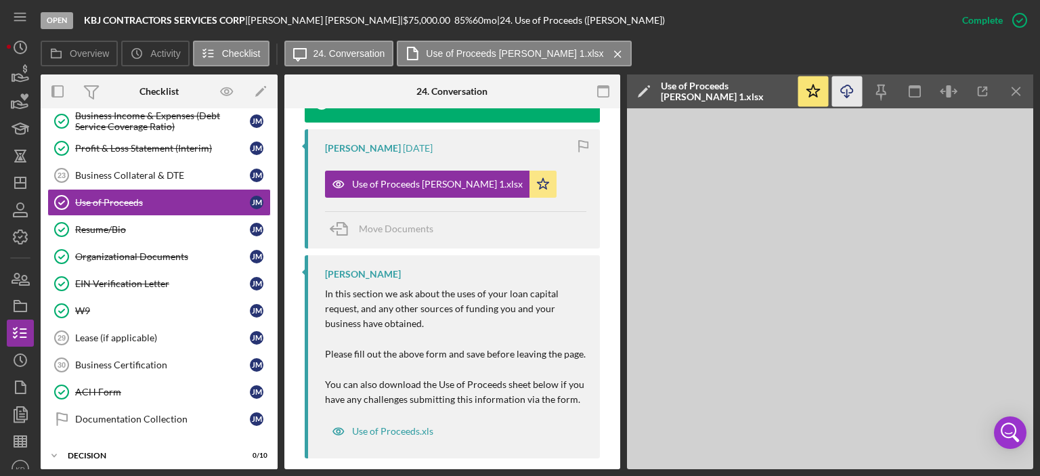
click at [846, 93] on icon "Icon/Download" at bounding box center [847, 92] width 30 height 30
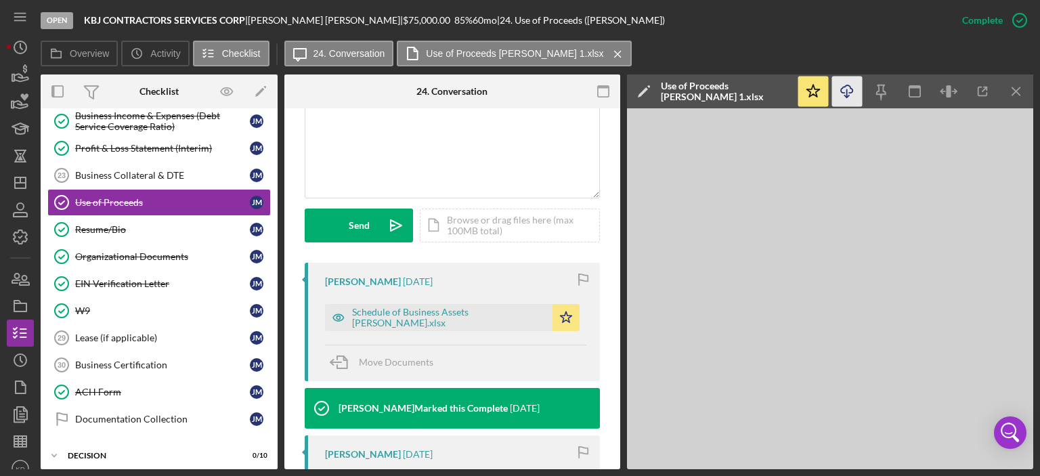
scroll to position [302, 0]
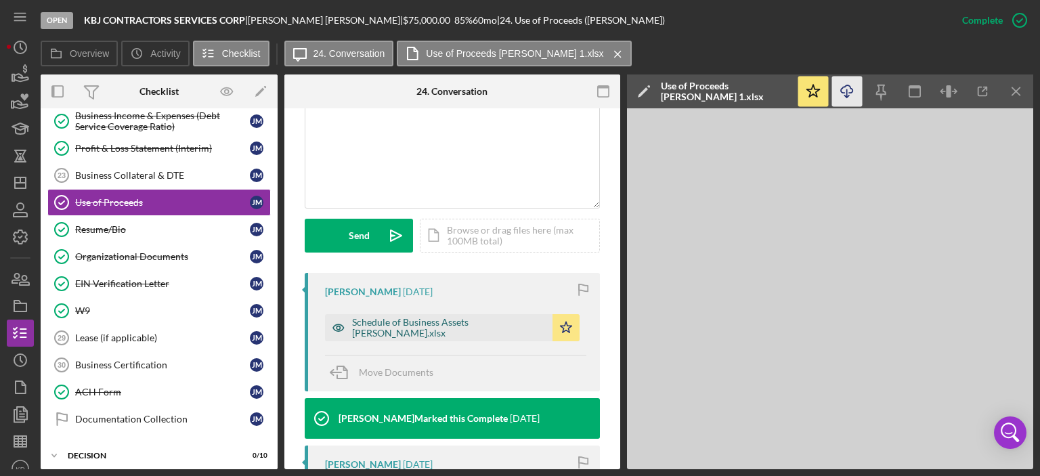
click at [436, 332] on div "Schedule of Business Assets [PERSON_NAME].xlsx" at bounding box center [449, 328] width 194 height 22
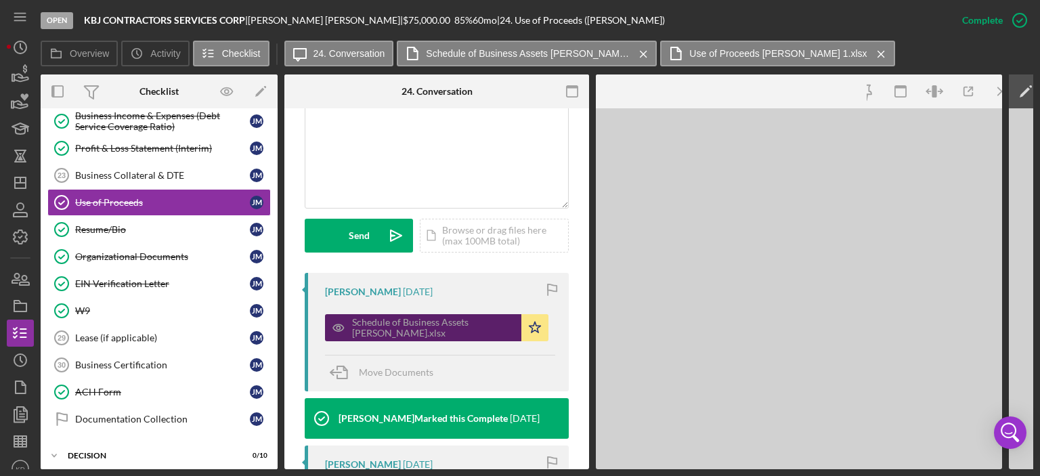
scroll to position [317, 0]
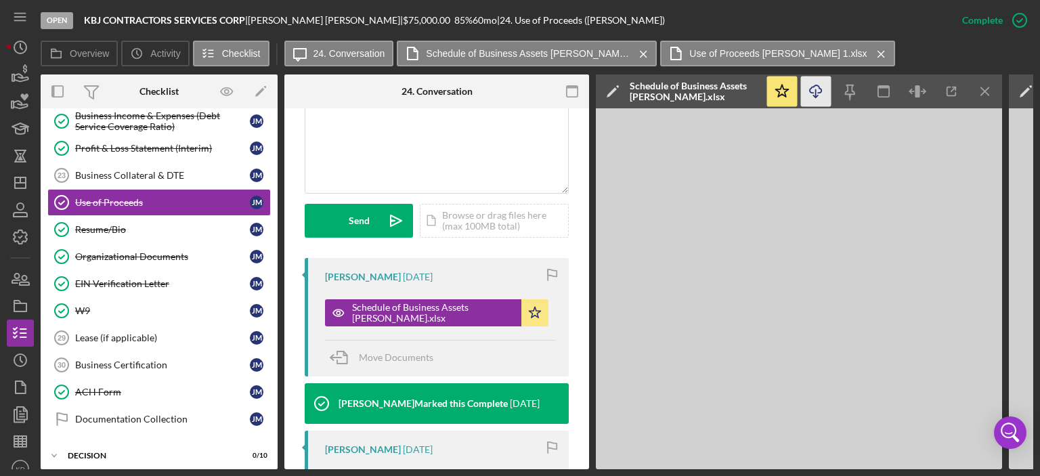
click at [812, 93] on icon "button" at bounding box center [816, 88] width 12 height 7
click at [169, 143] on div "Profit & Loss Statement (Interim)" at bounding box center [162, 148] width 175 height 11
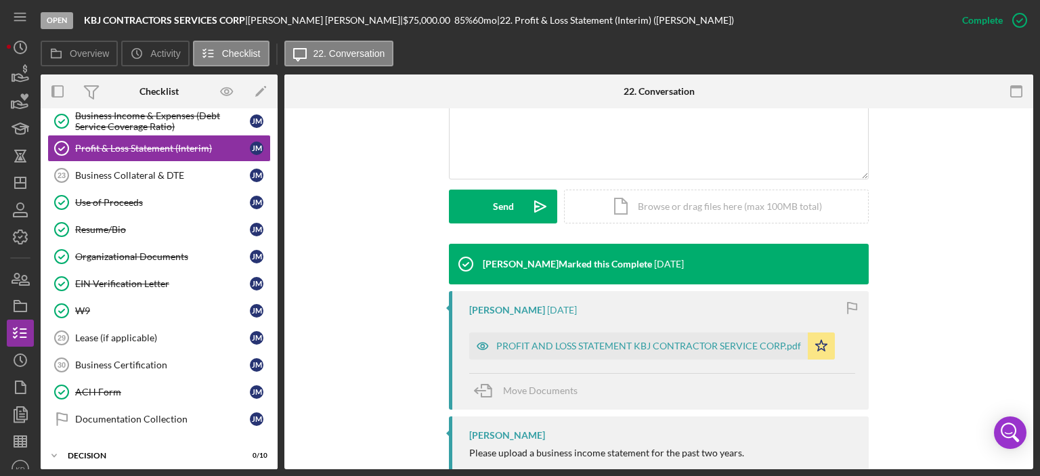
scroll to position [458, 0]
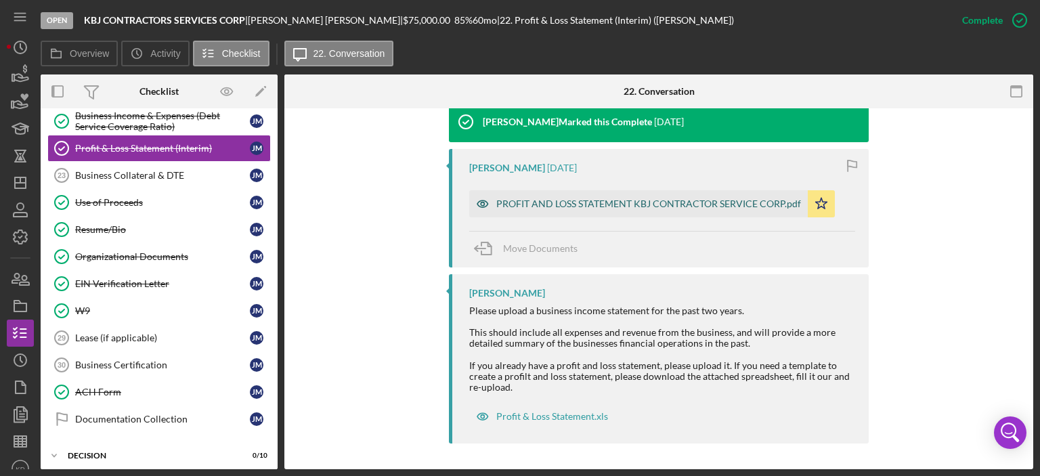
click at [668, 207] on div "PROFIT AND LOSS STATEMENT KBJ CONTRACTOR SERVICE CORP.pdf" at bounding box center [648, 203] width 305 height 11
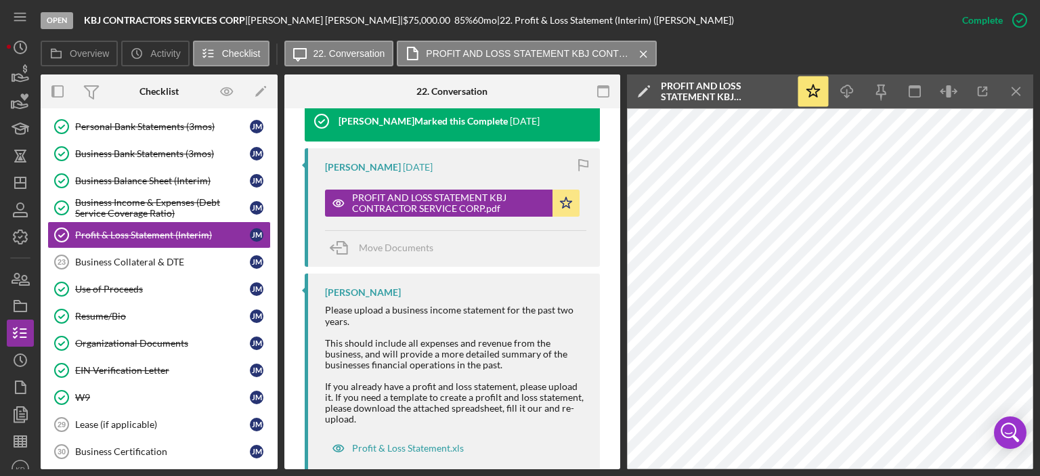
scroll to position [194, 0]
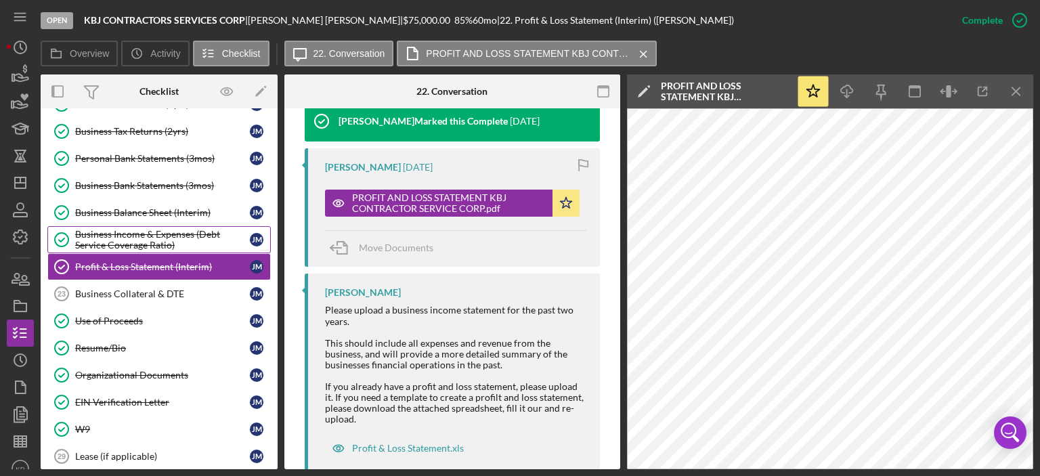
click at [146, 232] on div "Business Income & Expenses (Debt Service Coverage Ratio)" at bounding box center [162, 240] width 175 height 22
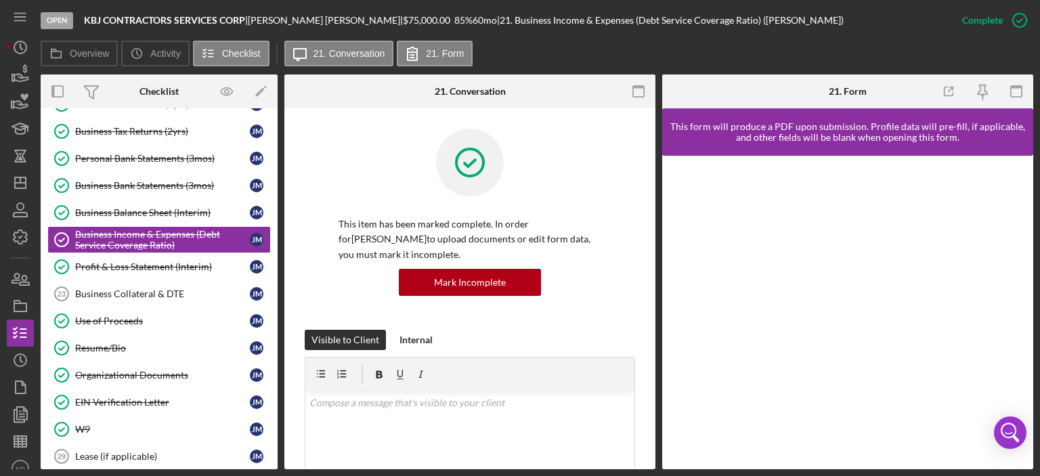
scroll to position [316, 0]
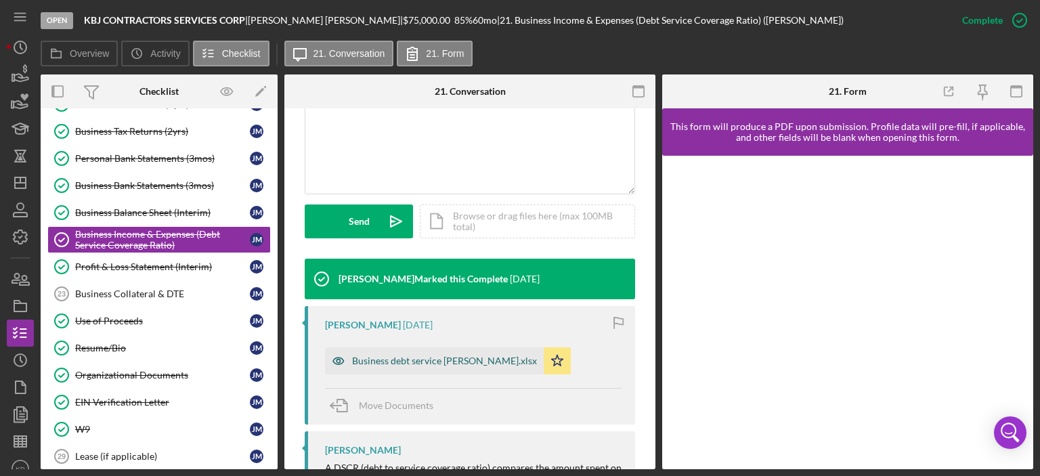
click at [466, 361] on div "Business debt service [PERSON_NAME].xlsx" at bounding box center [444, 360] width 185 height 11
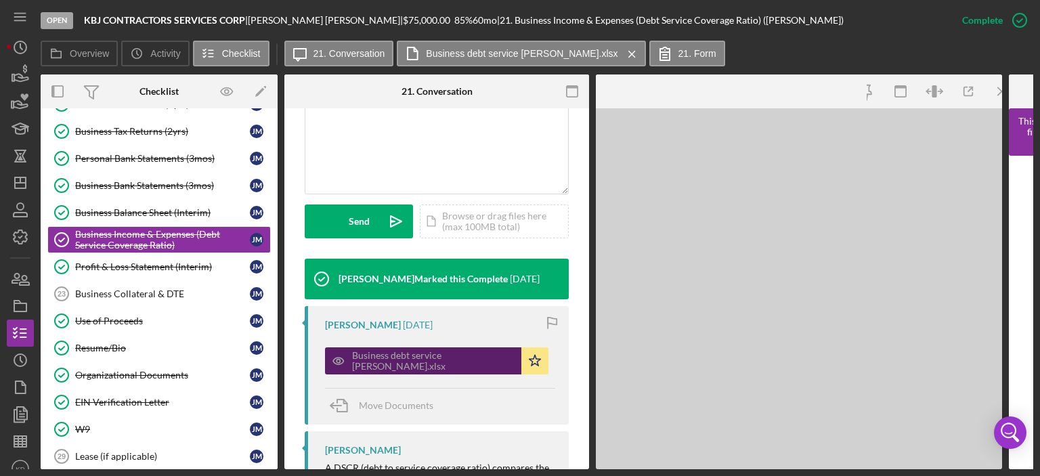
scroll to position [331, 0]
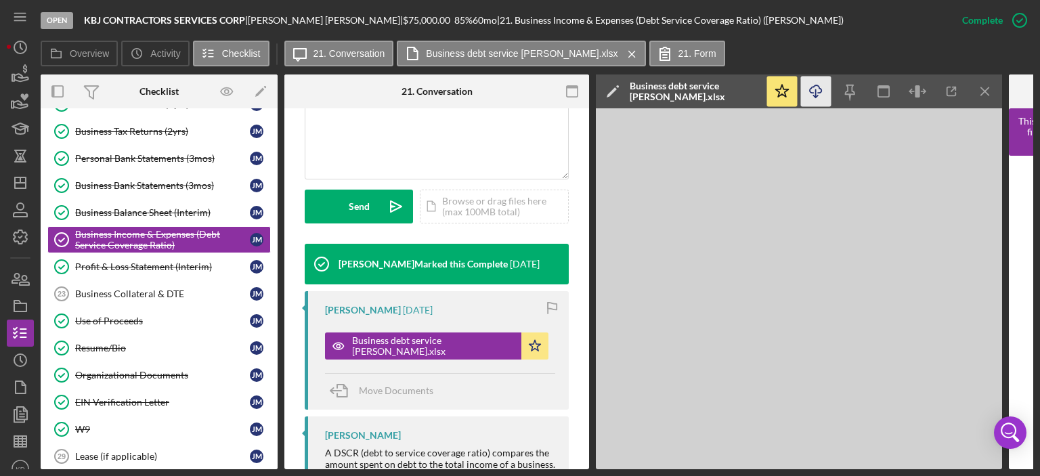
click at [820, 89] on icon "button" at bounding box center [816, 88] width 12 height 7
click at [133, 208] on div "Business Balance Sheet (Interim)" at bounding box center [162, 212] width 175 height 11
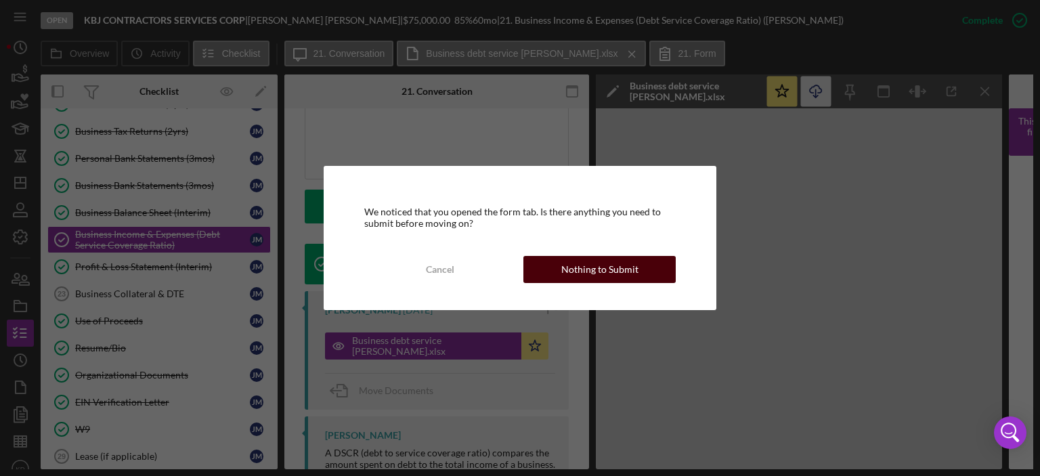
click at [590, 261] on div "Nothing to Submit" at bounding box center [599, 269] width 77 height 27
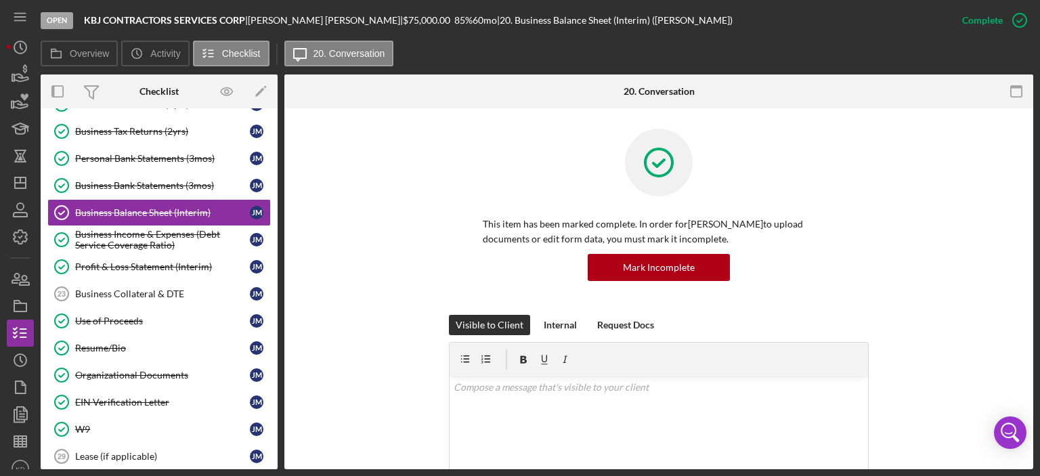
scroll to position [316, 0]
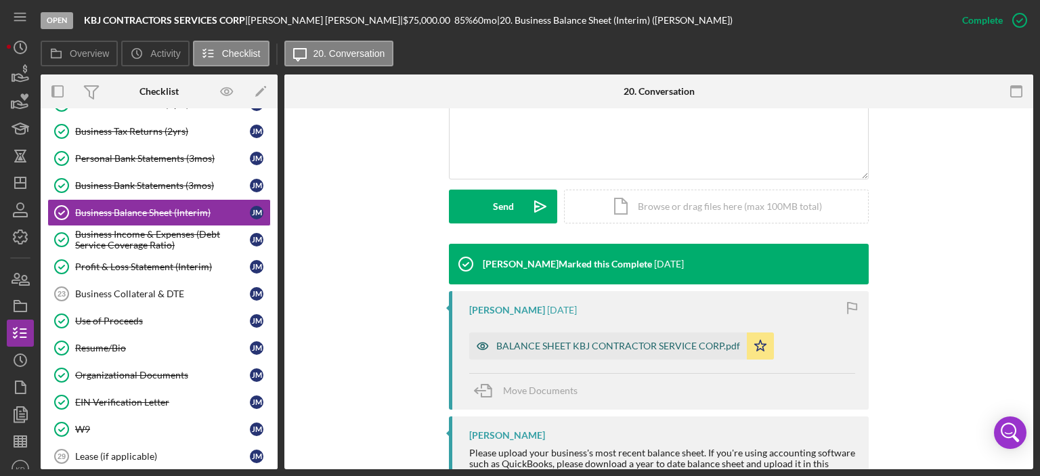
click at [639, 343] on div "BALANCE SHEET KBJ CONTRACTOR SERVICE CORP.pdf" at bounding box center [618, 346] width 244 height 11
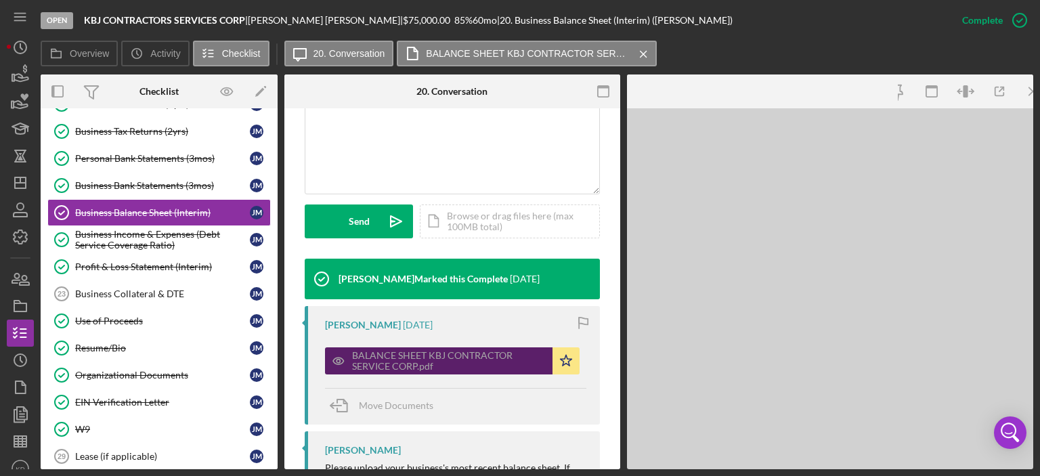
scroll to position [331, 0]
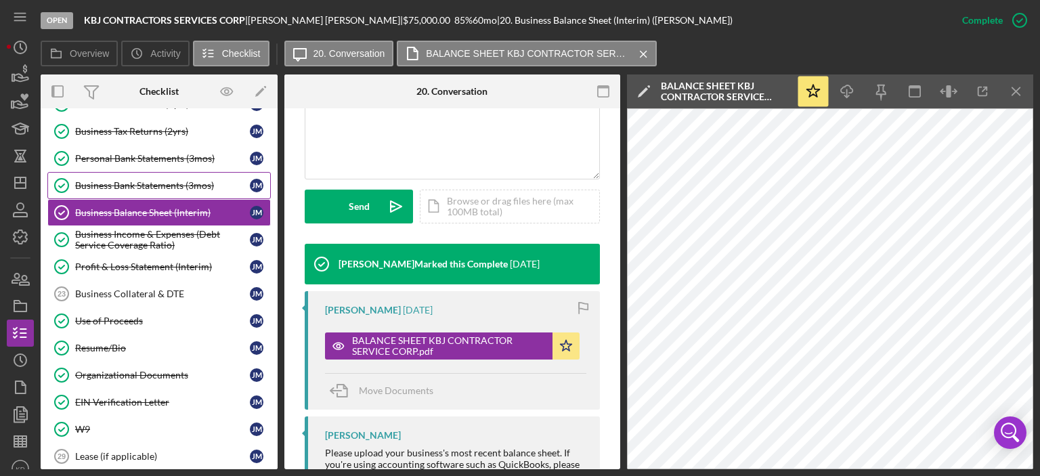
click at [156, 182] on div "Business Bank Statements (3mos)" at bounding box center [162, 185] width 175 height 11
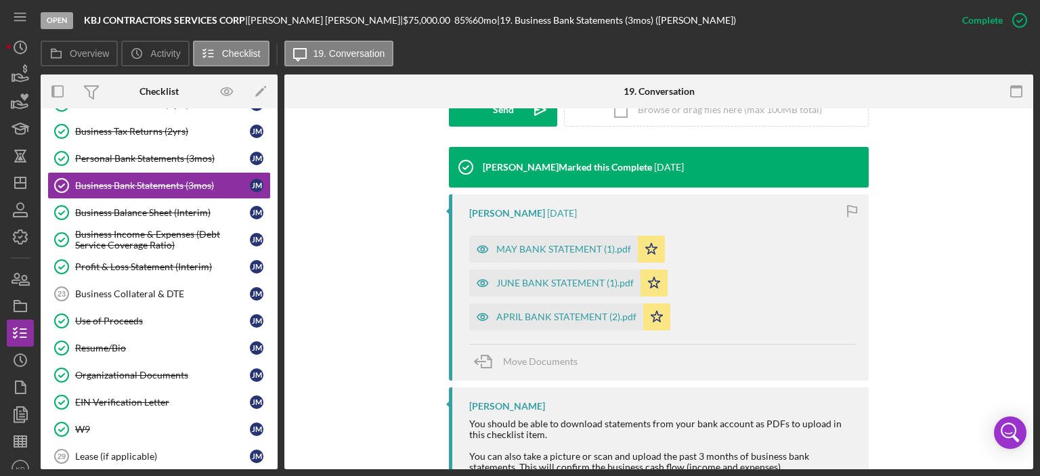
scroll to position [447, 0]
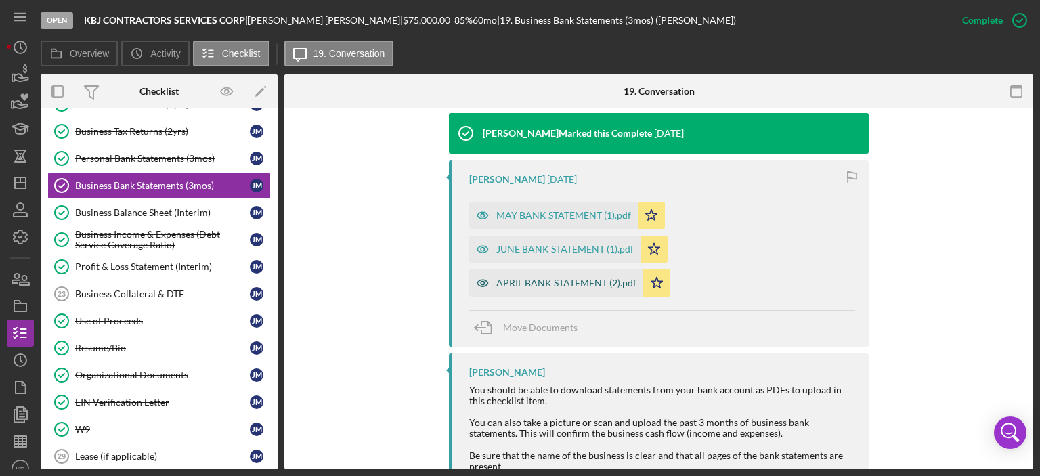
click at [541, 286] on div "APRIL BANK STATEMENT (2).pdf" at bounding box center [566, 283] width 140 height 11
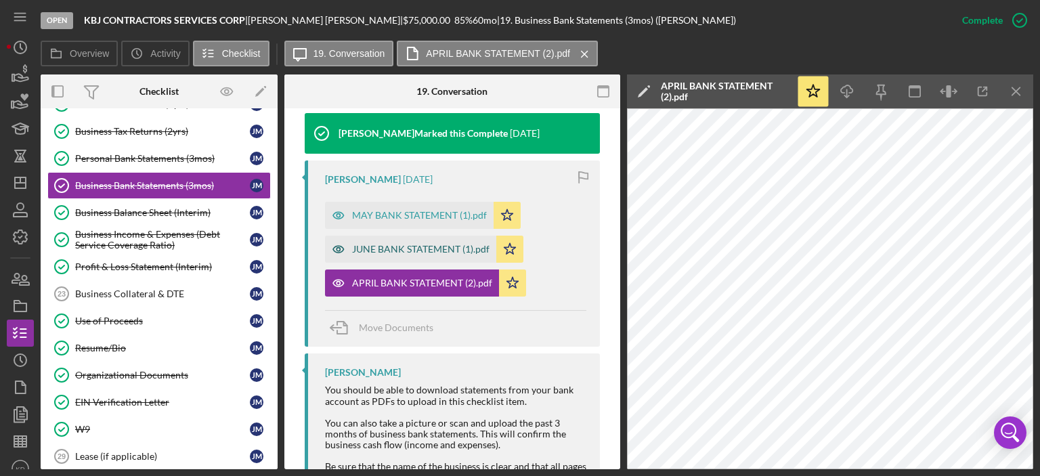
click at [424, 247] on div "JUNE BANK STATEMENT (1).pdf" at bounding box center [420, 249] width 137 height 11
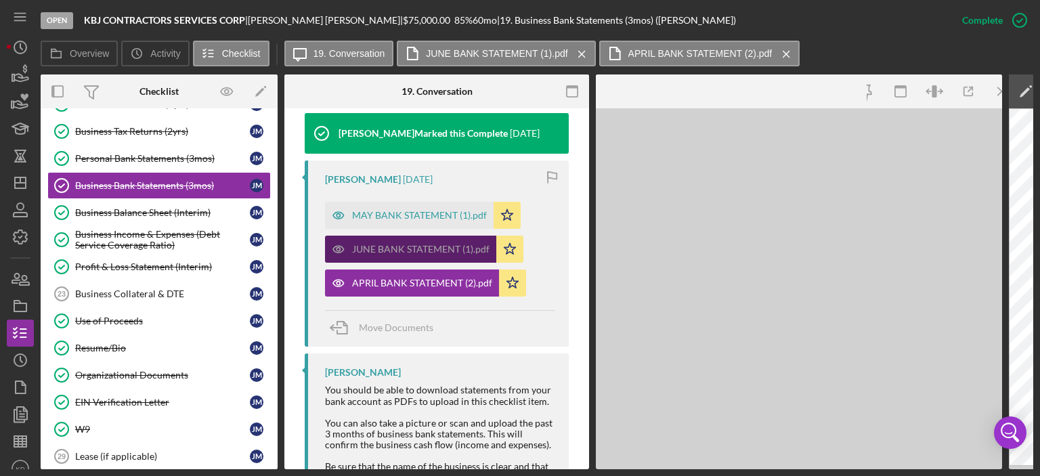
scroll to position [477, 0]
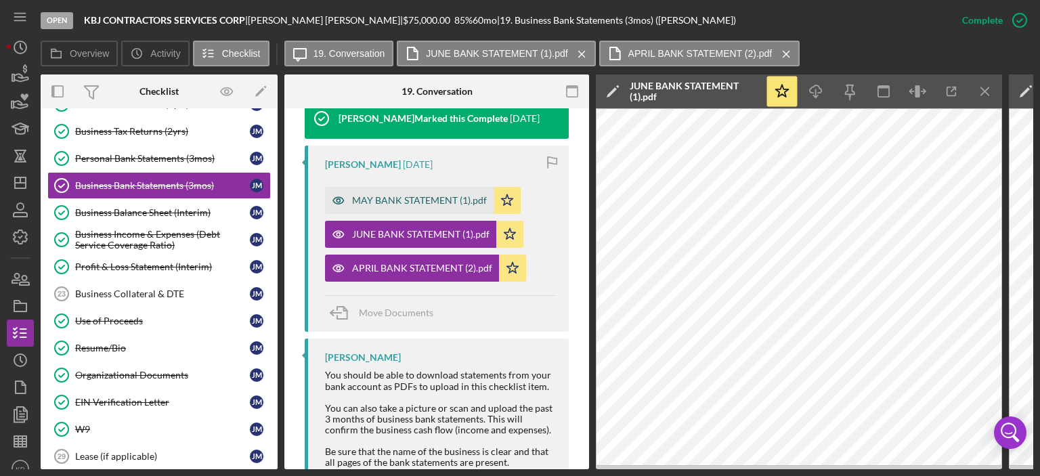
click at [421, 208] on div "MAY BANK STATEMENT (1).pdf" at bounding box center [409, 200] width 169 height 27
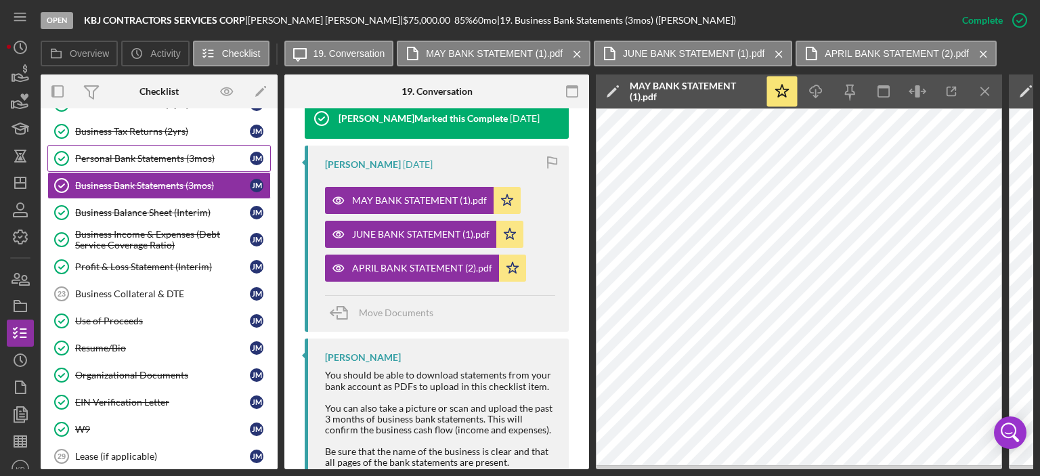
click at [173, 154] on div "Personal Bank Statements (3mos)" at bounding box center [162, 158] width 175 height 11
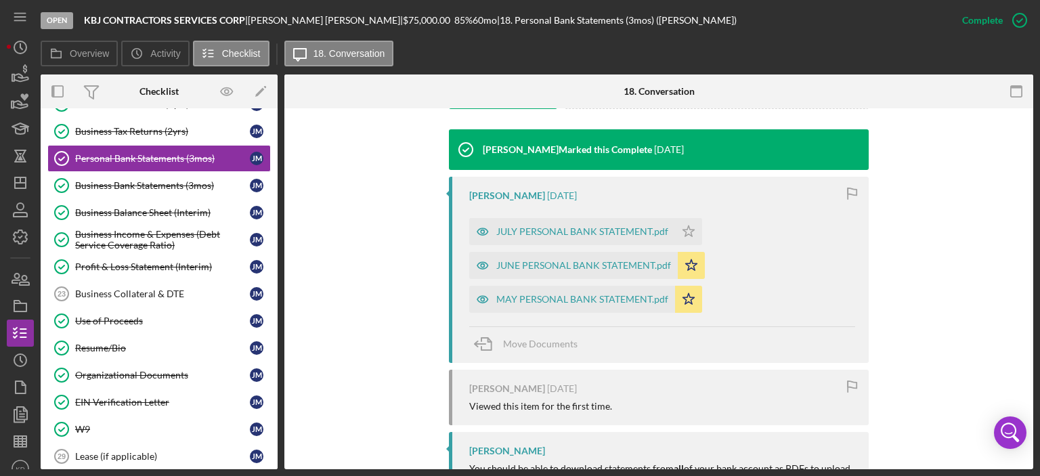
scroll to position [431, 0]
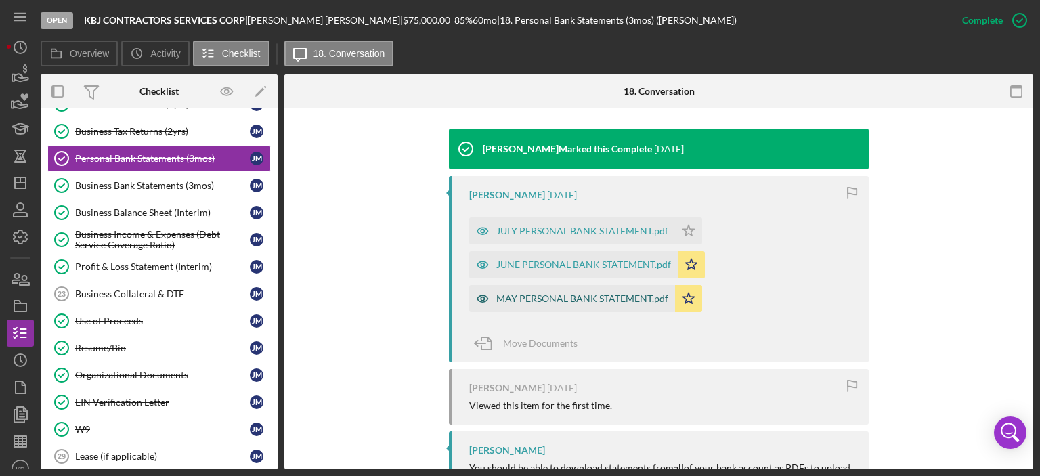
click at [582, 295] on div "MAY PERSONAL BANK STATEMENT.pdf" at bounding box center [582, 298] width 172 height 11
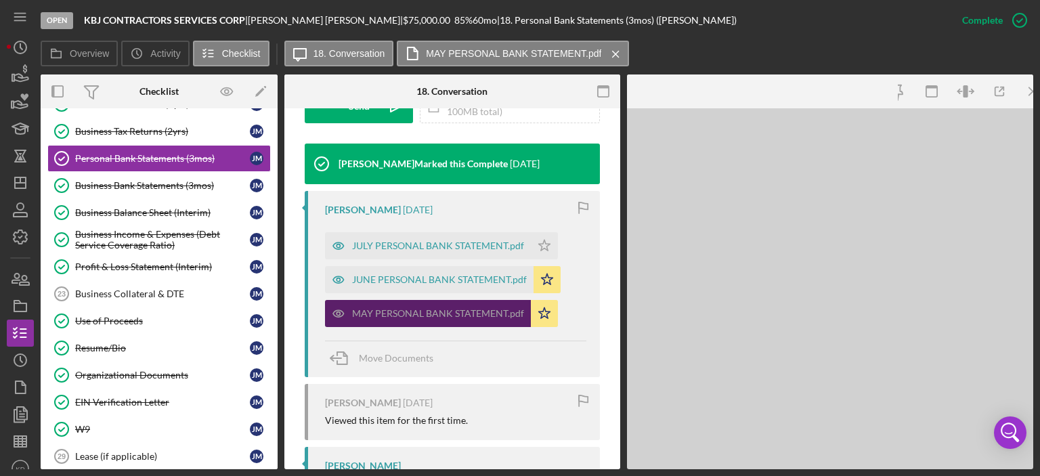
scroll to position [447, 0]
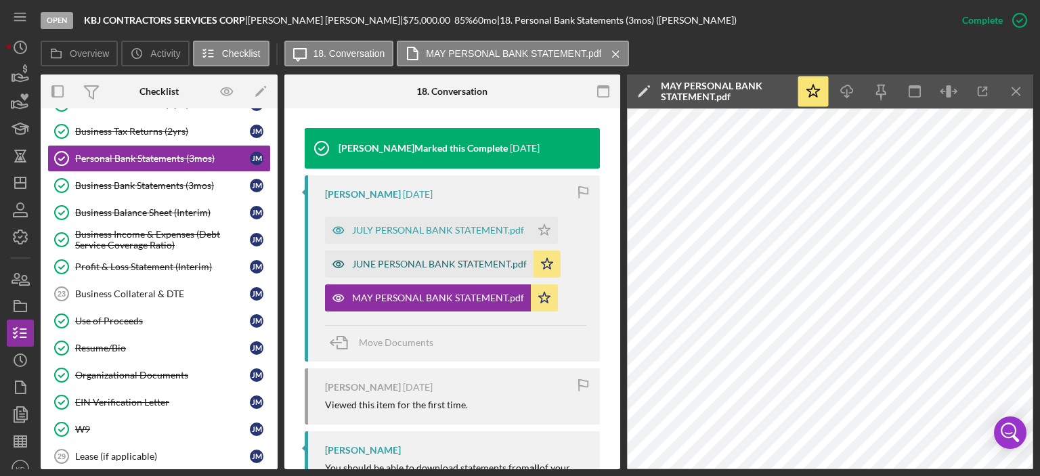
click at [477, 265] on div "JUNE PERSONAL BANK STATEMENT.pdf" at bounding box center [439, 264] width 175 height 11
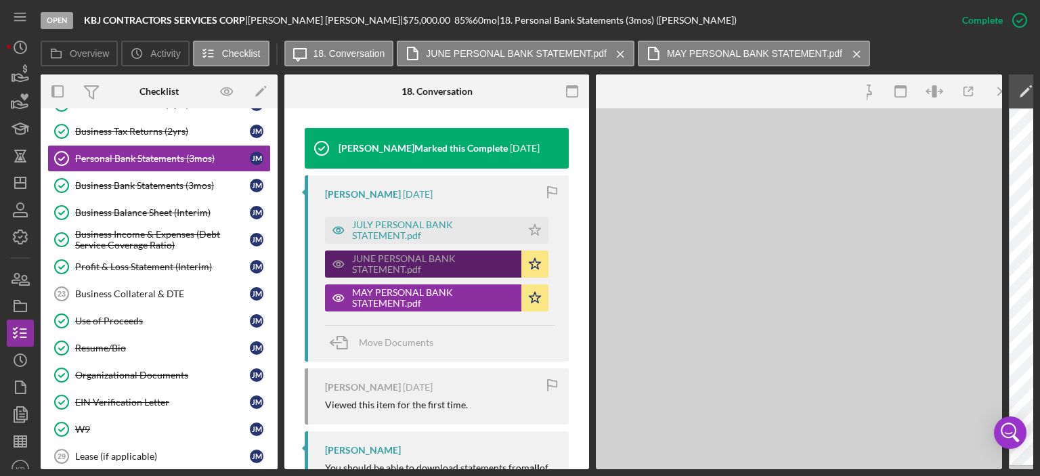
scroll to position [462, 0]
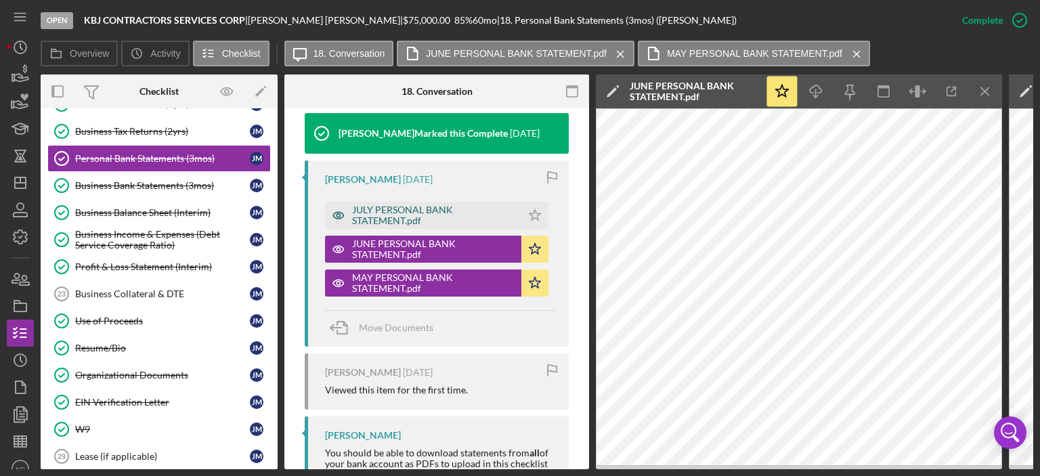
click at [433, 226] on div "JULY PERSONAL BANK STATEMENT.pdf" at bounding box center [433, 215] width 163 height 22
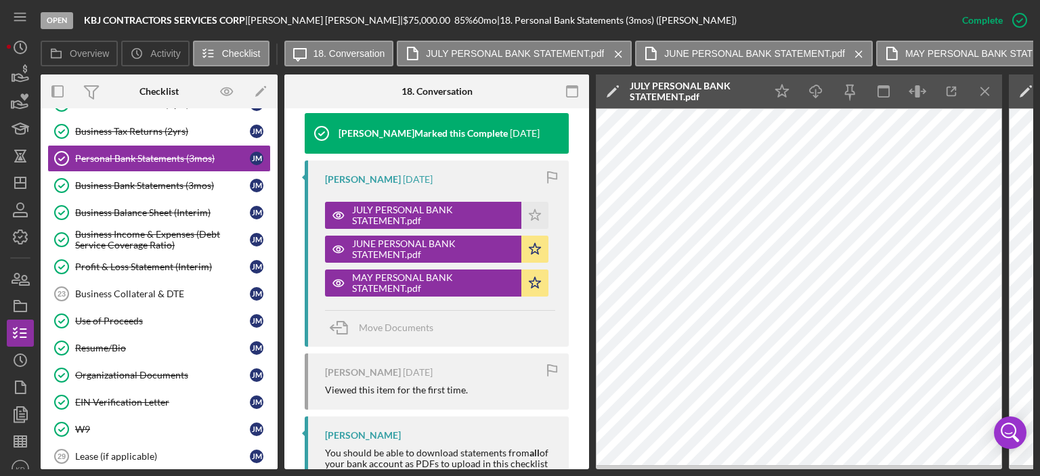
scroll to position [0, 0]
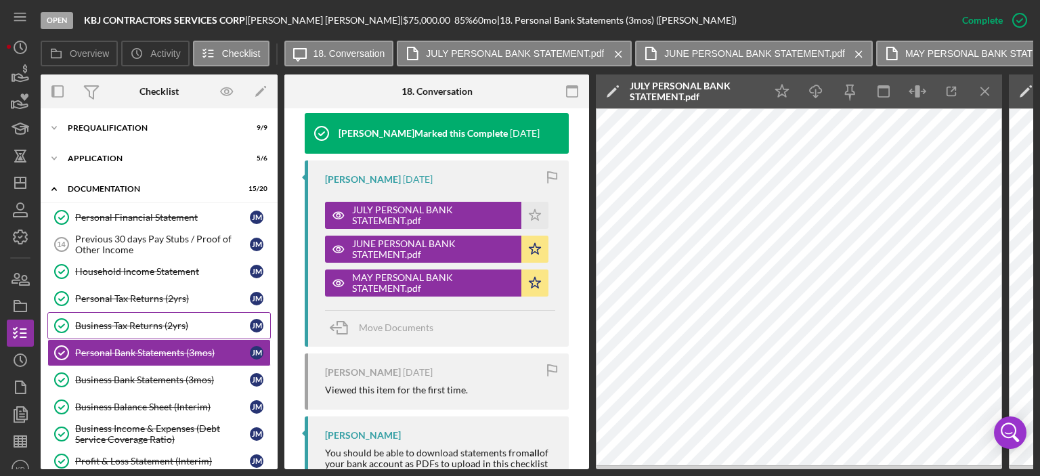
click at [154, 324] on div "Business Tax Returns (2yrs)" at bounding box center [162, 325] width 175 height 11
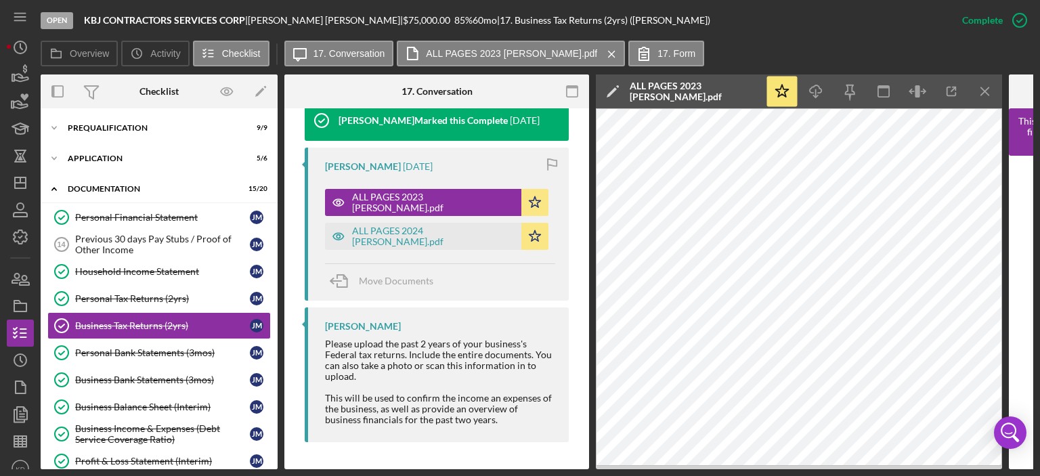
scroll to position [548, 0]
click at [21, 181] on icon "Icon/Dashboard" at bounding box center [20, 183] width 34 height 34
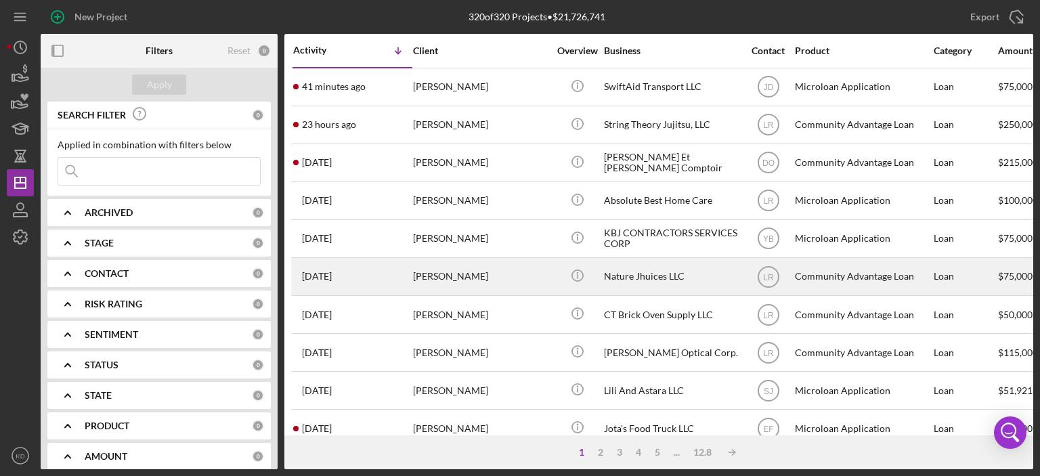
click at [645, 277] on div "Nature Jhuices LLC" at bounding box center [671, 277] width 135 height 36
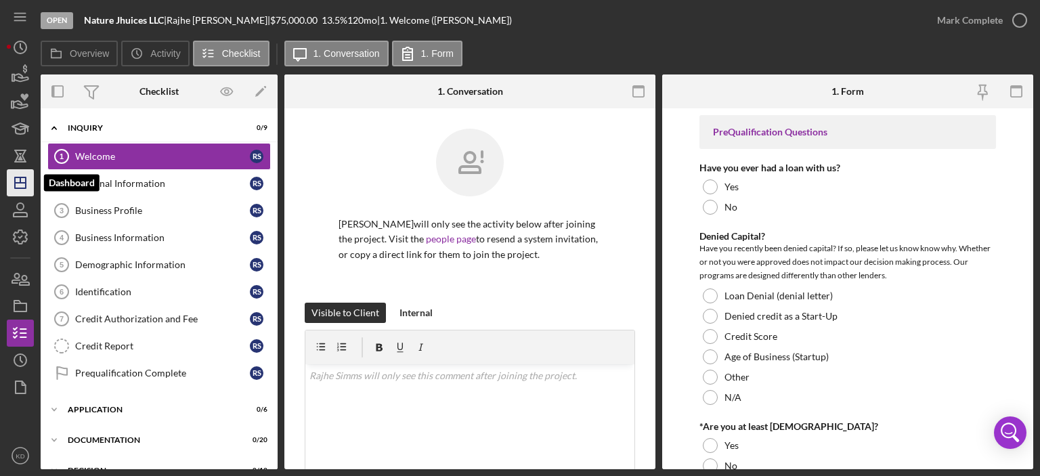
click at [19, 173] on icon "Icon/Dashboard" at bounding box center [20, 183] width 34 height 34
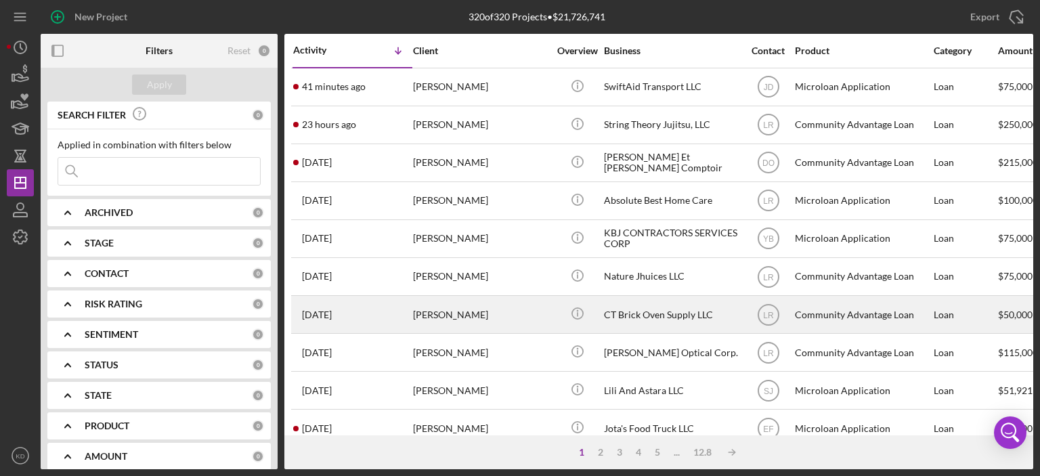
click at [617, 311] on div "CT Brick Oven Supply LLC" at bounding box center [671, 315] width 135 height 36
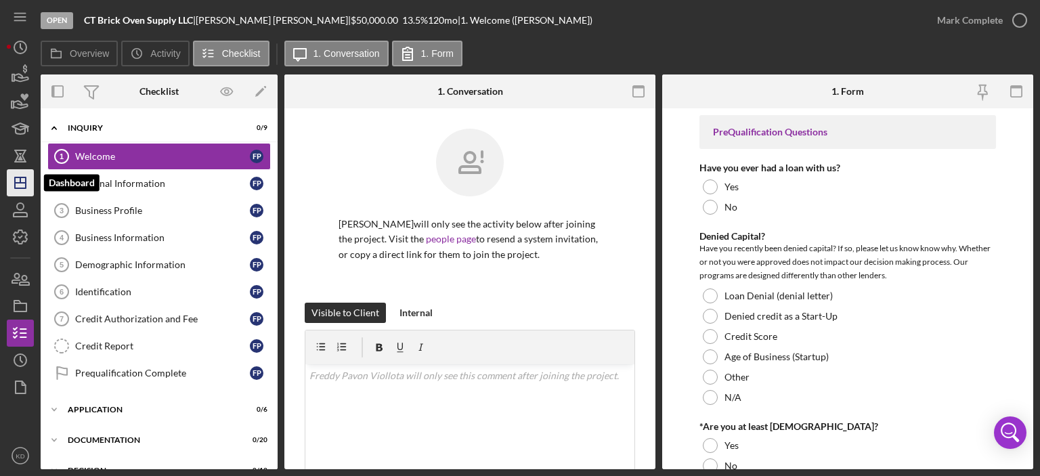
click at [17, 183] on line "button" at bounding box center [20, 183] width 11 height 0
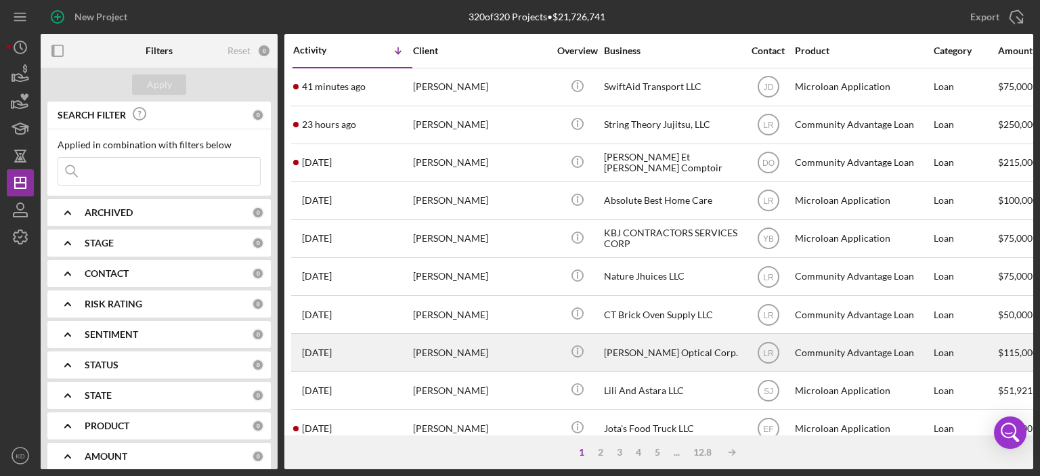
click at [618, 353] on div "[PERSON_NAME] Optical Corp." at bounding box center [671, 353] width 135 height 36
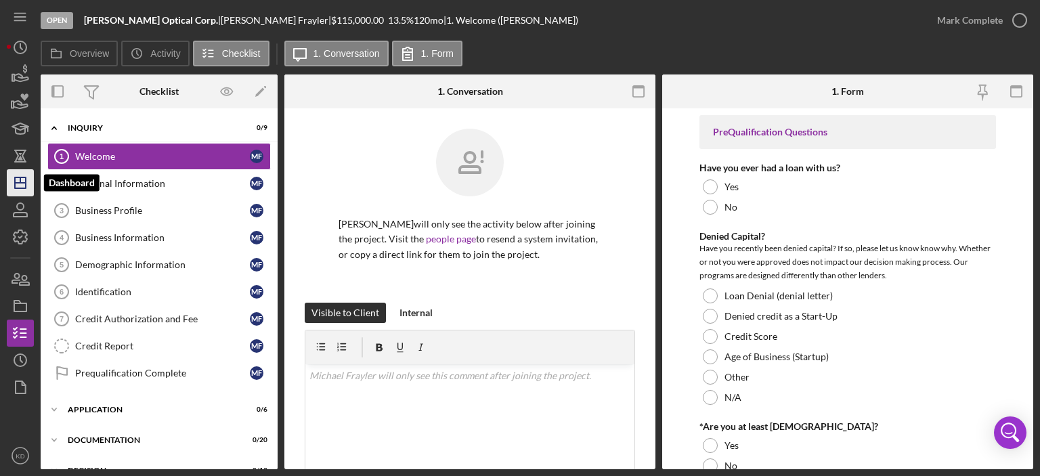
click at [24, 177] on polygon "button" at bounding box center [20, 182] width 11 height 11
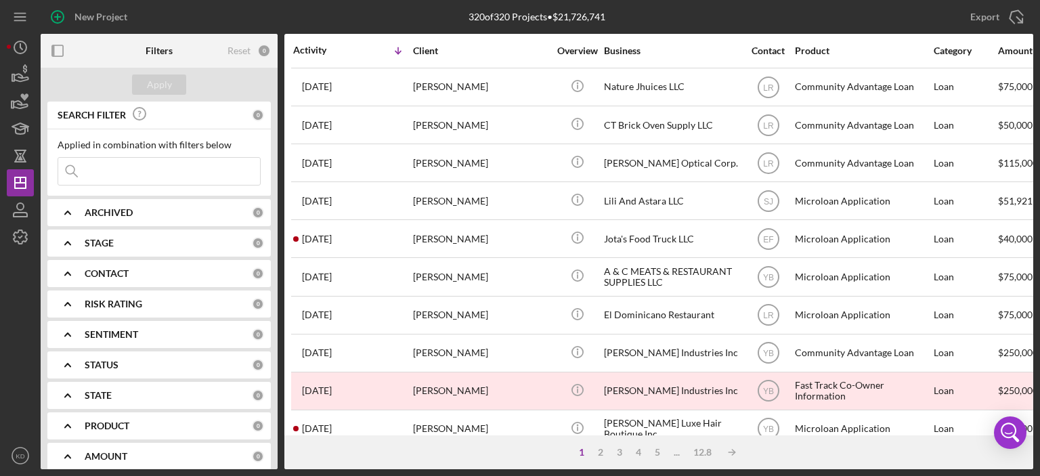
scroll to position [217, 0]
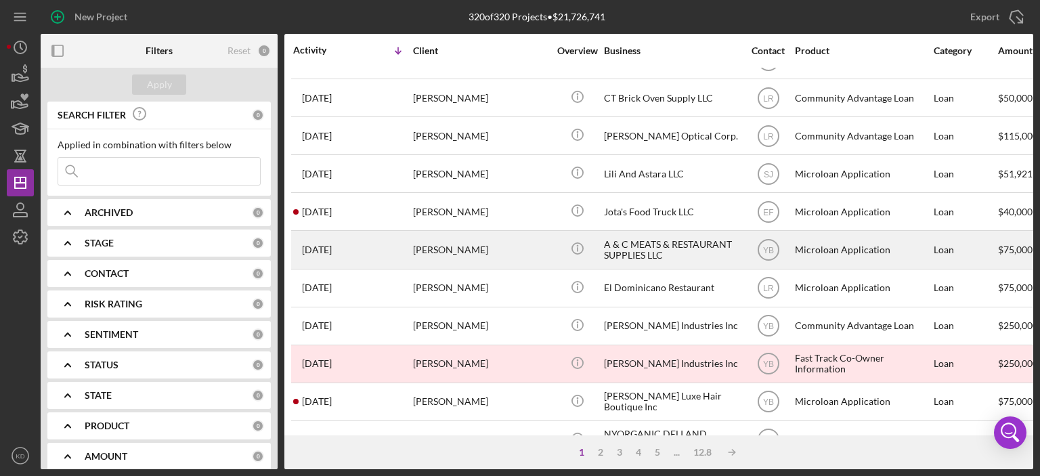
click at [482, 250] on div "[PERSON_NAME]" at bounding box center [480, 250] width 135 height 36
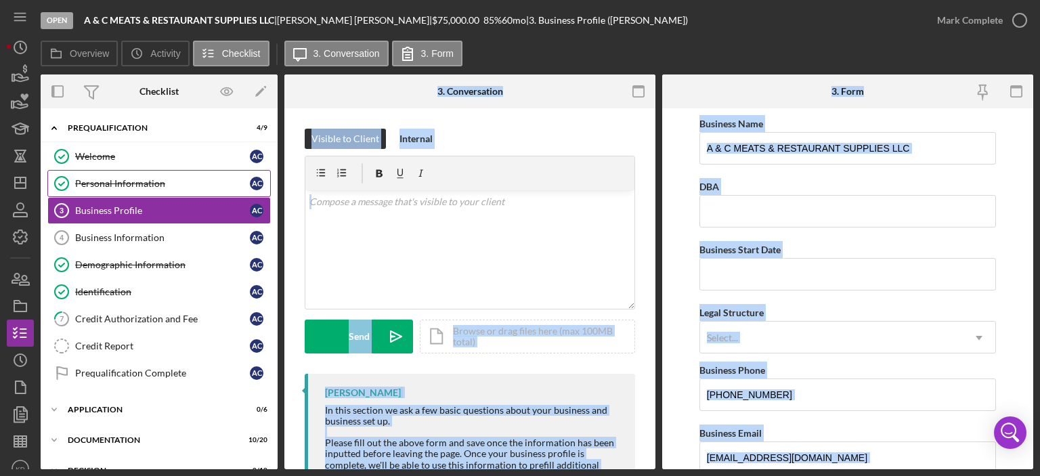
drag, startPoint x: 0, startPoint y: 116, endPoint x: 149, endPoint y: 172, distance: 159.2
click at [149, 172] on div "Open A & C MEATS & RESTAURANT SUPPLIES LLC | [PERSON_NAME] | $75,000.00 85 % 60…" at bounding box center [520, 238] width 1040 height 476
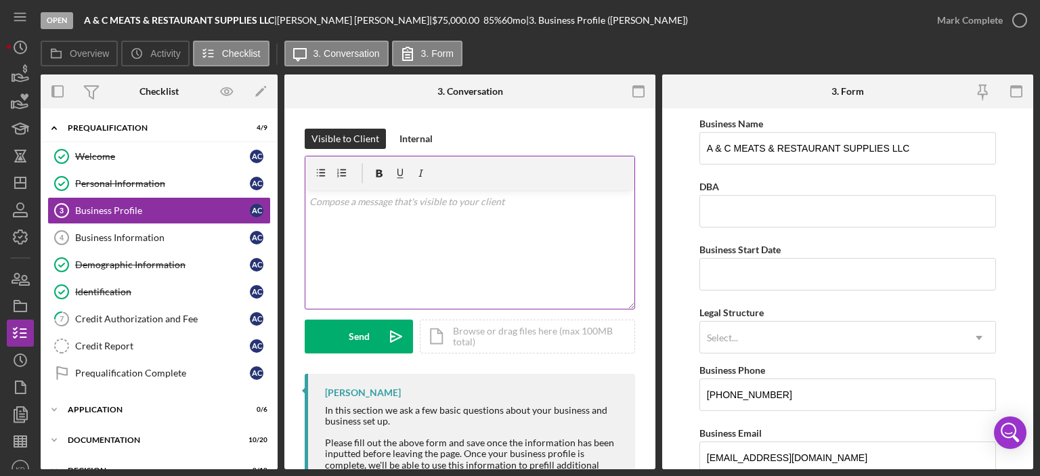
click at [447, 258] on div "v Color teal Color pink Remove color Add row above Add row below Add column bef…" at bounding box center [469, 249] width 329 height 118
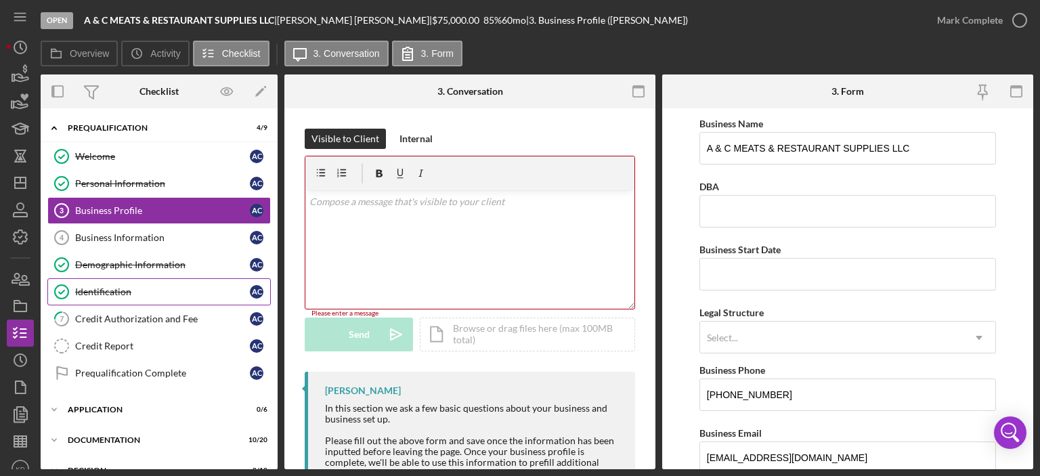
click at [127, 287] on div "Identification" at bounding box center [162, 291] width 175 height 11
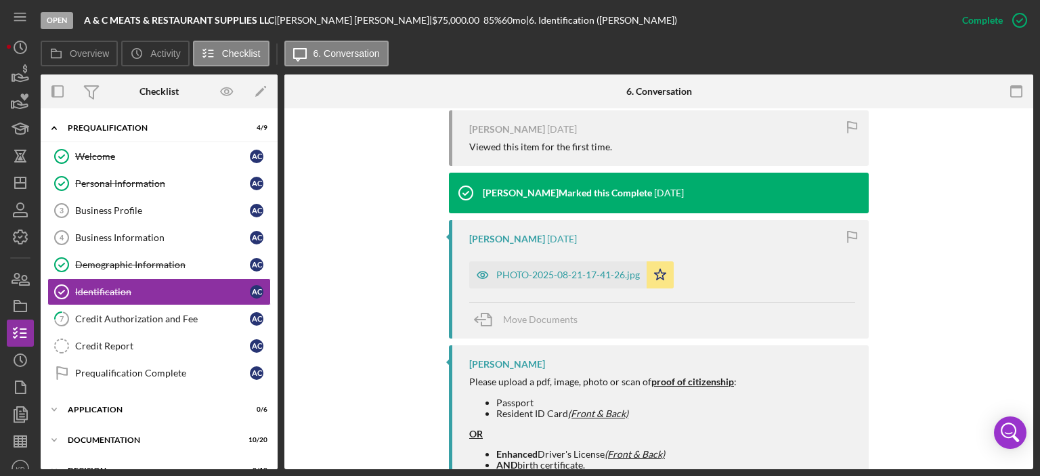
scroll to position [562, 0]
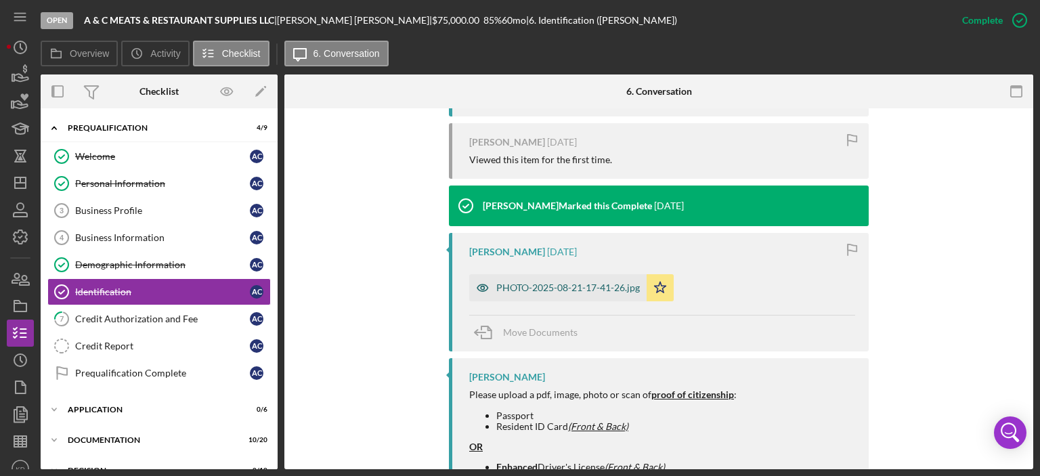
click at [544, 286] on div "PHOTO-2025-08-21-17-41-26.jpg" at bounding box center [568, 287] width 144 height 11
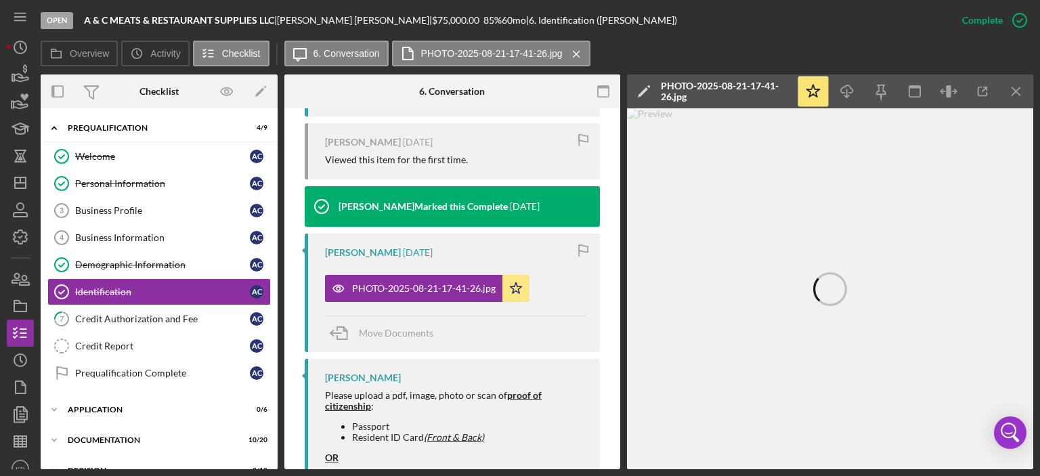
click at [663, 267] on div at bounding box center [830, 288] width 406 height 361
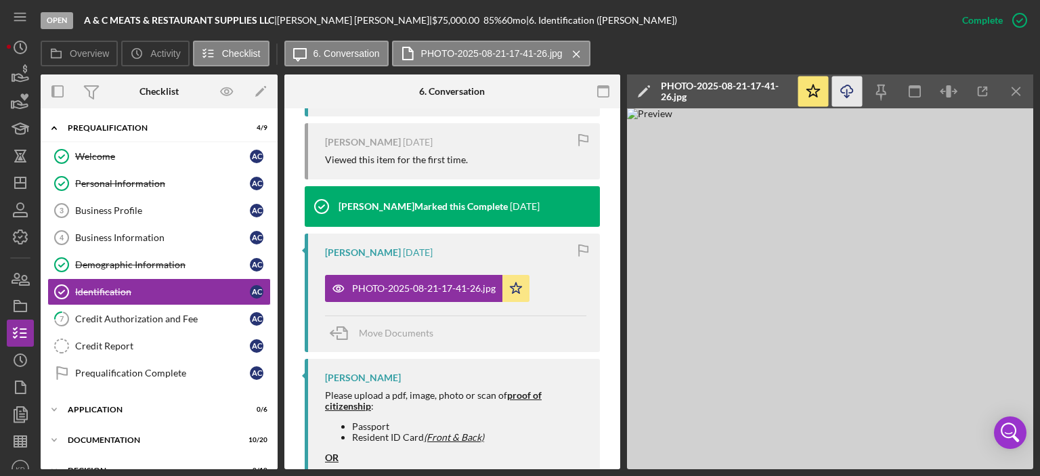
click at [851, 87] on icon "Icon/Download" at bounding box center [847, 92] width 30 height 30
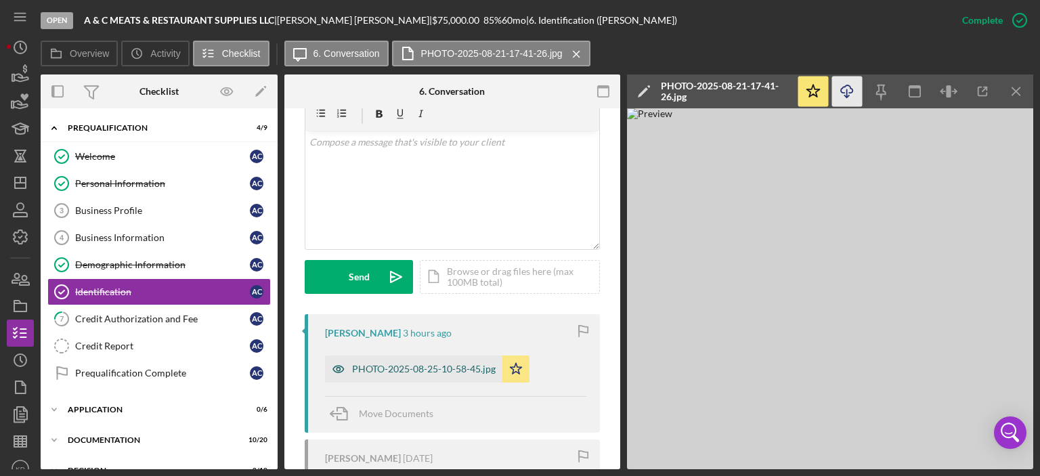
click at [387, 370] on div "PHOTO-2025-08-25-10-58-45.jpg" at bounding box center [424, 369] width 144 height 11
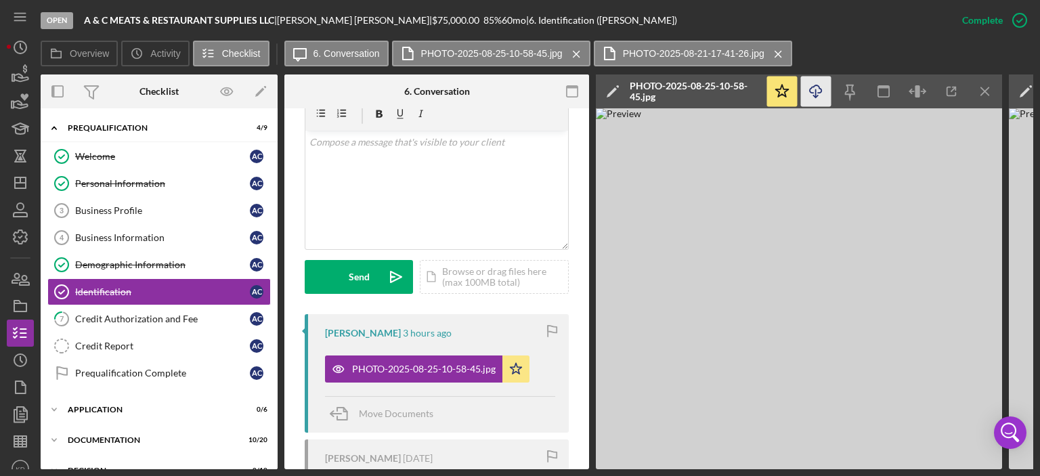
click at [818, 93] on icon "button" at bounding box center [816, 88] width 12 height 7
click at [110, 151] on div "Welcome" at bounding box center [162, 156] width 175 height 11
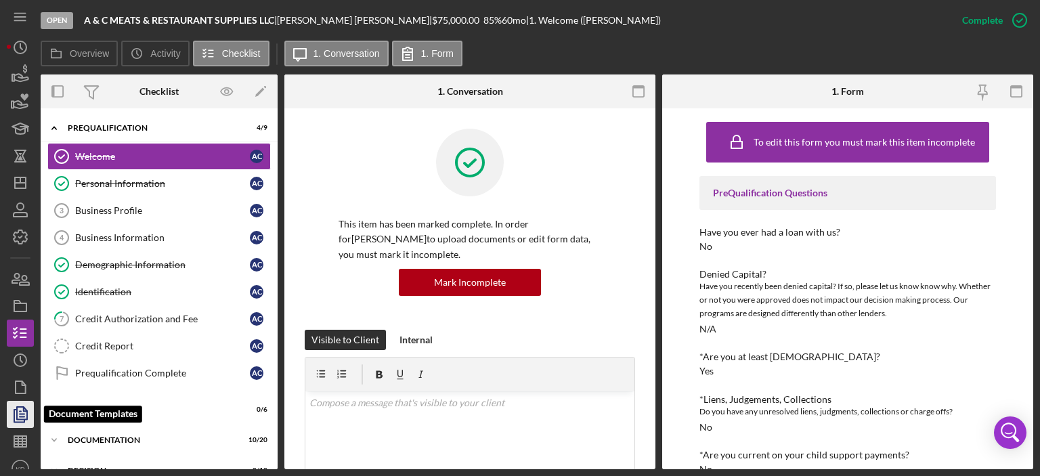
click at [20, 407] on polygon "button" at bounding box center [22, 413] width 10 height 12
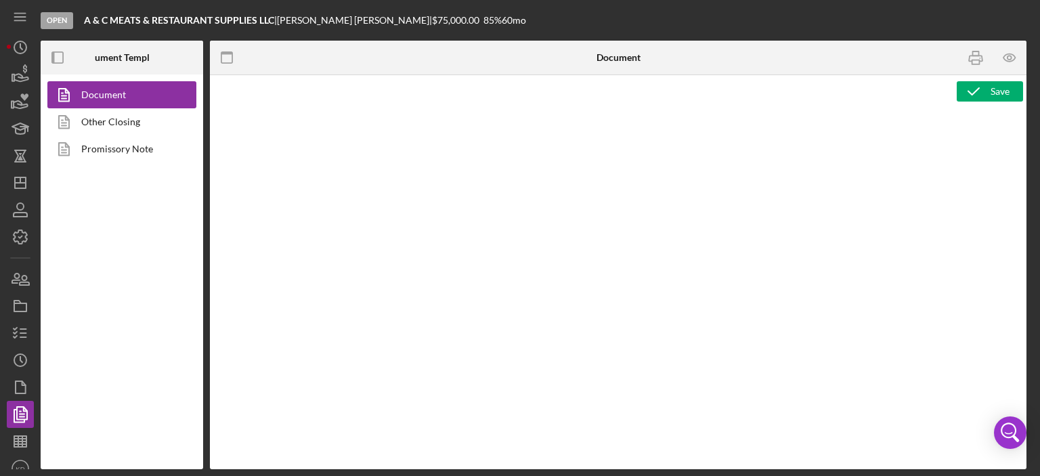
type textarea "<h2><strong>Product Name</strong><br><span id="Product_Name" class="template-fi…"
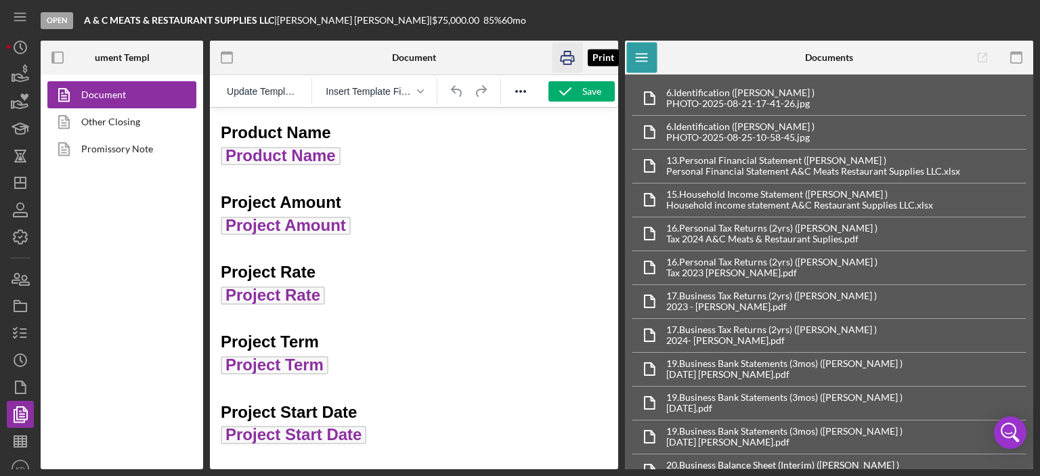
click at [568, 53] on icon "button" at bounding box center [568, 58] width 30 height 30
click at [17, 179] on icon "Icon/Dashboard" at bounding box center [20, 183] width 34 height 34
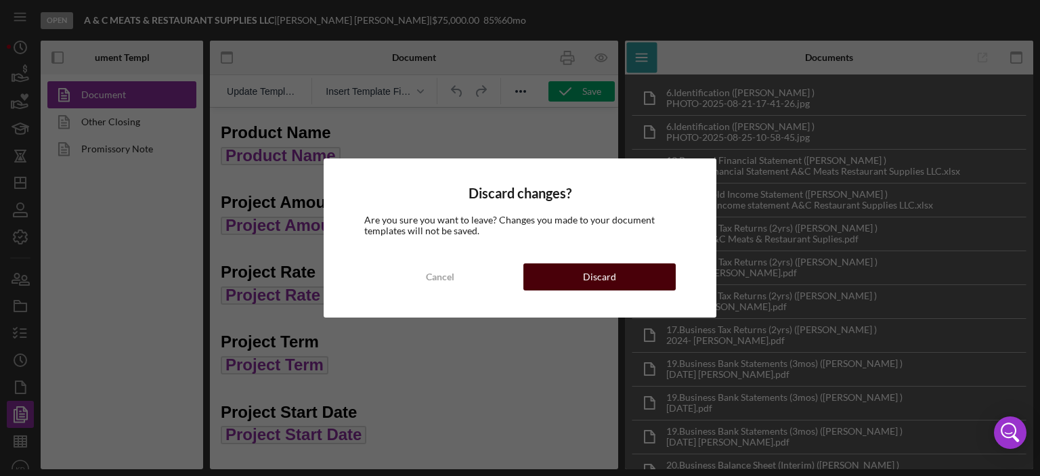
click at [556, 274] on button "Discard" at bounding box center [599, 276] width 152 height 27
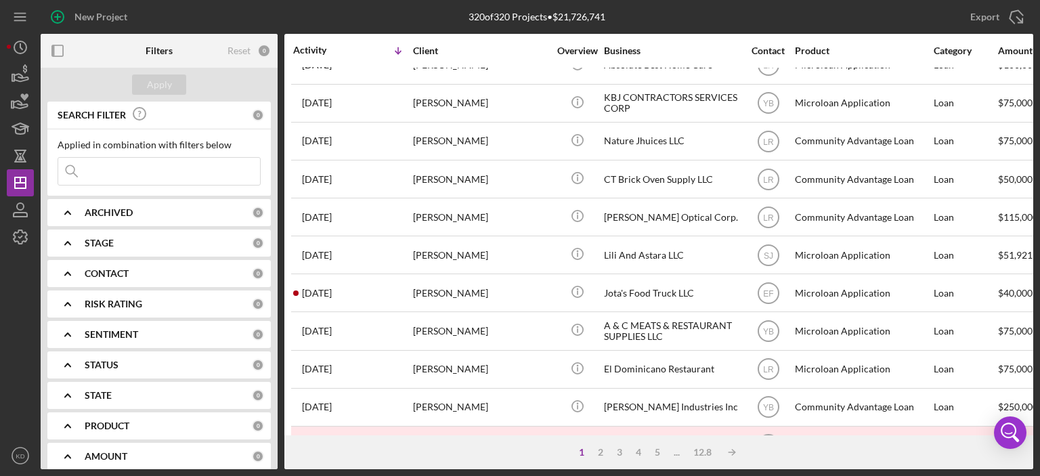
scroll to position [163, 0]
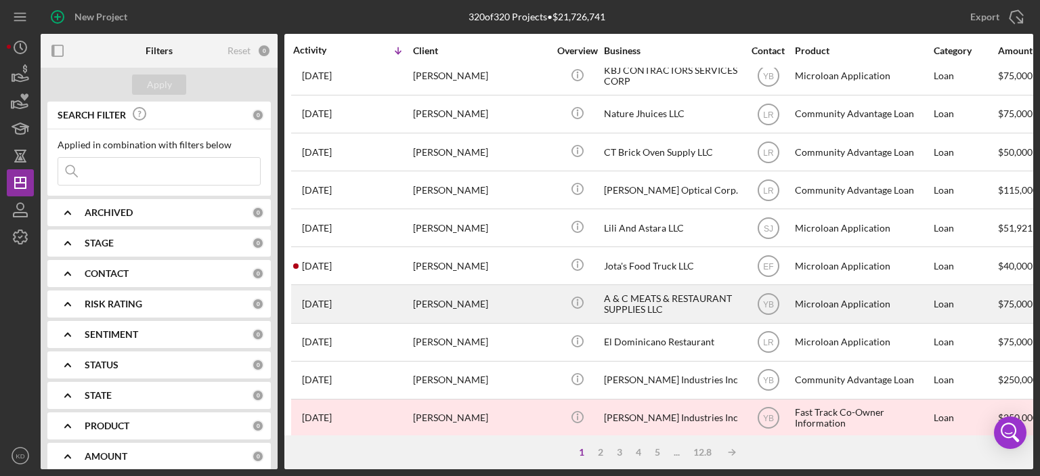
click at [664, 303] on div "A & C MEATS & RESTAURANT SUPPLIES LLC" at bounding box center [671, 304] width 135 height 36
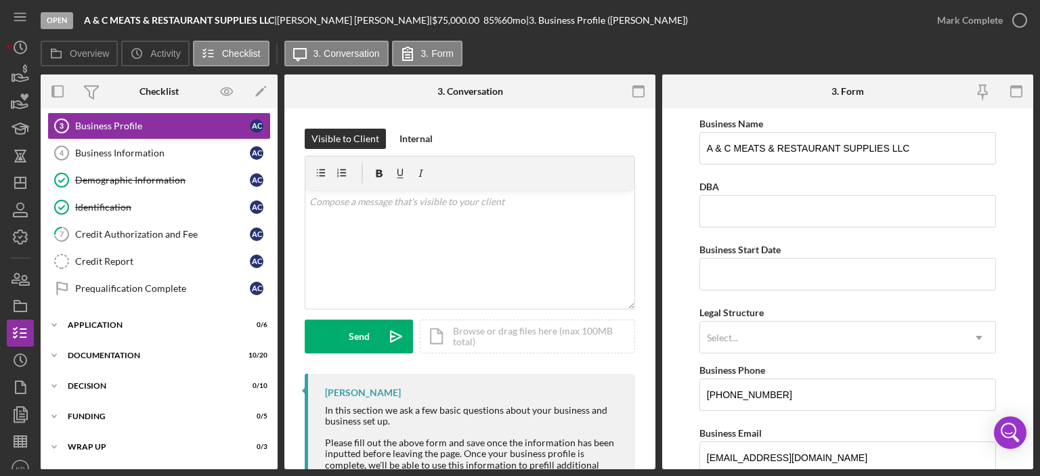
scroll to position [111, 0]
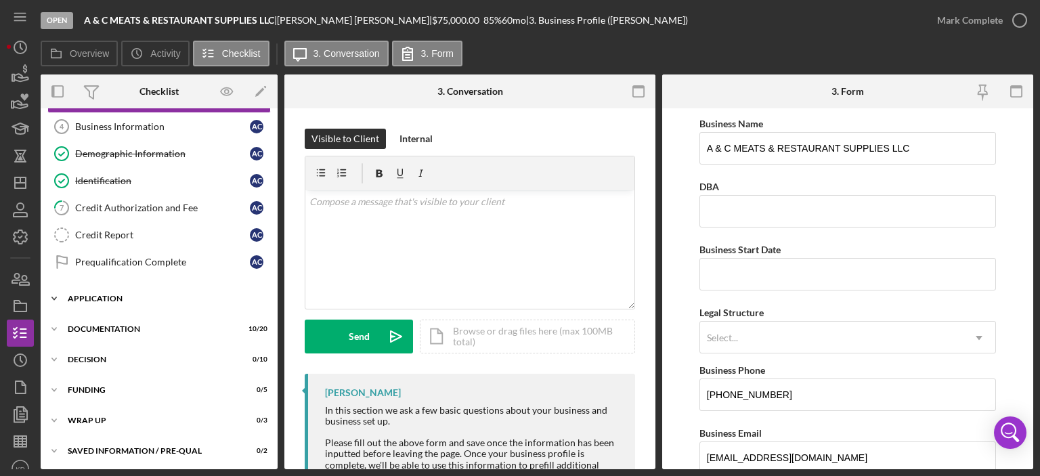
click at [54, 295] on icon "Icon/Expander" at bounding box center [54, 298] width 27 height 27
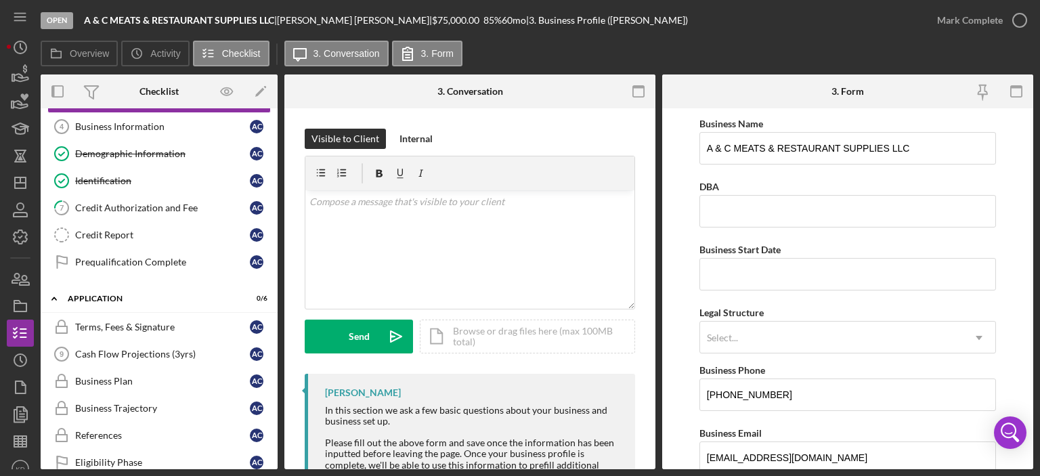
scroll to position [279, 0]
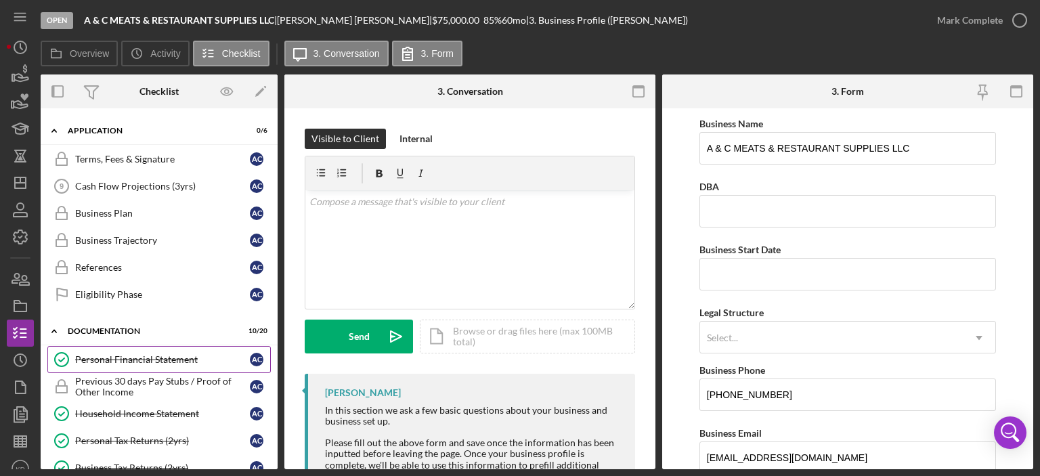
click at [133, 354] on div "Personal Financial Statement" at bounding box center [162, 359] width 175 height 11
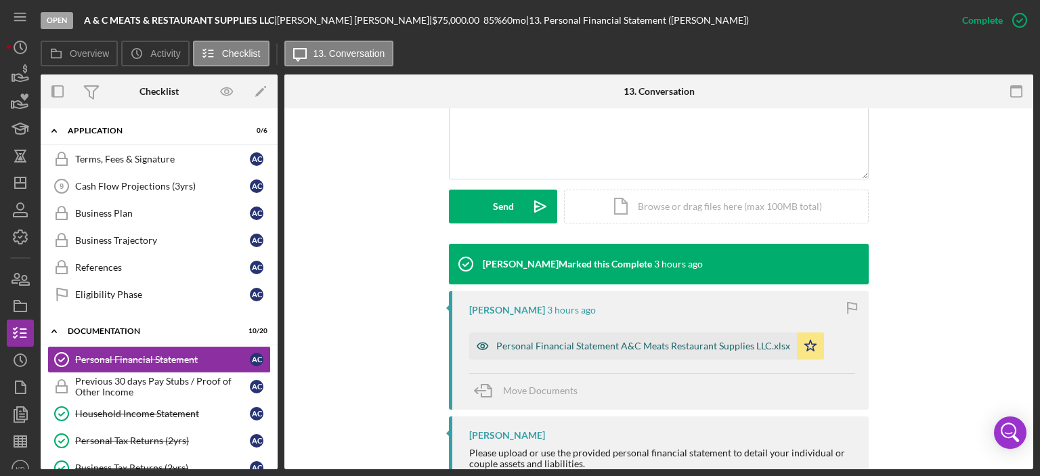
click at [667, 339] on div "Personal Financial Statement A&C Meats Restaurant Supplies LLC.xlsx" at bounding box center [633, 345] width 328 height 27
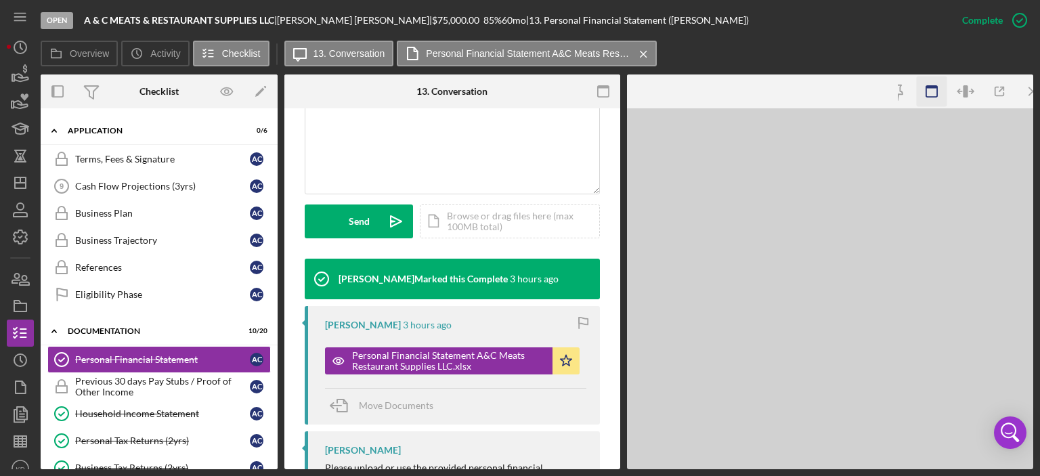
scroll to position [331, 0]
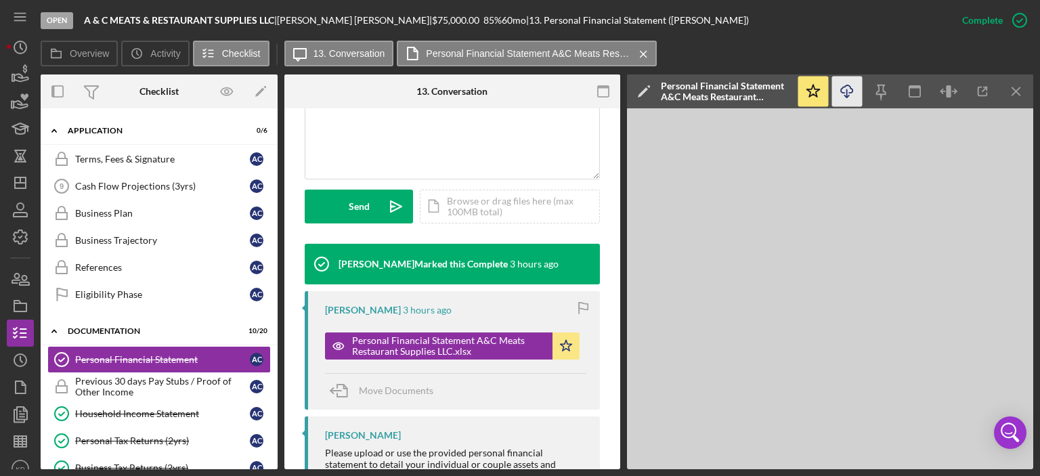
click at [848, 94] on icon "Icon/Download" at bounding box center [847, 92] width 30 height 30
click at [158, 408] on div "Household Income Statement" at bounding box center [162, 413] width 175 height 11
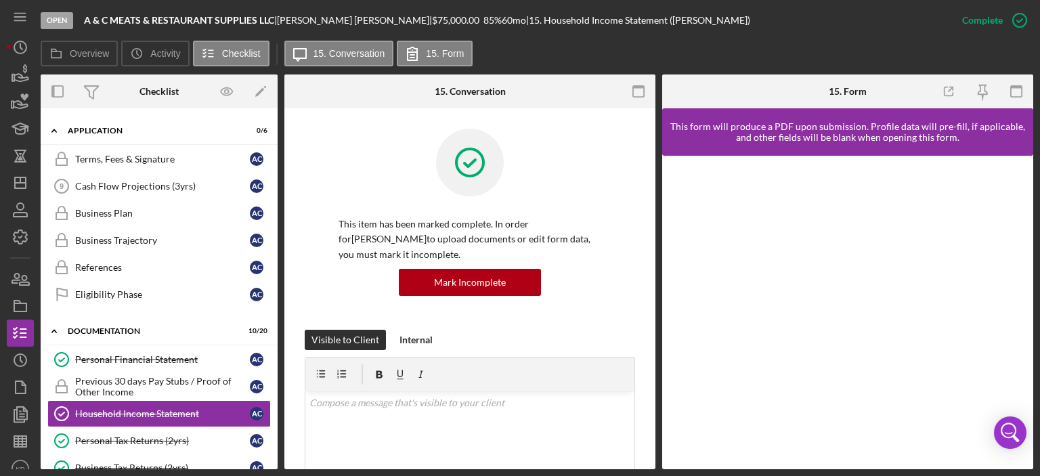
scroll to position [316, 0]
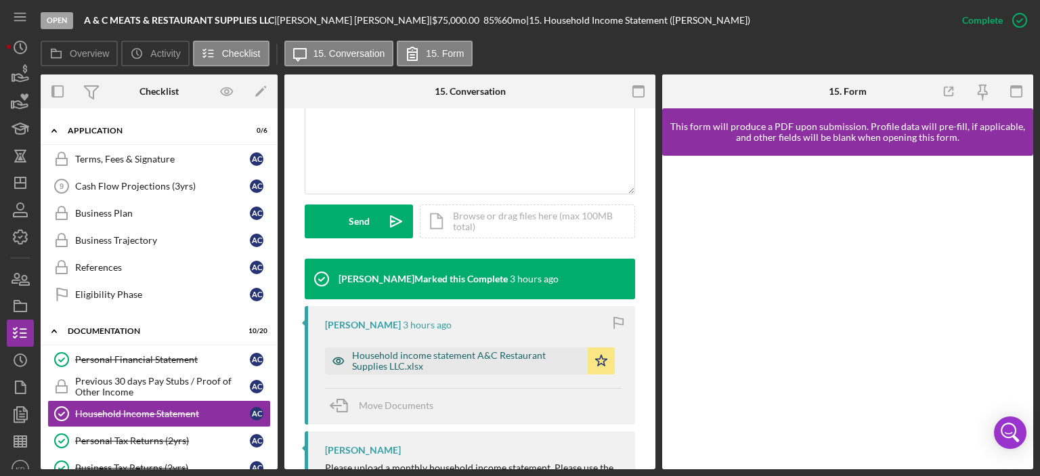
click at [493, 356] on div "Household income statement A&C Restaurant Supplies LLC.xlsx" at bounding box center [466, 361] width 229 height 22
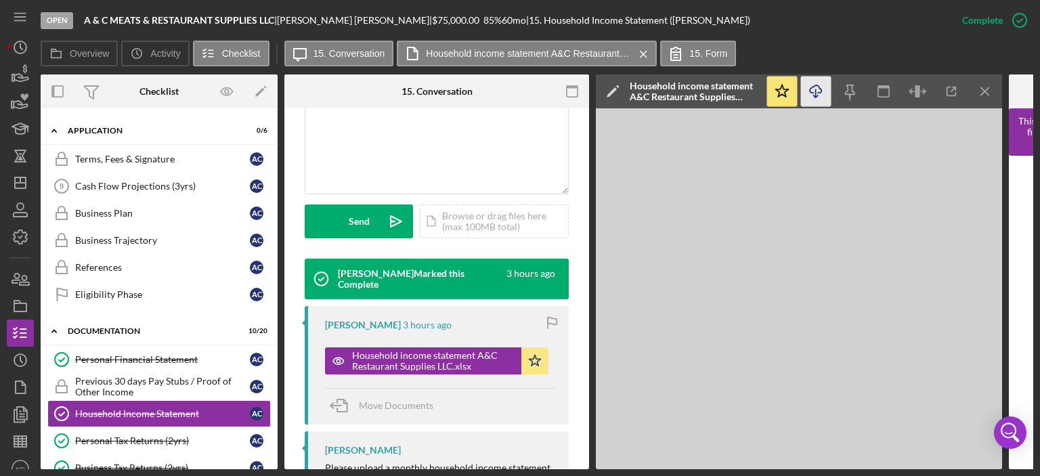
click at [816, 92] on icon "Icon/Download" at bounding box center [816, 92] width 30 height 30
